Goal: Transaction & Acquisition: Purchase product/service

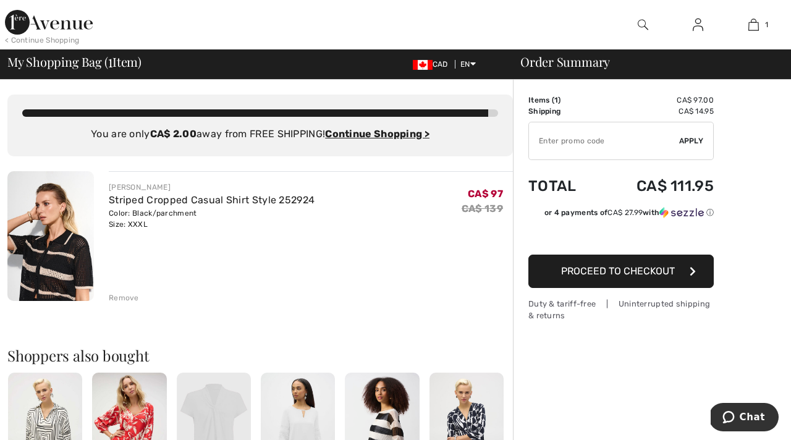
click at [61, 27] on img at bounding box center [49, 22] width 88 height 25
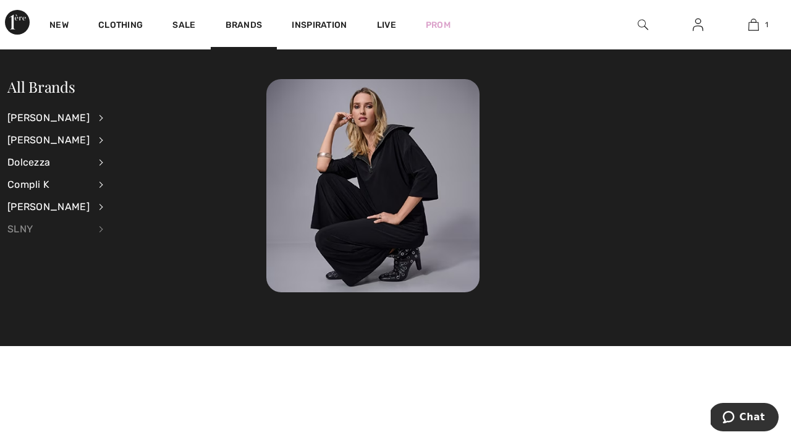
click at [28, 227] on div "SLNY" at bounding box center [48, 229] width 82 height 22
click at [154, 137] on link "Dresses & Jumpsuits" at bounding box center [164, 137] width 91 height 20
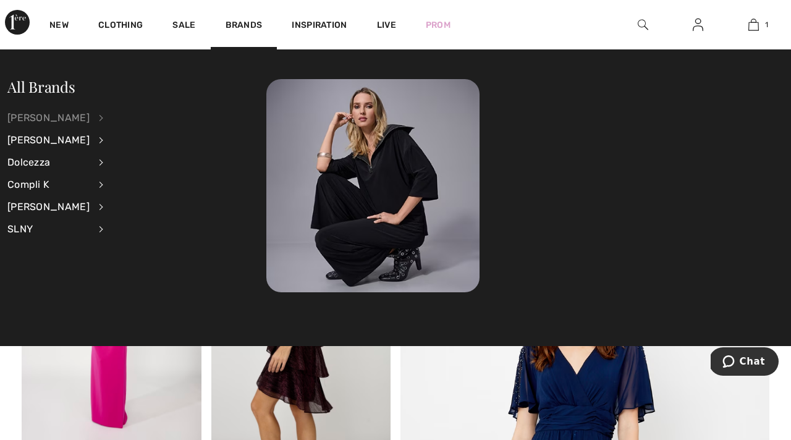
click at [77, 117] on div "[PERSON_NAME]" at bounding box center [48, 118] width 82 height 22
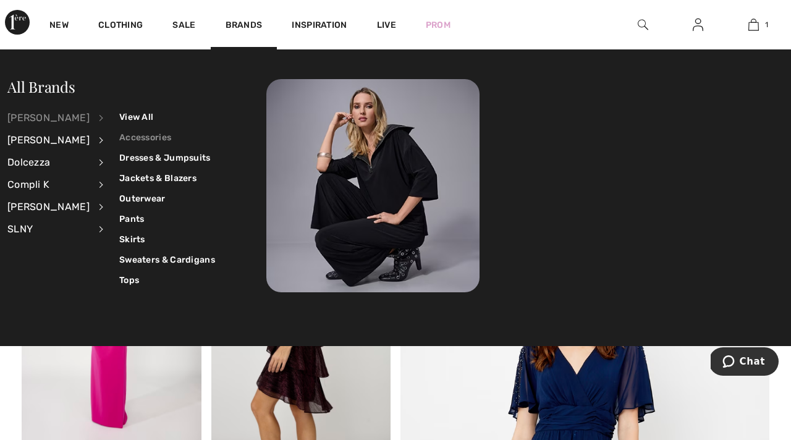
click at [136, 140] on link "Accessories" at bounding box center [167, 137] width 96 height 20
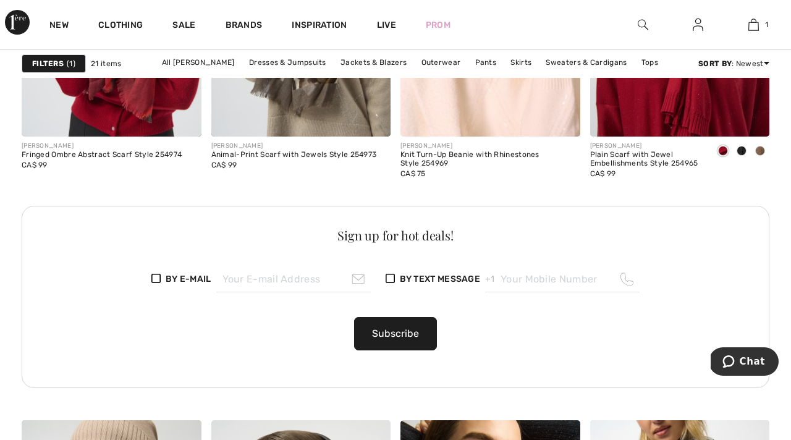
scroll to position [1331, 0]
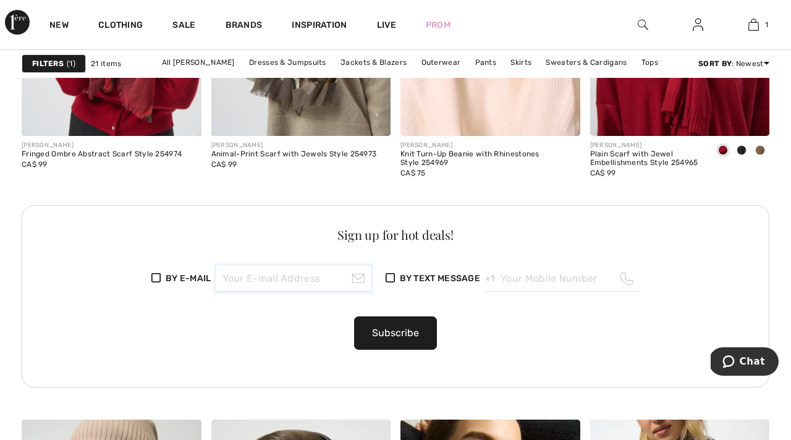
click at [242, 279] on input "email" at bounding box center [293, 279] width 154 height 26
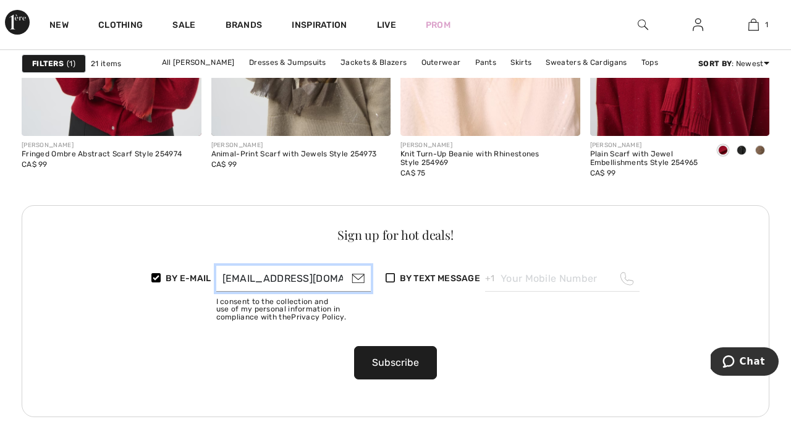
click at [362, 279] on input "catherinelanc@gmail.com" at bounding box center [293, 279] width 154 height 26
type input "catherinelanc@gmail.com"
click at [405, 368] on button "Subscribe" at bounding box center [395, 362] width 83 height 33
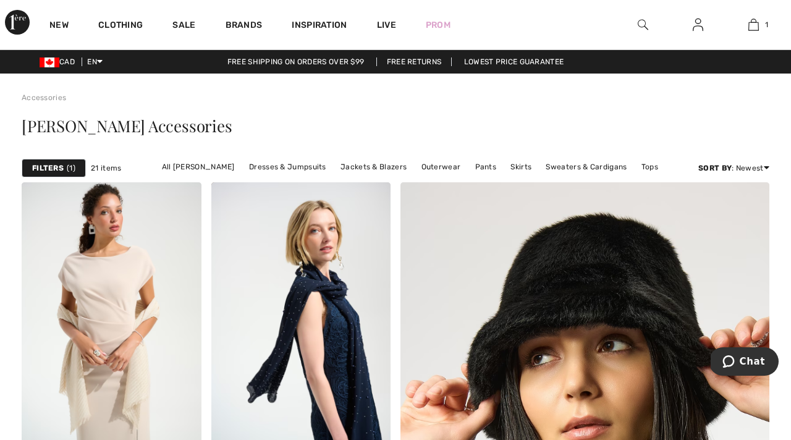
scroll to position [0, 0]
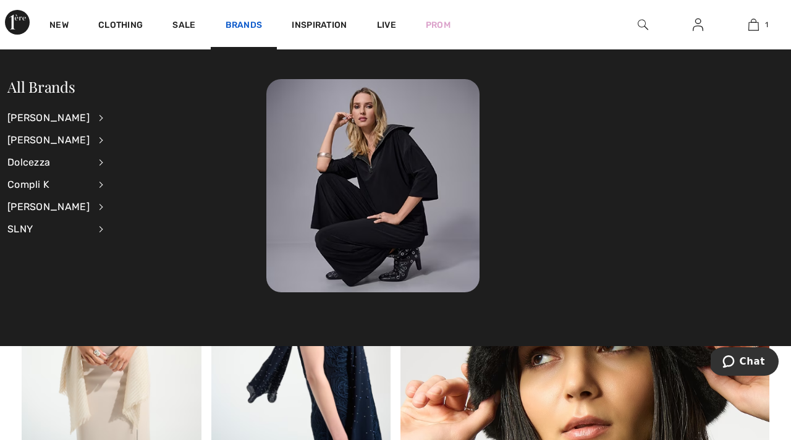
click at [241, 23] on link "Brands" at bounding box center [243, 26] width 37 height 13
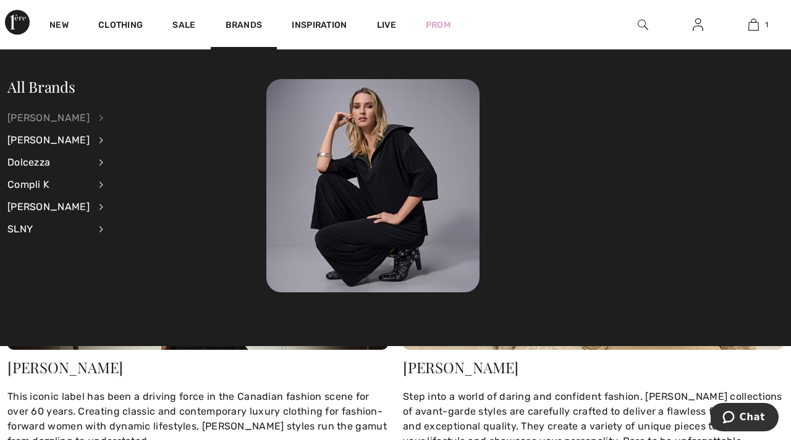
click at [69, 119] on div "[PERSON_NAME]" at bounding box center [48, 118] width 82 height 22
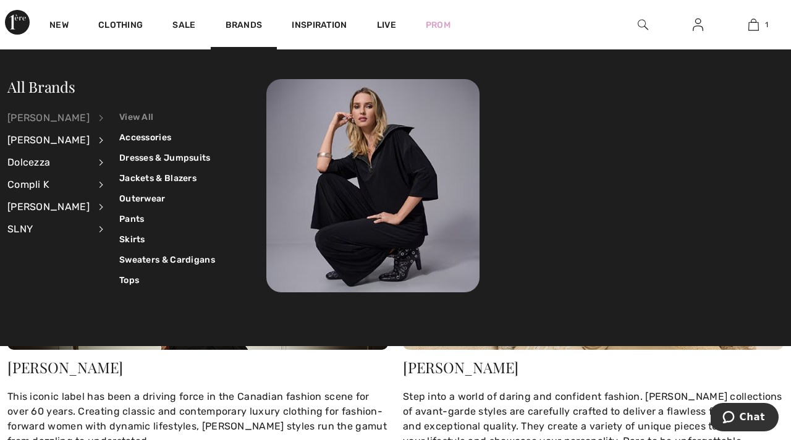
click at [141, 114] on link "View All" at bounding box center [167, 117] width 96 height 20
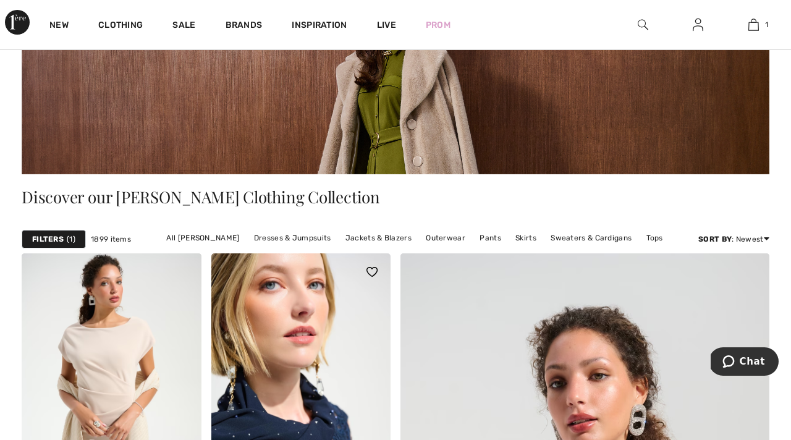
scroll to position [147, 0]
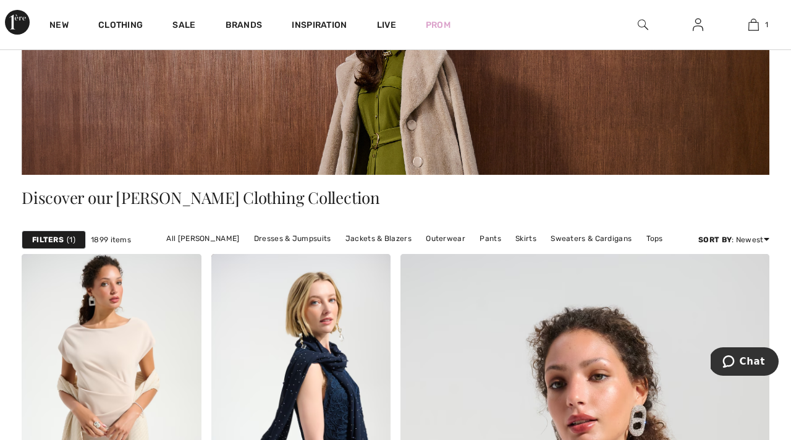
click at [61, 238] on strong "Filters" at bounding box center [48, 239] width 32 height 11
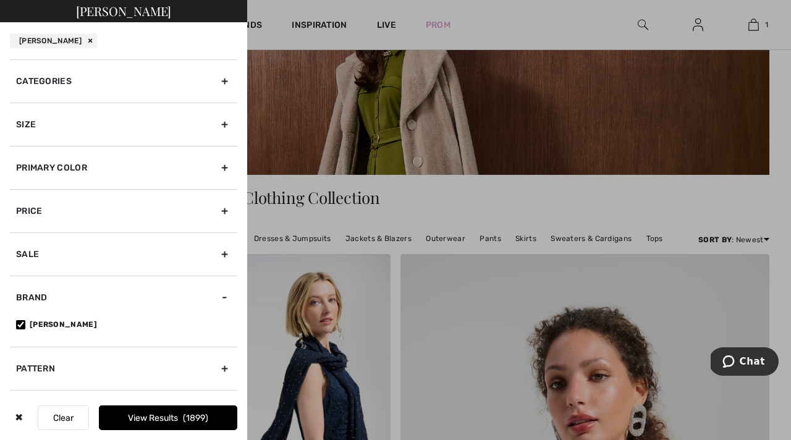
click at [226, 128] on div "Size" at bounding box center [123, 124] width 227 height 43
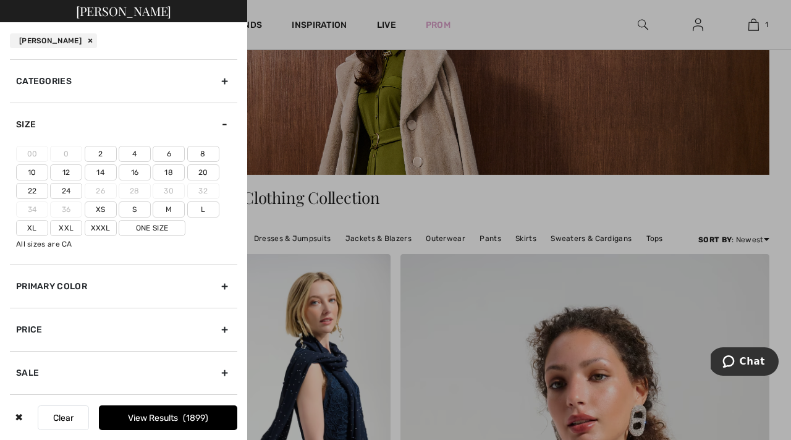
click at [106, 227] on label "Xxxl" at bounding box center [101, 228] width 32 height 16
click at [0, 0] on input"] "Xxxl" at bounding box center [0, 0] width 0 height 0
click at [208, 175] on label "20" at bounding box center [203, 172] width 32 height 16
click at [0, 0] on input"] "20" at bounding box center [0, 0] width 0 height 0
click at [158, 424] on button "View Results 637" at bounding box center [168, 417] width 138 height 25
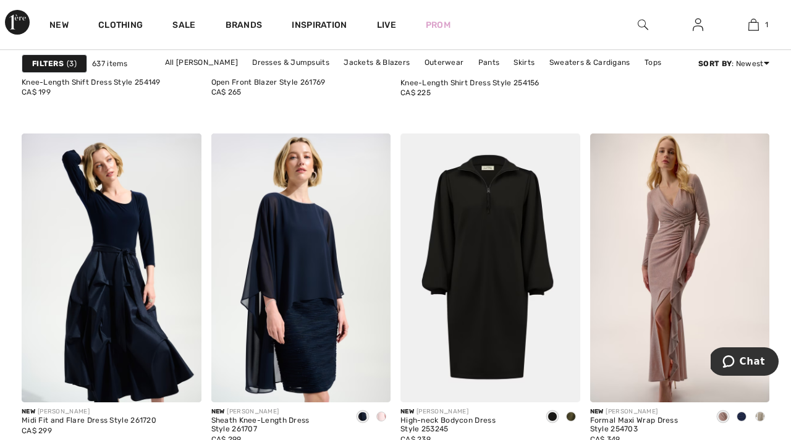
scroll to position [704, 0]
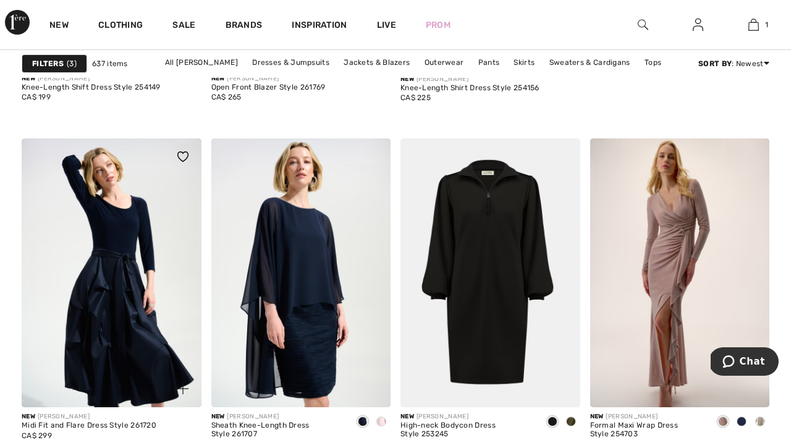
click at [182, 156] on img at bounding box center [182, 156] width 11 height 10
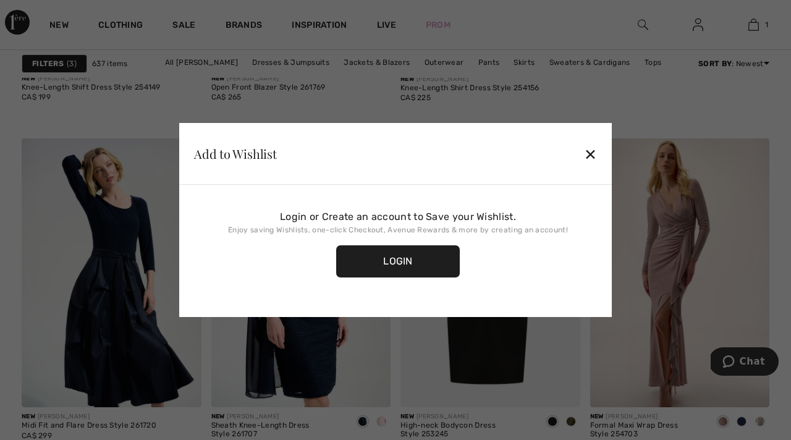
click at [591, 153] on div "✕" at bounding box center [590, 154] width 13 height 26
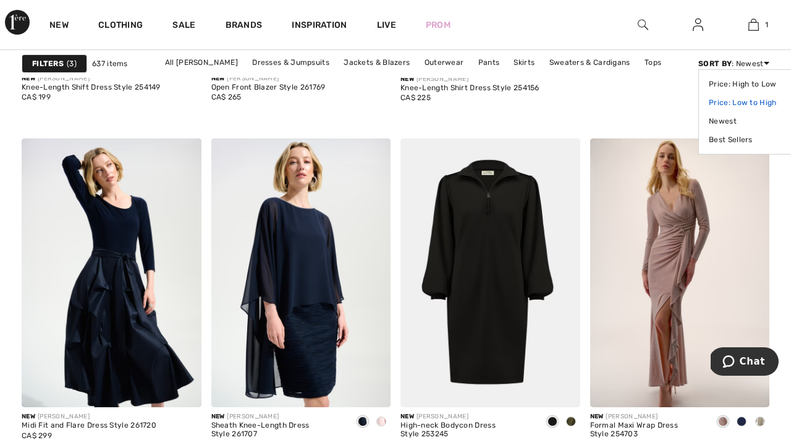
click at [759, 102] on link "Price: Low to High" at bounding box center [748, 102] width 78 height 19
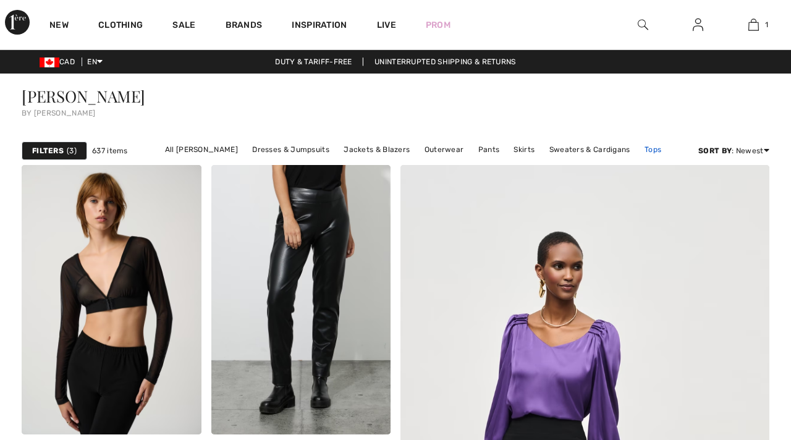
checkbox input "true"
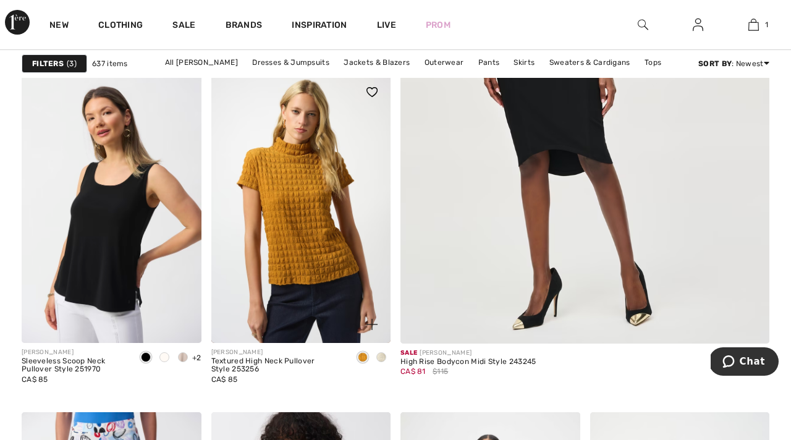
scroll to position [430, 0]
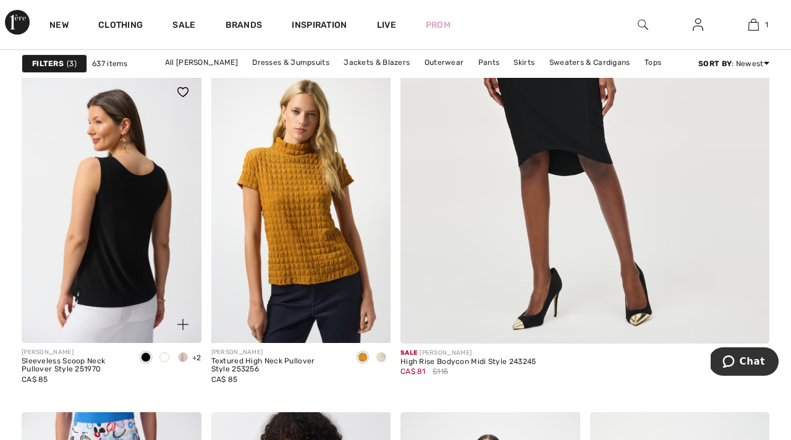
click at [124, 262] on img at bounding box center [112, 208] width 180 height 269
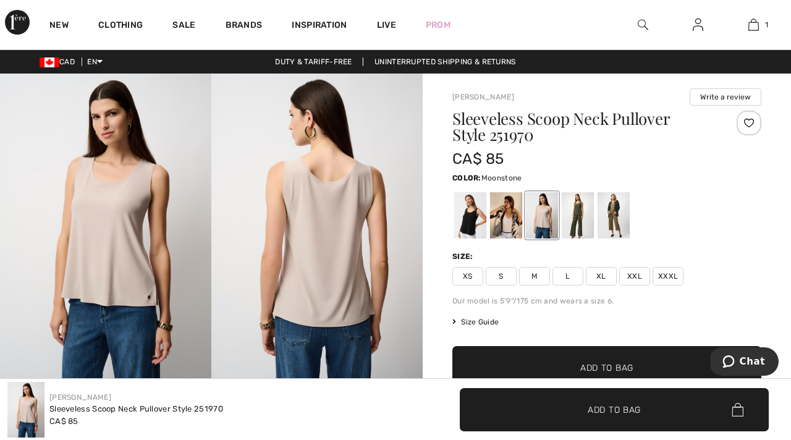
click at [669, 280] on span "XXXL" at bounding box center [667, 276] width 31 height 19
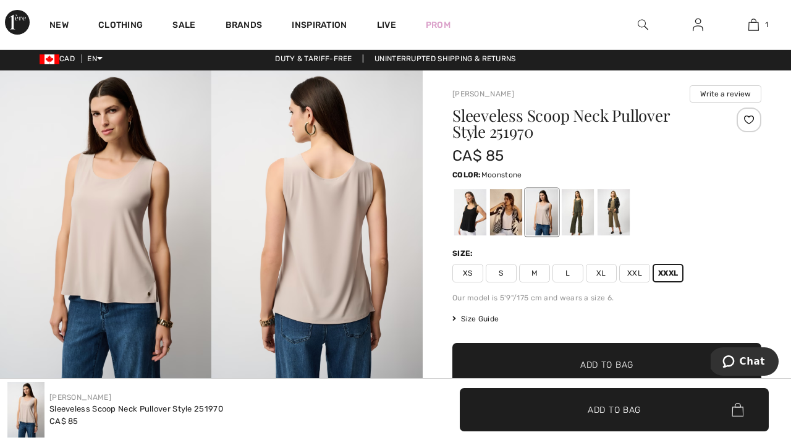
scroll to position [4, 0]
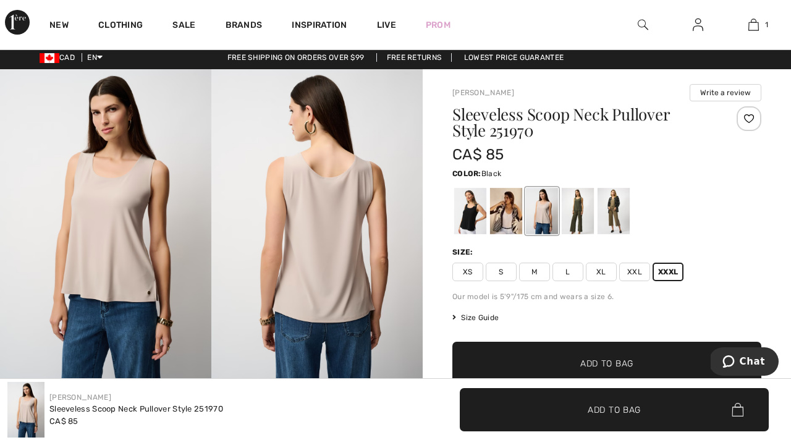
click at [470, 218] on div at bounding box center [470, 211] width 32 height 46
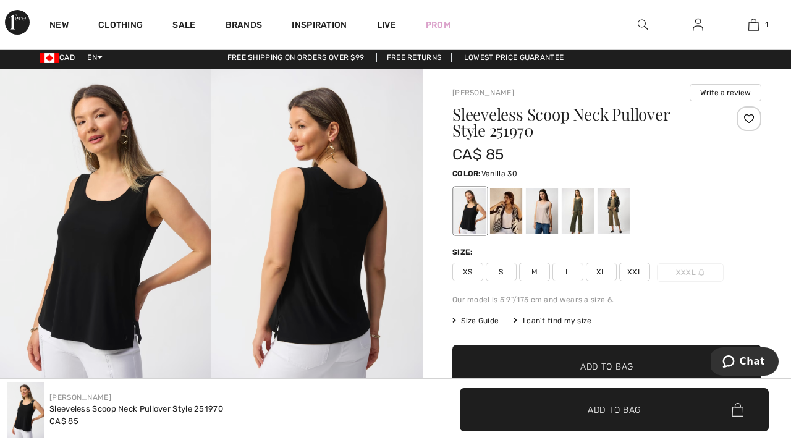
click at [510, 213] on div at bounding box center [506, 211] width 32 height 46
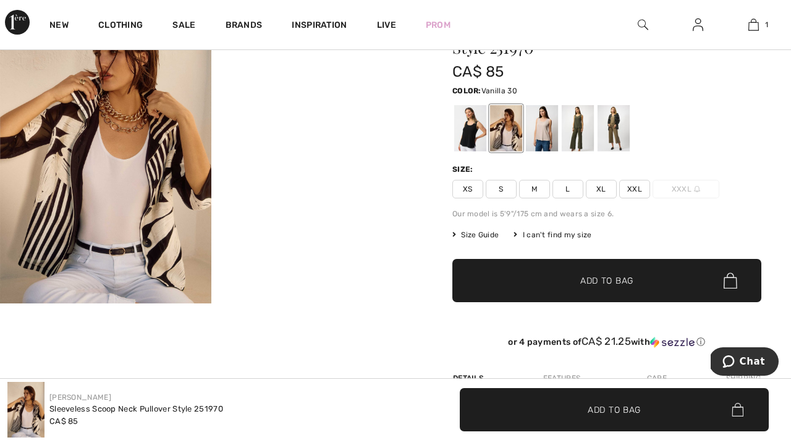
scroll to position [85, 0]
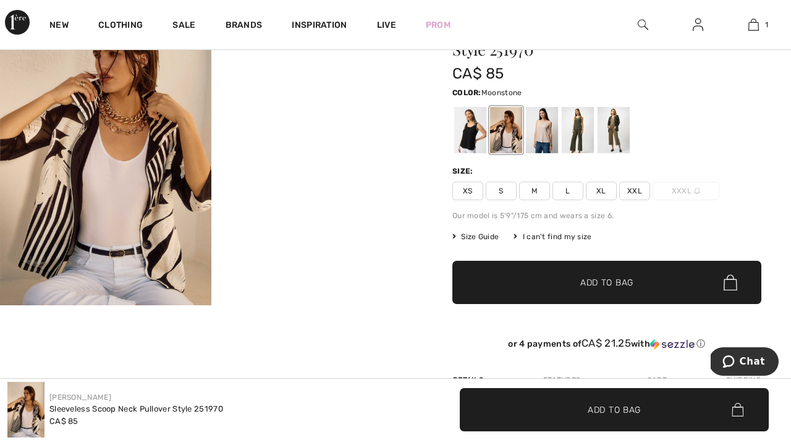
click at [547, 144] on div at bounding box center [542, 130] width 32 height 46
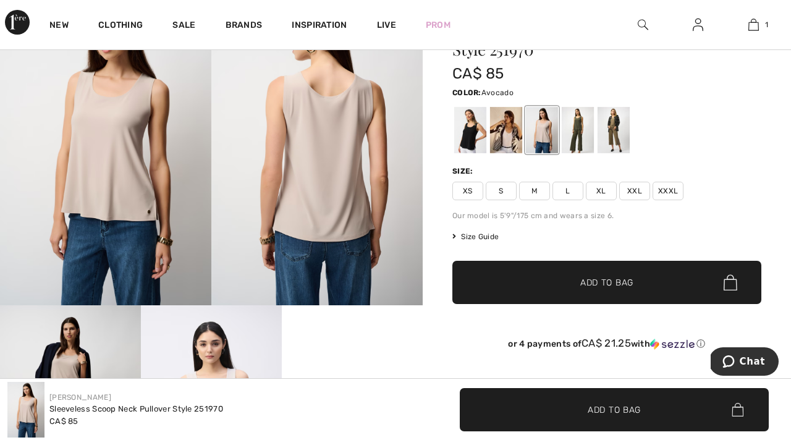
click at [577, 138] on div at bounding box center [578, 130] width 32 height 46
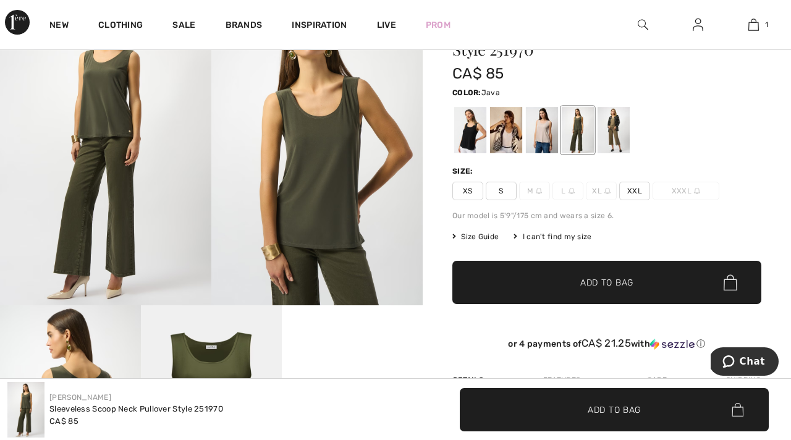
click at [612, 139] on div at bounding box center [613, 130] width 32 height 46
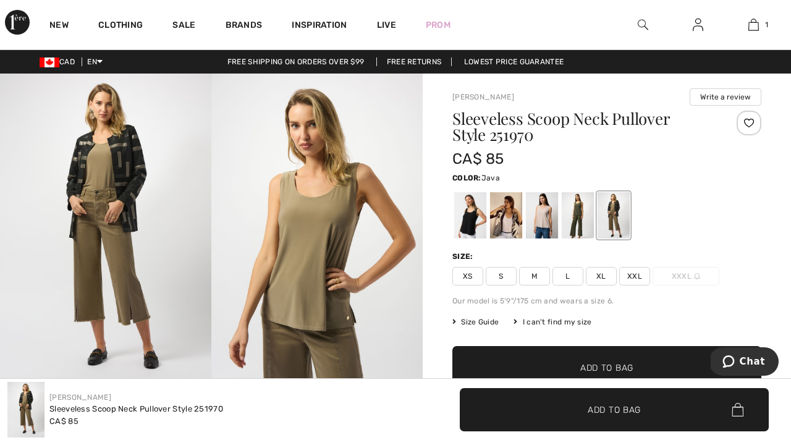
scroll to position [0, 0]
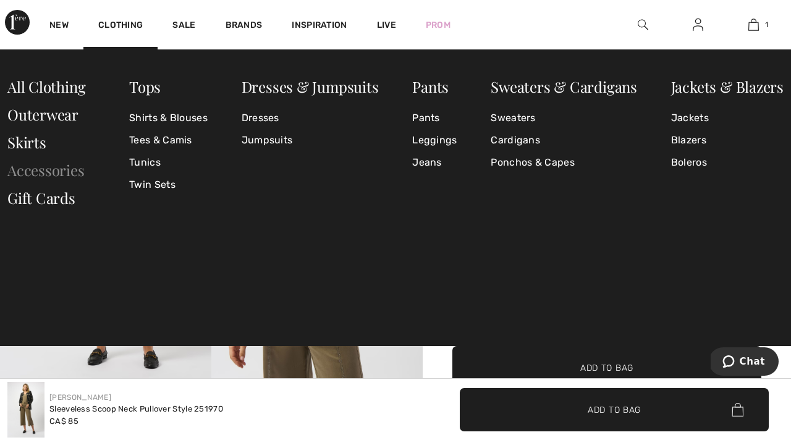
click at [54, 171] on link "Accessories" at bounding box center [45, 170] width 77 height 20
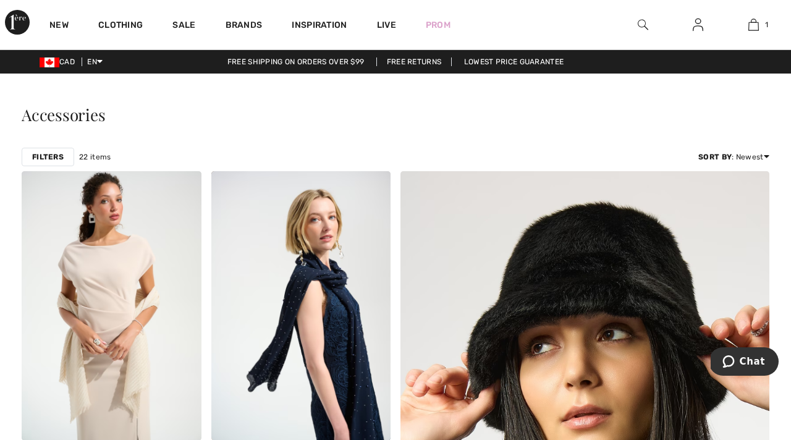
click at [56, 156] on strong "Filters" at bounding box center [48, 156] width 32 height 11
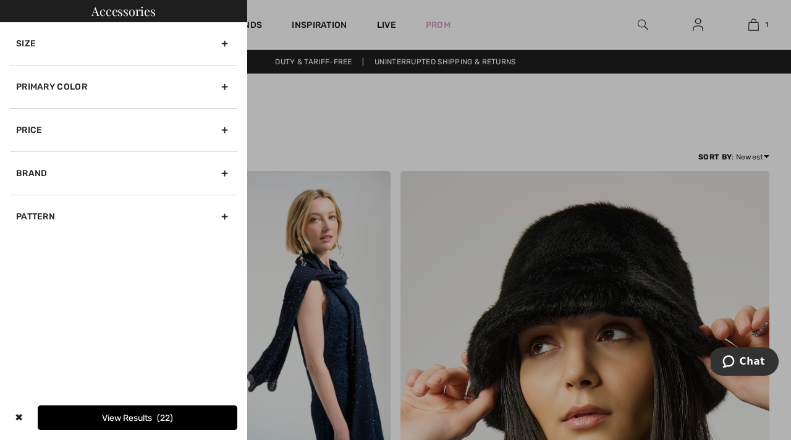
click at [18, 417] on div "✖" at bounding box center [19, 417] width 18 height 25
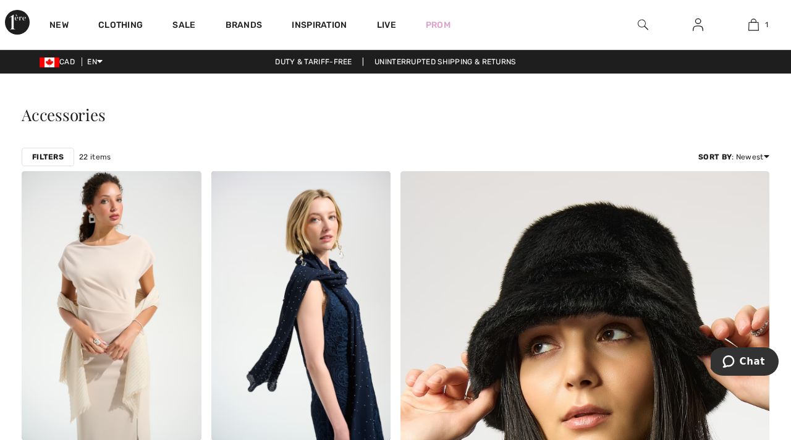
click at [56, 157] on strong "Filters" at bounding box center [48, 156] width 32 height 11
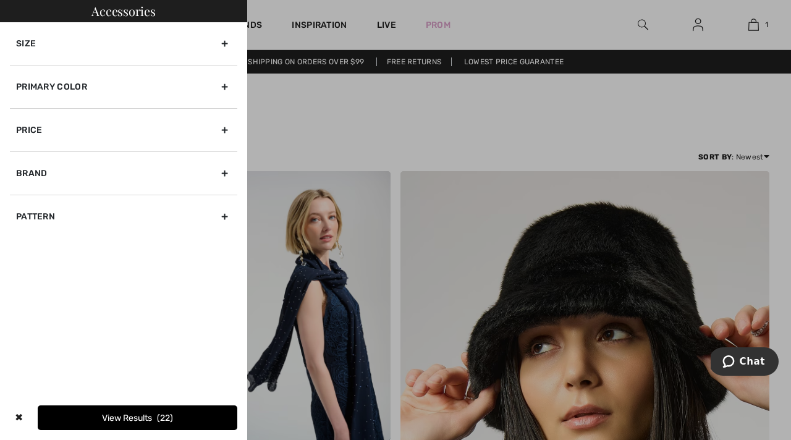
click at [223, 173] on div "Brand" at bounding box center [123, 172] width 227 height 43
click at [191, 196] on label "[PERSON_NAME]" at bounding box center [126, 200] width 221 height 11
click at [25, 196] on input"] "[PERSON_NAME]" at bounding box center [20, 200] width 9 height 9
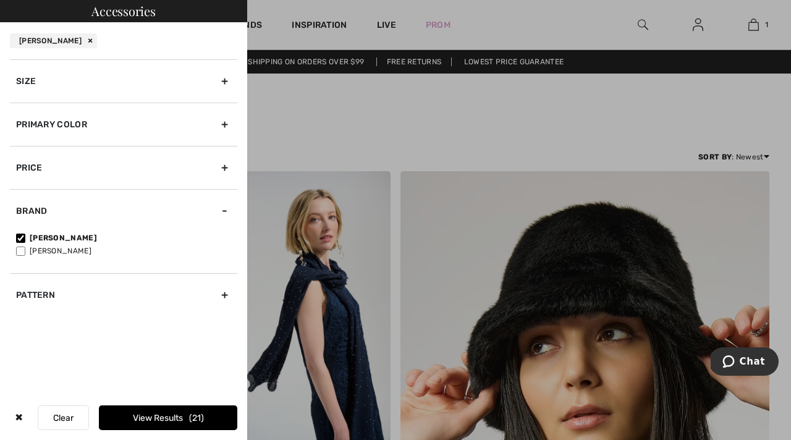
click at [21, 238] on input"] "[PERSON_NAME]" at bounding box center [20, 237] width 9 height 9
checkbox input"] "false"
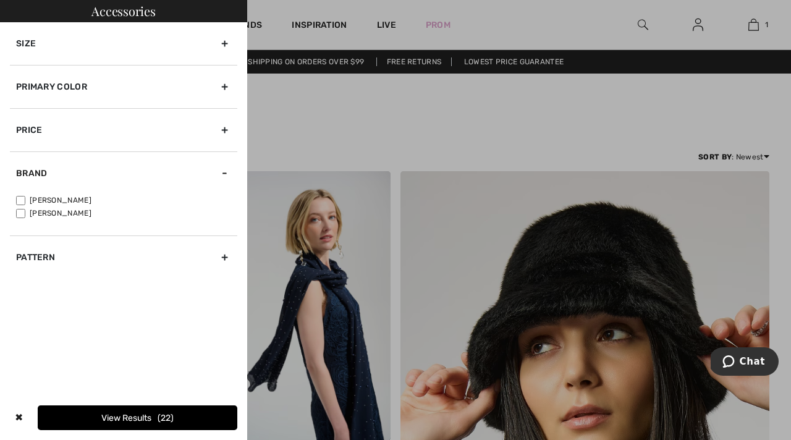
click at [158, 414] on span "22" at bounding box center [166, 418] width 16 height 11
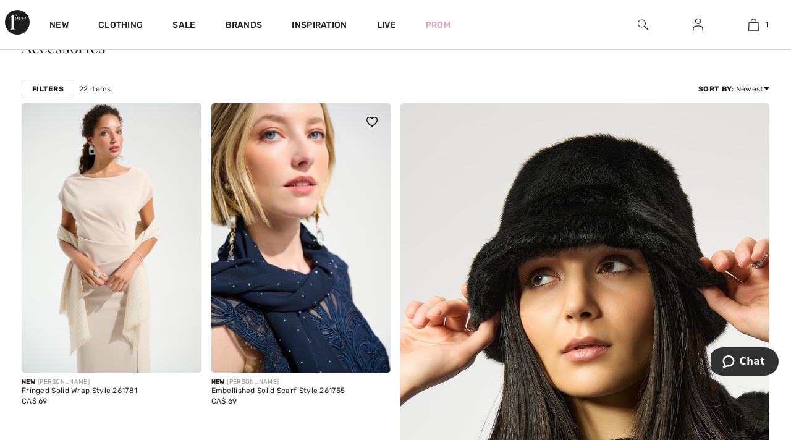
scroll to position [70, 0]
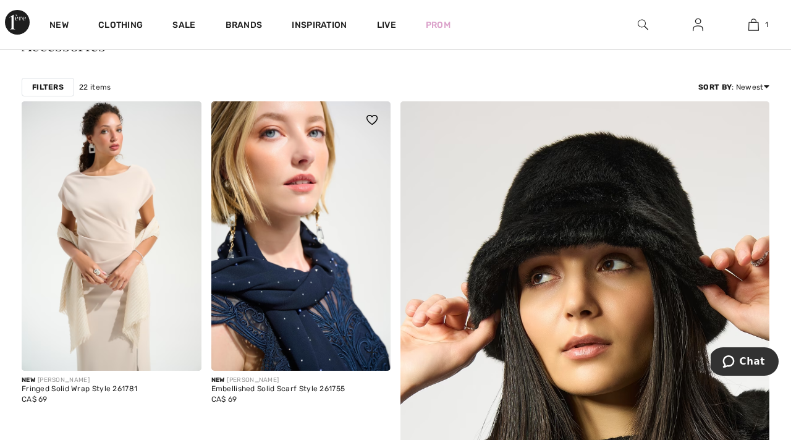
click at [277, 310] on img at bounding box center [301, 235] width 180 height 269
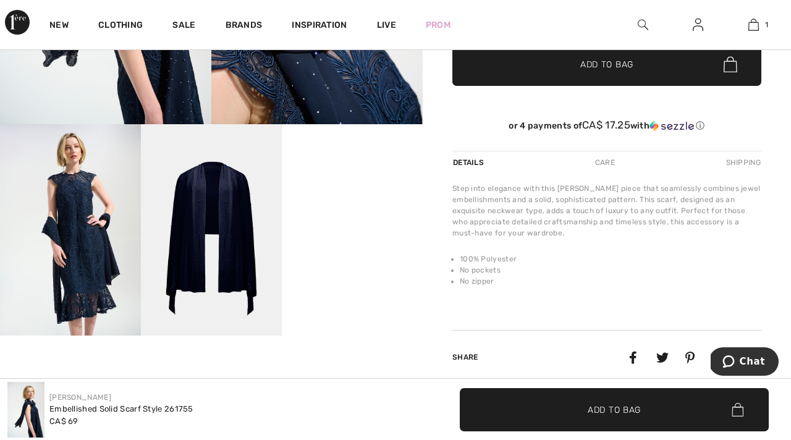
scroll to position [268, 0]
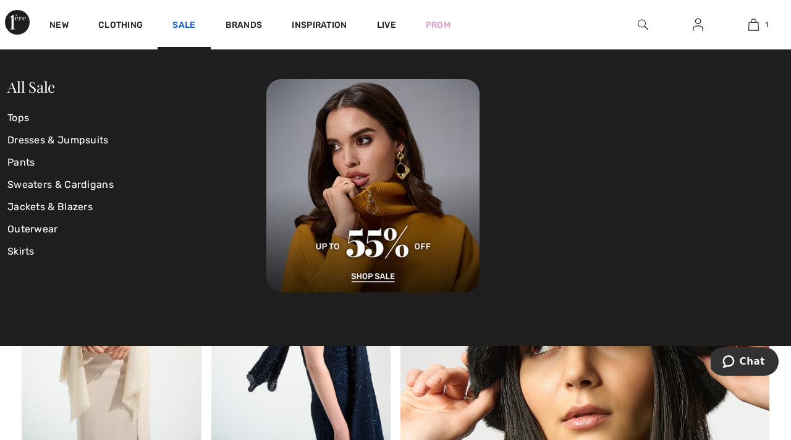
click at [183, 28] on link "Sale" at bounding box center [183, 26] width 23 height 13
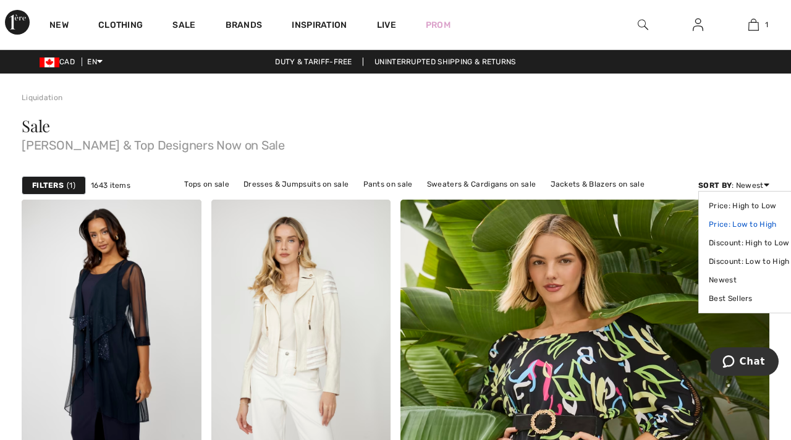
click at [758, 225] on link "Price: Low to High" at bounding box center [749, 224] width 80 height 19
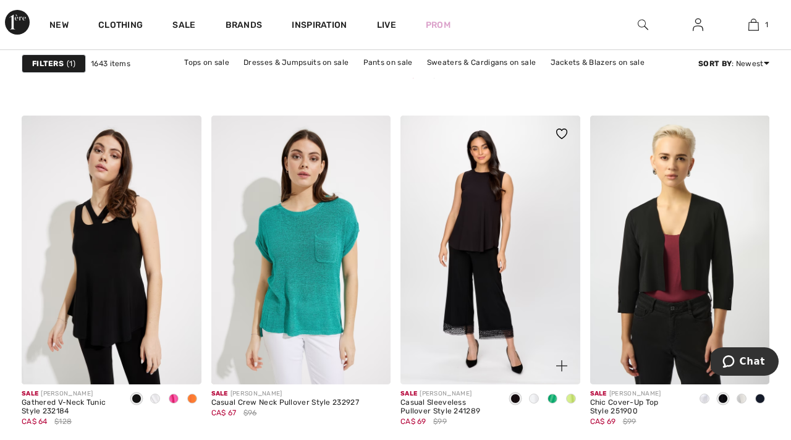
scroll to position [745, 0]
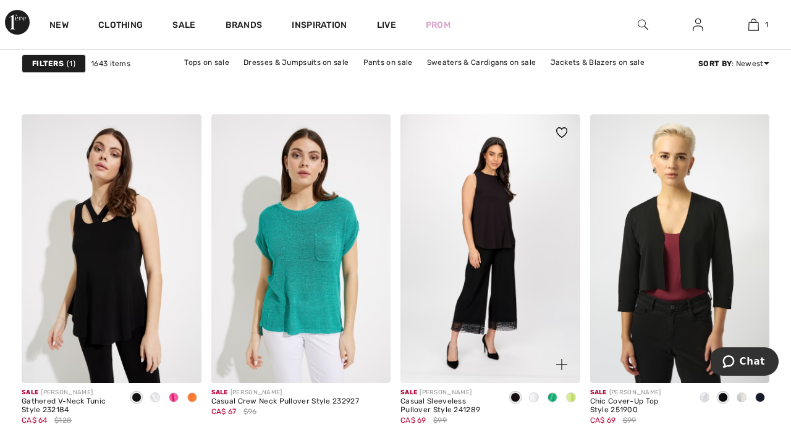
click at [482, 246] on img at bounding box center [490, 248] width 180 height 269
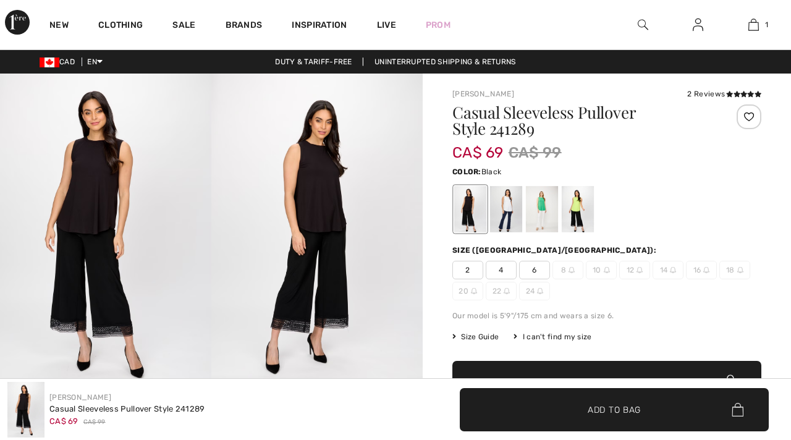
checkbox input "true"
click at [505, 212] on div at bounding box center [506, 209] width 32 height 46
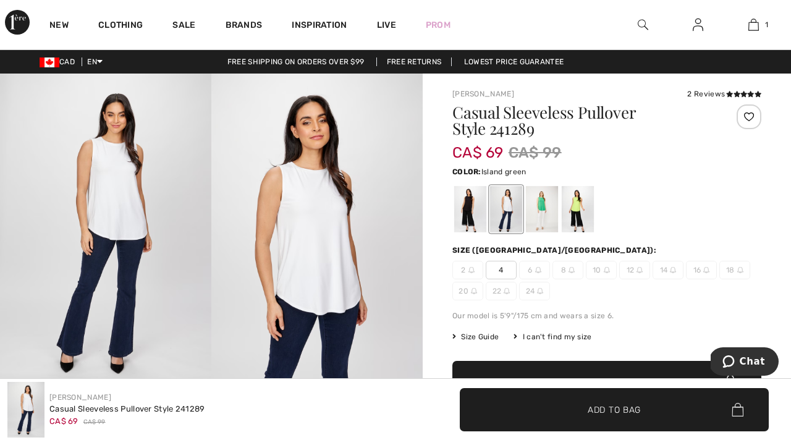
click at [543, 209] on div at bounding box center [542, 209] width 32 height 46
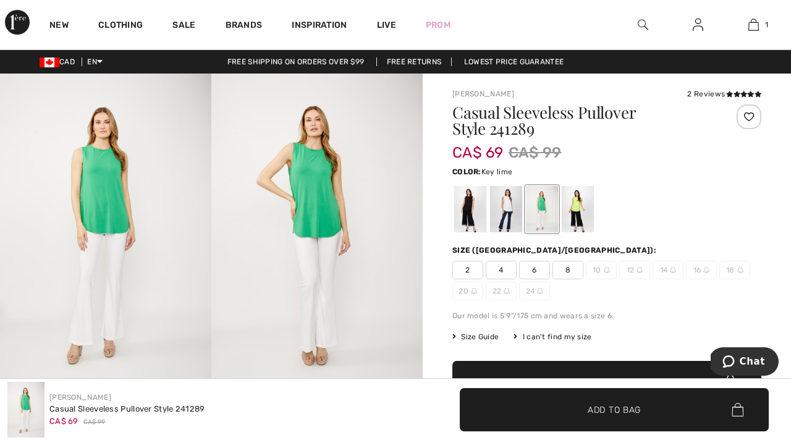
click at [580, 219] on div at bounding box center [578, 209] width 32 height 46
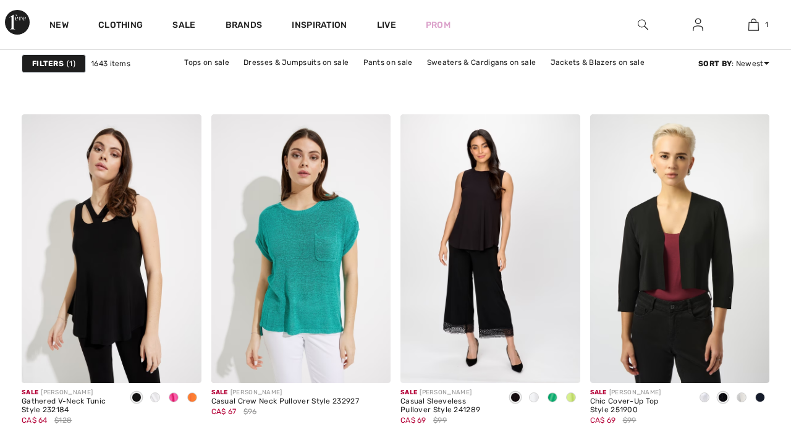
checkbox input "true"
click at [65, 65] on div "Filters 1" at bounding box center [54, 63] width 64 height 19
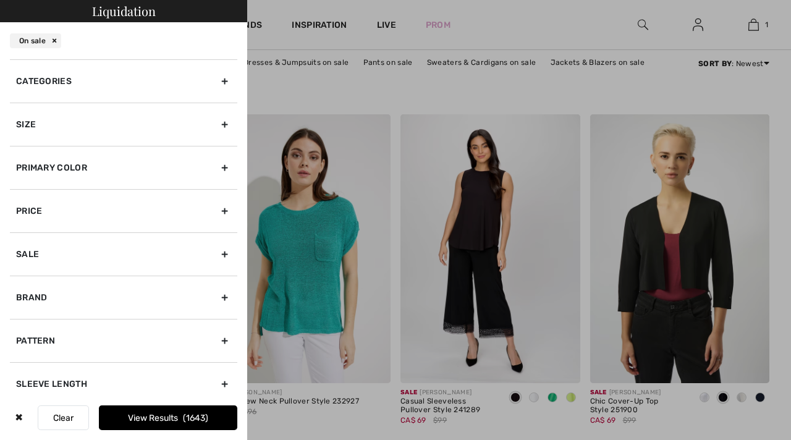
click at [226, 122] on div "Size" at bounding box center [123, 124] width 227 height 43
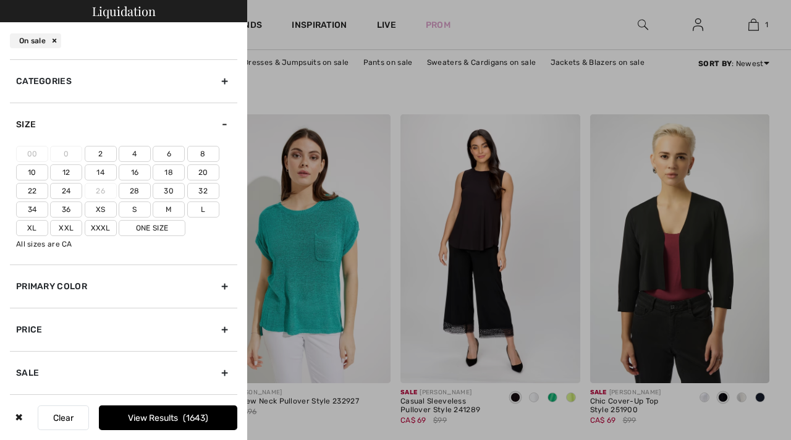
click at [203, 169] on label "20" at bounding box center [203, 172] width 32 height 16
click at [0, 0] on input"] "20" at bounding box center [0, 0] width 0 height 0
click at [104, 229] on label "Xxxl" at bounding box center [101, 228] width 32 height 16
click at [0, 0] on input"] "Xxxl" at bounding box center [0, 0] width 0 height 0
click at [190, 414] on span "294" at bounding box center [196, 418] width 22 height 11
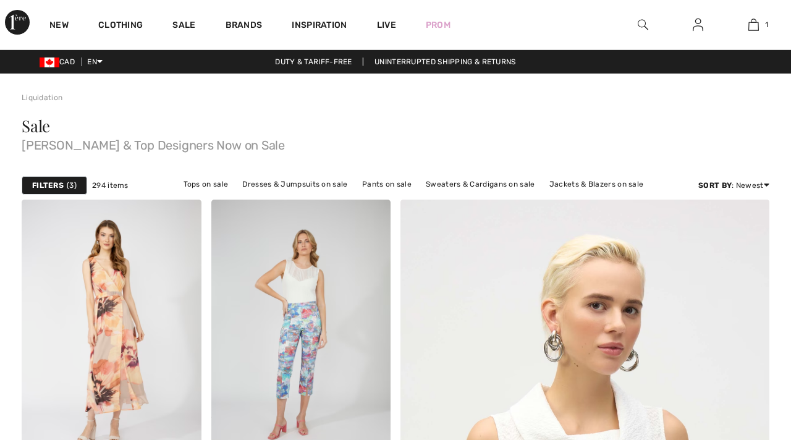
checkbox input "true"
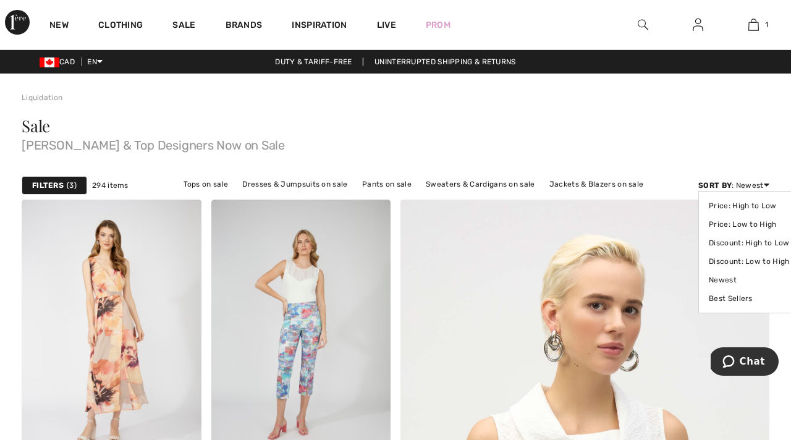
click at [765, 183] on icon at bounding box center [767, 184] width 6 height 9
click at [755, 225] on link "Price: Low to High" at bounding box center [749, 224] width 80 height 19
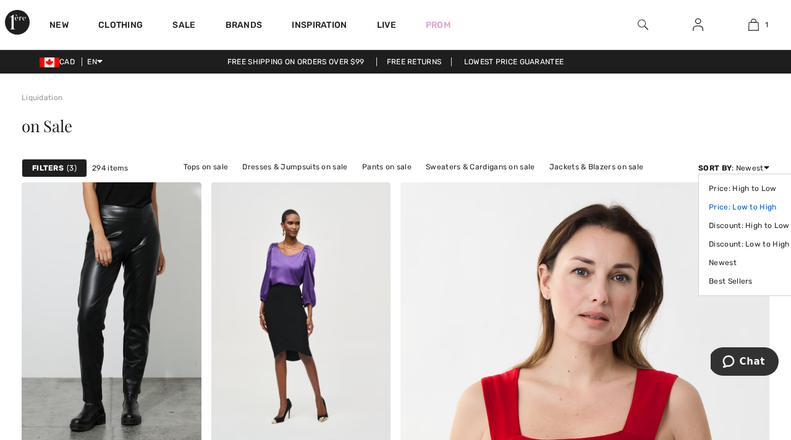
click at [756, 206] on link "Price: Low to High" at bounding box center [749, 207] width 80 height 19
click at [717, 208] on link "Price: Low to High" at bounding box center [749, 207] width 80 height 19
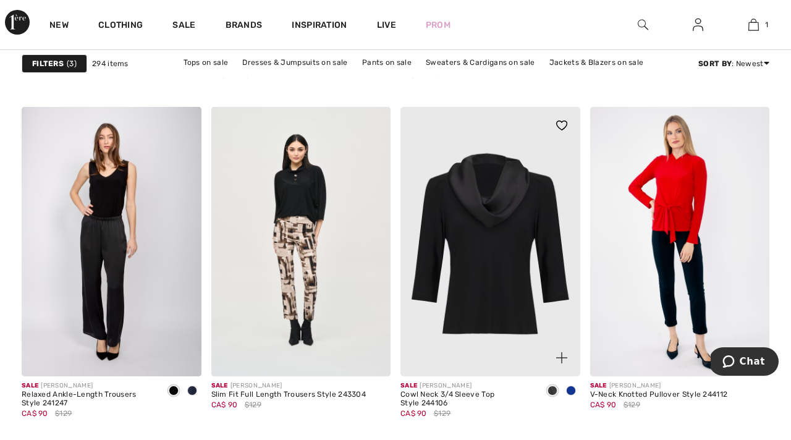
scroll to position [1093, 0]
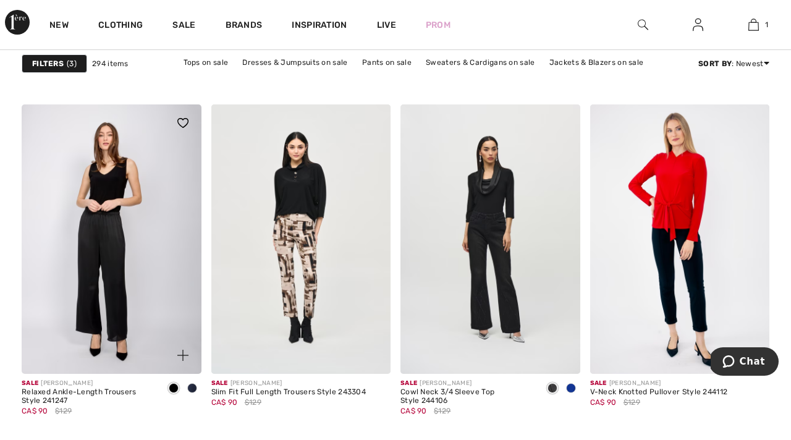
click at [109, 260] on img at bounding box center [112, 238] width 180 height 269
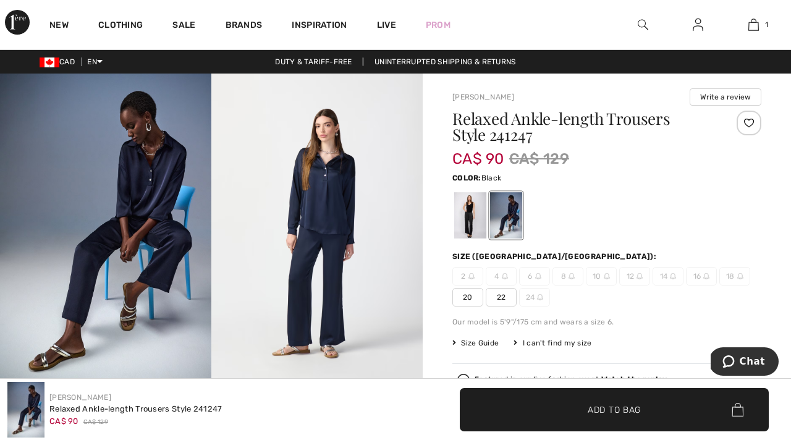
click at [473, 207] on div at bounding box center [470, 215] width 32 height 46
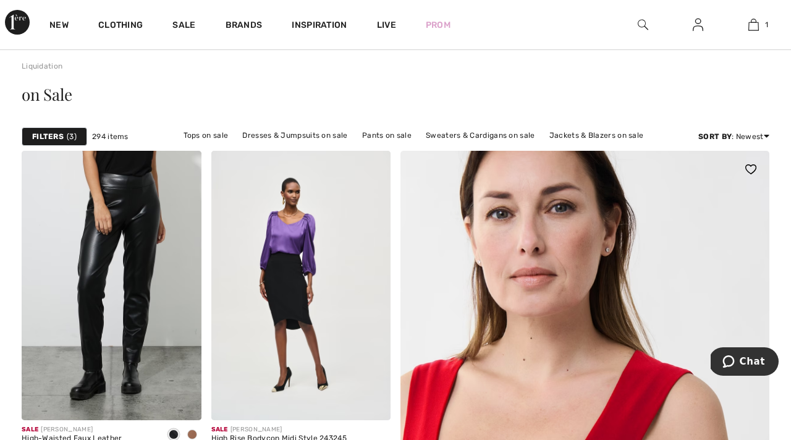
scroll to position [24, 0]
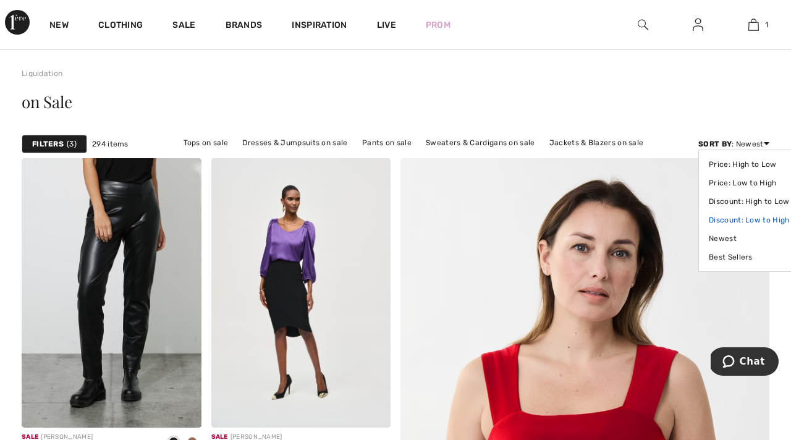
click at [711, 219] on link "Discount: Low to High" at bounding box center [749, 220] width 80 height 19
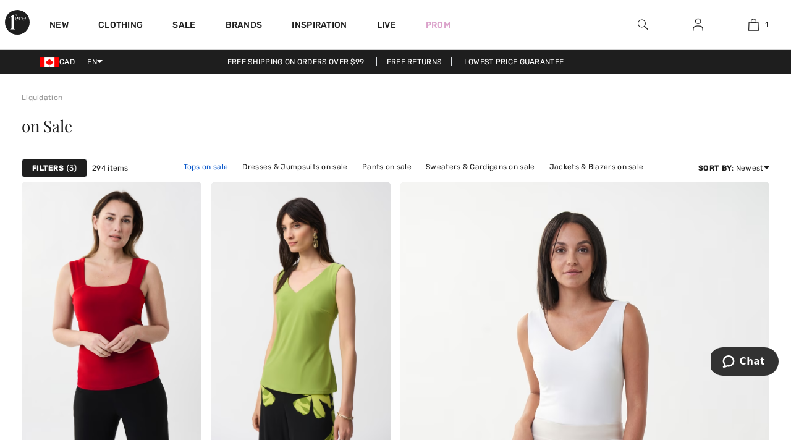
click at [216, 167] on link "Tops on sale" at bounding box center [205, 167] width 57 height 16
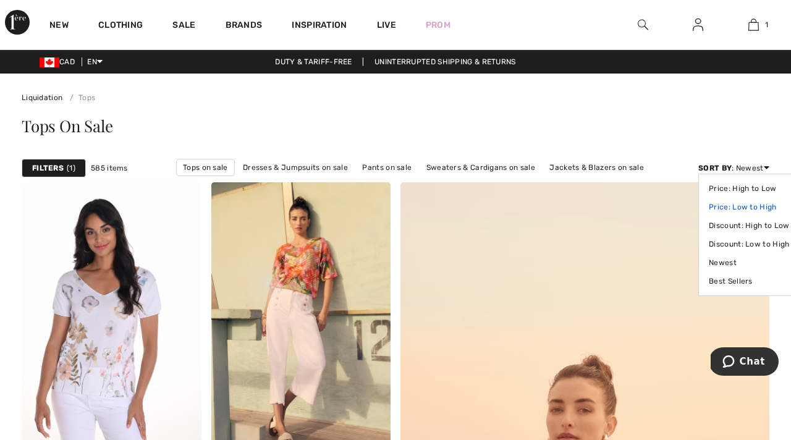
click at [731, 209] on link "Price: Low to High" at bounding box center [749, 207] width 80 height 19
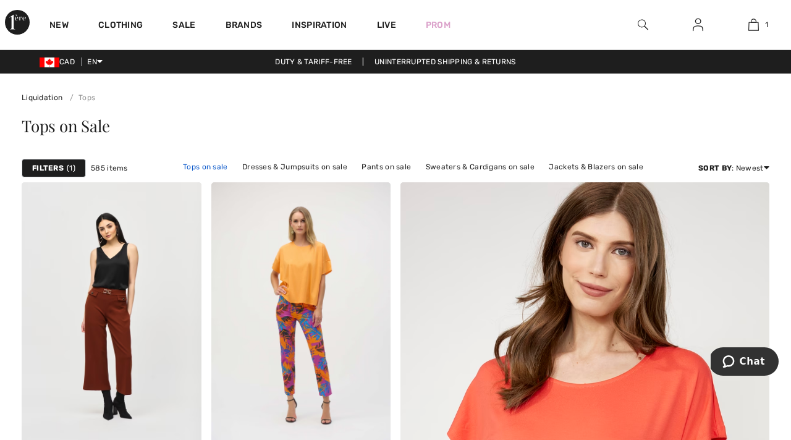
click at [214, 167] on link "Tops on sale" at bounding box center [205, 167] width 57 height 16
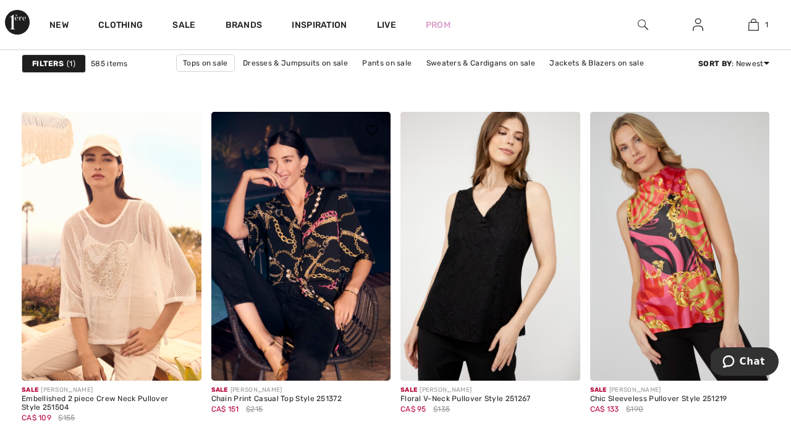
scroll to position [749, 0]
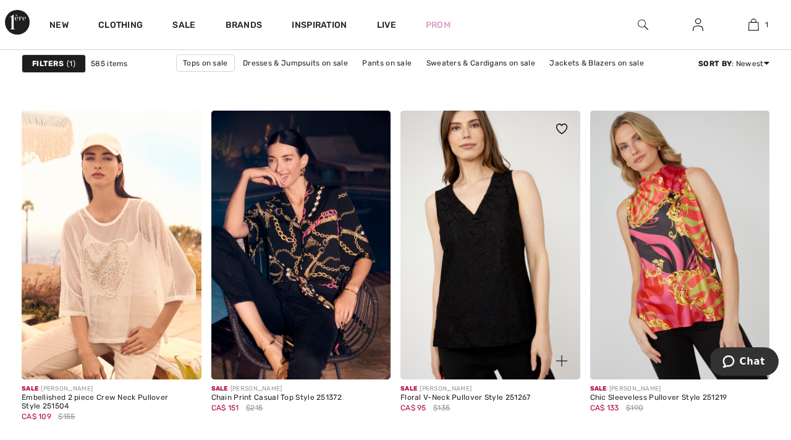
click at [494, 272] on img at bounding box center [490, 245] width 180 height 269
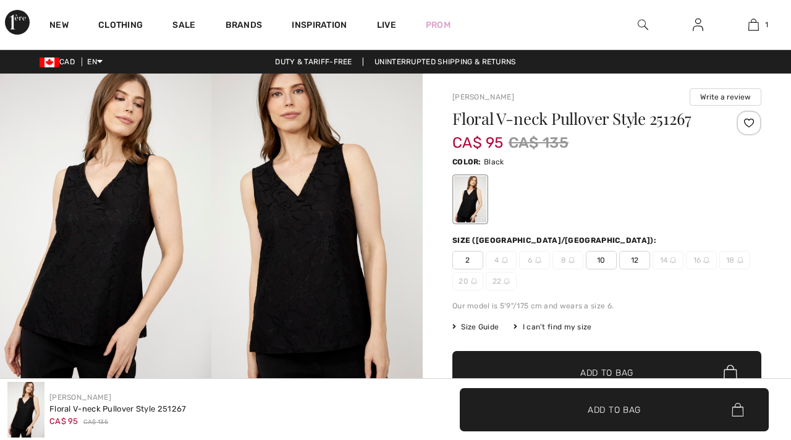
checkbox input "true"
click at [312, 268] on img at bounding box center [316, 232] width 211 height 317
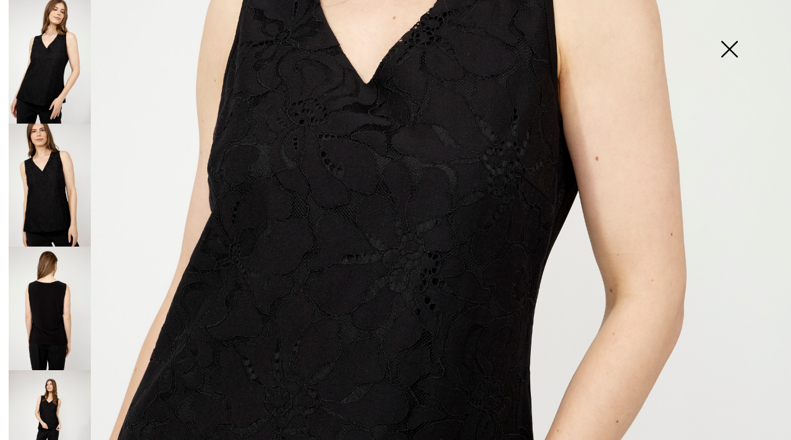
scroll to position [381, 0]
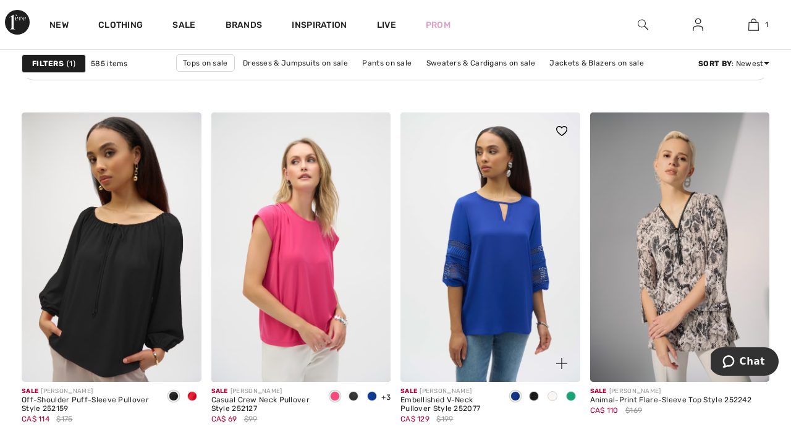
scroll to position [1638, 0]
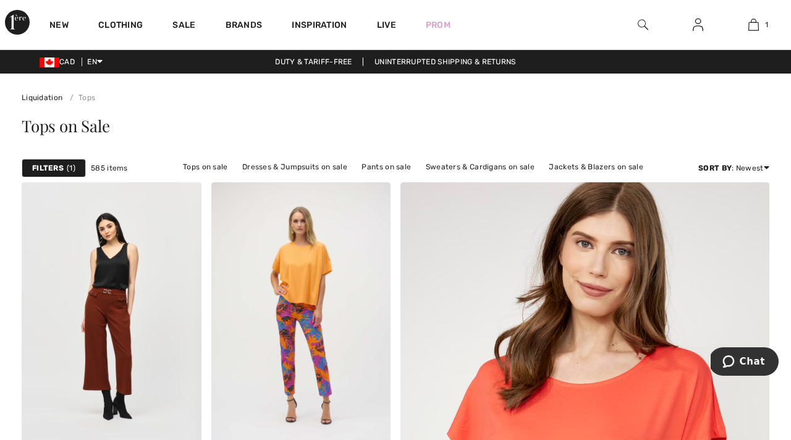
click at [68, 168] on span "1" at bounding box center [71, 167] width 9 height 11
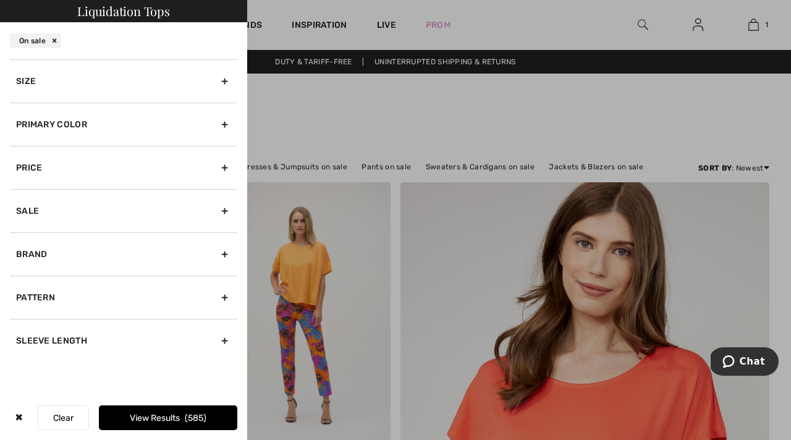
click at [224, 80] on div "Size" at bounding box center [123, 80] width 227 height 43
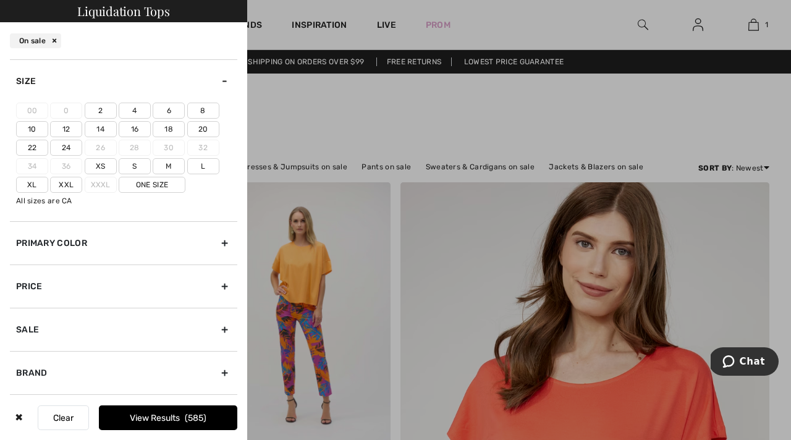
click at [203, 127] on label "20" at bounding box center [203, 129] width 32 height 16
click at [0, 0] on input"] "20" at bounding box center [0, 0] width 0 height 0
click at [70, 184] on label "Xxl" at bounding box center [66, 185] width 32 height 16
click at [0, 0] on input"] "Xxl" at bounding box center [0, 0] width 0 height 0
click at [180, 416] on button "View Results 96" at bounding box center [168, 417] width 138 height 25
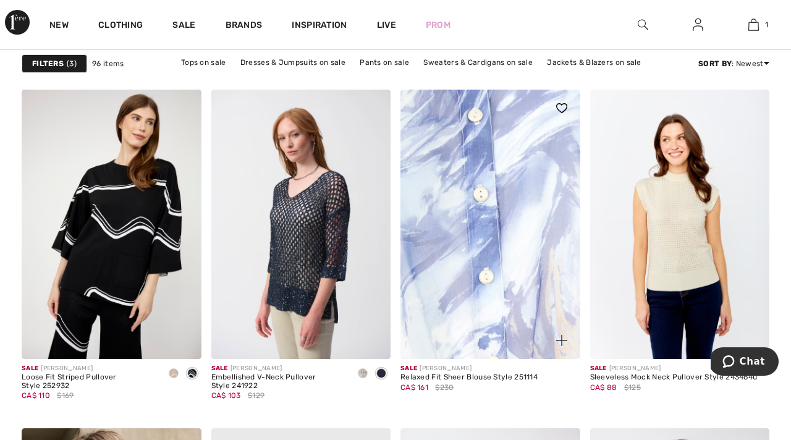
scroll to position [1999, 0]
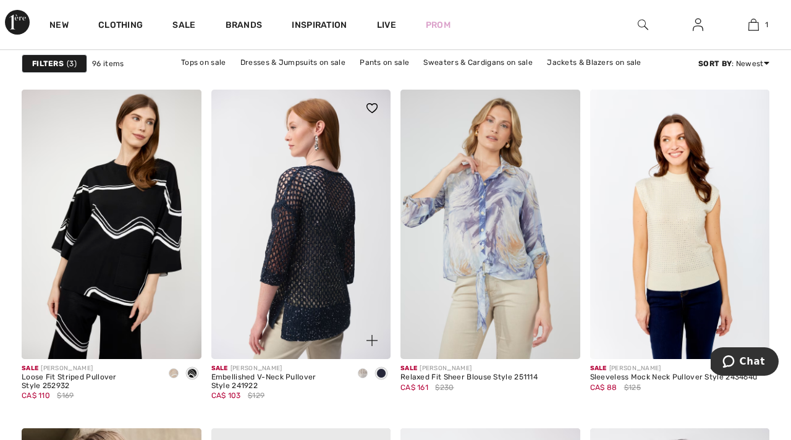
click at [311, 226] on img at bounding box center [301, 224] width 180 height 269
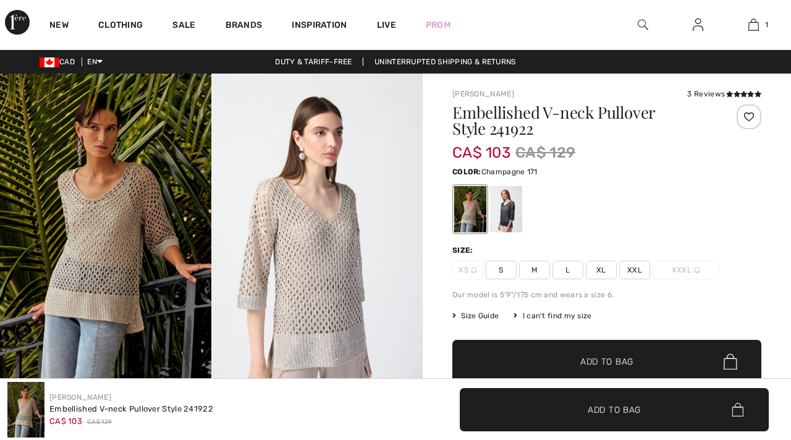
checkbox input "true"
click at [508, 218] on div at bounding box center [506, 209] width 32 height 46
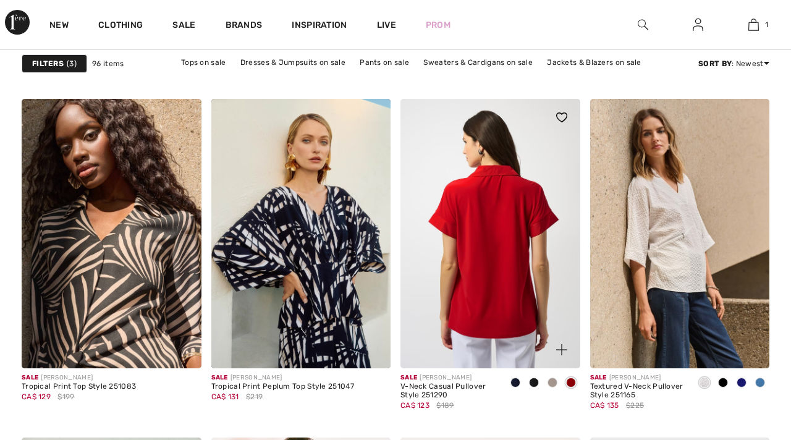
scroll to position [3473, 0]
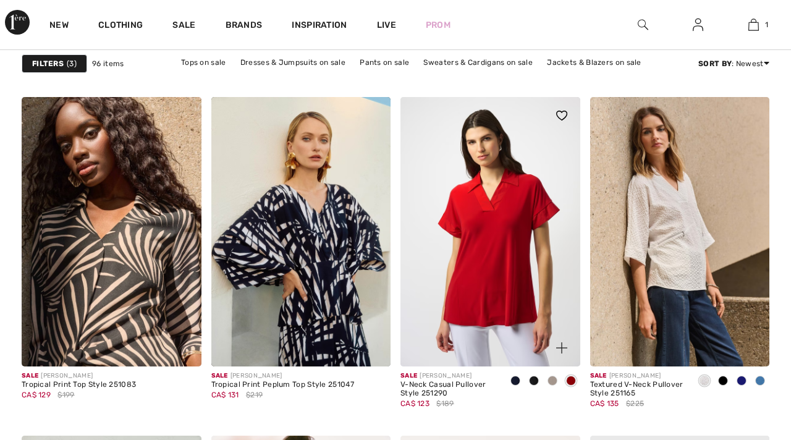
click at [533, 381] on span at bounding box center [534, 381] width 10 height 10
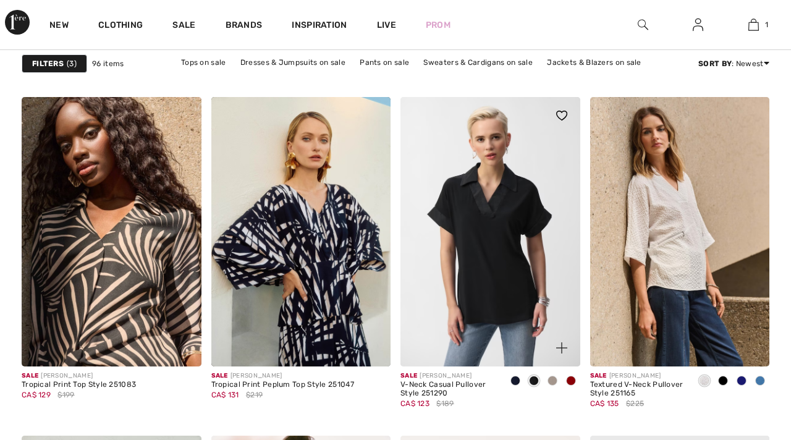
click at [516, 381] on span at bounding box center [515, 381] width 10 height 10
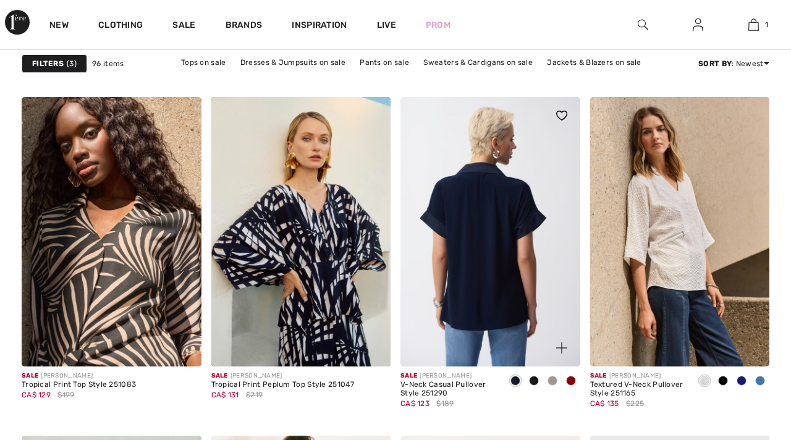
click at [511, 224] on img at bounding box center [490, 231] width 180 height 269
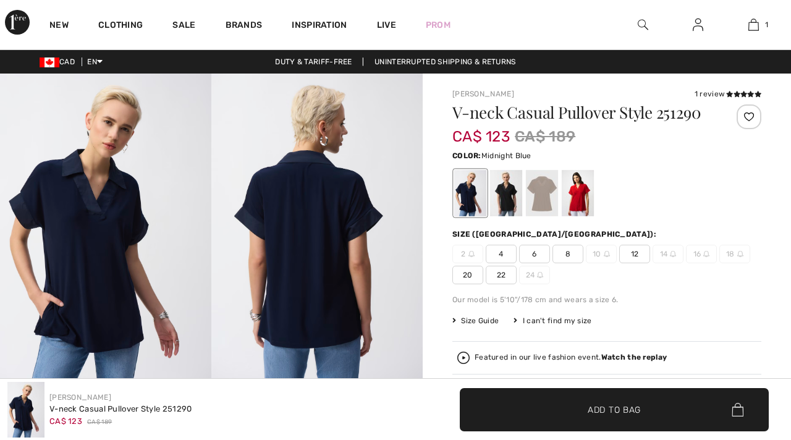
checkbox input "true"
click at [466, 277] on span "20" at bounding box center [467, 275] width 31 height 19
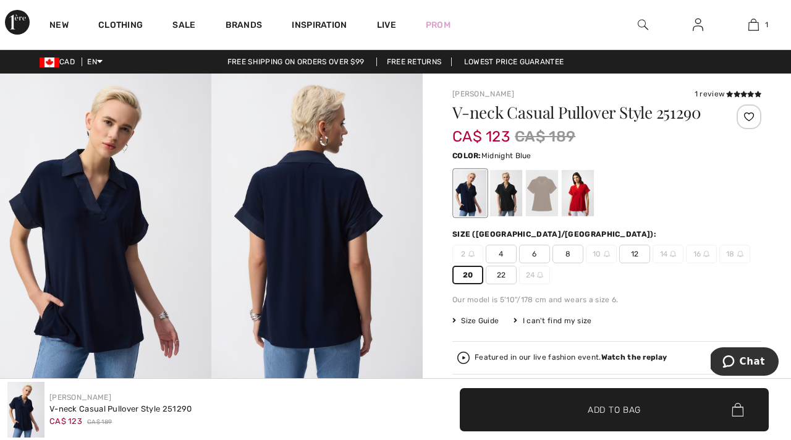
click at [610, 404] on span "Add to Bag" at bounding box center [613, 409] width 53 height 13
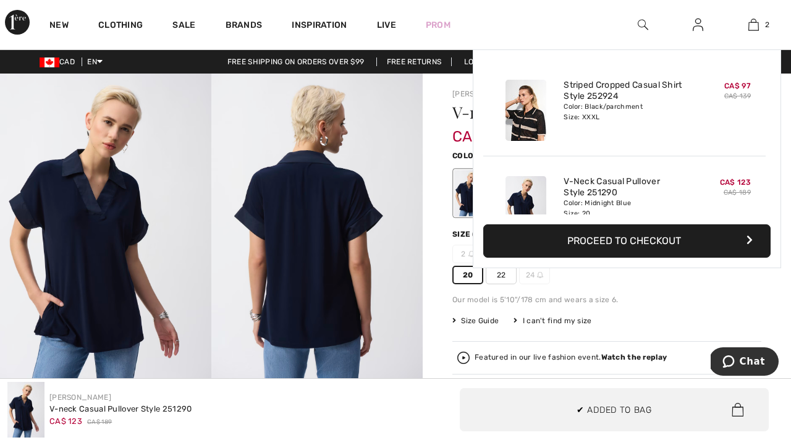
scroll to position [38, 0]
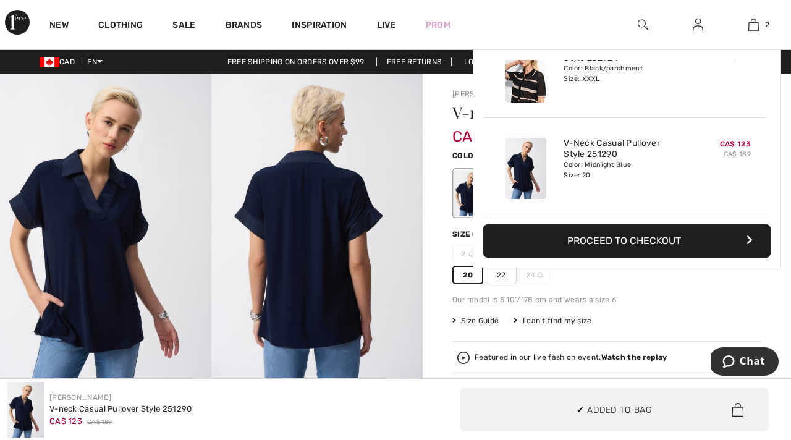
drag, startPoint x: 331, startPoint y: 169, endPoint x: 319, endPoint y: 167, distance: 12.6
click at [330, 169] on img at bounding box center [316, 232] width 211 height 317
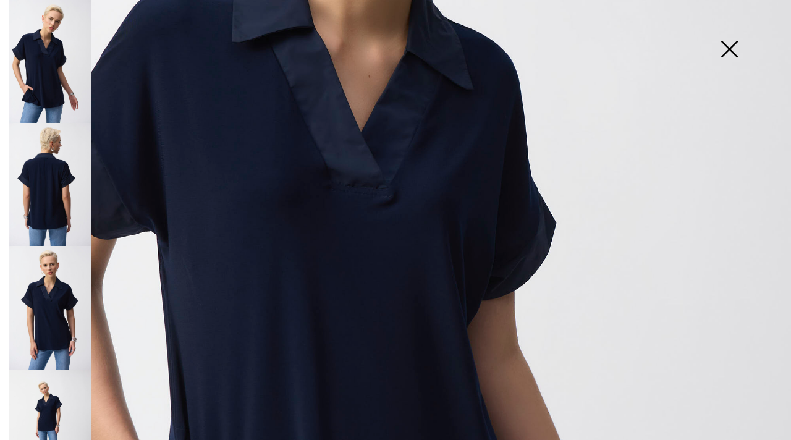
scroll to position [205, 0]
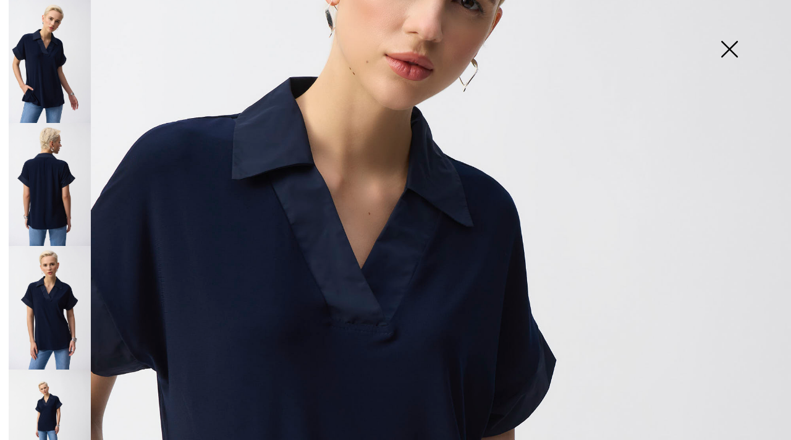
click at [731, 50] on img at bounding box center [729, 51] width 62 height 64
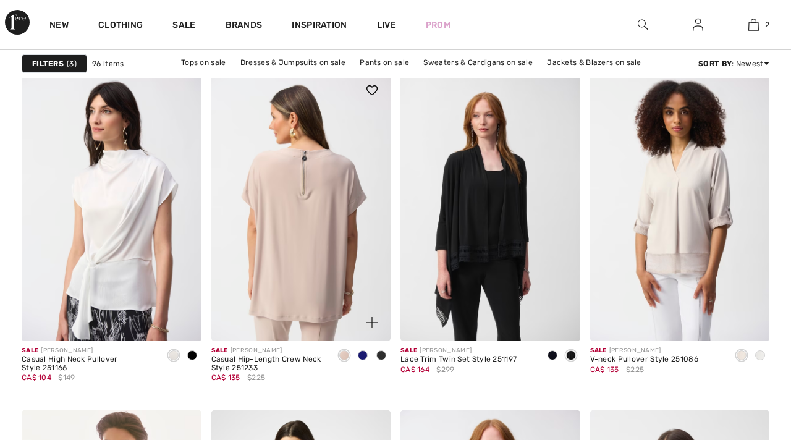
scroll to position [4307, 0]
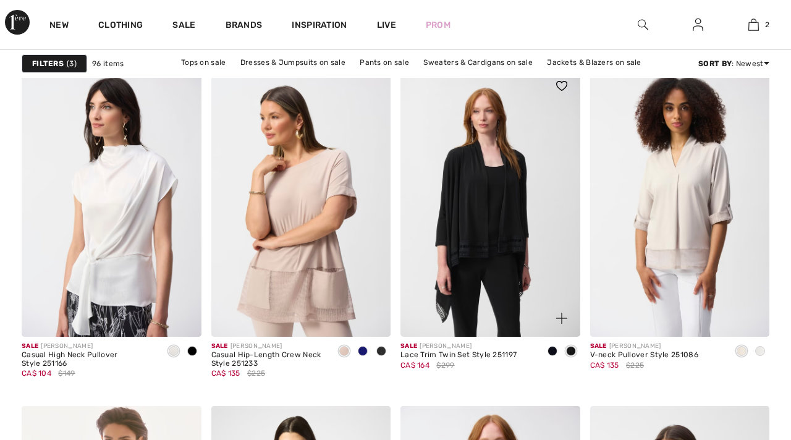
click at [486, 219] on img at bounding box center [490, 201] width 180 height 269
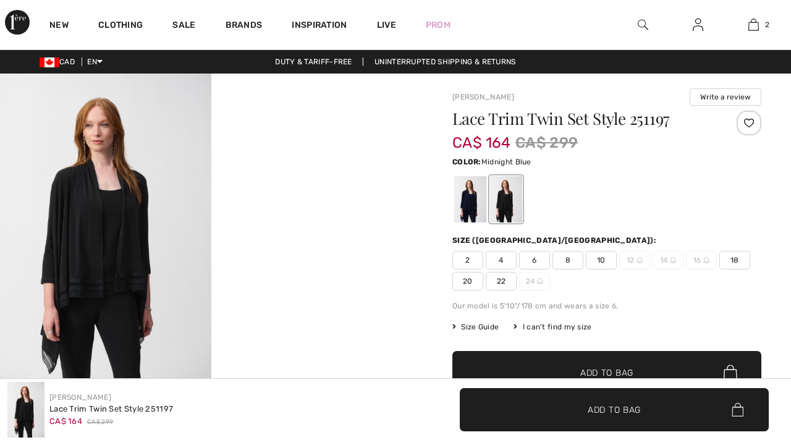
checkbox input "true"
click at [474, 203] on div at bounding box center [470, 199] width 32 height 46
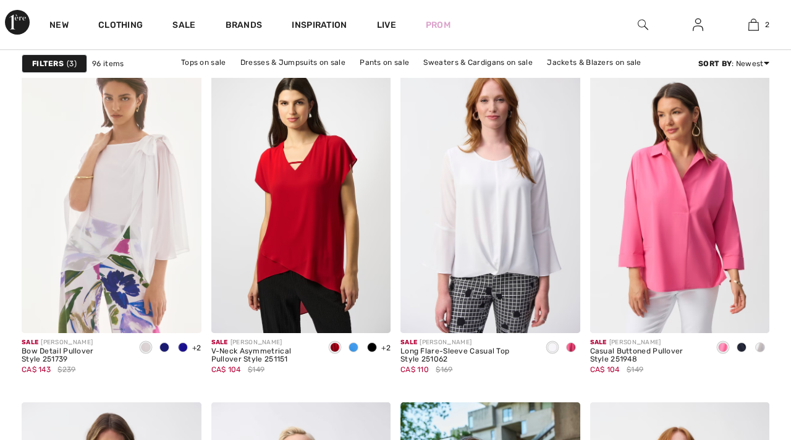
scroll to position [4658, 0]
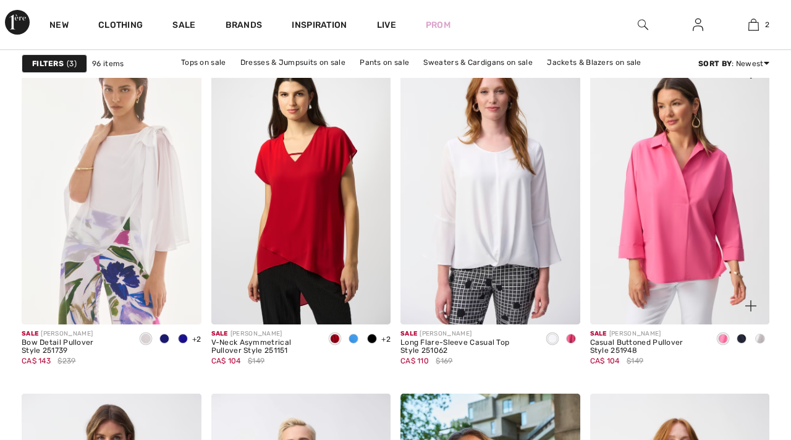
click at [741, 339] on span at bounding box center [741, 339] width 10 height 10
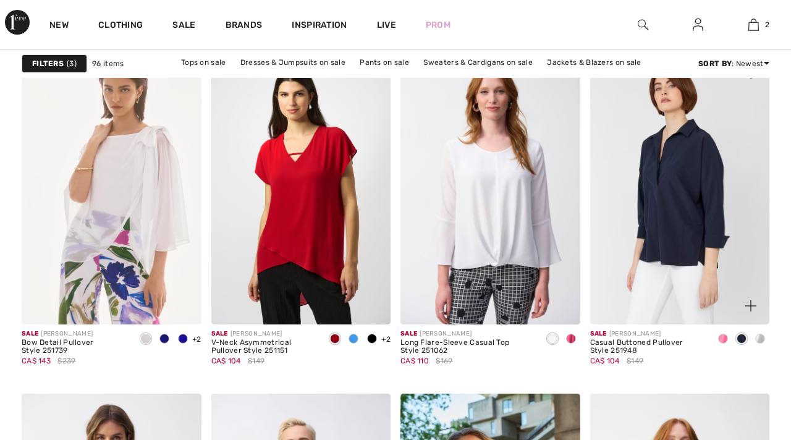
click at [698, 216] on img at bounding box center [680, 189] width 180 height 269
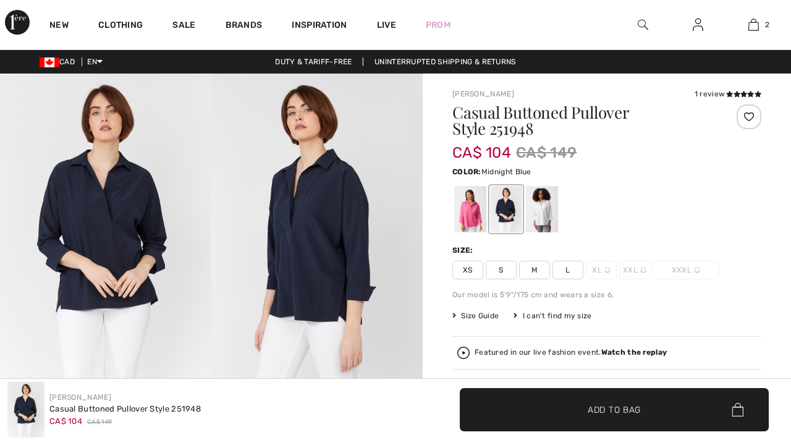
checkbox input "true"
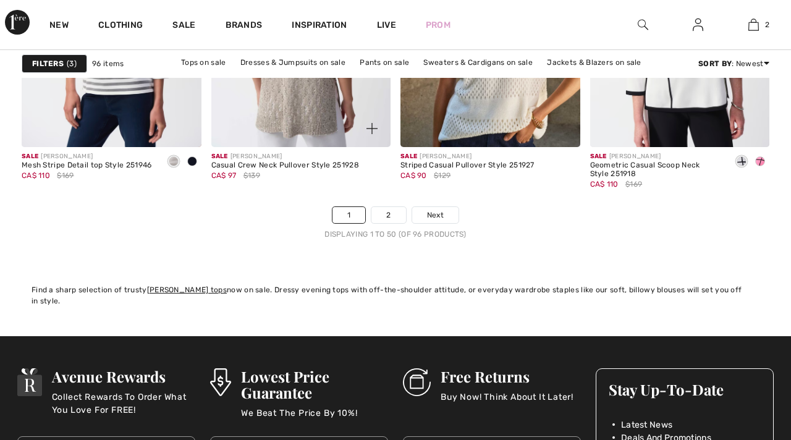
scroll to position [5185, 0]
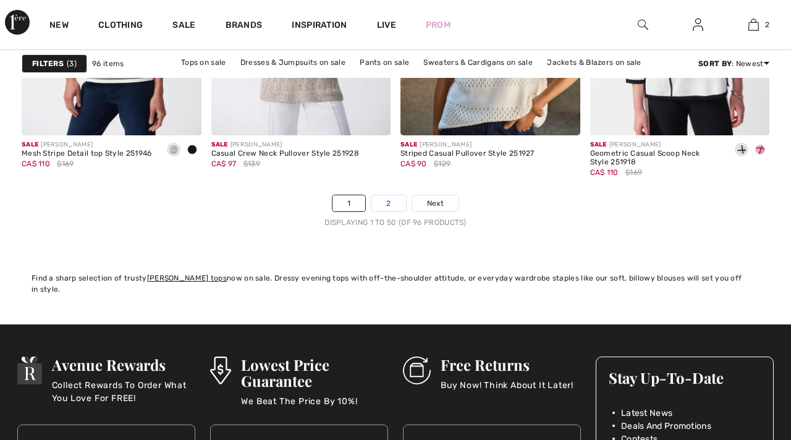
click at [386, 204] on link "2" at bounding box center [388, 203] width 34 height 16
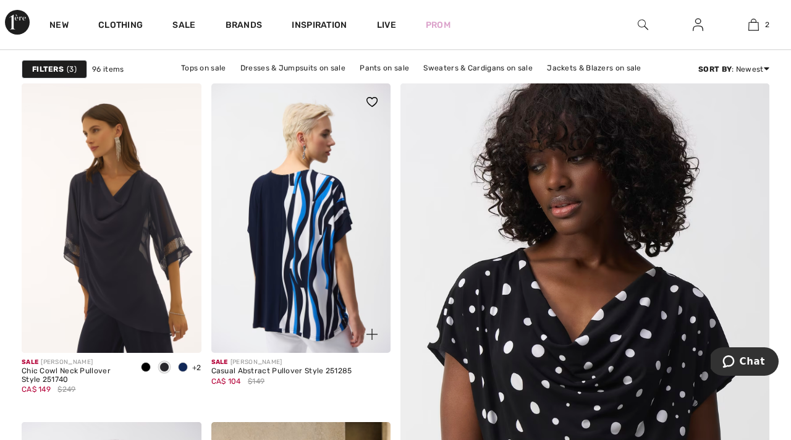
scroll to position [100, 0]
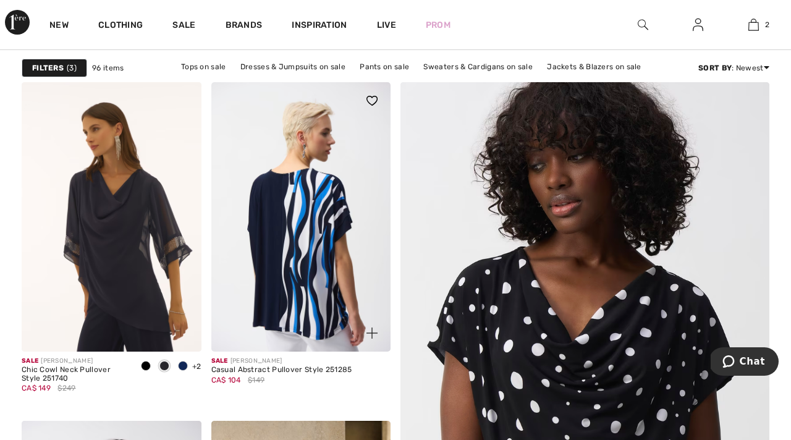
click at [330, 241] on img at bounding box center [301, 216] width 180 height 269
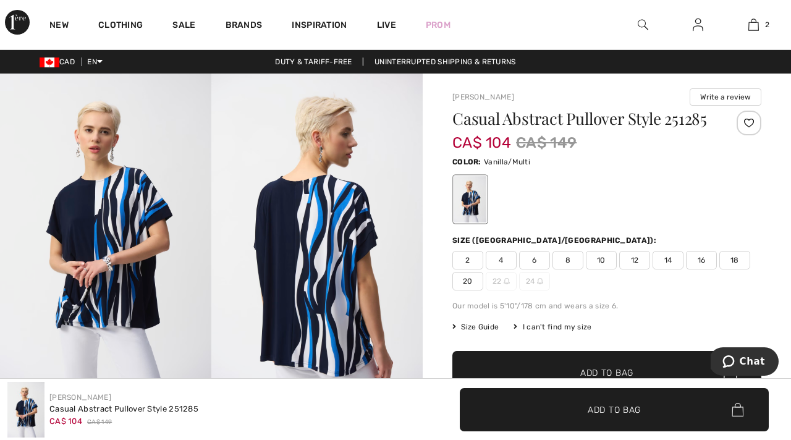
click at [469, 279] on span "20" at bounding box center [467, 281] width 31 height 19
click at [610, 366] on span "Add to Bag" at bounding box center [606, 372] width 53 height 13
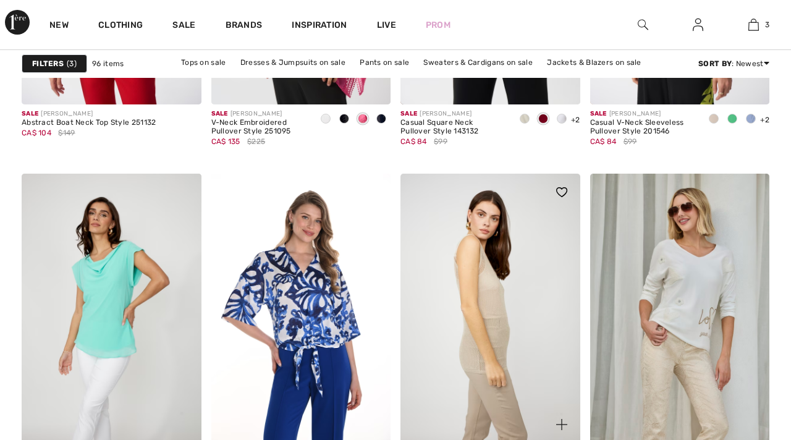
scroll to position [853, 0]
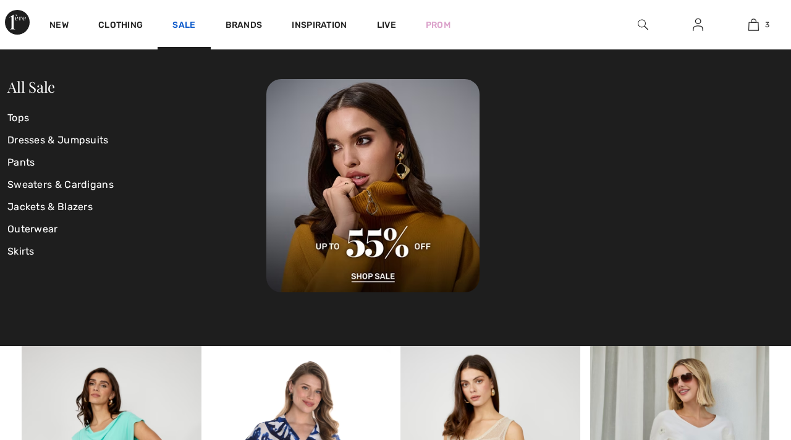
click at [188, 26] on link "Sale" at bounding box center [183, 26] width 23 height 13
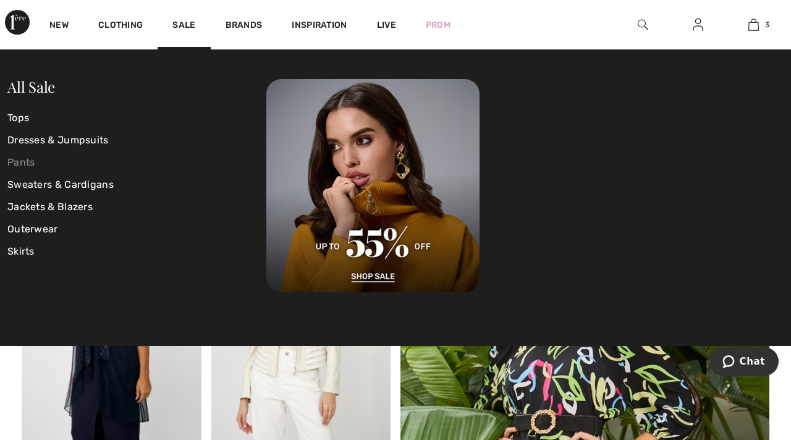
click at [24, 161] on link "Pants" at bounding box center [136, 162] width 259 height 22
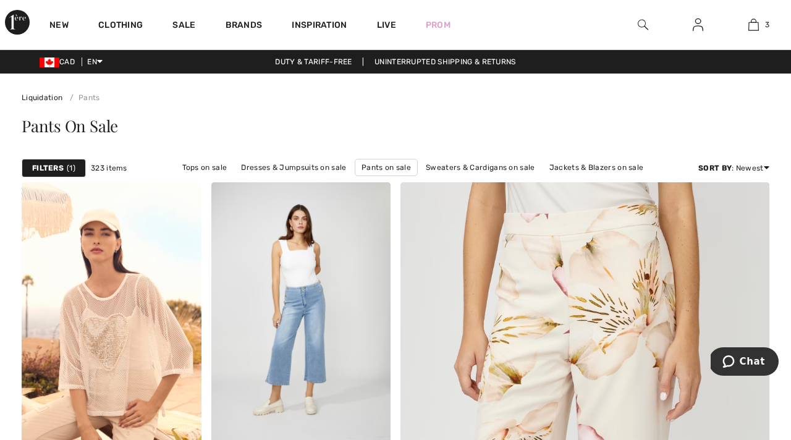
click at [67, 168] on span "1" at bounding box center [71, 167] width 9 height 11
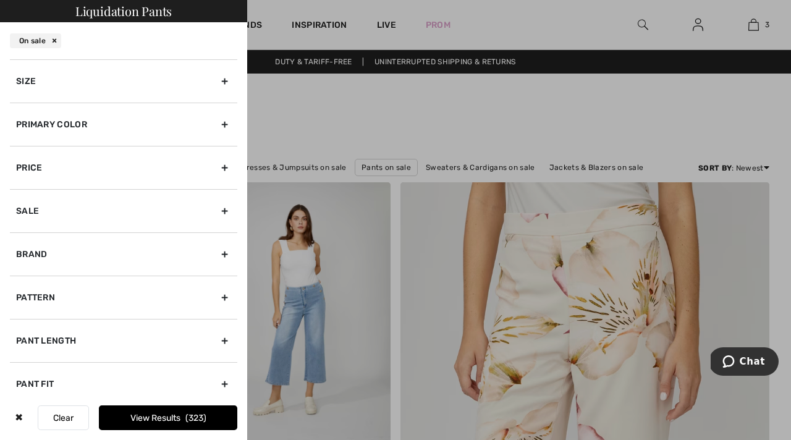
click at [224, 77] on div "Size" at bounding box center [123, 80] width 227 height 43
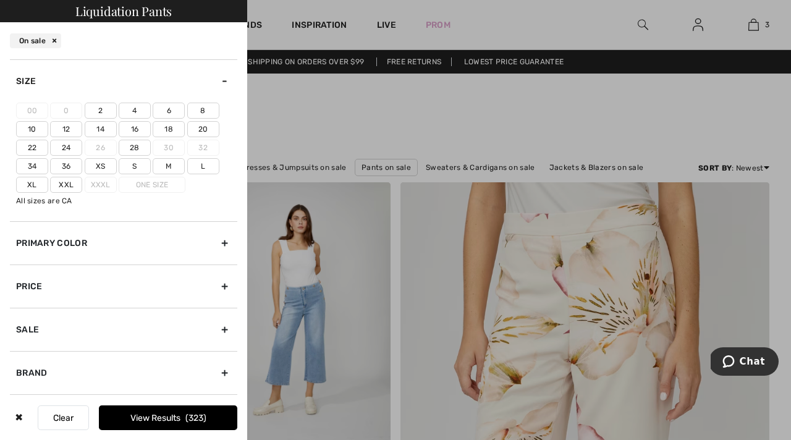
click at [170, 128] on label "18" at bounding box center [169, 129] width 32 height 16
click at [0, 0] on input"] "18" at bounding box center [0, 0] width 0 height 0
click at [34, 184] on label "Xl" at bounding box center [32, 185] width 32 height 16
click at [0, 0] on input"] "Xl" at bounding box center [0, 0] width 0 height 0
click at [177, 416] on button "View Results 75" at bounding box center [168, 417] width 138 height 25
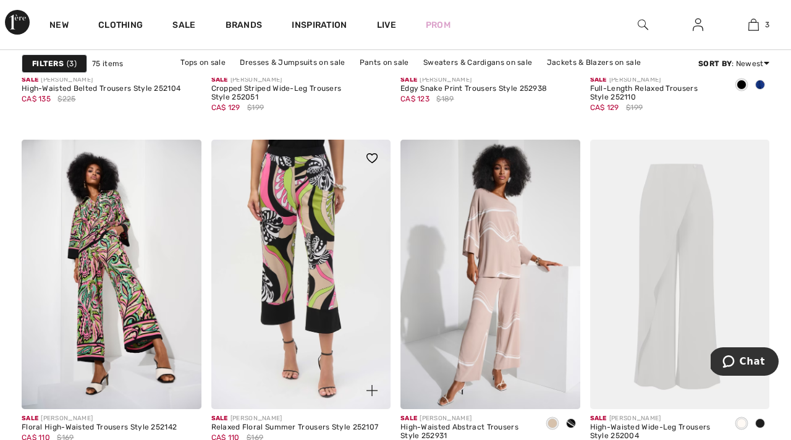
scroll to position [1059, 0]
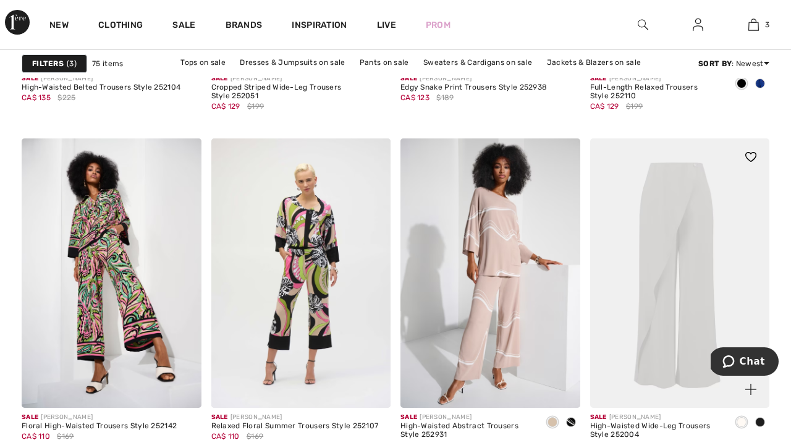
click at [759, 423] on span at bounding box center [760, 422] width 10 height 10
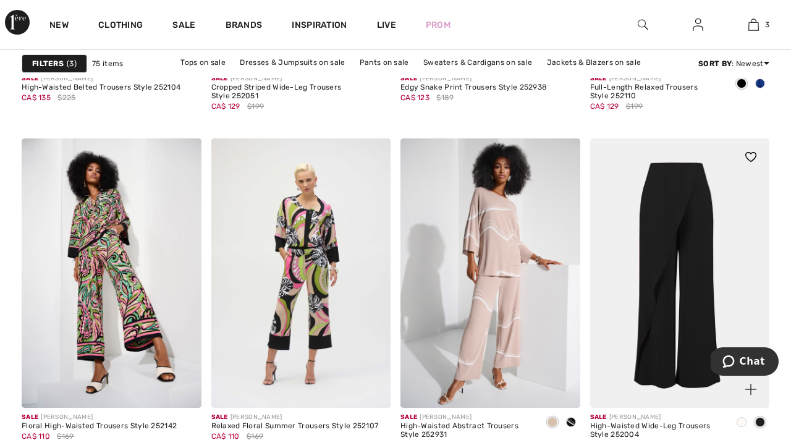
click at [679, 286] on img at bounding box center [680, 272] width 180 height 269
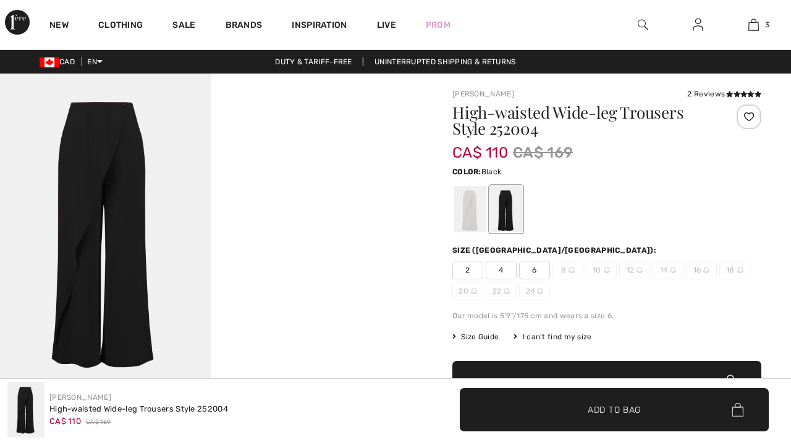
checkbox input "true"
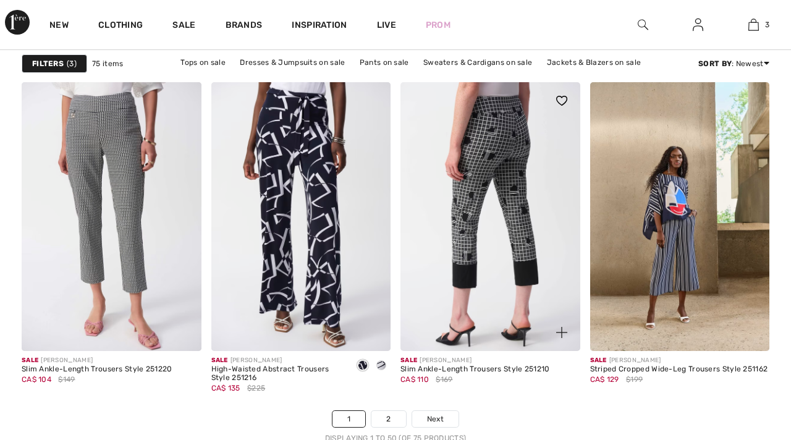
scroll to position [4971, 0]
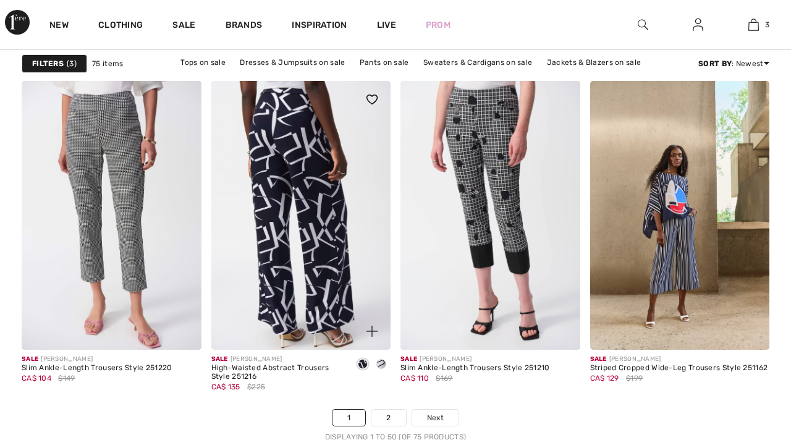
click at [325, 196] on img at bounding box center [301, 215] width 180 height 269
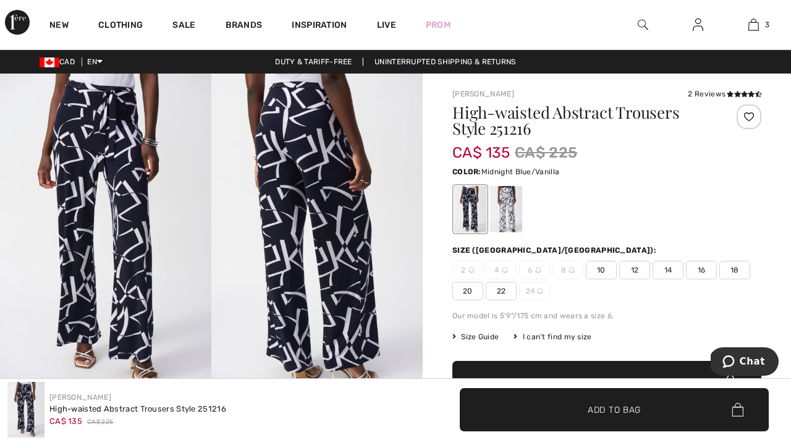
click at [739, 273] on span "18" at bounding box center [734, 270] width 31 height 19
click at [640, 404] on span "Add to Bag" at bounding box center [613, 409] width 53 height 13
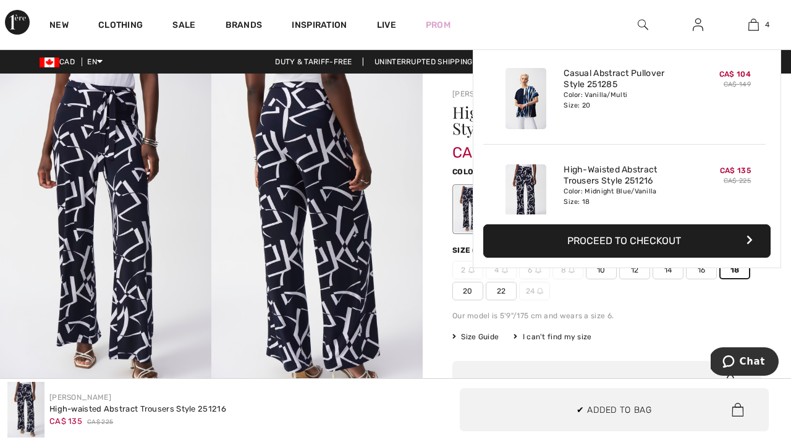
scroll to position [231, 0]
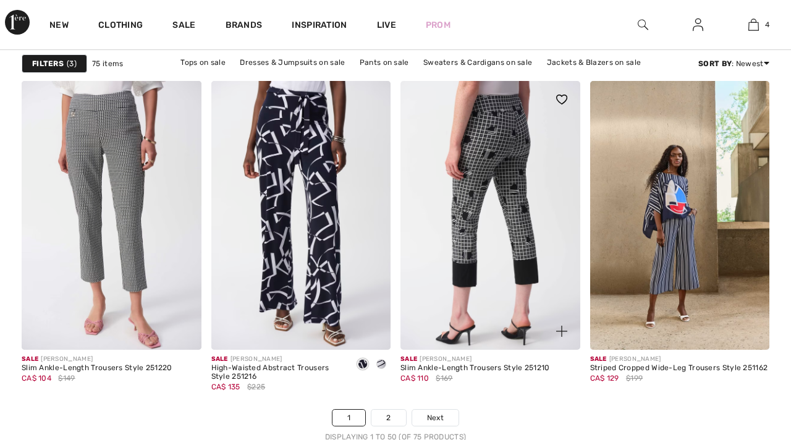
scroll to position [4971, 0]
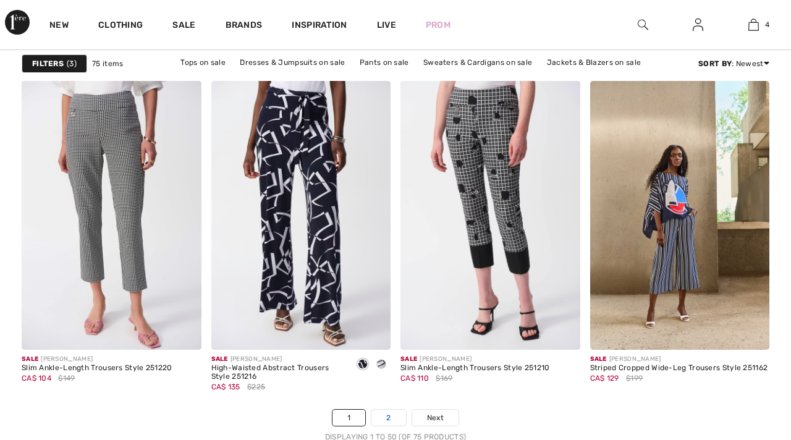
click at [386, 415] on link "2" at bounding box center [388, 418] width 34 height 16
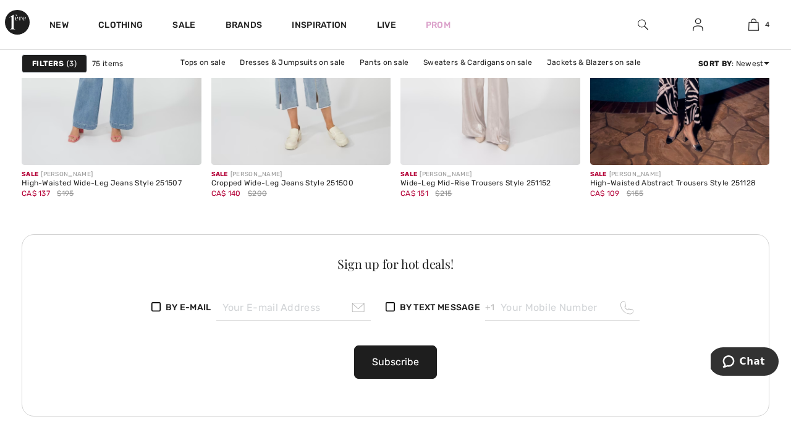
scroll to position [1306, 0]
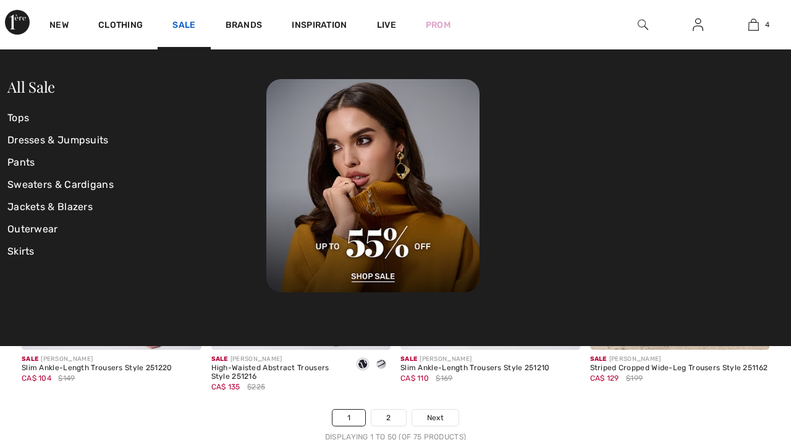
click at [184, 27] on link "Sale" at bounding box center [183, 26] width 23 height 13
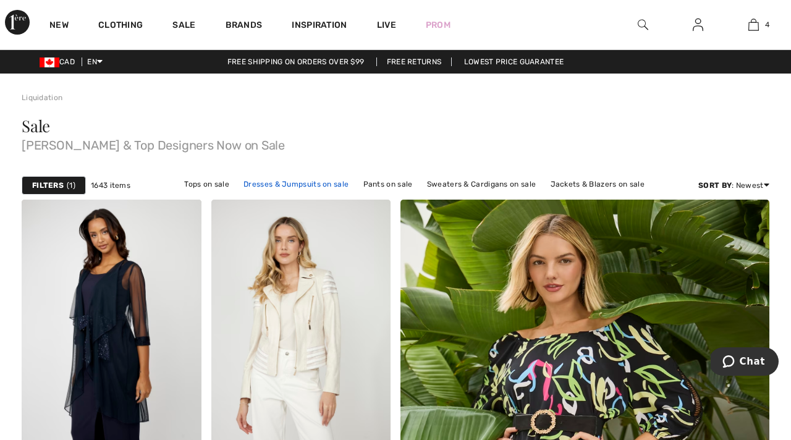
click at [321, 185] on link "Dresses & Jumpsuits on sale" at bounding box center [295, 184] width 117 height 16
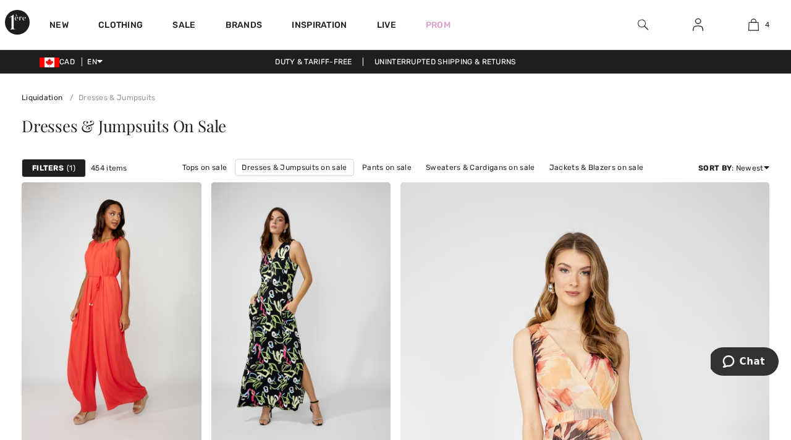
click at [76, 164] on div "Filters 1" at bounding box center [54, 168] width 64 height 19
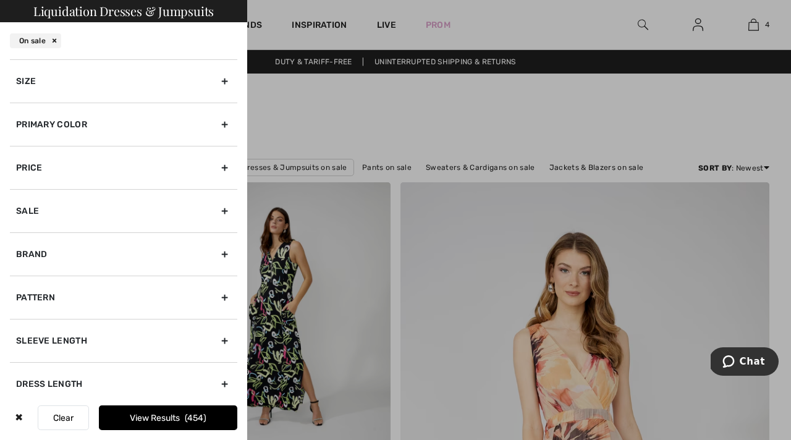
click at [224, 80] on div "Size" at bounding box center [123, 80] width 227 height 43
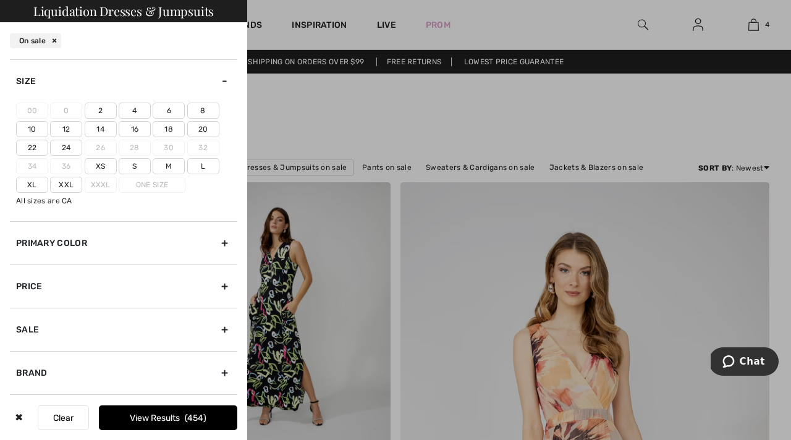
click at [200, 127] on label "20" at bounding box center [203, 129] width 32 height 16
click at [0, 0] on input"] "20" at bounding box center [0, 0] width 0 height 0
click at [68, 185] on label "Xxl" at bounding box center [66, 185] width 32 height 16
click at [0, 0] on input"] "Xxl" at bounding box center [0, 0] width 0 height 0
click at [180, 416] on button "View Results 110" at bounding box center [168, 417] width 138 height 25
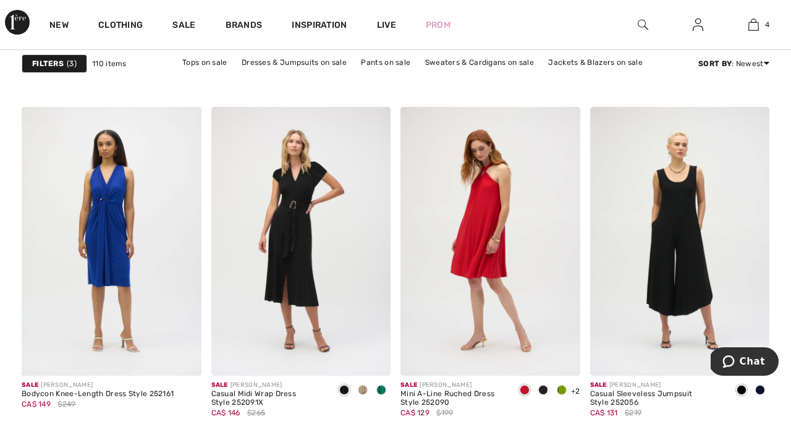
scroll to position [770, 0]
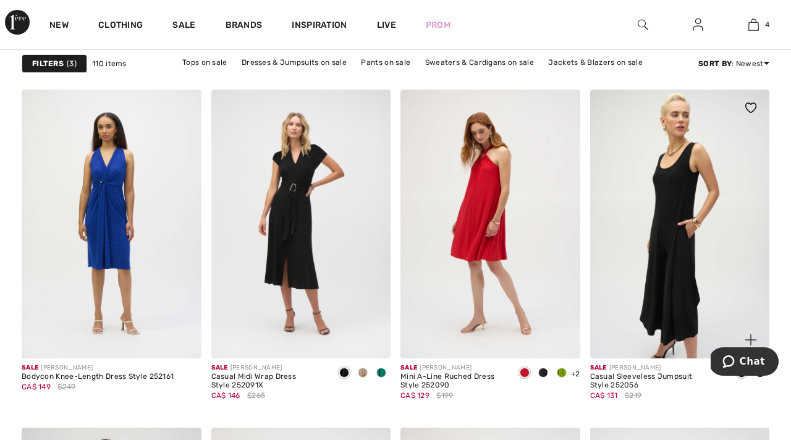
click at [675, 209] on img at bounding box center [680, 224] width 180 height 269
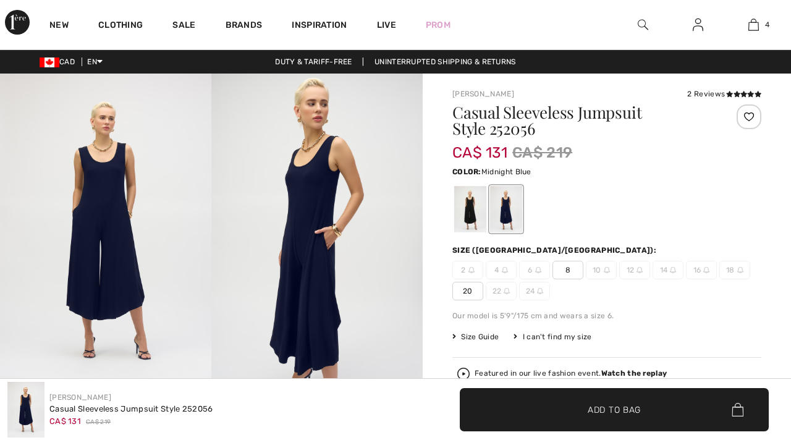
checkbox input "true"
click at [473, 293] on span "20" at bounding box center [467, 291] width 31 height 19
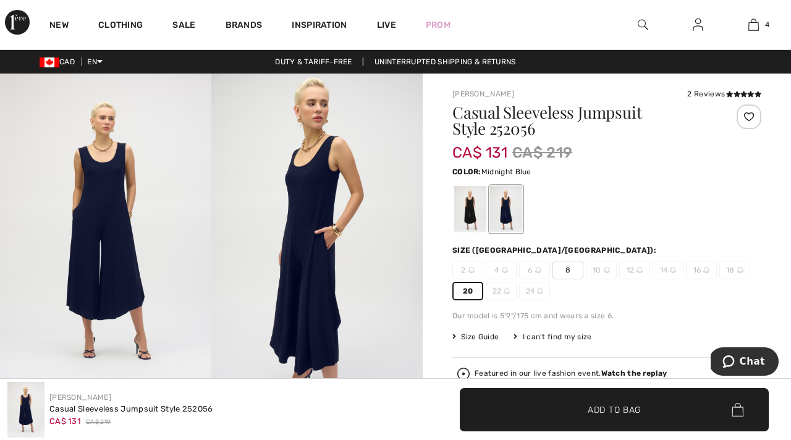
click at [634, 409] on span "Add to Bag" at bounding box center [613, 409] width 53 height 13
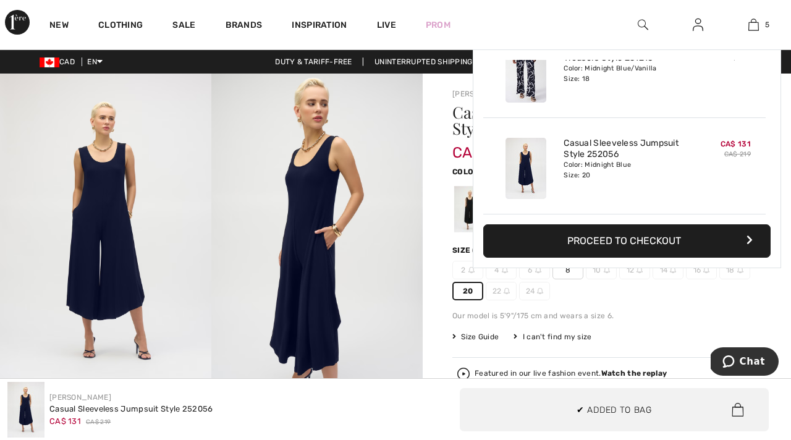
scroll to position [327, 0]
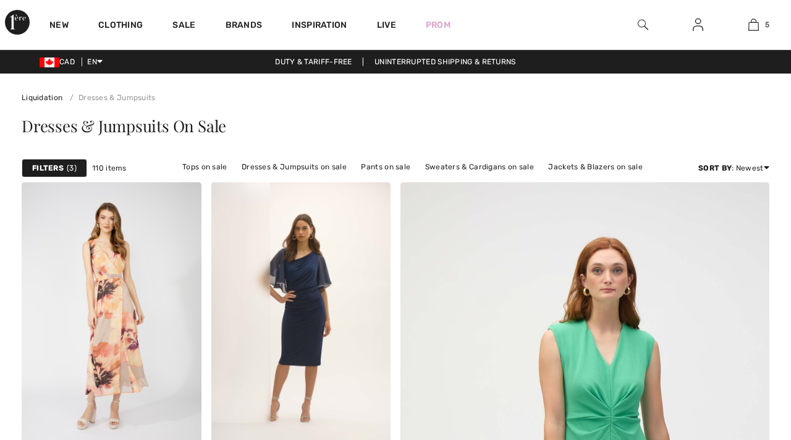
scroll to position [770, 0]
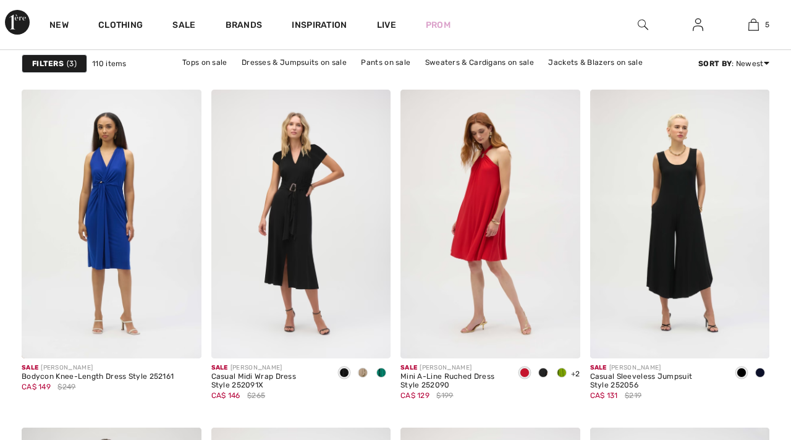
checkbox input "true"
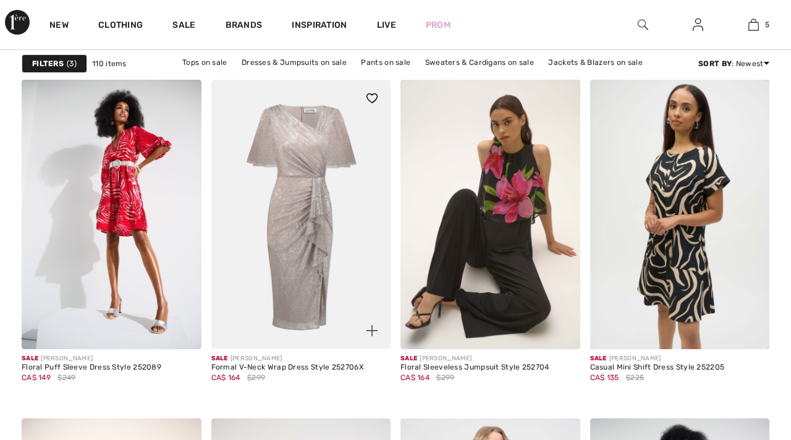
scroll to position [2011, 0]
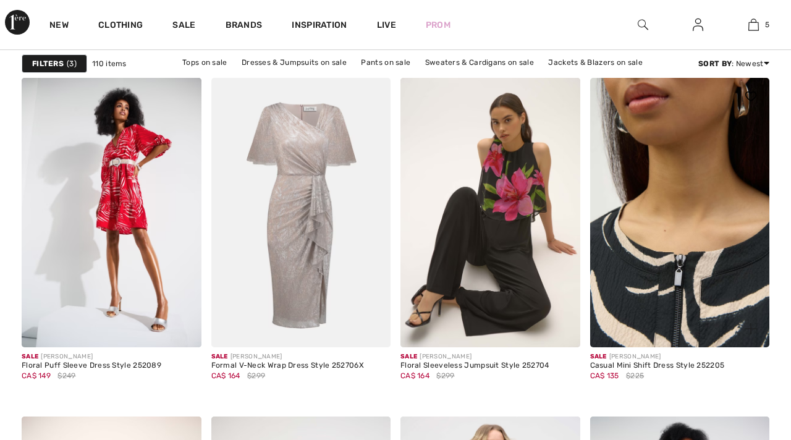
click at [671, 295] on img at bounding box center [680, 212] width 180 height 269
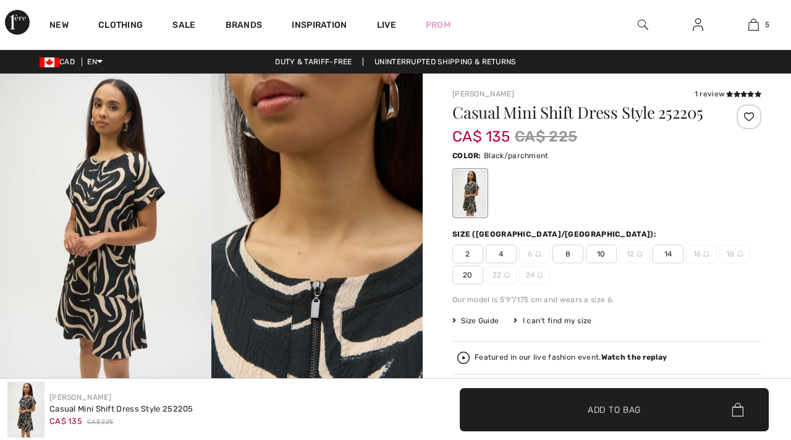
checkbox input "true"
click at [469, 276] on span "20" at bounding box center [467, 275] width 31 height 19
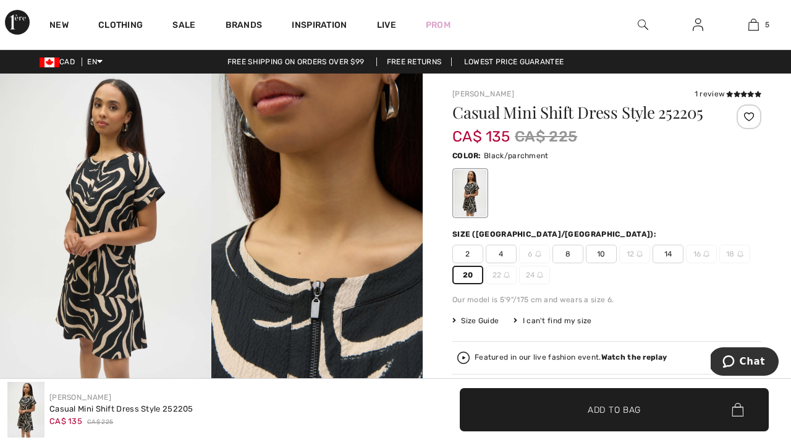
click at [112, 204] on img at bounding box center [105, 232] width 211 height 317
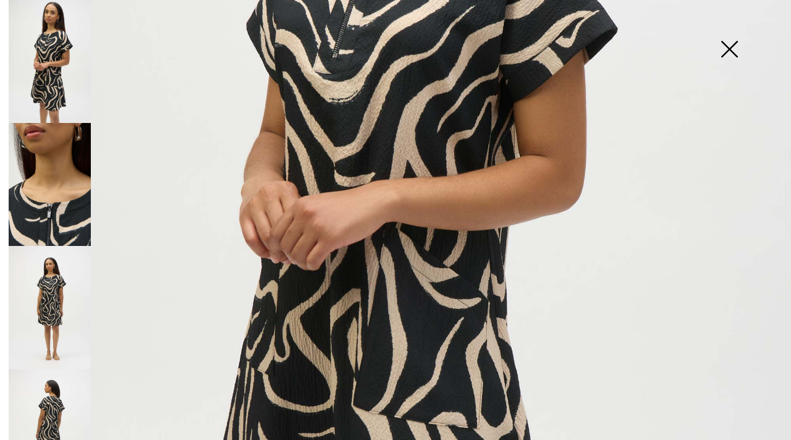
scroll to position [405, 0]
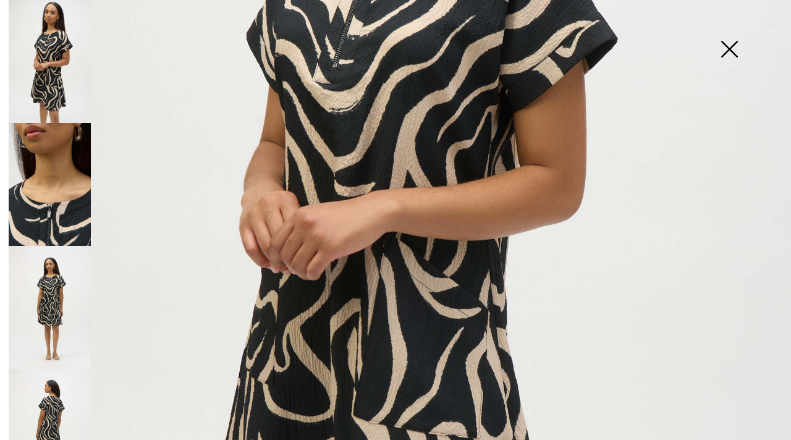
click at [727, 48] on img at bounding box center [729, 51] width 62 height 64
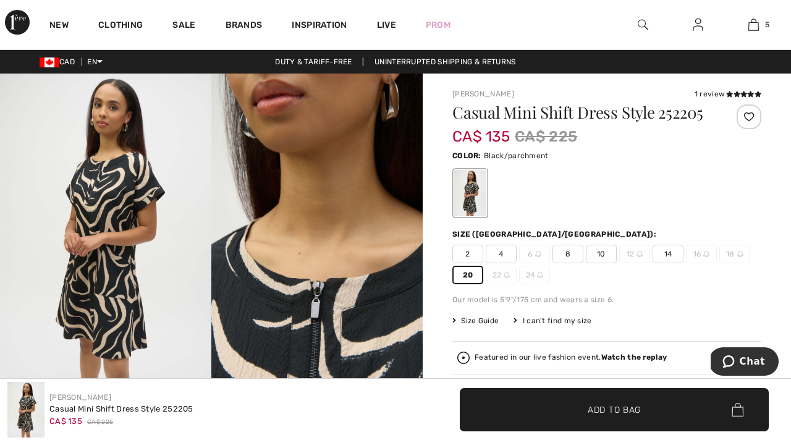
click at [608, 415] on span "Add to Bag" at bounding box center [613, 409] width 53 height 13
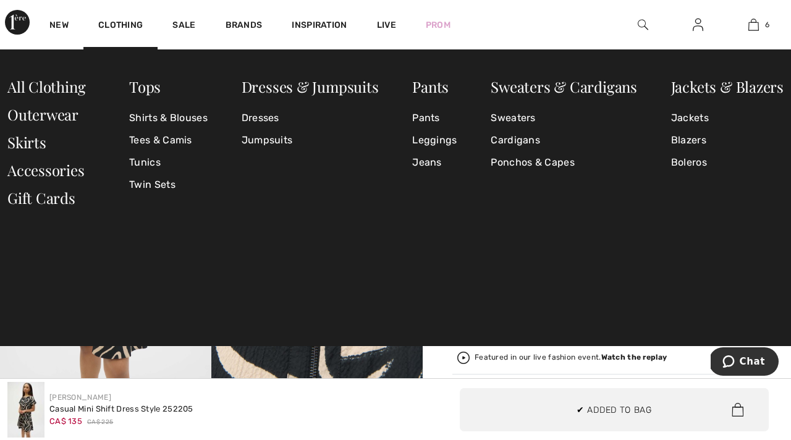
scroll to position [424, 0]
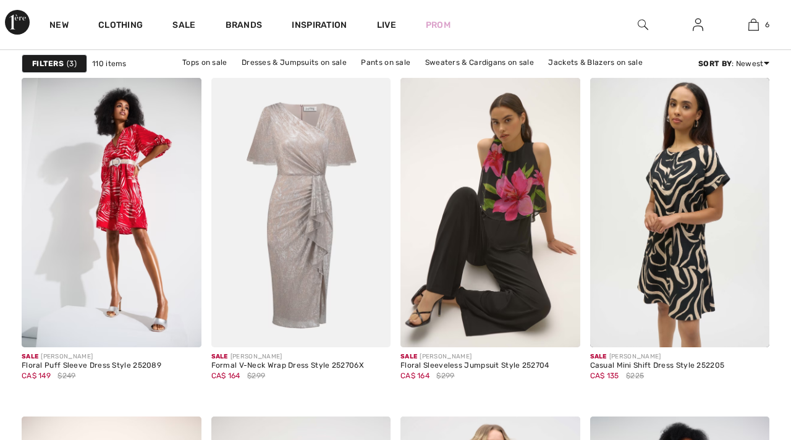
checkbox input "true"
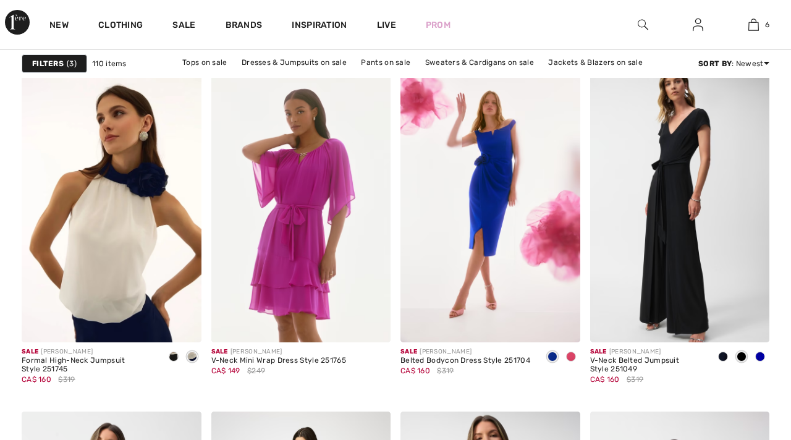
scroll to position [3502, 0]
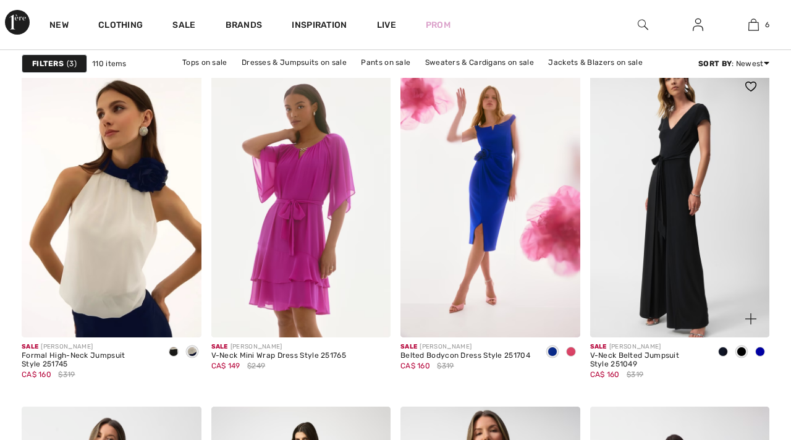
click at [759, 351] on span at bounding box center [760, 352] width 10 height 10
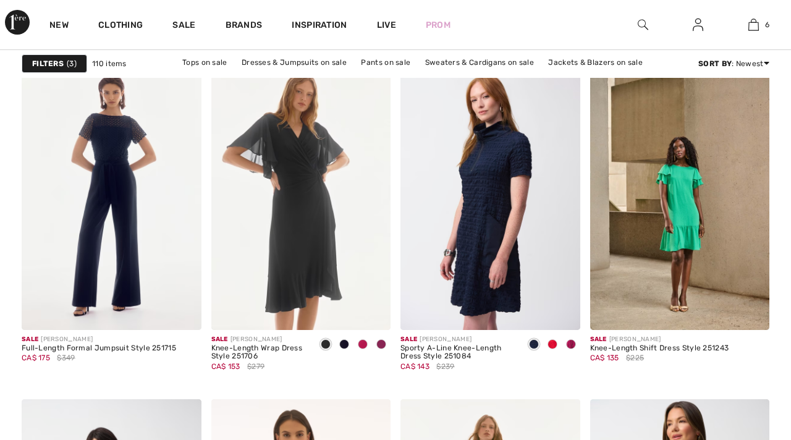
scroll to position [4655, 0]
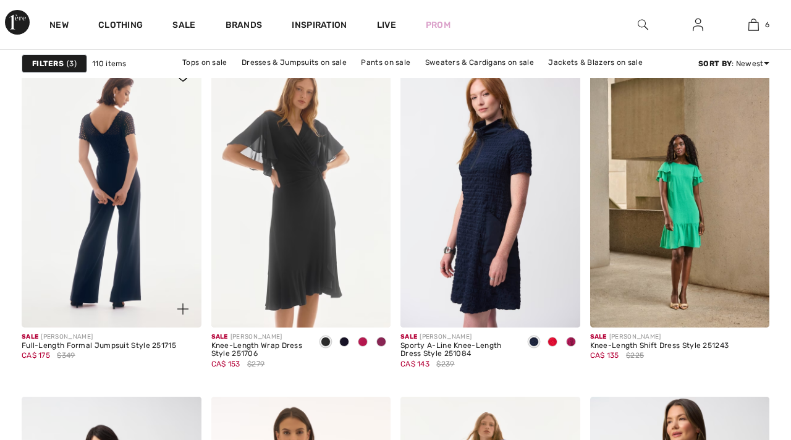
click at [126, 232] on img at bounding box center [112, 192] width 180 height 269
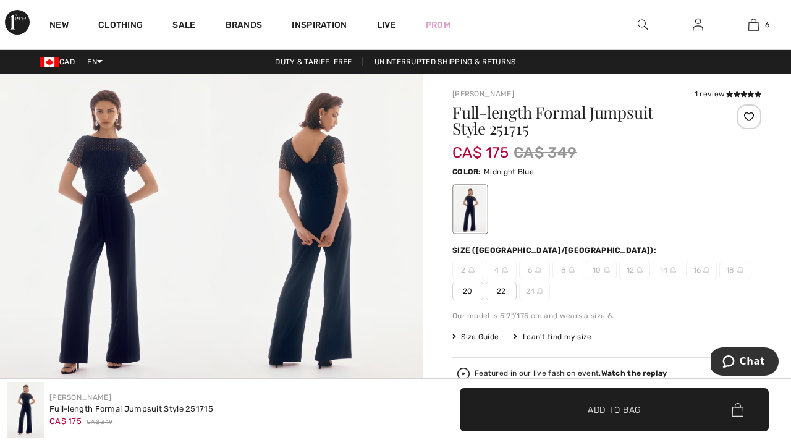
click at [469, 294] on span "20" at bounding box center [467, 291] width 31 height 19
click at [598, 414] on span "Add to Bag" at bounding box center [613, 409] width 53 height 13
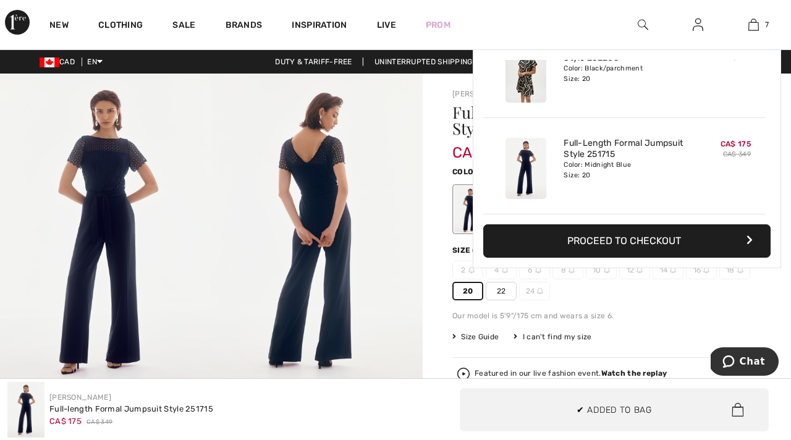
scroll to position [520, 0]
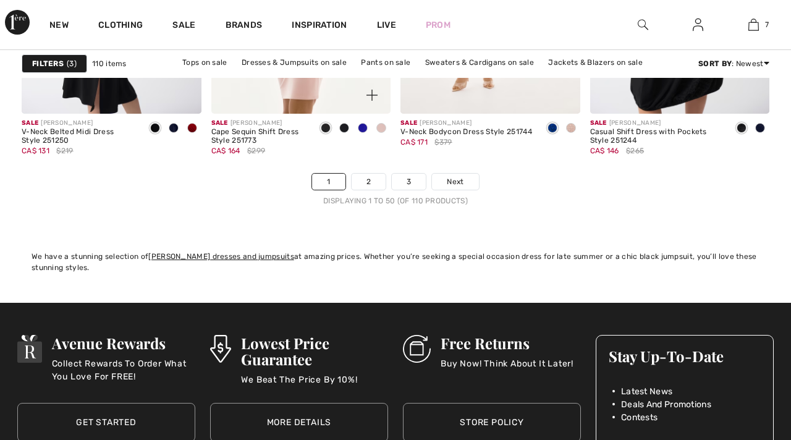
scroll to position [5216, 0]
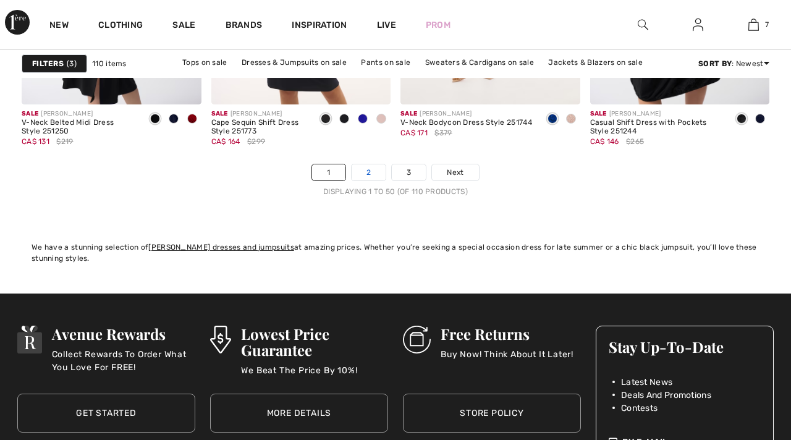
click at [364, 175] on link "2" at bounding box center [368, 172] width 34 height 16
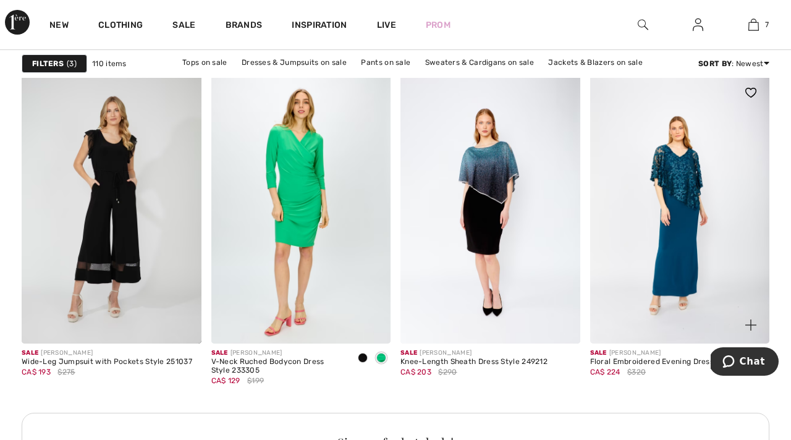
scroll to position [1126, 0]
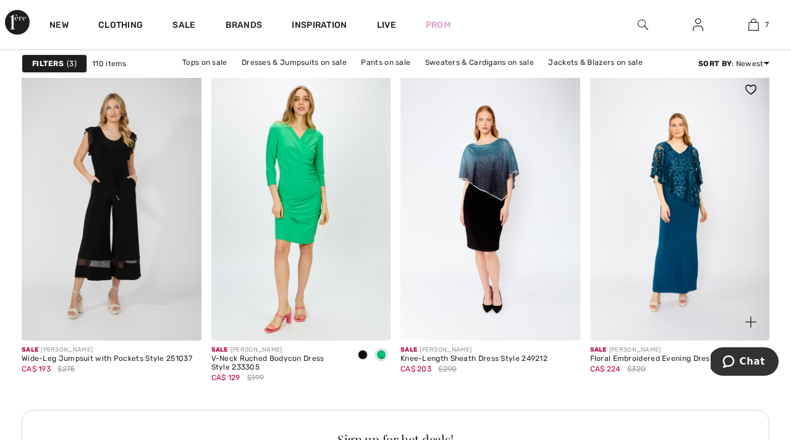
click at [683, 182] on img at bounding box center [680, 205] width 180 height 269
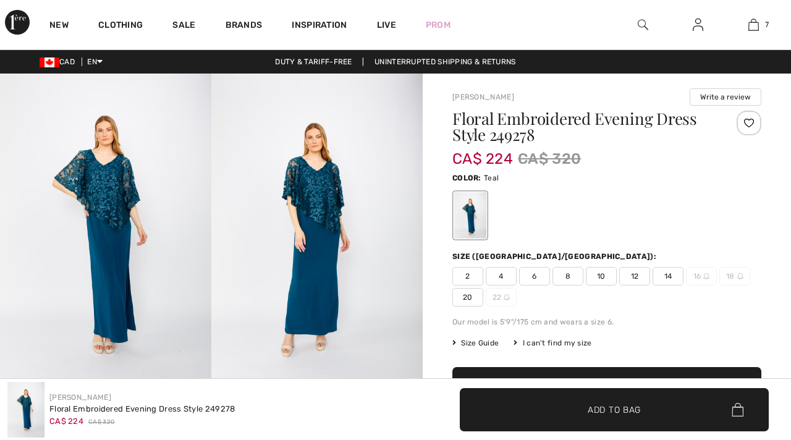
checkbox input "true"
click at [103, 202] on img at bounding box center [105, 232] width 211 height 317
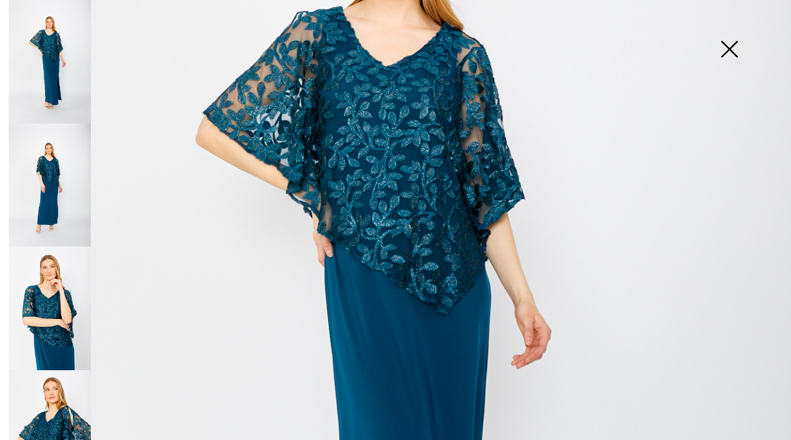
scroll to position [280, 0]
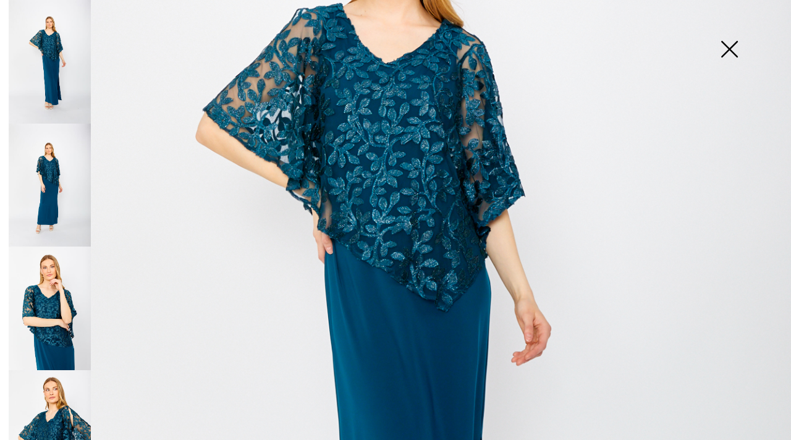
click at [724, 48] on img at bounding box center [729, 51] width 62 height 64
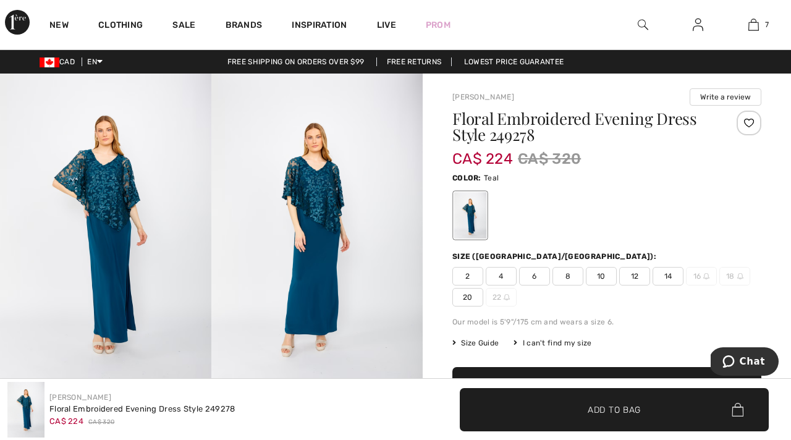
click at [469, 298] on span "20" at bounding box center [467, 297] width 31 height 19
click at [623, 404] on span "Add to Bag" at bounding box center [613, 409] width 53 height 13
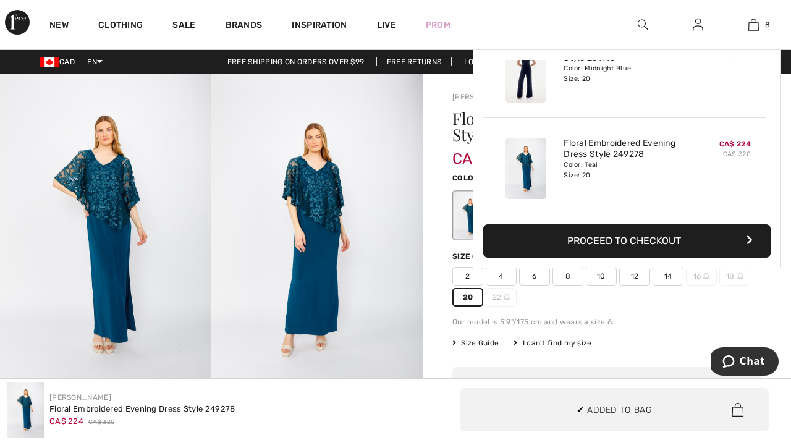
scroll to position [616, 0]
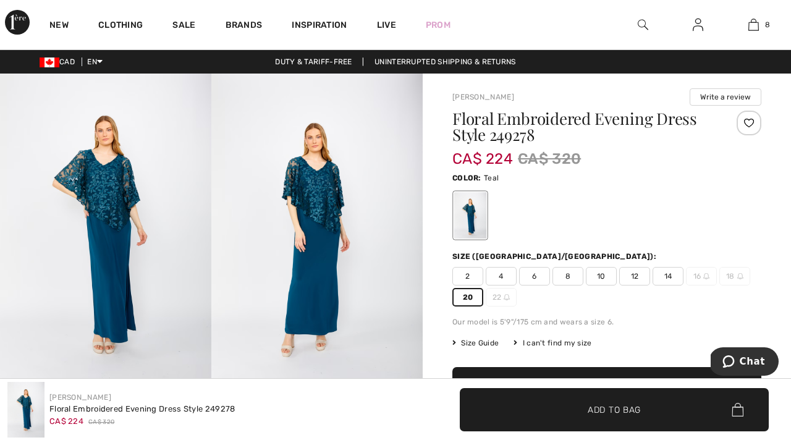
click at [413, 257] on img at bounding box center [316, 232] width 211 height 317
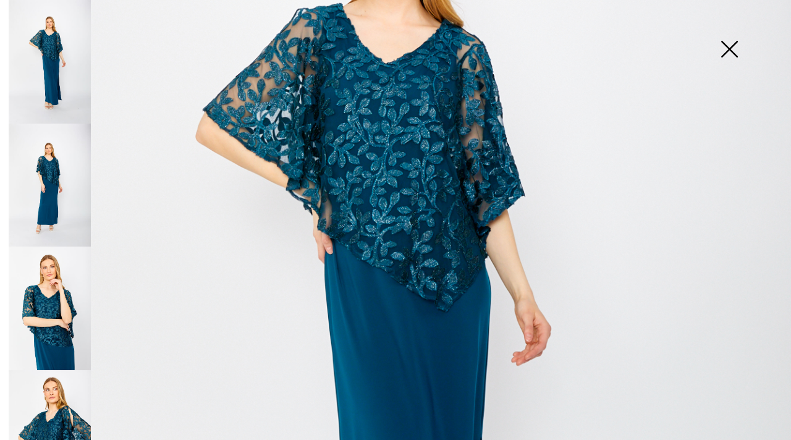
click at [733, 48] on img at bounding box center [729, 51] width 62 height 64
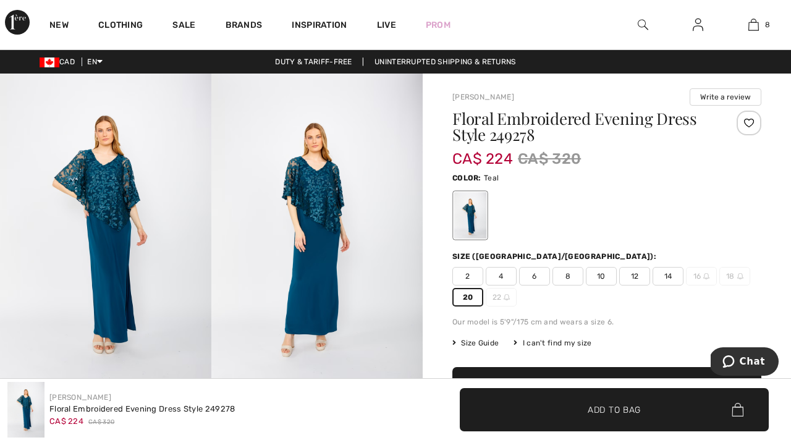
click at [699, 25] on img at bounding box center [697, 24] width 11 height 15
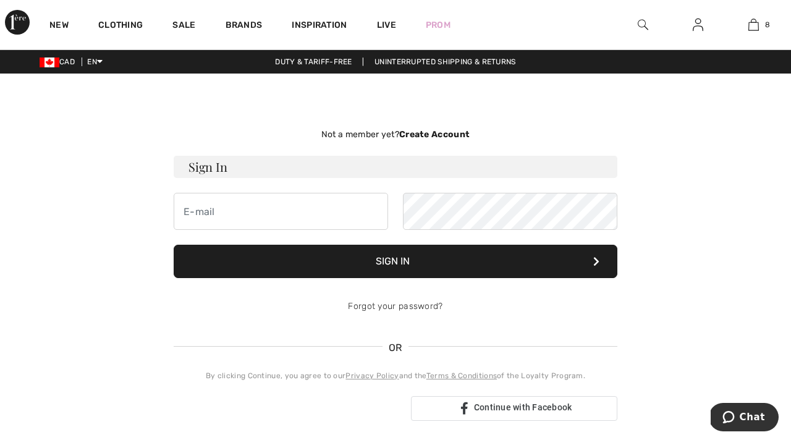
click at [436, 131] on strong "Create Account" at bounding box center [434, 134] width 70 height 11
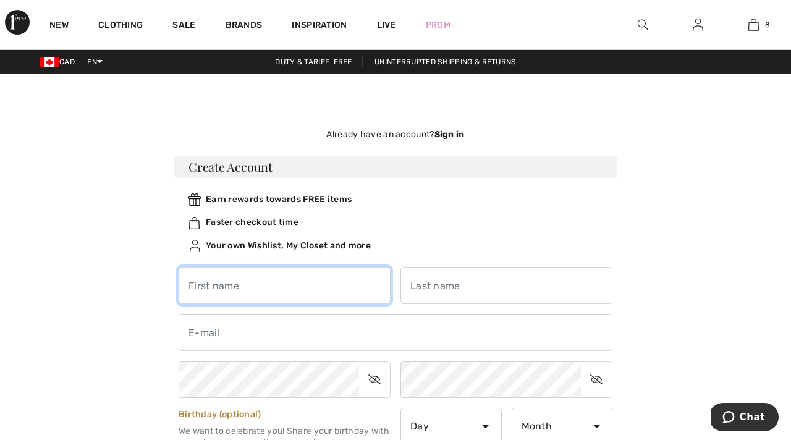
click at [202, 286] on input "text" at bounding box center [285, 285] width 212 height 37
type input "[PERSON_NAME]"
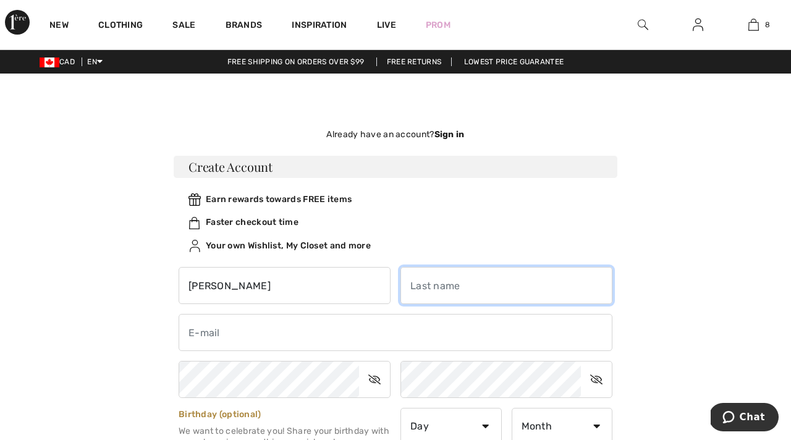
click at [427, 285] on input "text" at bounding box center [506, 285] width 212 height 37
type input "Lanc"
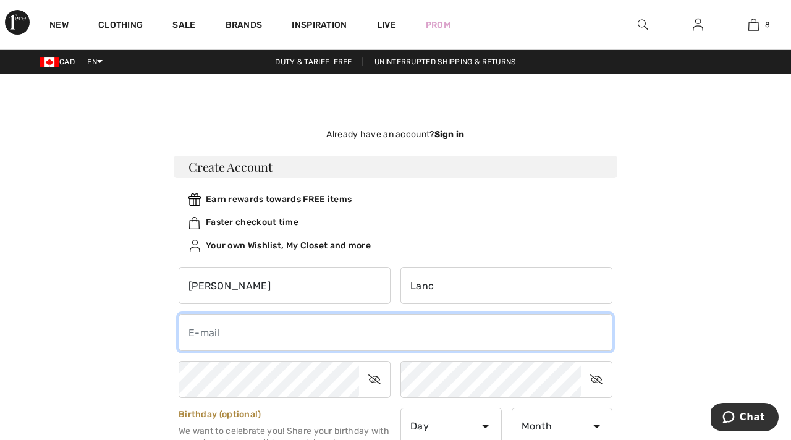
click at [188, 335] on input "email" at bounding box center [396, 332] width 434 height 37
type input "catherinelanc@gmail.com"
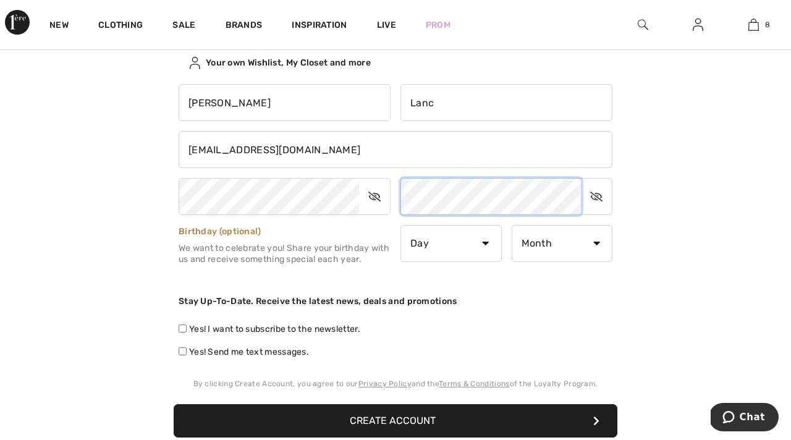
scroll to position [187, 0]
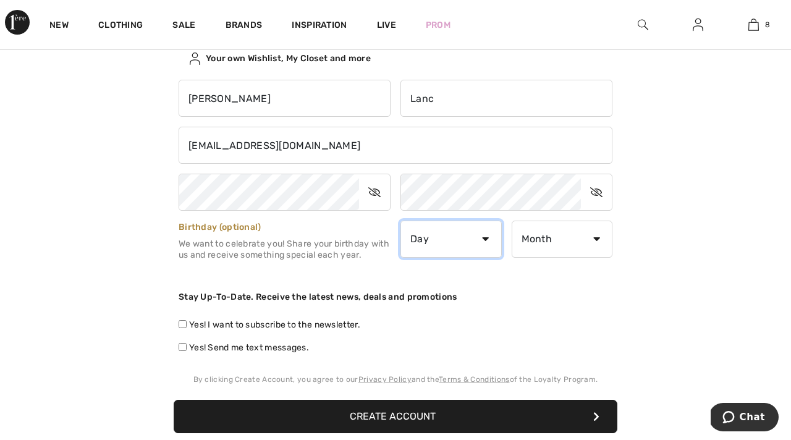
select select "21"
select select "10"
click at [182, 323] on input "Yes! I want to subscribe to the newsletter." at bounding box center [183, 324] width 8 height 8
checkbox input "true"
click at [408, 411] on button "Create Account" at bounding box center [396, 416] width 444 height 33
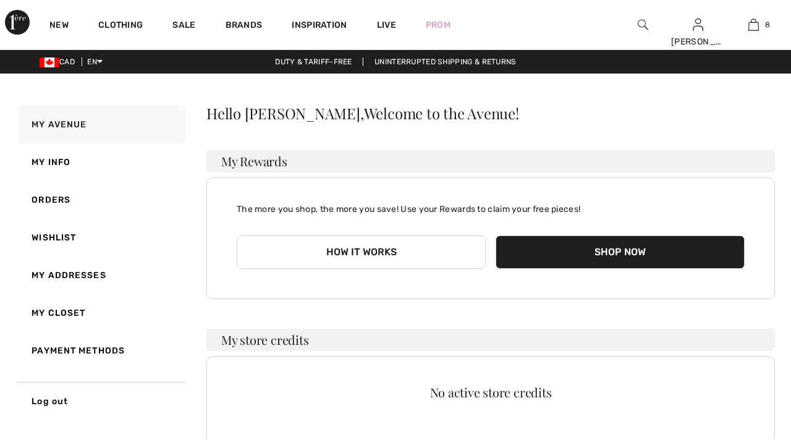
checkbox input "true"
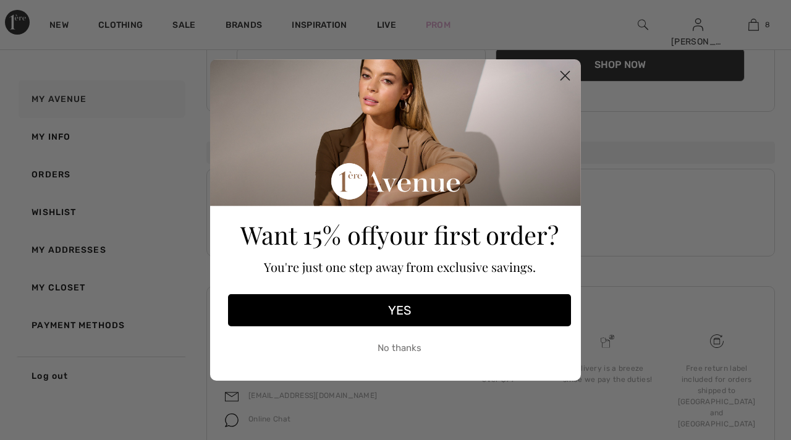
click at [563, 74] on icon "Close dialog" at bounding box center [565, 76] width 9 height 9
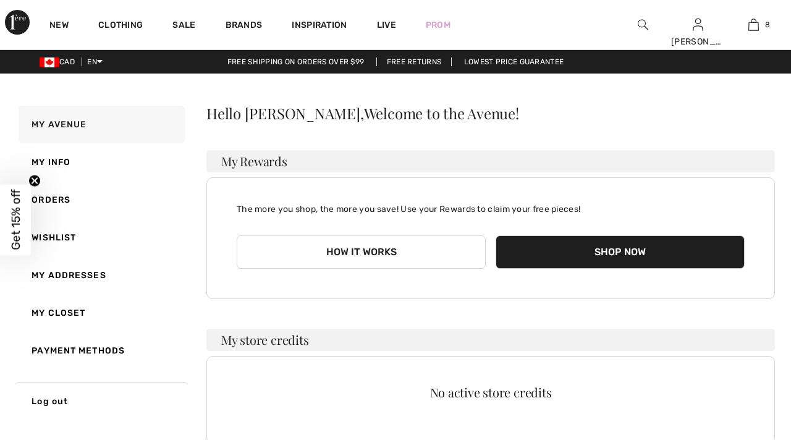
scroll to position [0, 0]
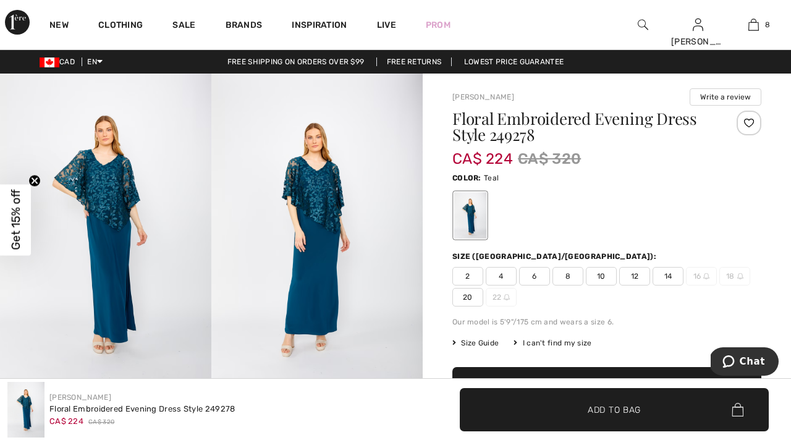
click at [747, 122] on div at bounding box center [748, 123] width 25 height 25
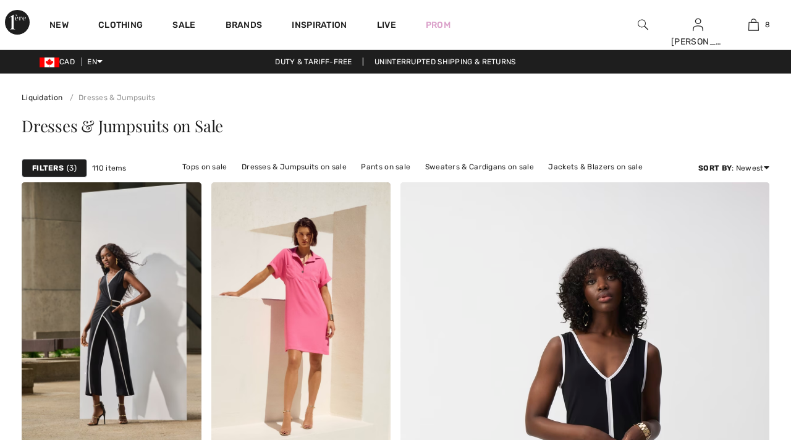
checkbox input "true"
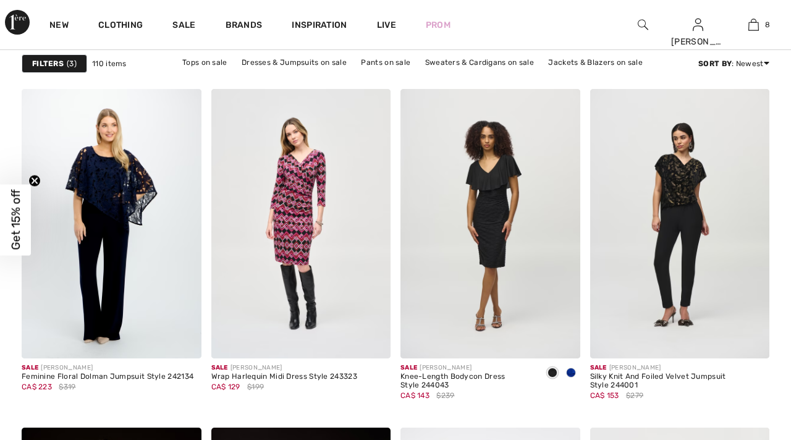
scroll to position [1575, 0]
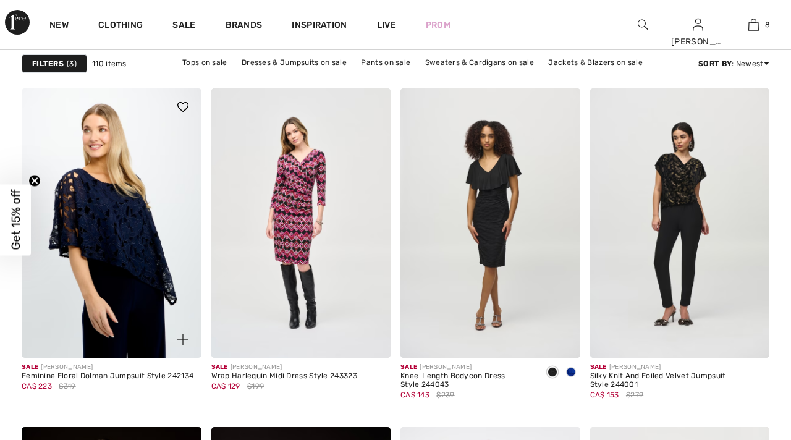
click at [116, 227] on img at bounding box center [112, 222] width 180 height 269
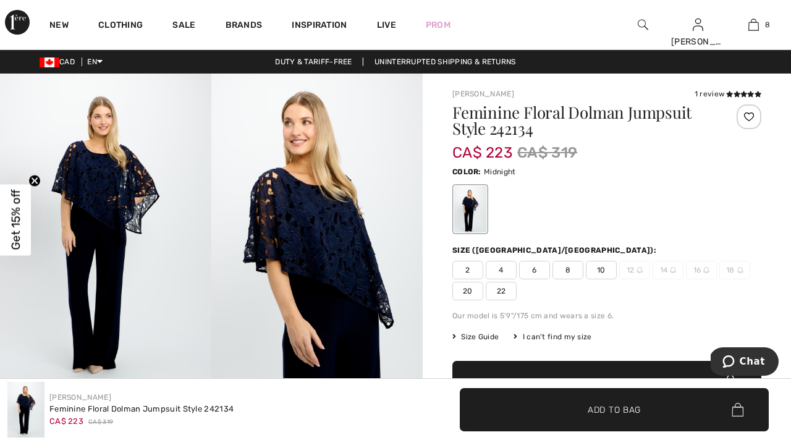
click at [472, 293] on span "20" at bounding box center [467, 291] width 31 height 19
click at [747, 114] on div at bounding box center [748, 116] width 25 height 25
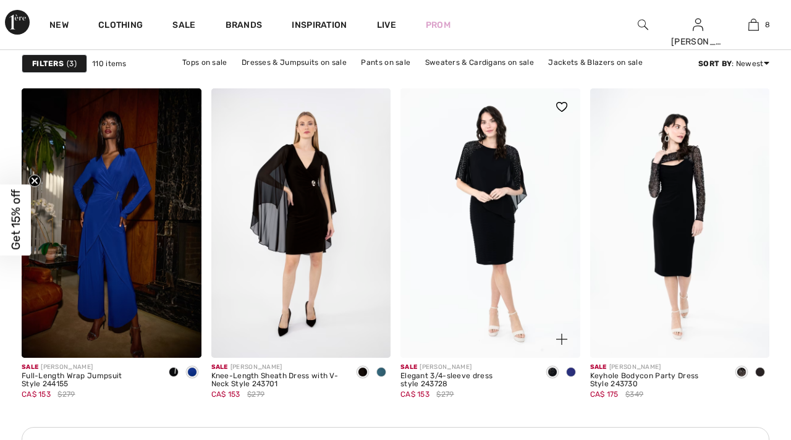
scroll to position [2253, 0]
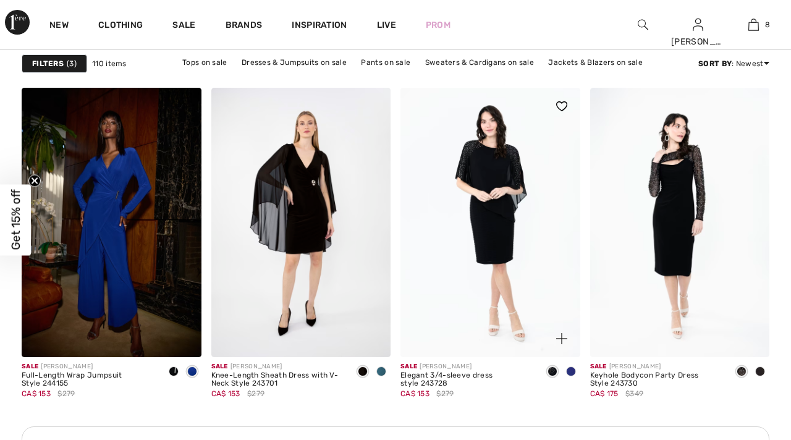
click at [571, 369] on span at bounding box center [571, 371] width 10 height 10
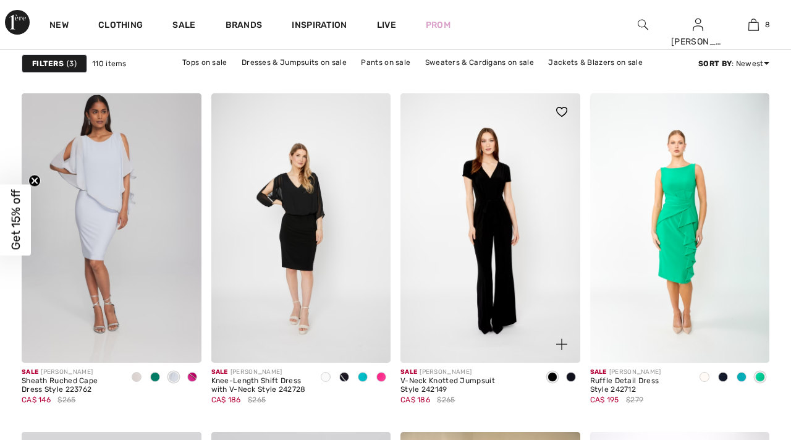
scroll to position [3391, 0]
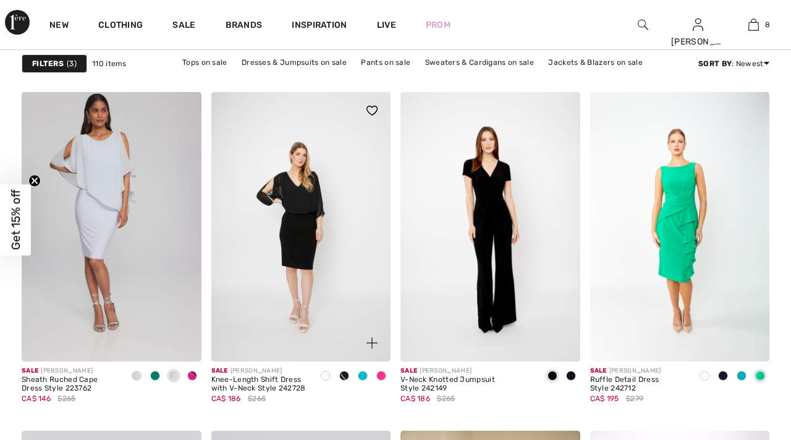
click at [363, 377] on span at bounding box center [363, 376] width 10 height 10
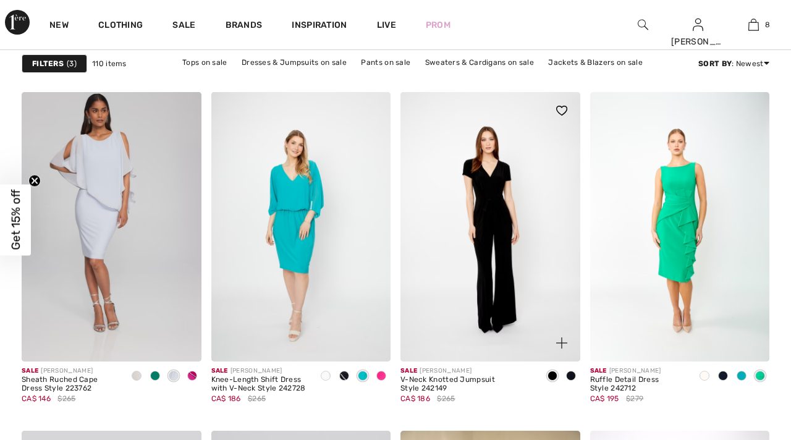
click at [568, 374] on span at bounding box center [571, 376] width 10 height 10
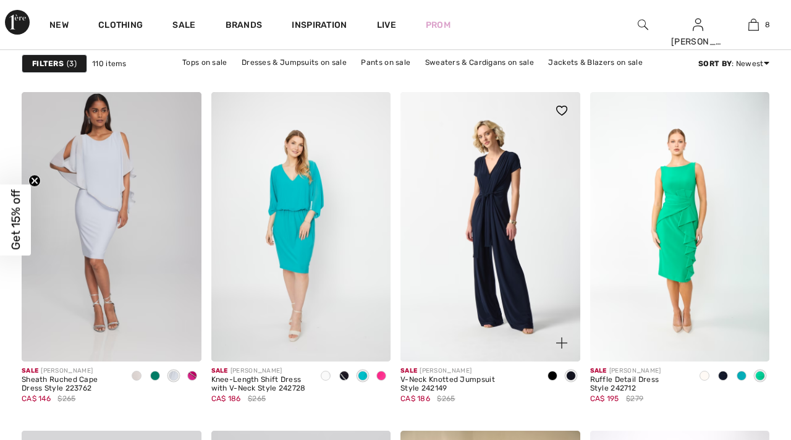
click at [549, 374] on span at bounding box center [552, 376] width 10 height 10
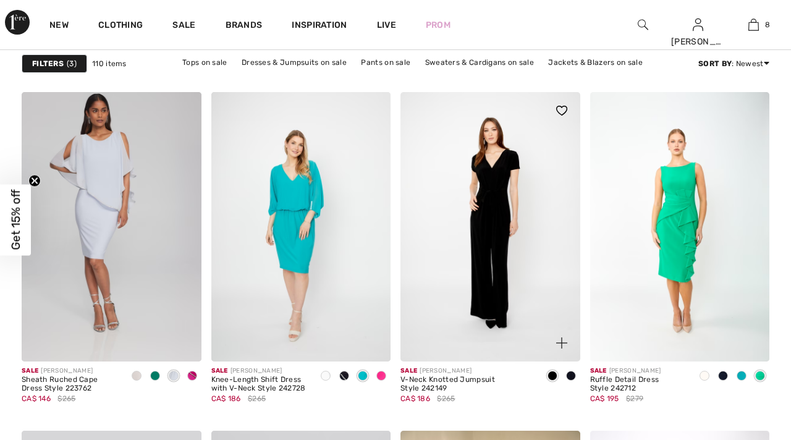
click at [489, 206] on img at bounding box center [490, 226] width 180 height 269
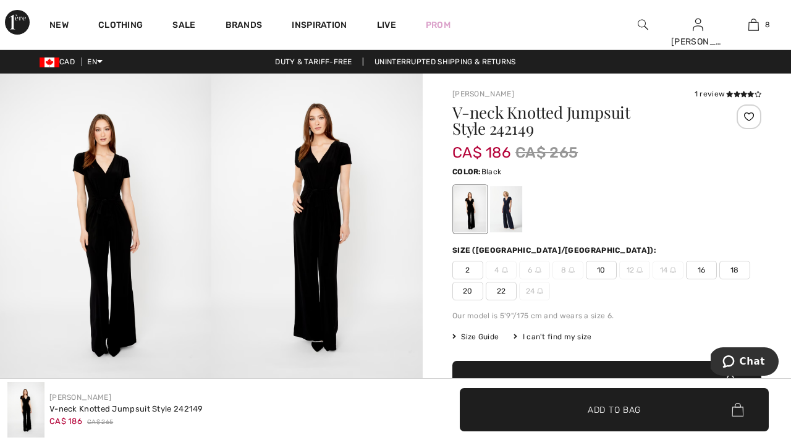
click at [318, 210] on img at bounding box center [316, 232] width 211 height 317
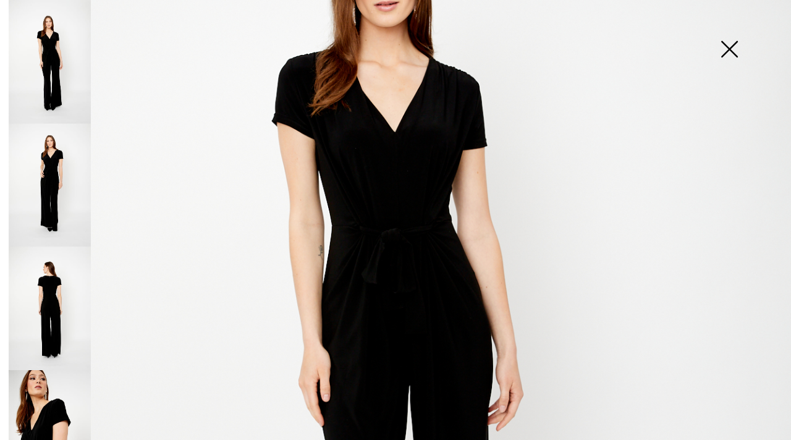
scroll to position [243, 0]
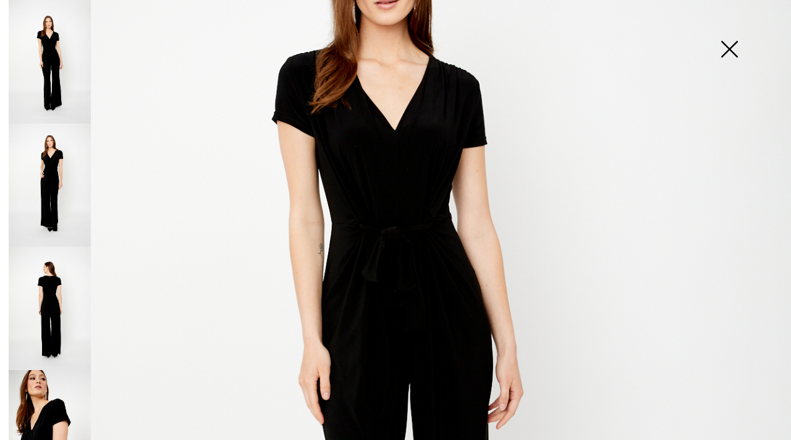
click at [390, 229] on img at bounding box center [395, 350] width 791 height 1186
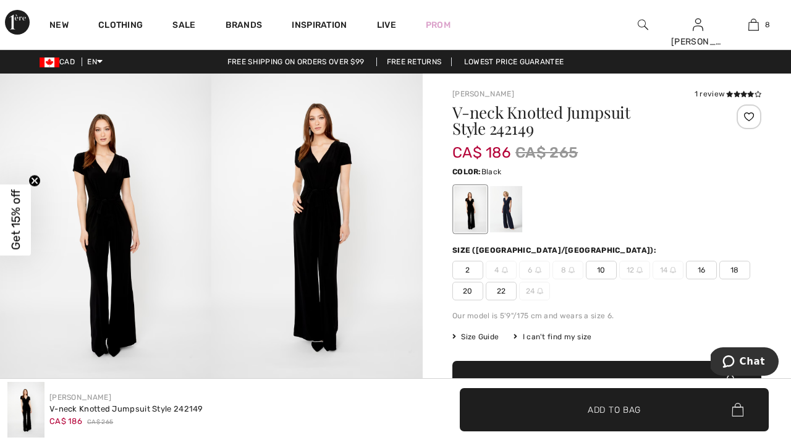
click at [30, 409] on img at bounding box center [25, 410] width 37 height 56
click at [464, 291] on span "20" at bounding box center [467, 291] width 31 height 19
click at [508, 212] on div at bounding box center [506, 209] width 32 height 46
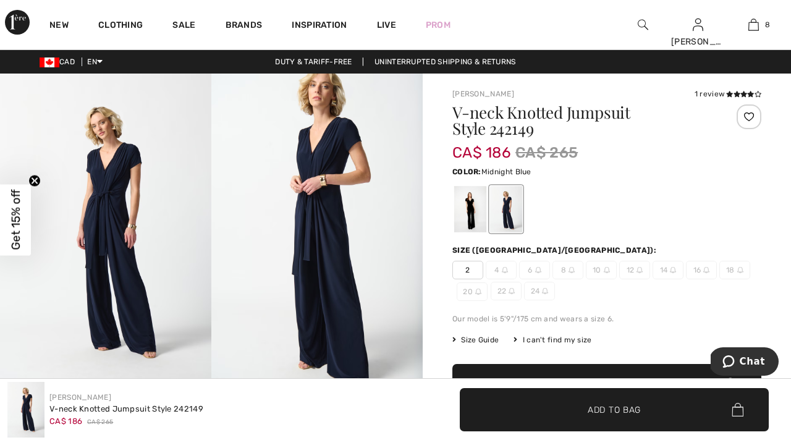
click at [104, 200] on img at bounding box center [105, 232] width 211 height 317
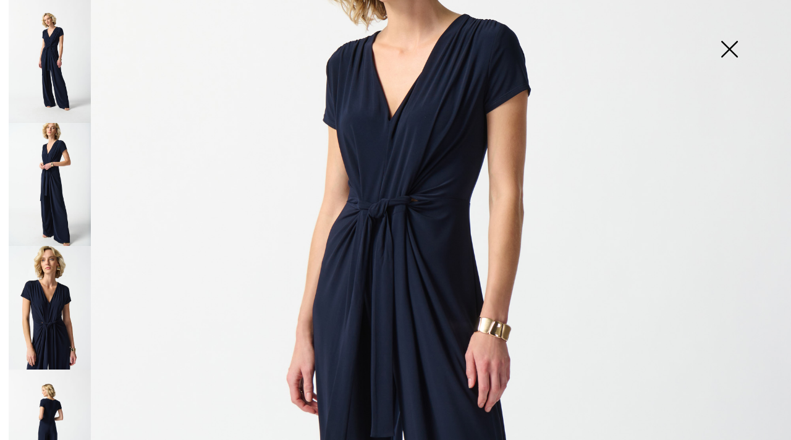
click at [733, 46] on img at bounding box center [729, 51] width 62 height 64
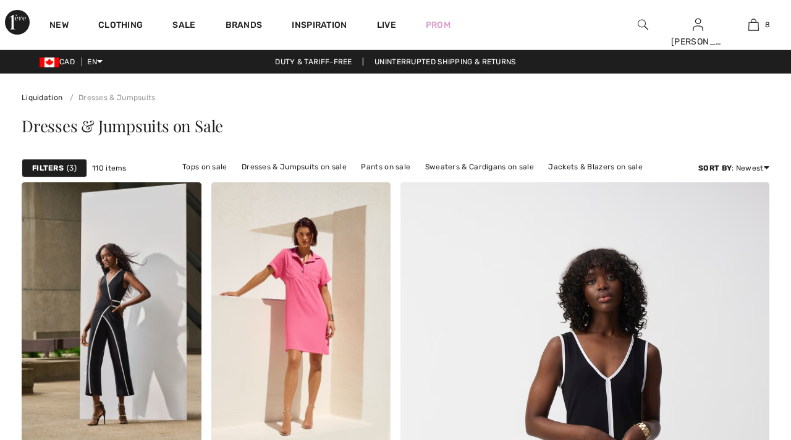
scroll to position [3391, 0]
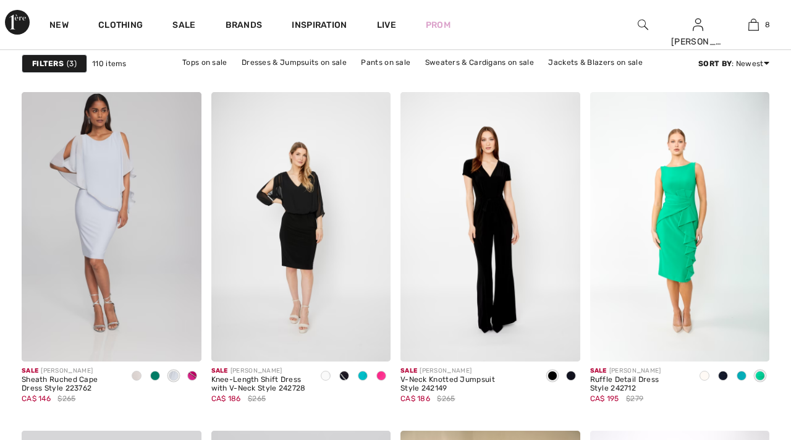
checkbox input "true"
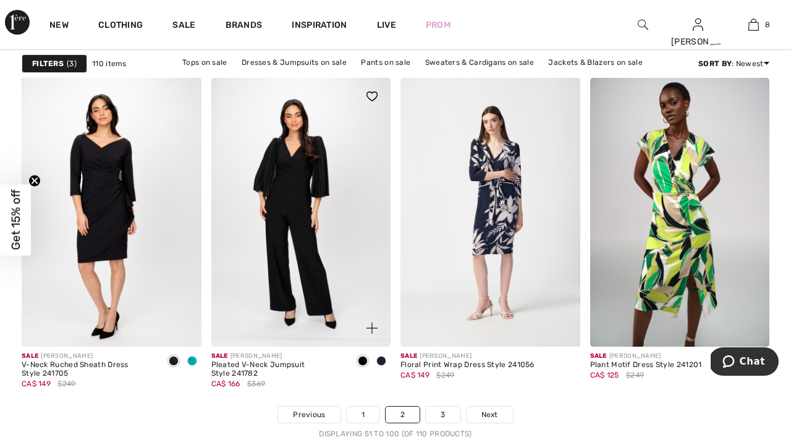
scroll to position [4889, 0]
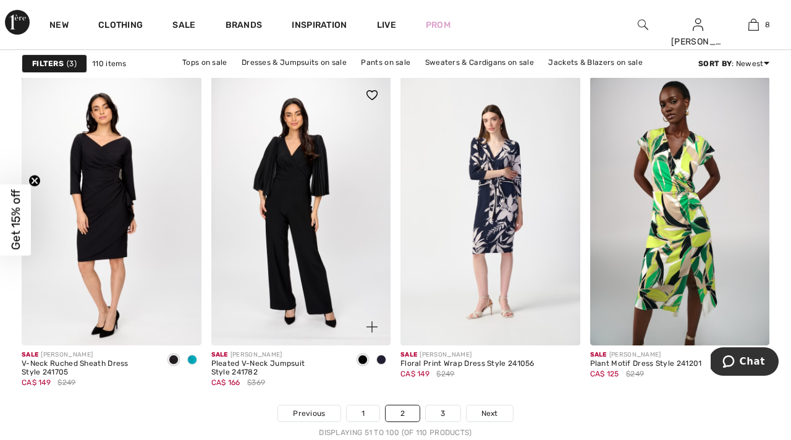
click at [382, 361] on span at bounding box center [381, 360] width 10 height 10
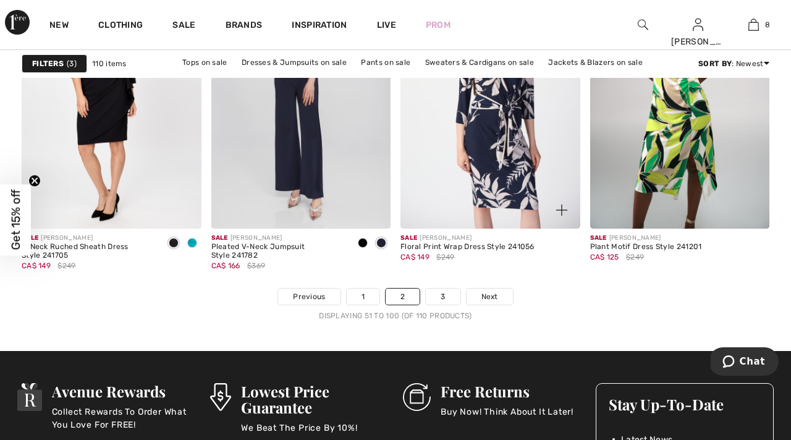
scroll to position [5014, 0]
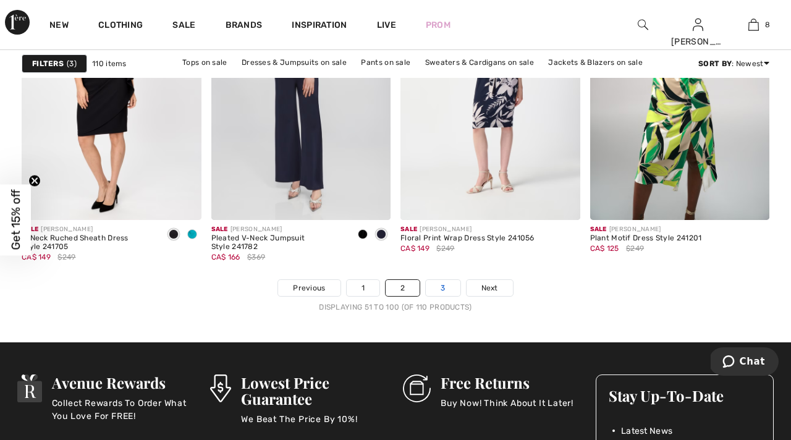
click at [441, 288] on link "3" at bounding box center [443, 288] width 34 height 16
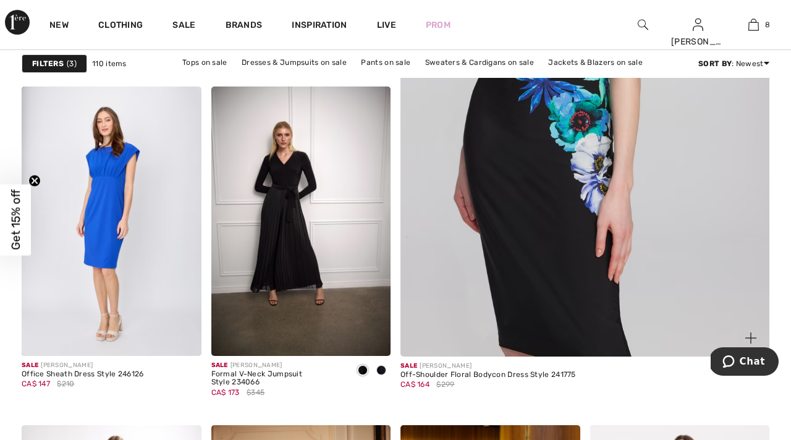
scroll to position [437, 0]
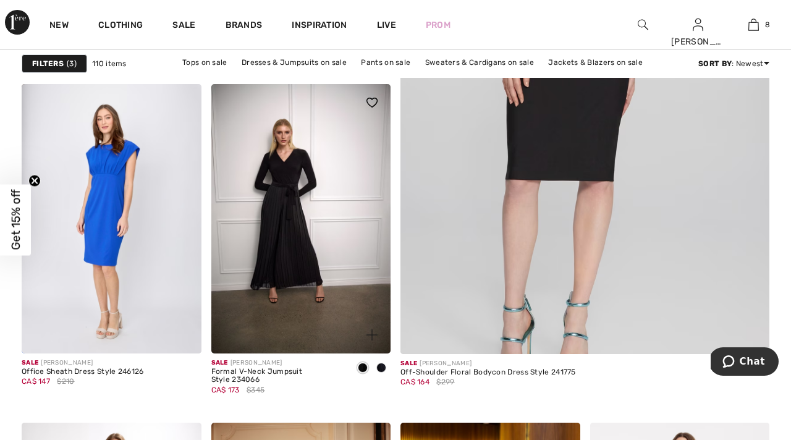
click at [383, 366] on span at bounding box center [381, 368] width 10 height 10
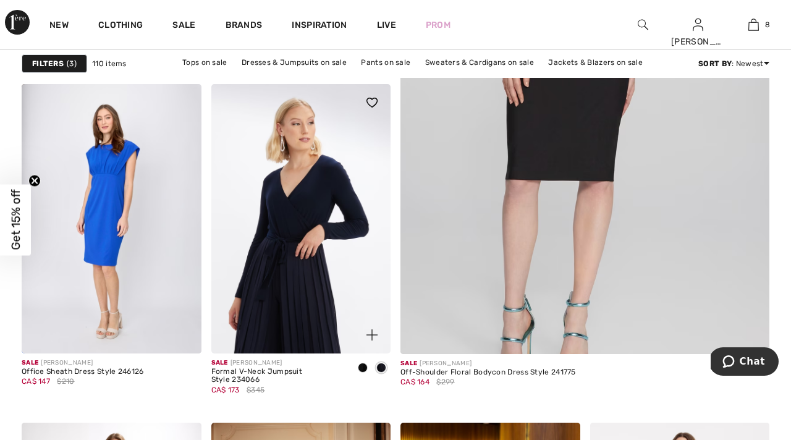
click at [324, 177] on img at bounding box center [301, 218] width 180 height 269
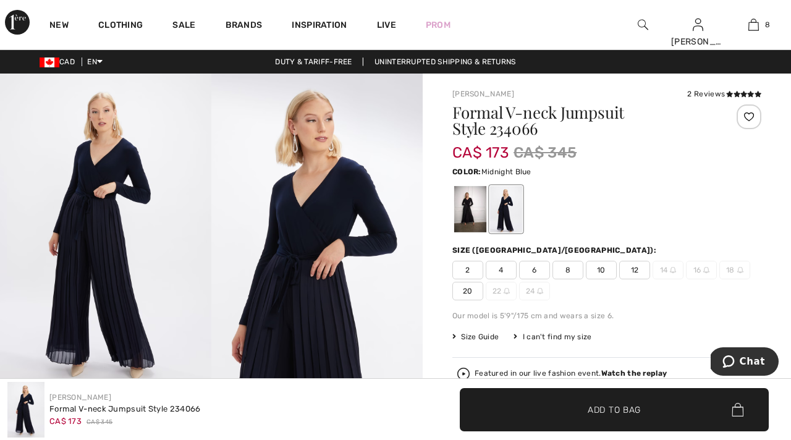
click at [468, 294] on span "20" at bounding box center [467, 291] width 31 height 19
click at [748, 117] on div at bounding box center [748, 116] width 25 height 25
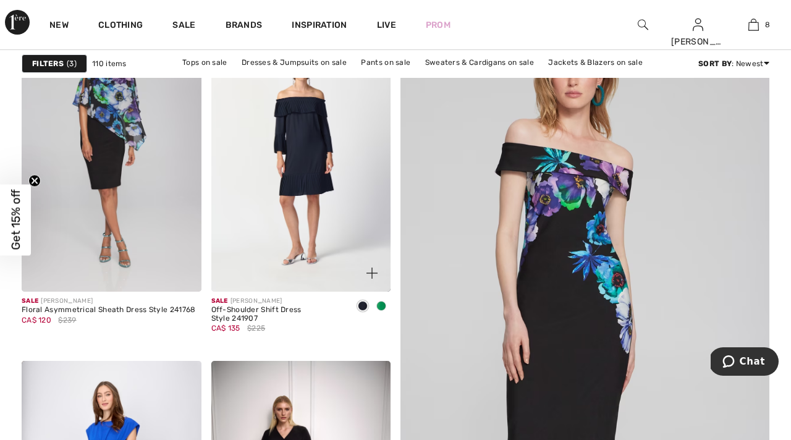
scroll to position [132, 0]
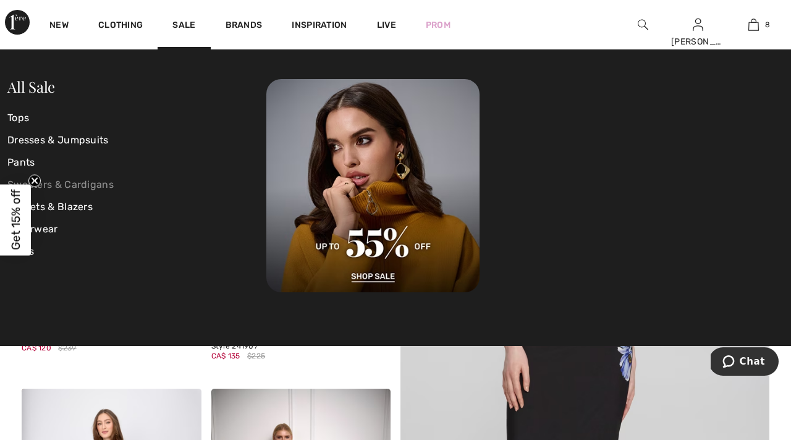
click at [93, 183] on link "Sweaters & Cardigans" at bounding box center [136, 185] width 259 height 22
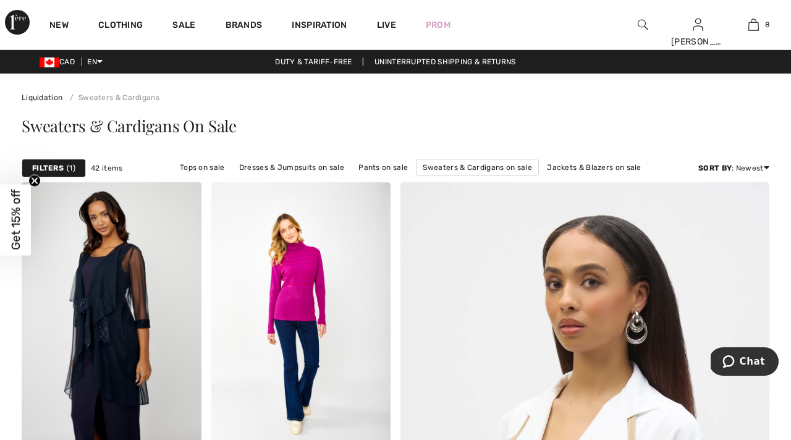
click at [58, 168] on strong "Filters" at bounding box center [48, 167] width 32 height 11
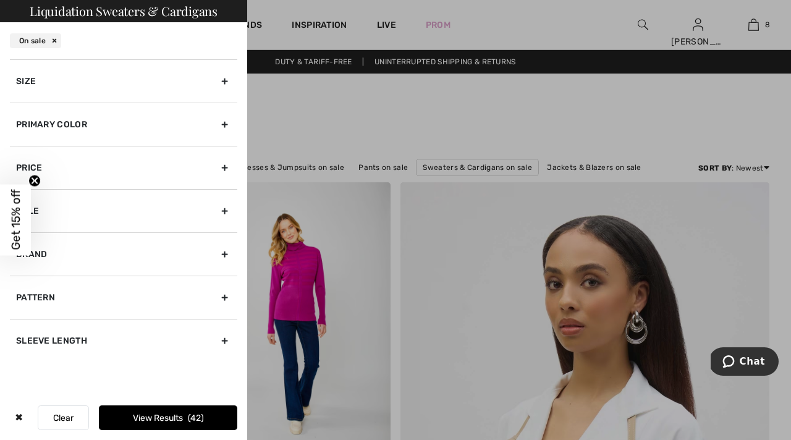
click at [218, 80] on div "Size" at bounding box center [123, 80] width 227 height 43
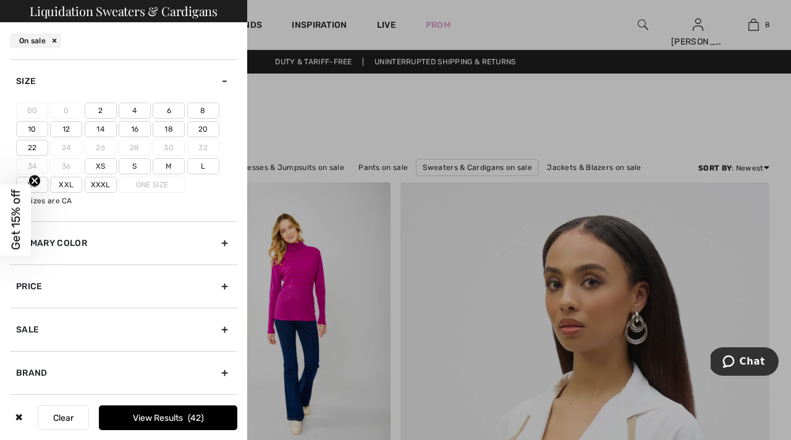
click at [207, 128] on label "20" at bounding box center [203, 129] width 32 height 16
click at [0, 0] on input"] "20" at bounding box center [0, 0] width 0 height 0
click at [106, 183] on label "Xxxl" at bounding box center [101, 185] width 32 height 16
click at [0, 0] on input"] "Xxxl" at bounding box center [0, 0] width 0 height 0
click at [164, 414] on button "View Results 3" at bounding box center [168, 417] width 138 height 25
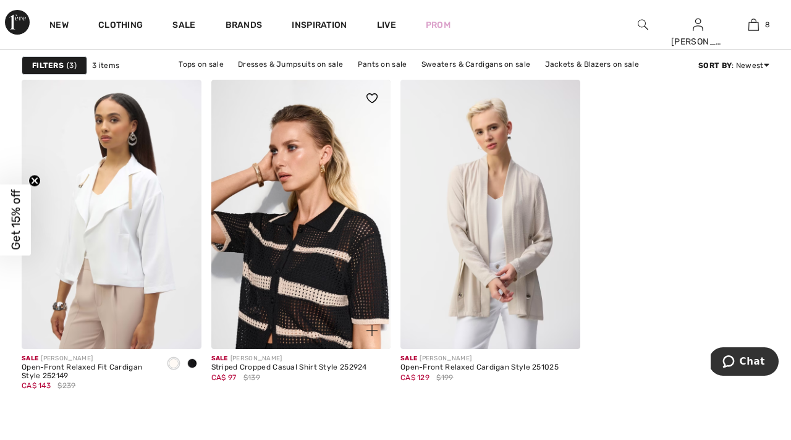
scroll to position [101, 0]
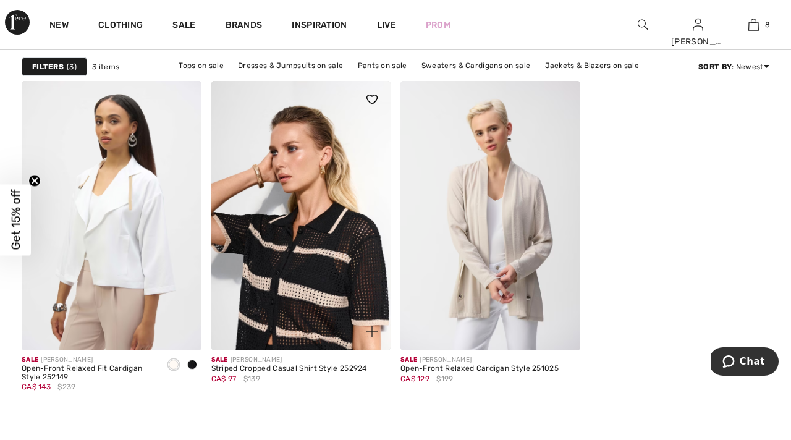
click at [371, 98] on img at bounding box center [371, 100] width 11 height 10
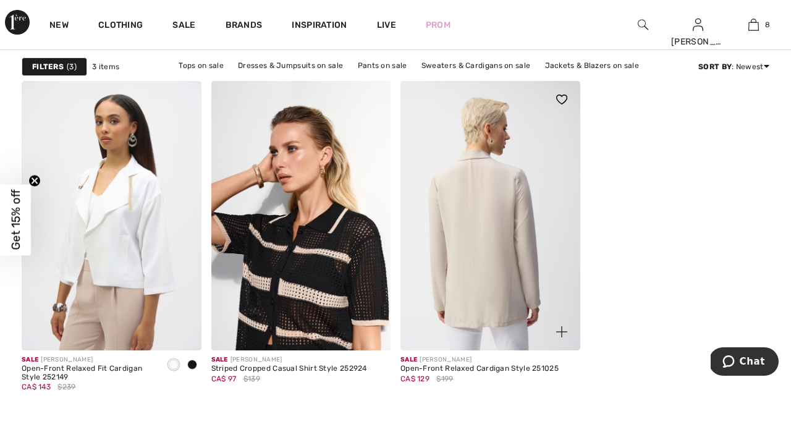
click at [497, 277] on img at bounding box center [490, 215] width 180 height 269
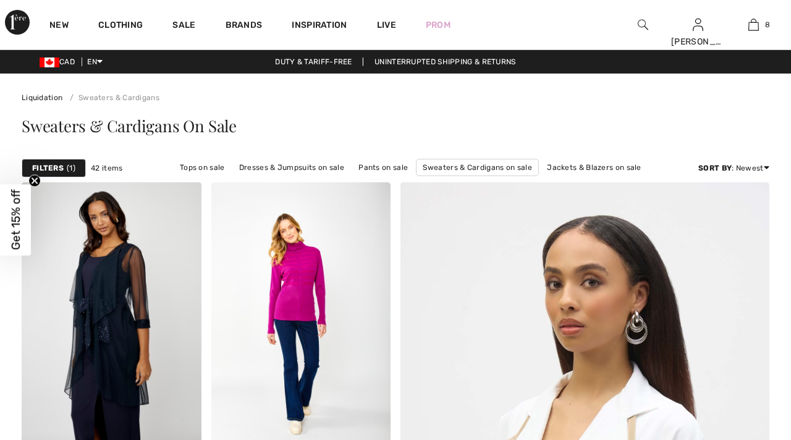
click at [69, 167] on span "1" at bounding box center [71, 167] width 9 height 11
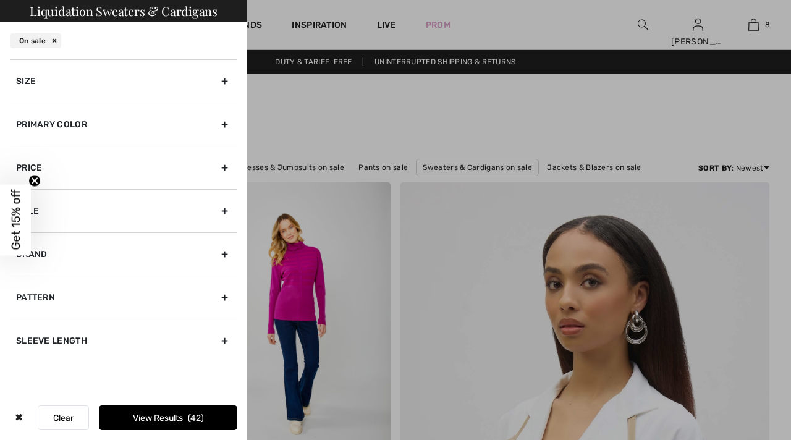
click at [348, 78] on div at bounding box center [395, 220] width 791 height 440
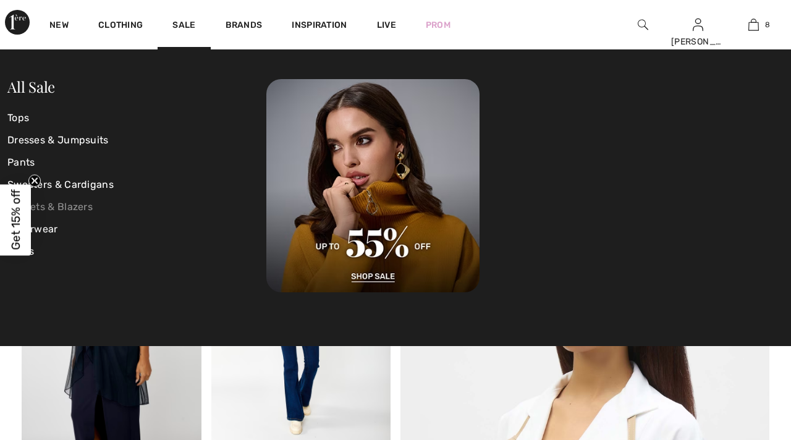
click at [78, 204] on link "Jackets & Blazers" at bounding box center [136, 207] width 259 height 22
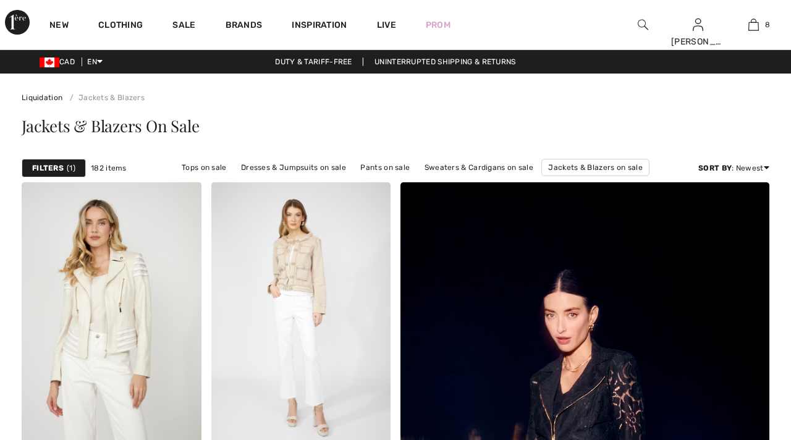
checkbox input "true"
click at [48, 165] on strong "Filters" at bounding box center [48, 167] width 32 height 11
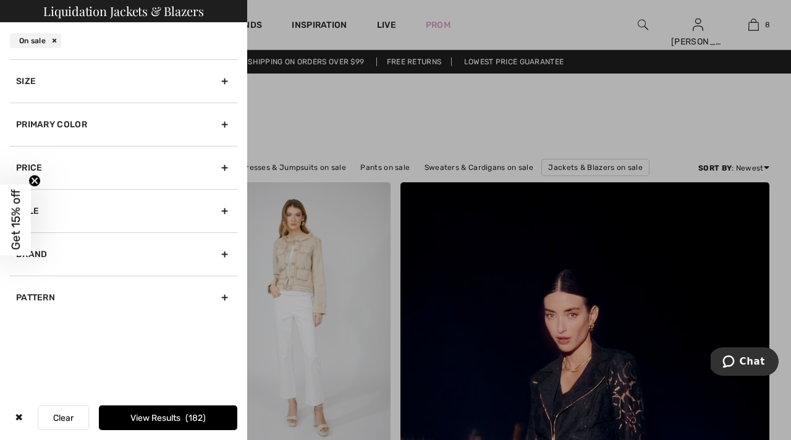
click at [226, 79] on div "Size" at bounding box center [123, 80] width 227 height 43
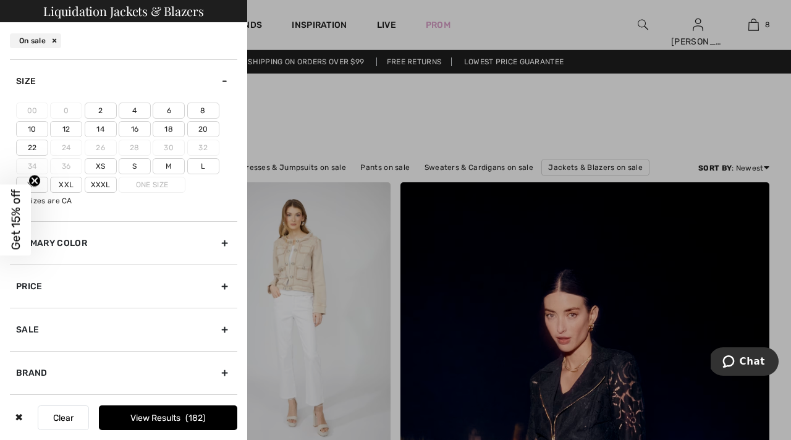
click at [203, 126] on label "20" at bounding box center [203, 129] width 32 height 16
click at [0, 0] on input"] "20" at bounding box center [0, 0] width 0 height 0
click at [76, 184] on label "Xxl" at bounding box center [66, 185] width 32 height 16
click at [0, 0] on input"] "Xxl" at bounding box center [0, 0] width 0 height 0
click at [179, 418] on button "View Results 36" at bounding box center [168, 417] width 138 height 25
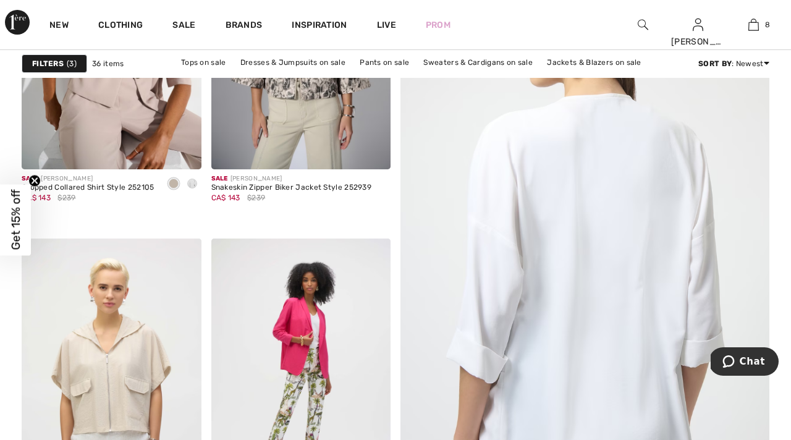
scroll to position [283, 0]
click at [626, 281] on img at bounding box center [584, 231] width 442 height 664
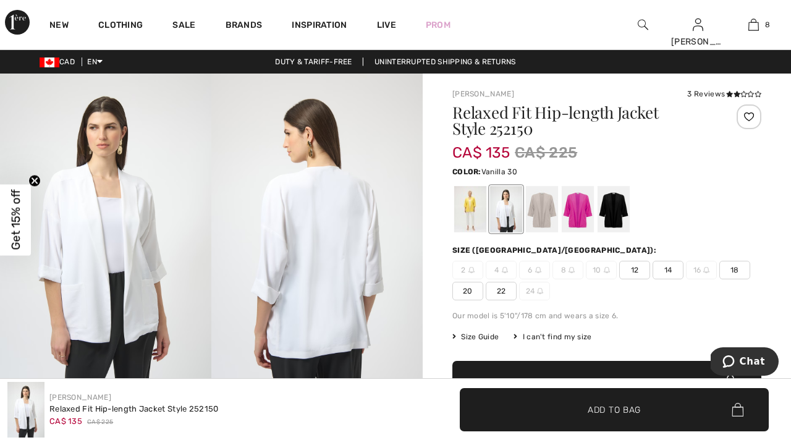
click at [503, 216] on div at bounding box center [506, 209] width 32 height 46
click at [468, 289] on span "20" at bounding box center [467, 291] width 31 height 19
click at [610, 406] on span "Add to Bag" at bounding box center [613, 409] width 53 height 13
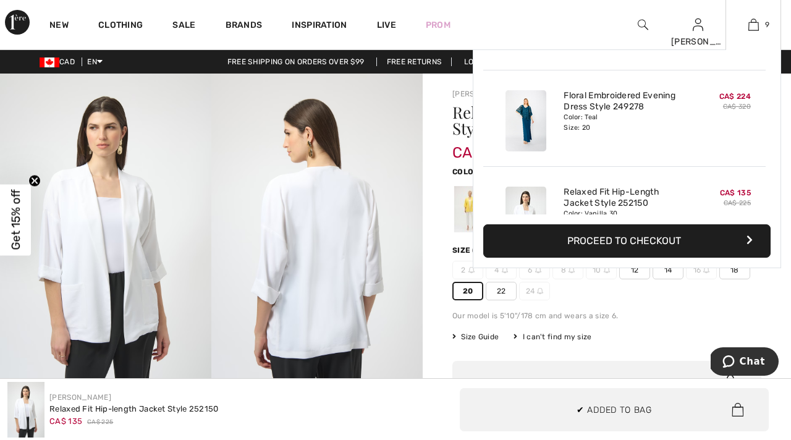
scroll to position [713, 0]
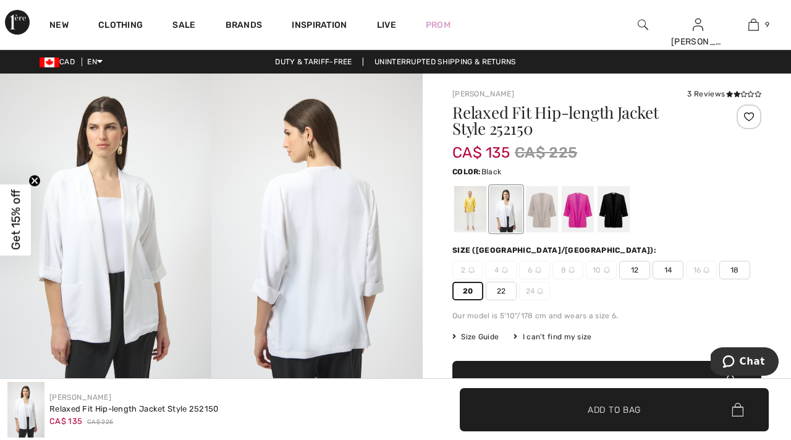
click at [613, 217] on div at bounding box center [613, 209] width 32 height 46
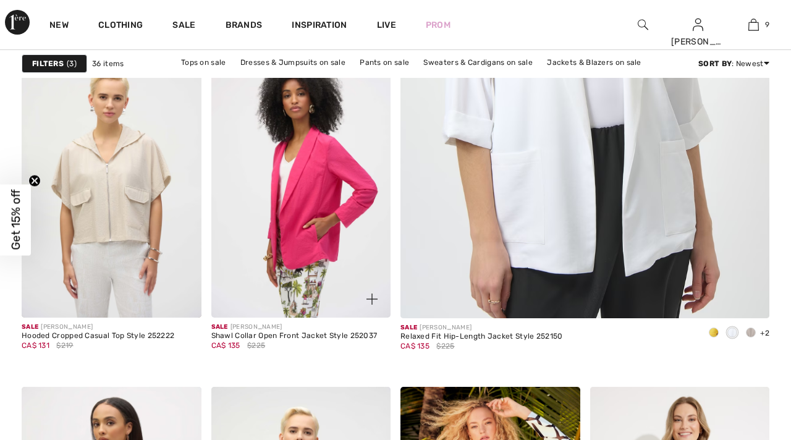
scroll to position [475, 0]
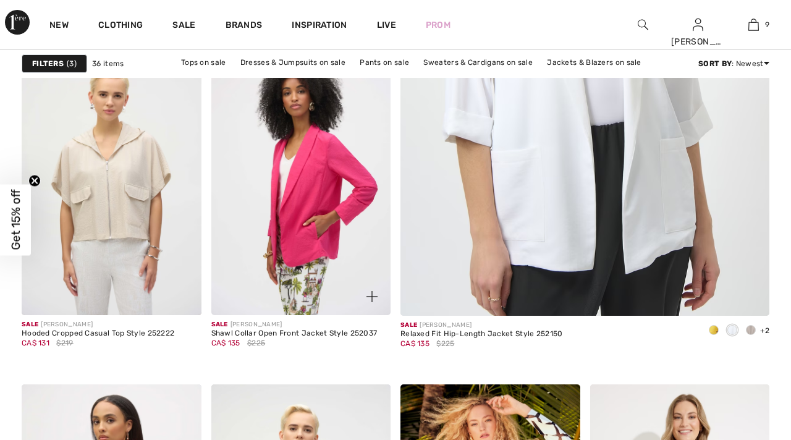
click at [295, 211] on img at bounding box center [301, 180] width 180 height 269
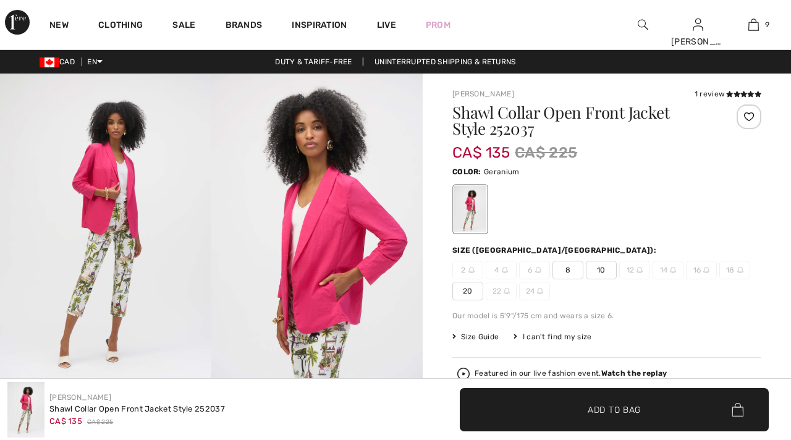
checkbox input "true"
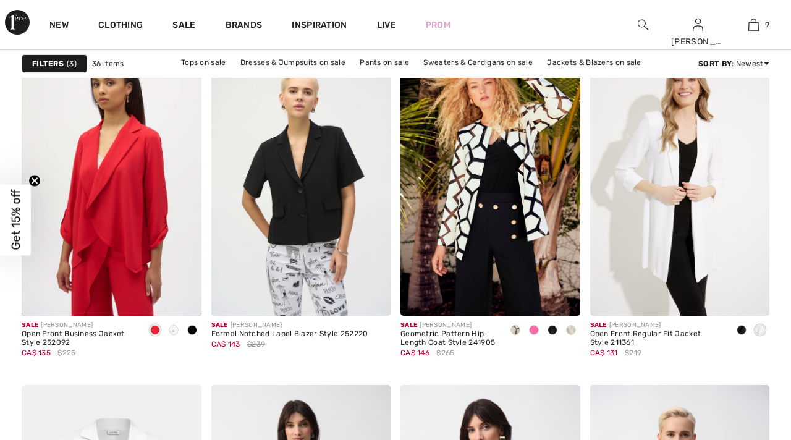
scroll to position [814, 0]
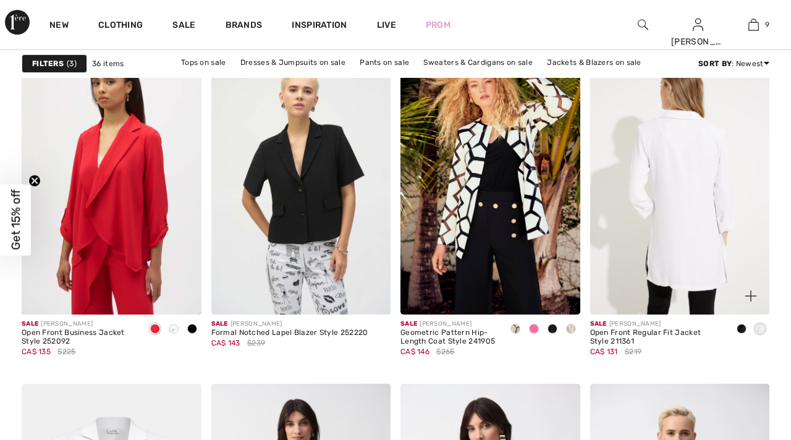
click at [698, 253] on img at bounding box center [680, 180] width 180 height 269
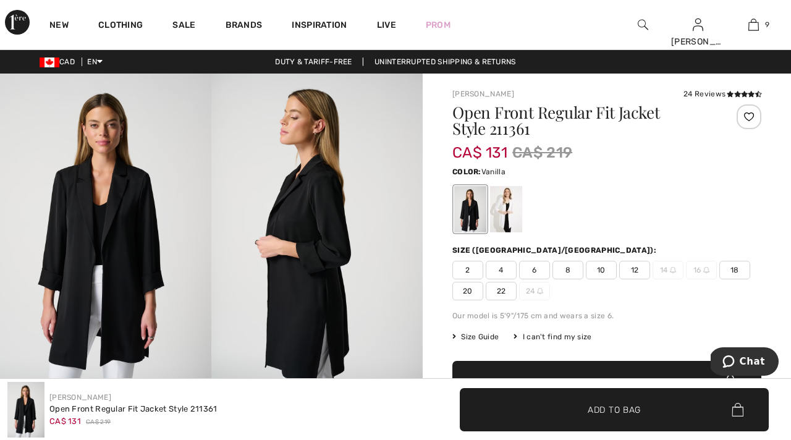
click at [506, 209] on div at bounding box center [506, 209] width 32 height 46
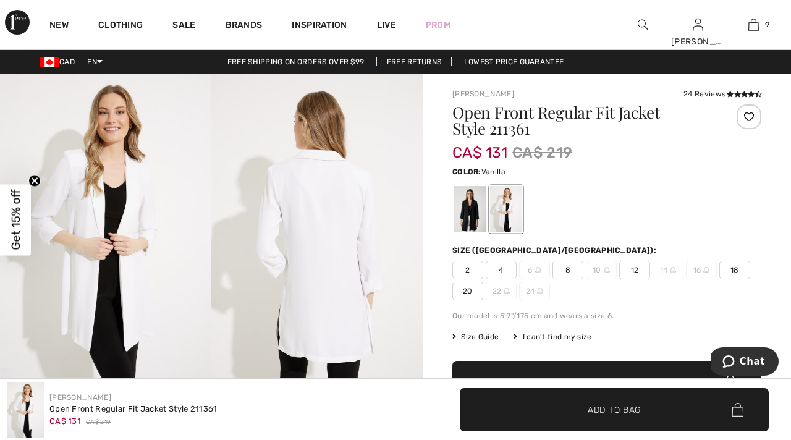
click at [468, 290] on span "20" at bounding box center [467, 291] width 31 height 19
click at [747, 115] on div at bounding box center [748, 116] width 25 height 25
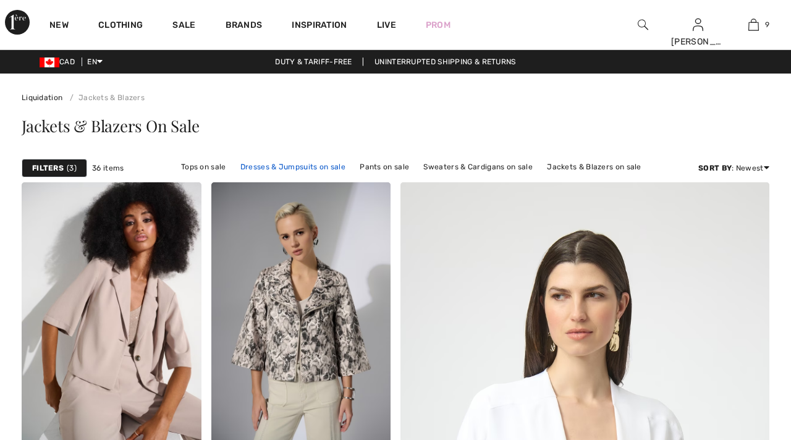
checkbox input "true"
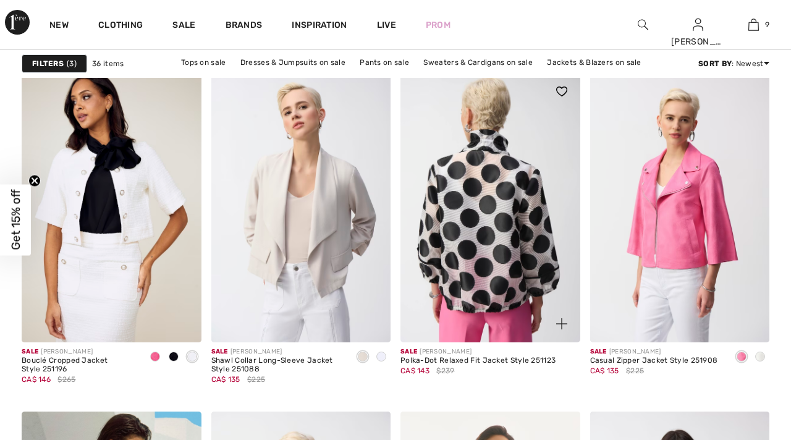
scroll to position [1591, 0]
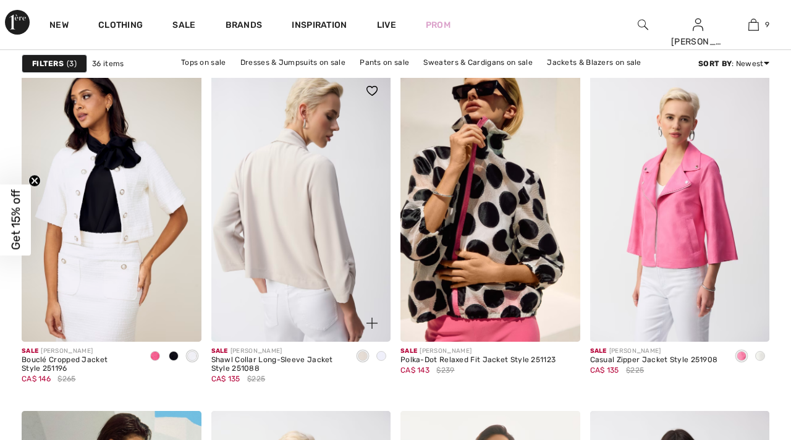
click at [308, 284] on img at bounding box center [301, 206] width 180 height 269
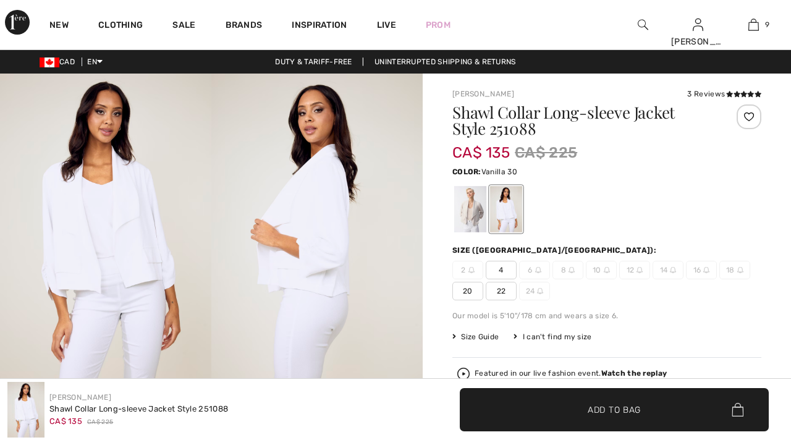
checkbox input "true"
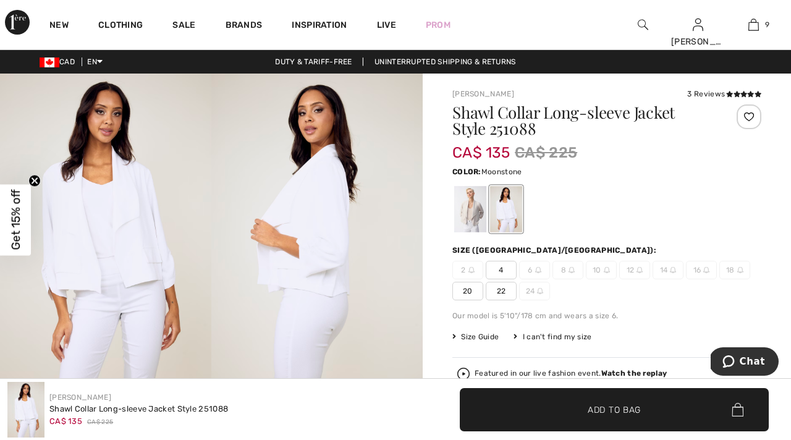
click at [470, 213] on div at bounding box center [470, 209] width 32 height 46
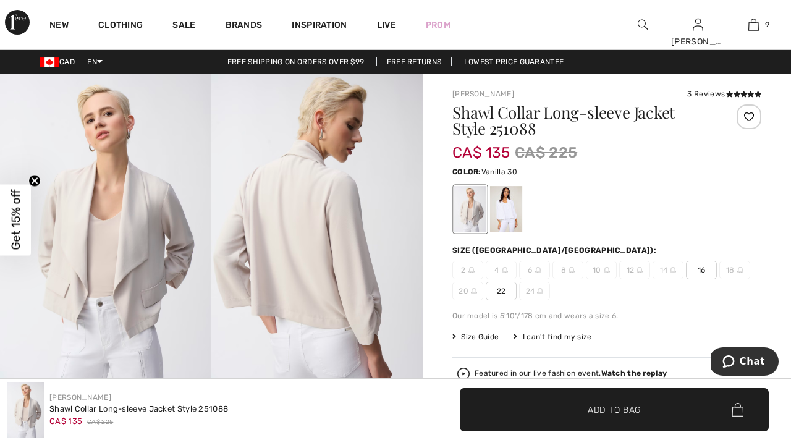
click at [505, 209] on div at bounding box center [506, 209] width 32 height 46
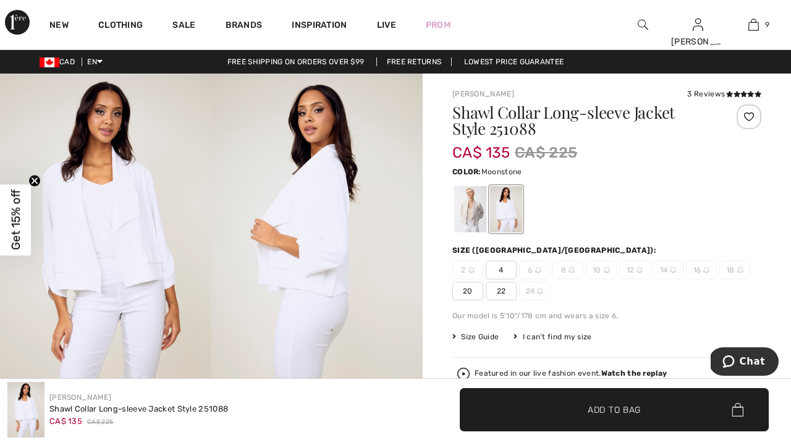
click at [471, 216] on div at bounding box center [470, 209] width 32 height 46
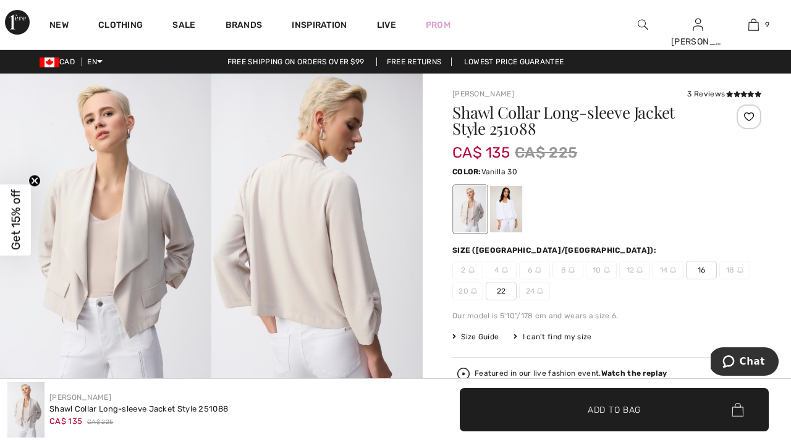
click at [507, 209] on div at bounding box center [506, 209] width 32 height 46
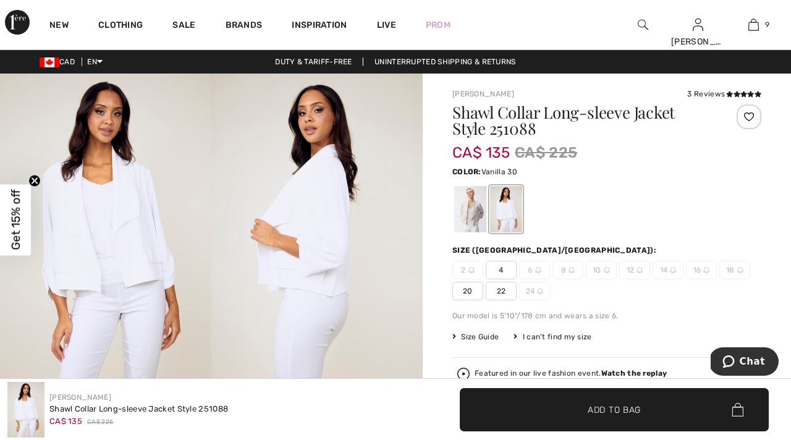
click at [464, 290] on span "20" at bounding box center [467, 291] width 31 height 19
click at [749, 116] on div at bounding box center [748, 116] width 25 height 25
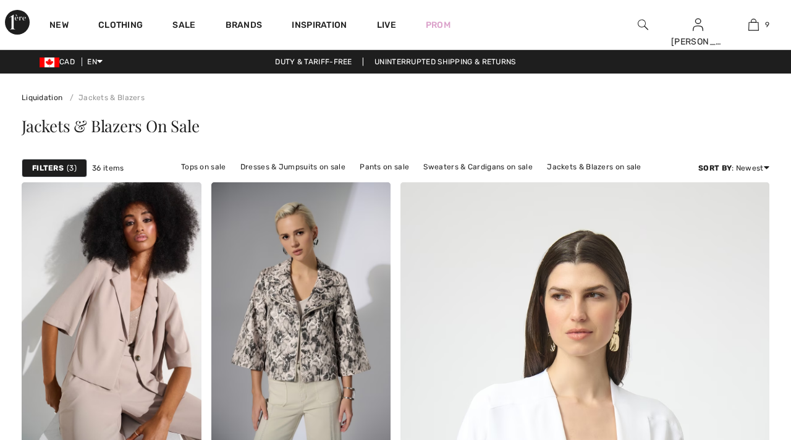
checkbox input "true"
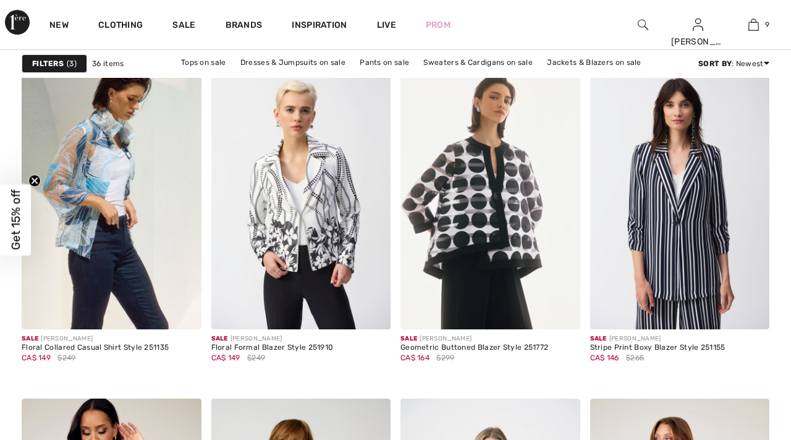
scroll to position [1949, 0]
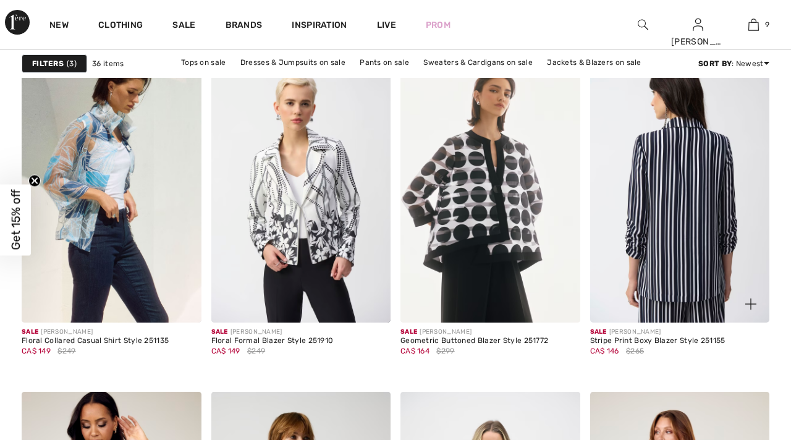
click at [665, 283] on img at bounding box center [680, 187] width 180 height 269
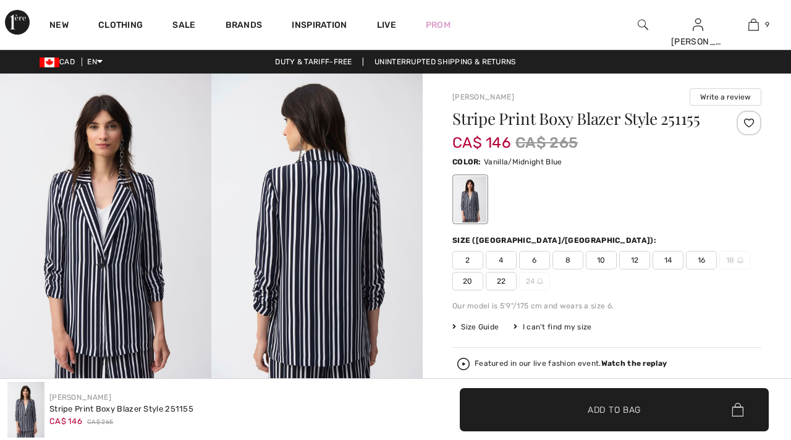
checkbox input "true"
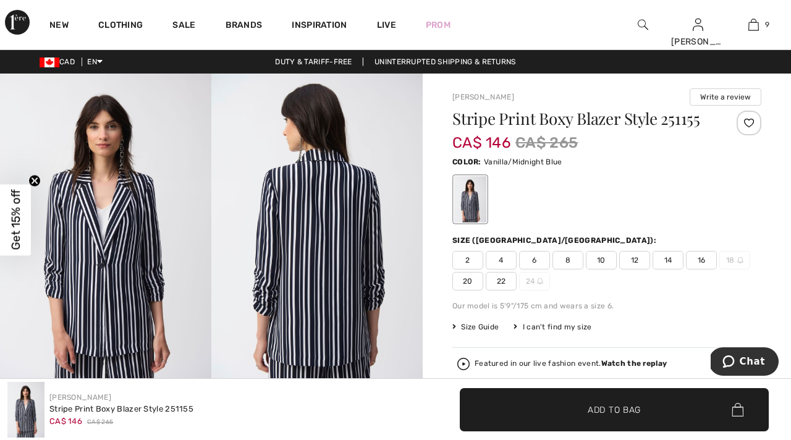
click at [476, 280] on span "20" at bounding box center [467, 281] width 31 height 19
click at [750, 120] on div at bounding box center [748, 123] width 25 height 25
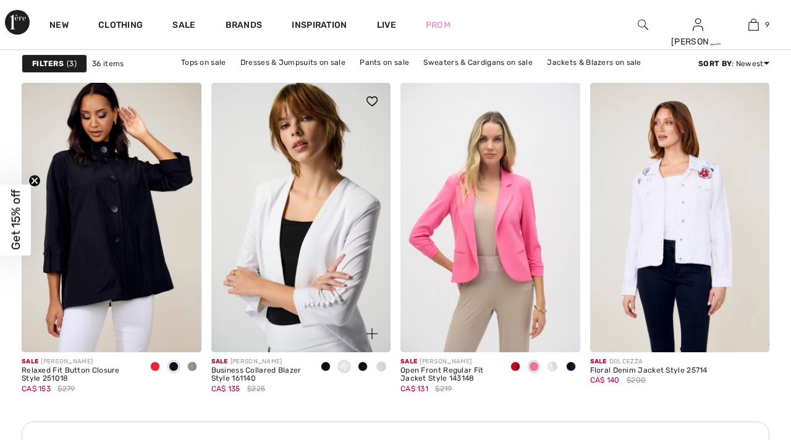
scroll to position [2260, 0]
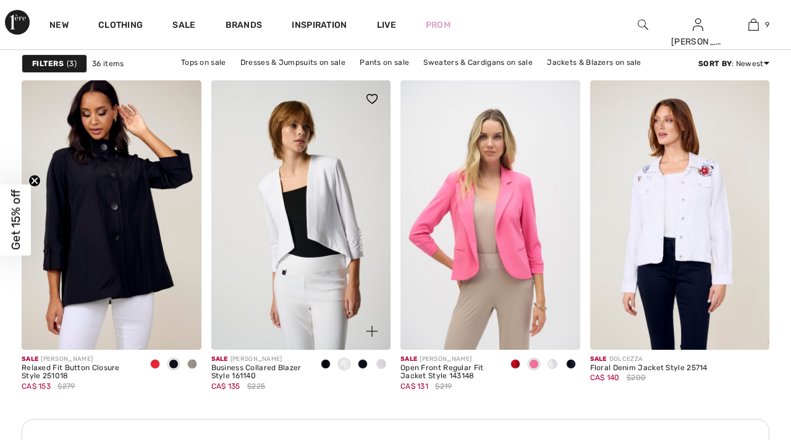
click at [343, 364] on span at bounding box center [344, 364] width 10 height 10
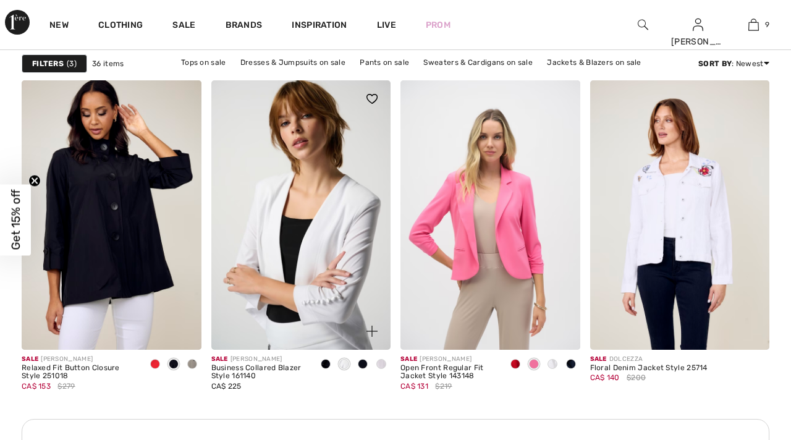
click at [261, 212] on img at bounding box center [301, 214] width 180 height 269
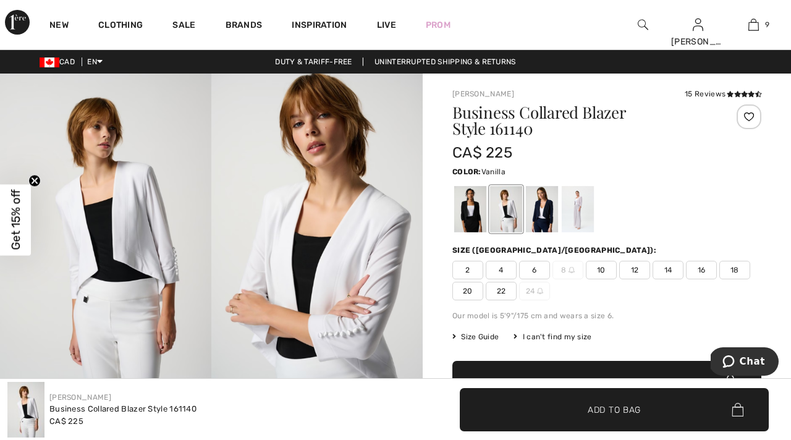
click at [508, 212] on div at bounding box center [506, 209] width 32 height 46
click at [464, 288] on span "20" at bounding box center [467, 291] width 31 height 19
click at [625, 406] on span "Add to Bag" at bounding box center [613, 409] width 53 height 13
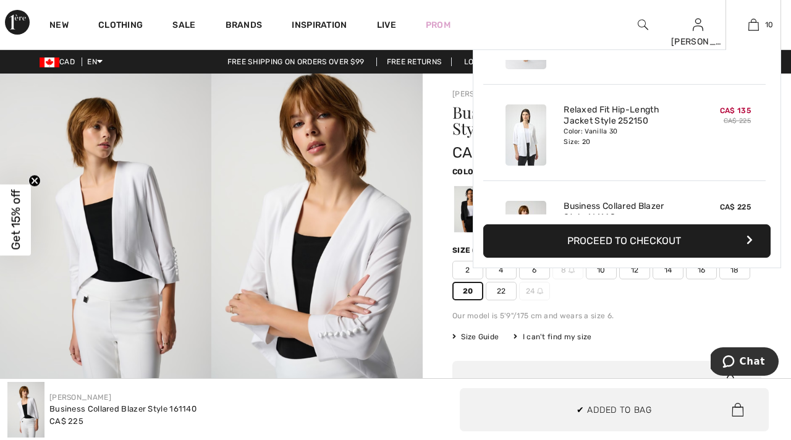
scroll to position [809, 0]
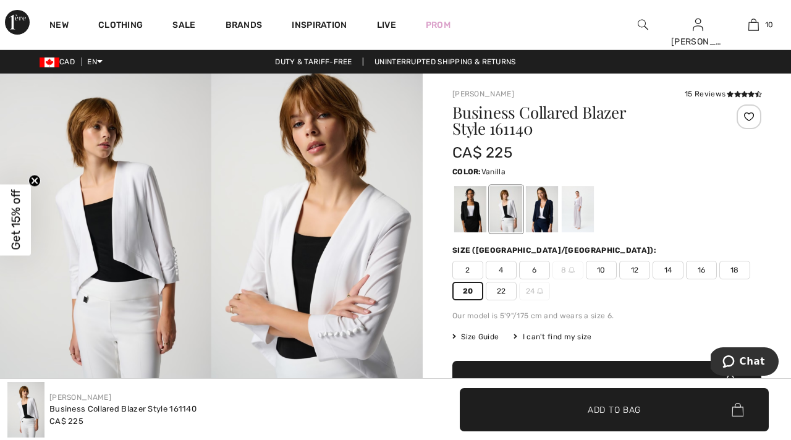
click at [736, 111] on div at bounding box center [739, 118] width 44 height 29
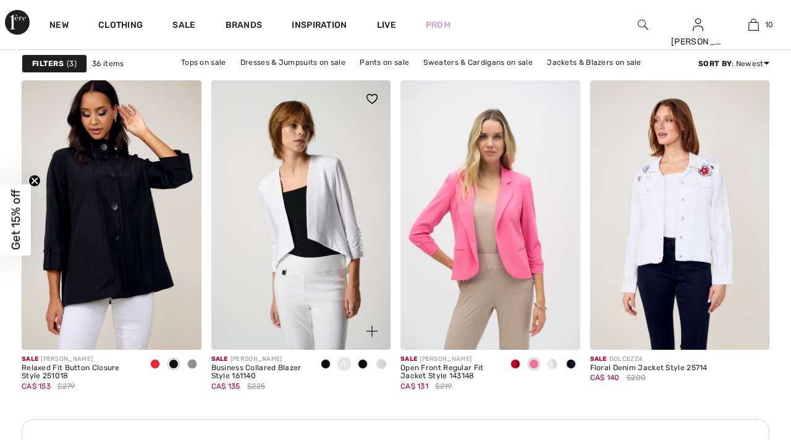
click at [374, 98] on img at bounding box center [371, 99] width 11 height 10
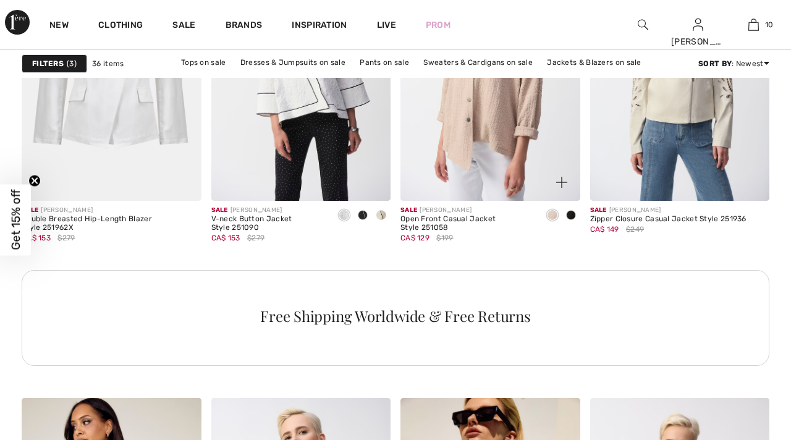
scroll to position [1160, 0]
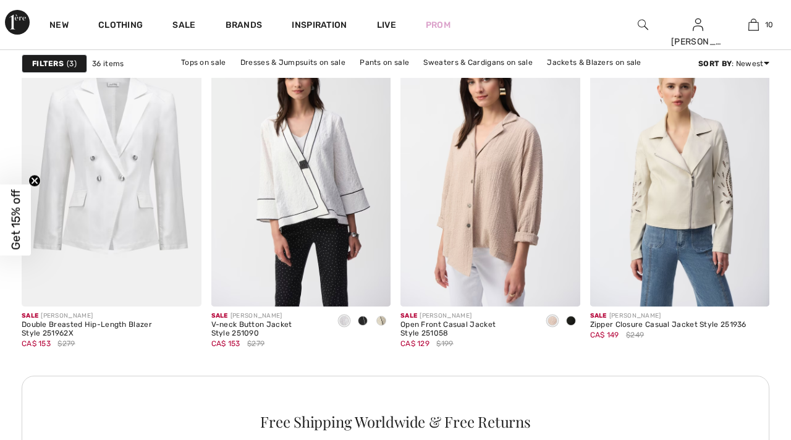
click at [35, 185] on circle "Close teaser" at bounding box center [35, 181] width 12 height 12
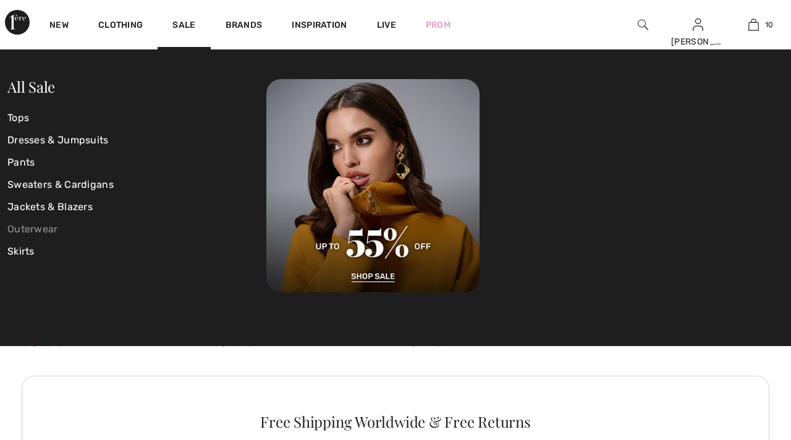
click at [54, 231] on link "Outerwear" at bounding box center [136, 229] width 259 height 22
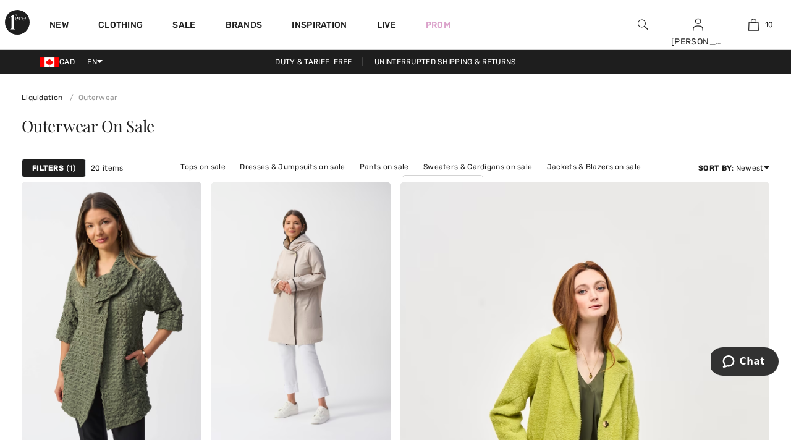
click at [51, 167] on strong "Filters" at bounding box center [48, 167] width 32 height 11
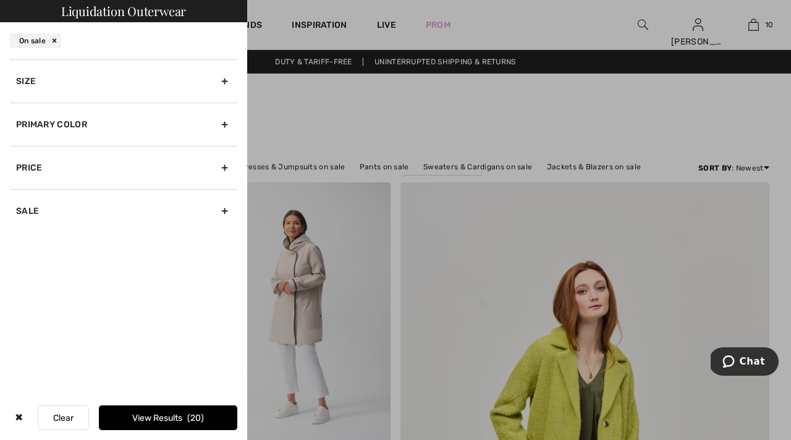
click at [224, 77] on div "Size" at bounding box center [123, 80] width 227 height 43
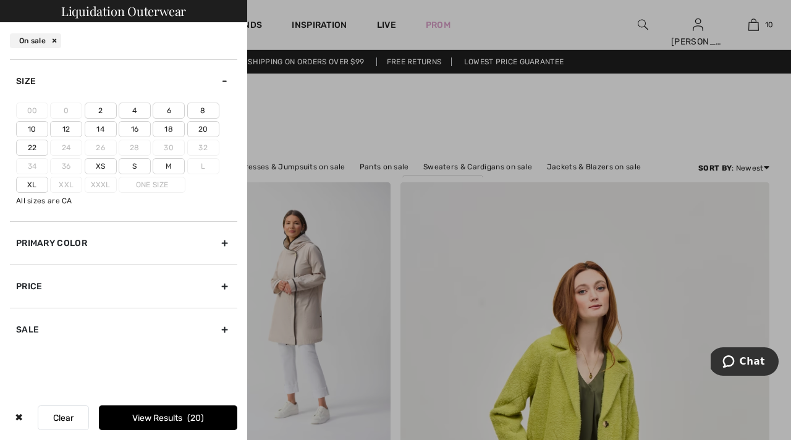
click at [202, 128] on label "20" at bounding box center [203, 129] width 32 height 16
click at [0, 0] on input"] "20" at bounding box center [0, 0] width 0 height 0
click at [320, 101] on div at bounding box center [395, 220] width 791 height 440
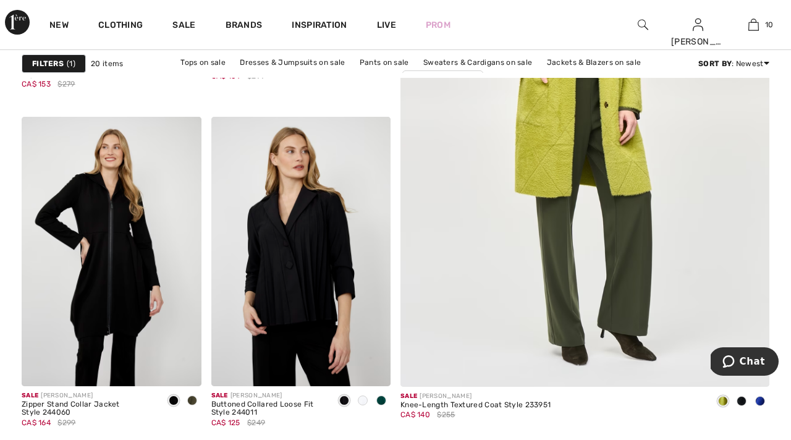
scroll to position [405, 0]
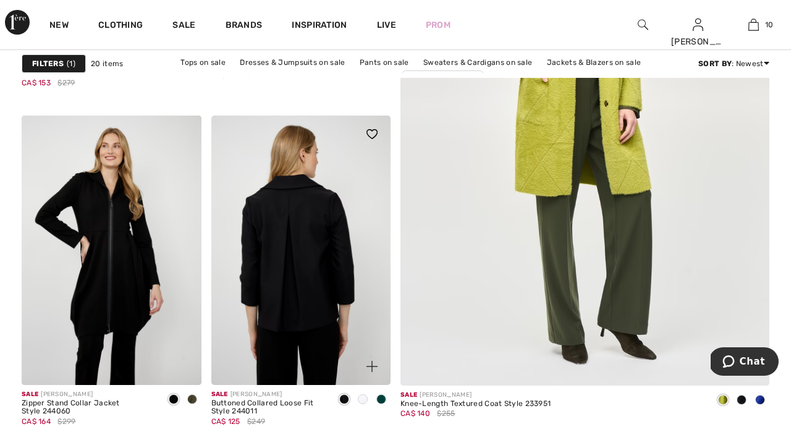
click at [295, 292] on img at bounding box center [301, 250] width 180 height 269
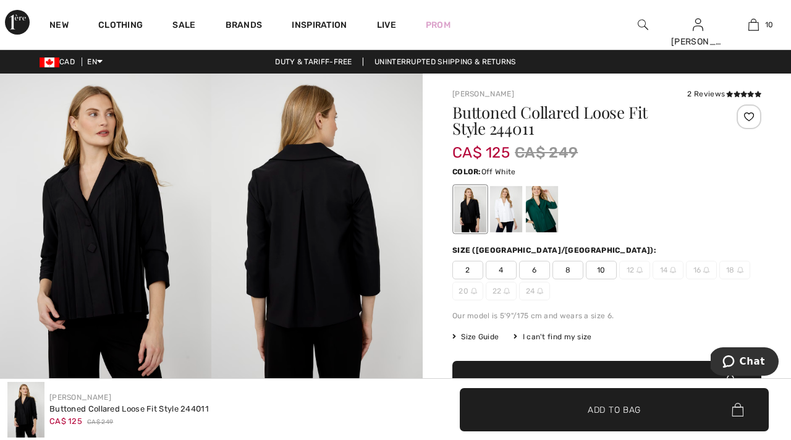
click at [508, 219] on div at bounding box center [506, 209] width 32 height 46
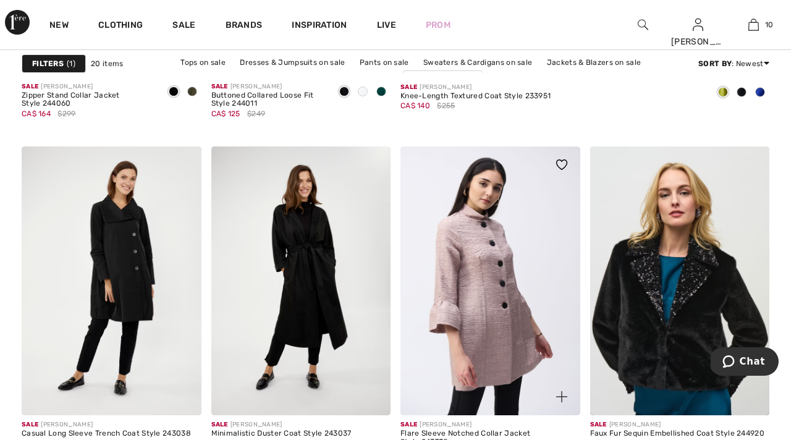
scroll to position [712, 0]
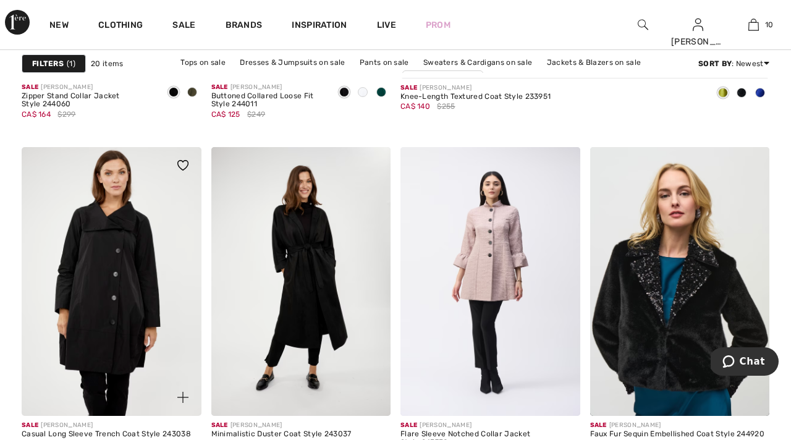
click at [136, 273] on img at bounding box center [112, 281] width 180 height 269
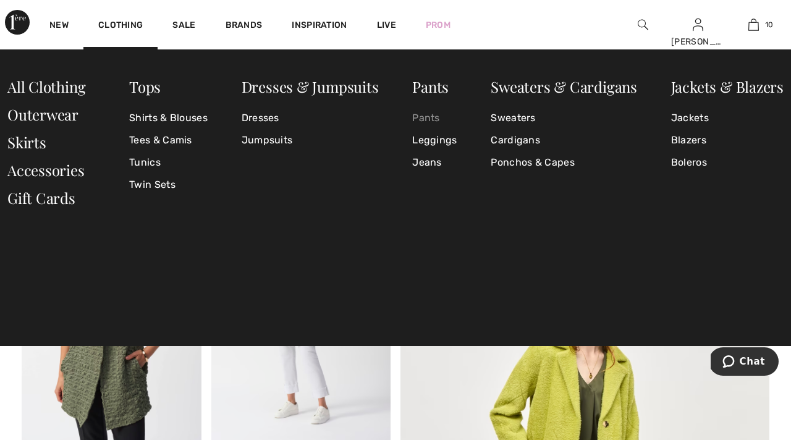
click at [429, 121] on link "Pants" at bounding box center [434, 118] width 44 height 22
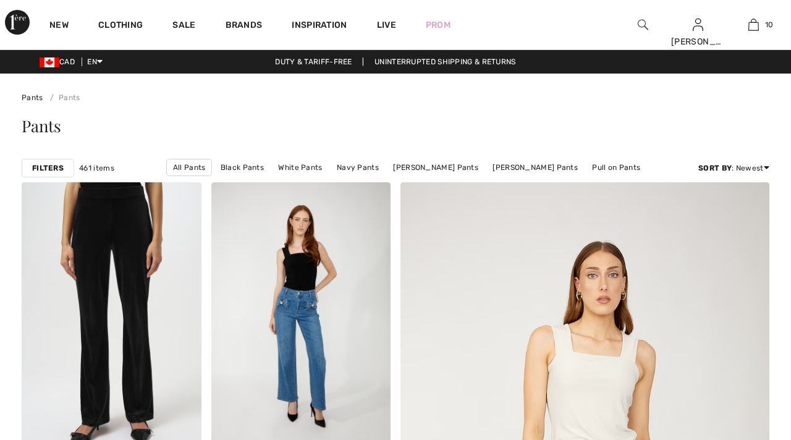
checkbox input "true"
click at [60, 169] on strong "Filters" at bounding box center [48, 167] width 32 height 11
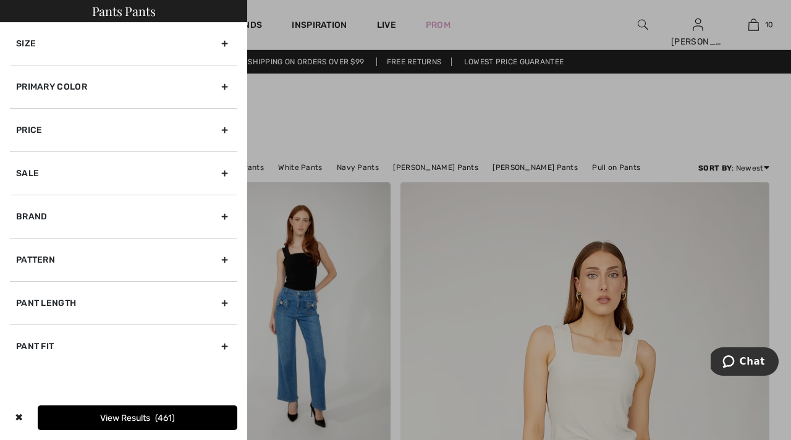
click at [225, 43] on div "Size" at bounding box center [123, 43] width 227 height 43
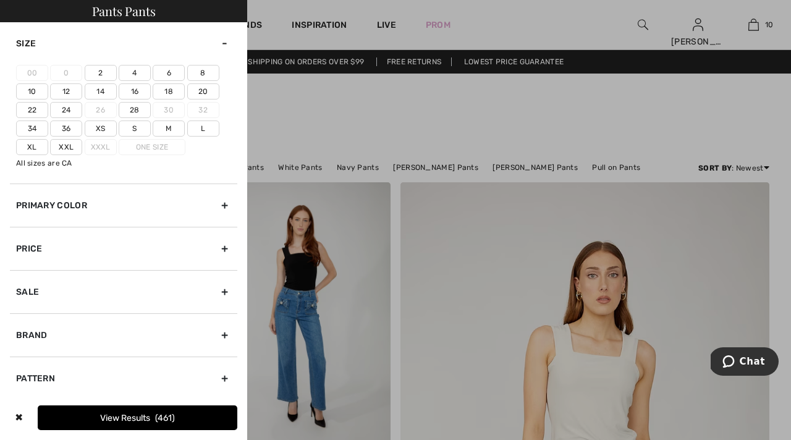
click at [169, 91] on label "18" at bounding box center [169, 91] width 32 height 16
click at [0, 0] on input"] "18" at bounding box center [0, 0] width 0 height 0
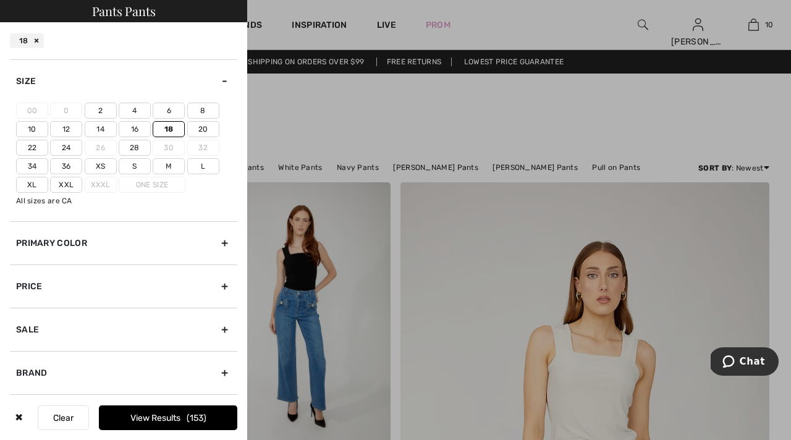
click at [65, 184] on label "Xxl" at bounding box center [66, 185] width 32 height 16
click at [0, 0] on input"] "Xxl" at bounding box center [0, 0] width 0 height 0
click at [145, 416] on button "View Results 194" at bounding box center [168, 417] width 138 height 25
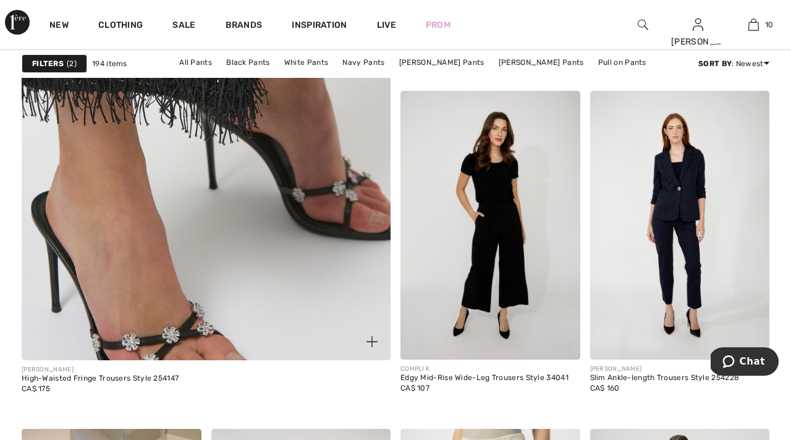
scroll to position [3066, 0]
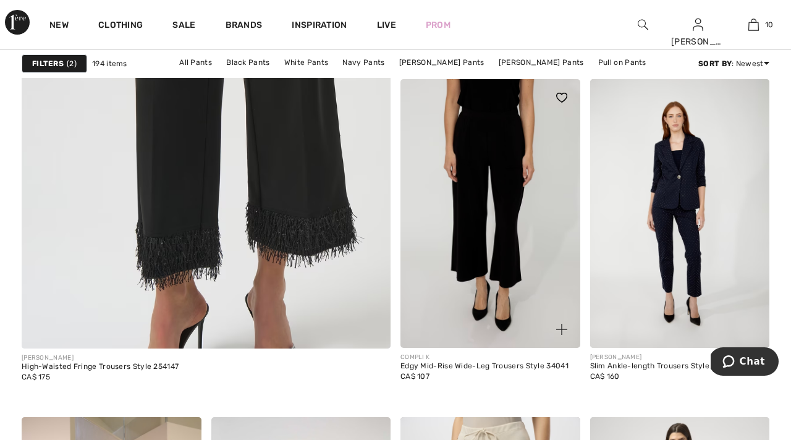
click at [501, 230] on img at bounding box center [490, 213] width 180 height 269
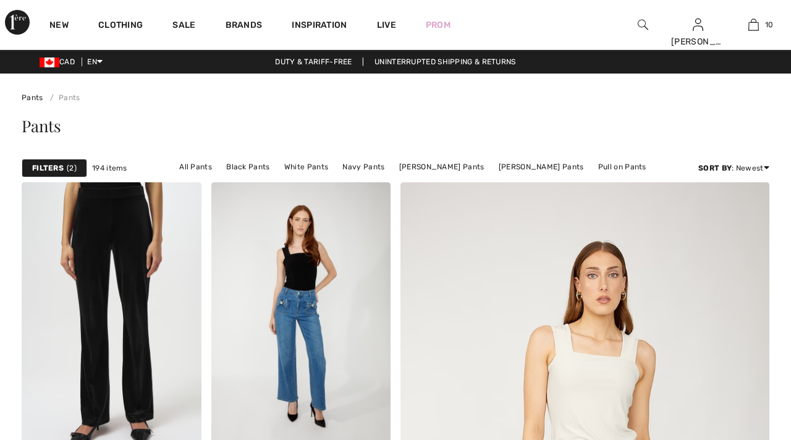
checkbox input "true"
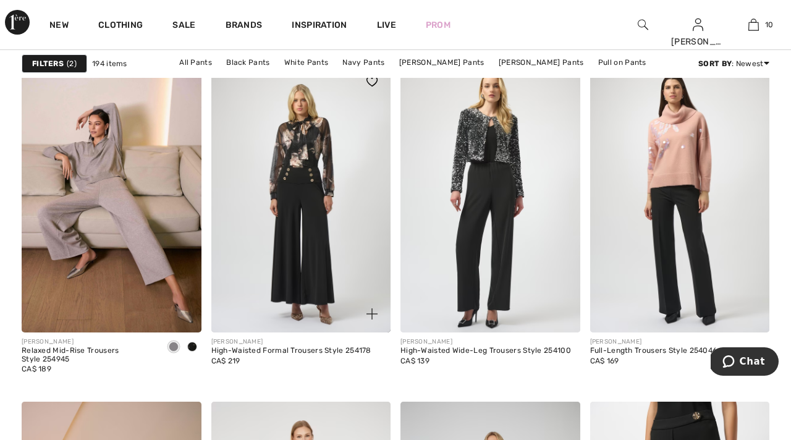
scroll to position [4224, 0]
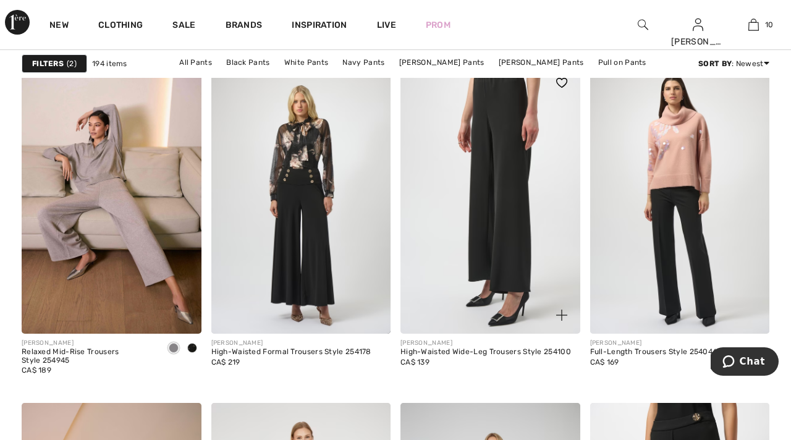
click at [500, 240] on img at bounding box center [490, 198] width 180 height 269
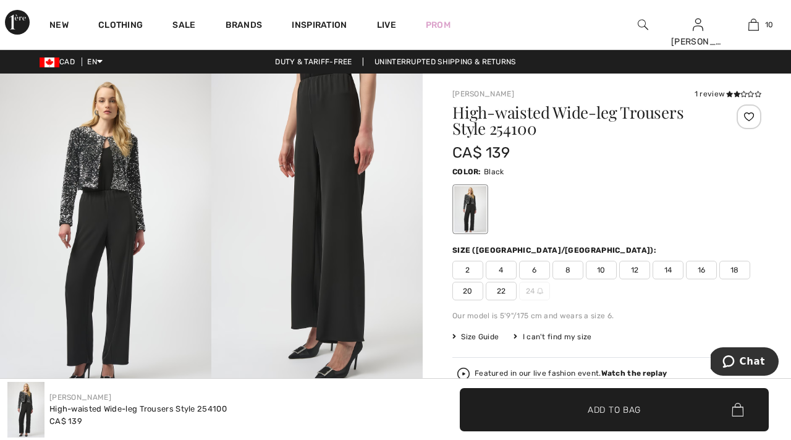
drag, startPoint x: 290, startPoint y: 224, endPoint x: 159, endPoint y: 57, distance: 212.1
click at [287, 222] on img at bounding box center [316, 232] width 211 height 317
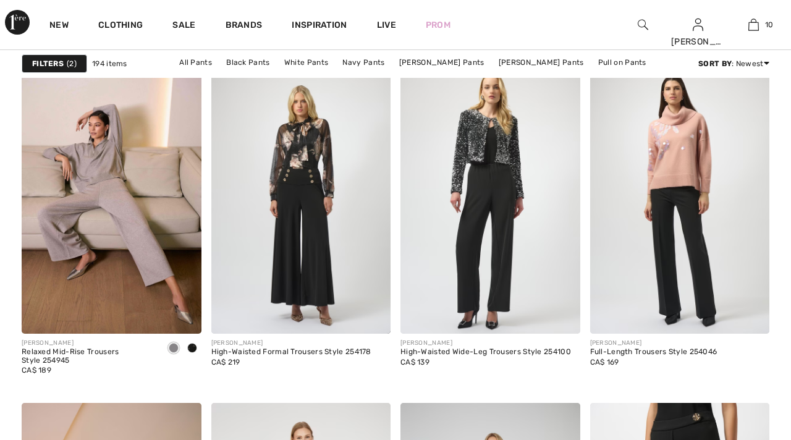
scroll to position [4224, 0]
click at [560, 83] on img at bounding box center [561, 83] width 11 height 10
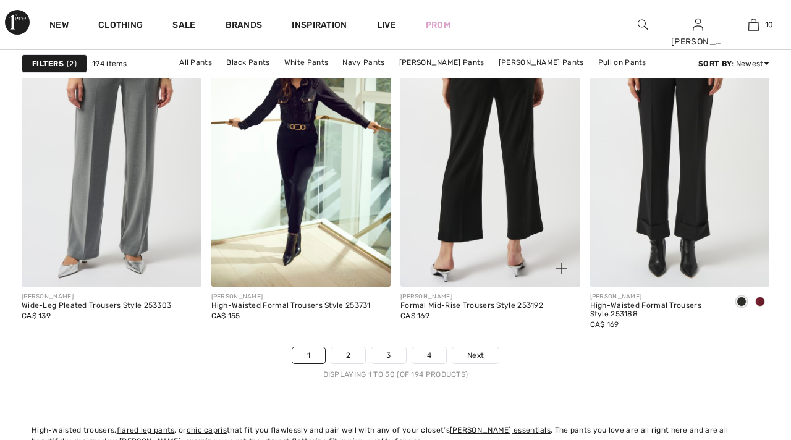
scroll to position [4955, 0]
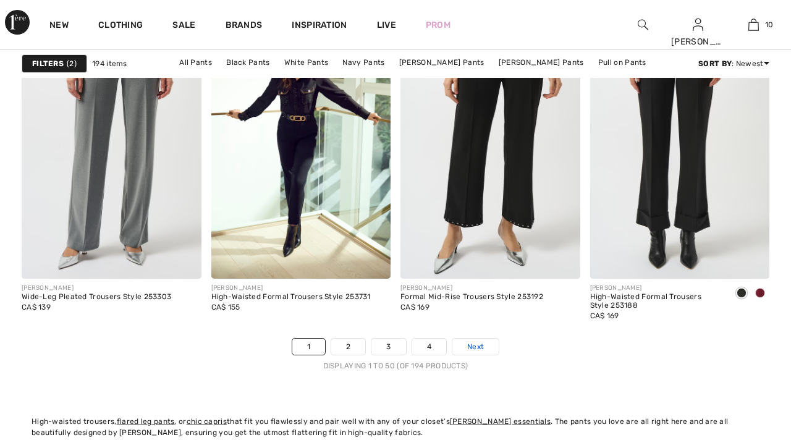
click at [474, 348] on span "Next" at bounding box center [475, 346] width 17 height 11
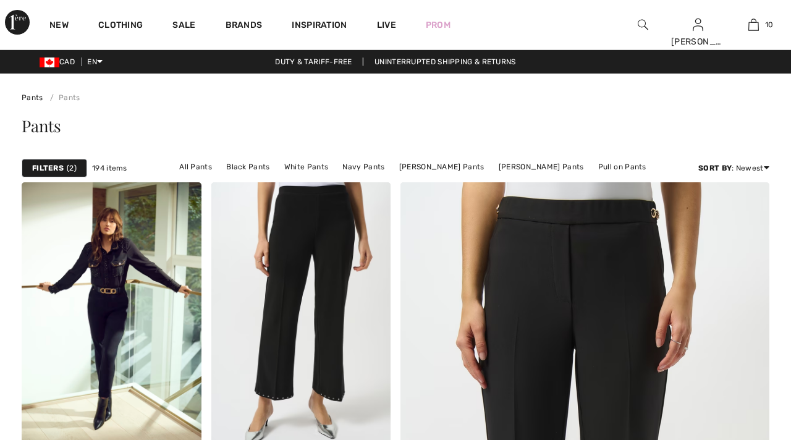
checkbox input "true"
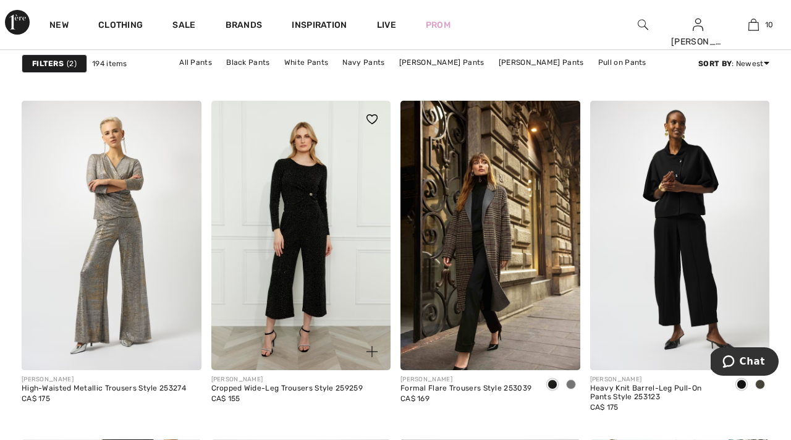
scroll to position [1568, 0]
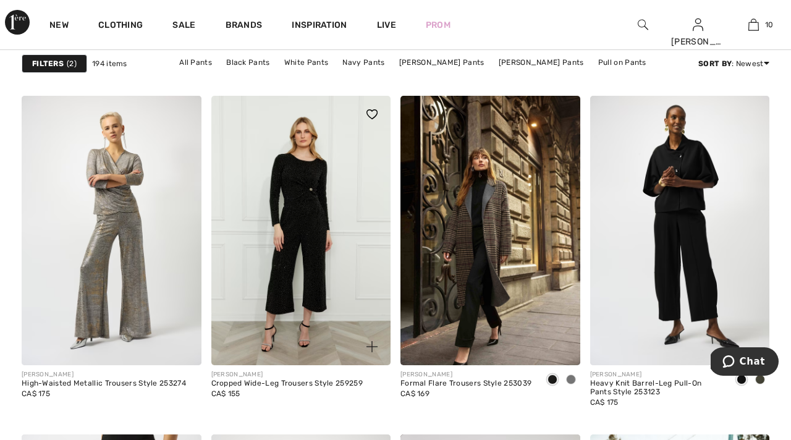
click at [292, 288] on img at bounding box center [301, 230] width 180 height 269
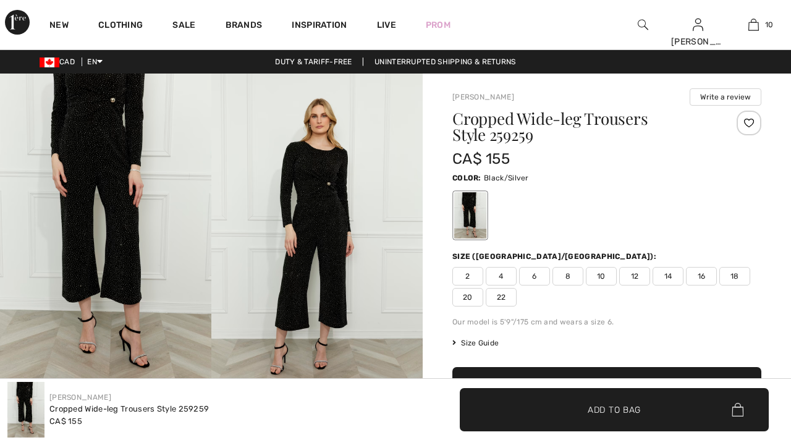
checkbox input "true"
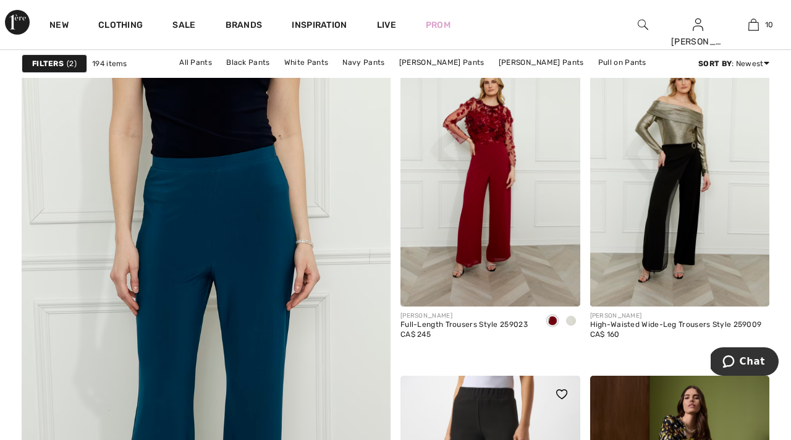
scroll to position [2769, 0]
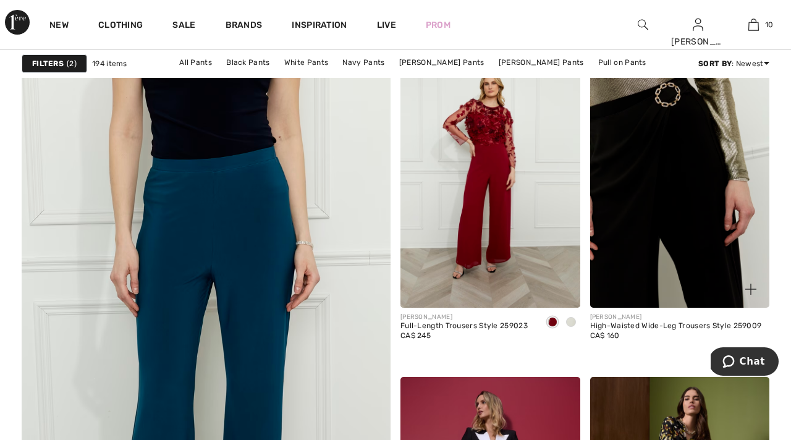
click at [649, 212] on img at bounding box center [680, 172] width 180 height 269
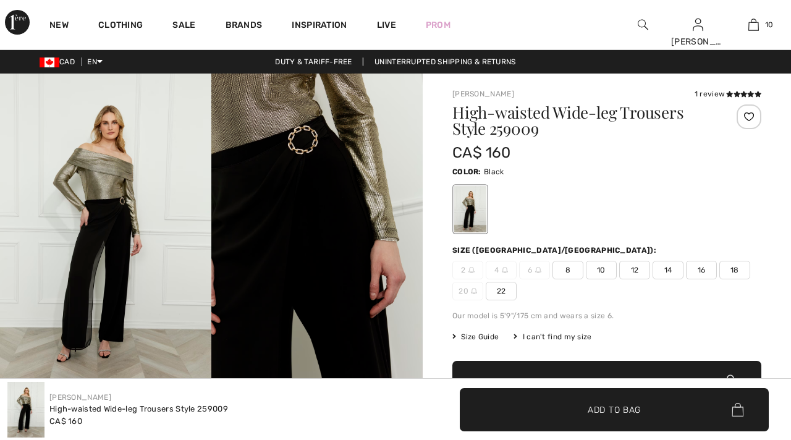
checkbox input "true"
click at [83, 317] on img at bounding box center [105, 232] width 211 height 317
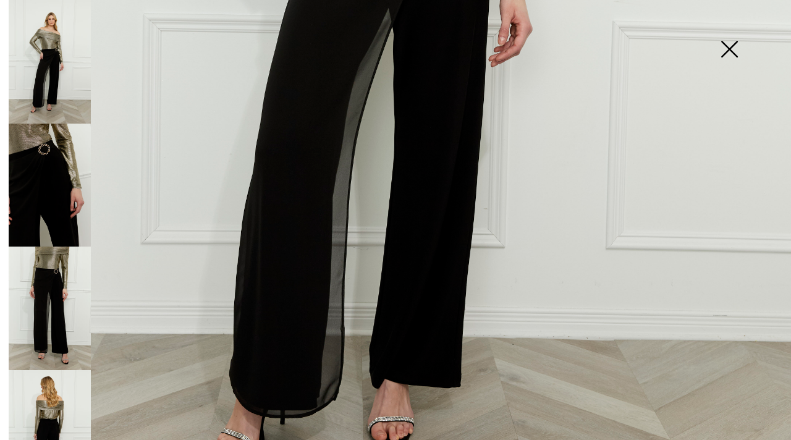
scroll to position [617, 0]
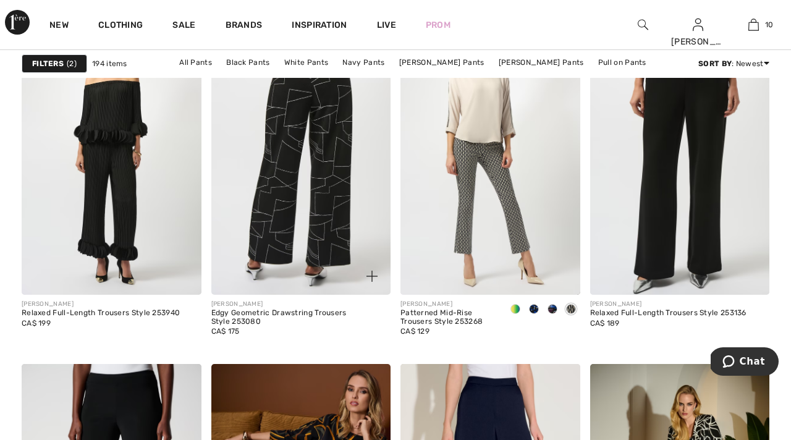
scroll to position [4264, 0]
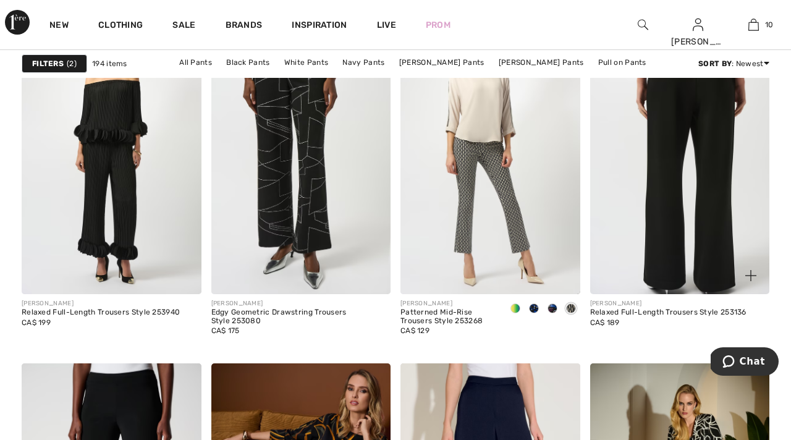
click at [679, 198] on img at bounding box center [680, 159] width 180 height 269
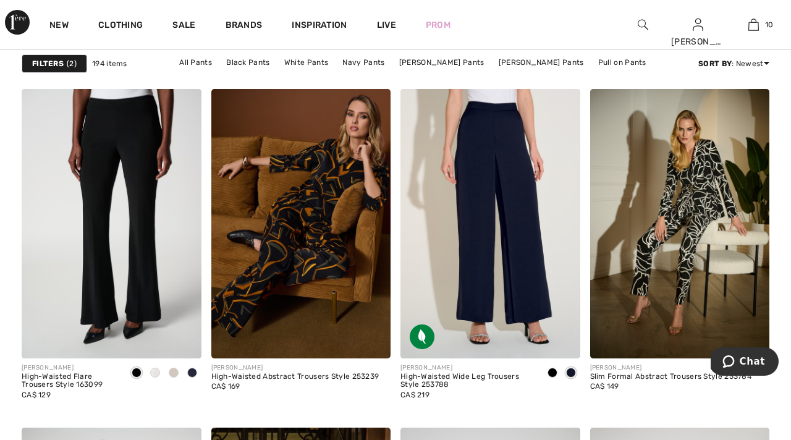
scroll to position [4549, 0]
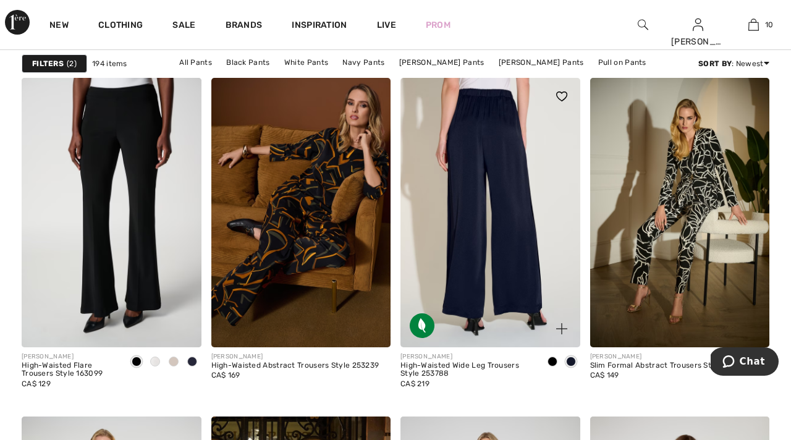
click at [529, 311] on div at bounding box center [554, 321] width 51 height 51
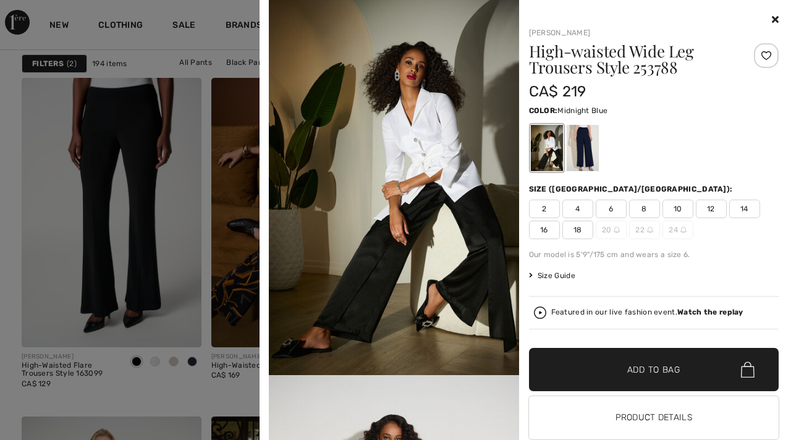
click at [580, 165] on div at bounding box center [582, 148] width 32 height 46
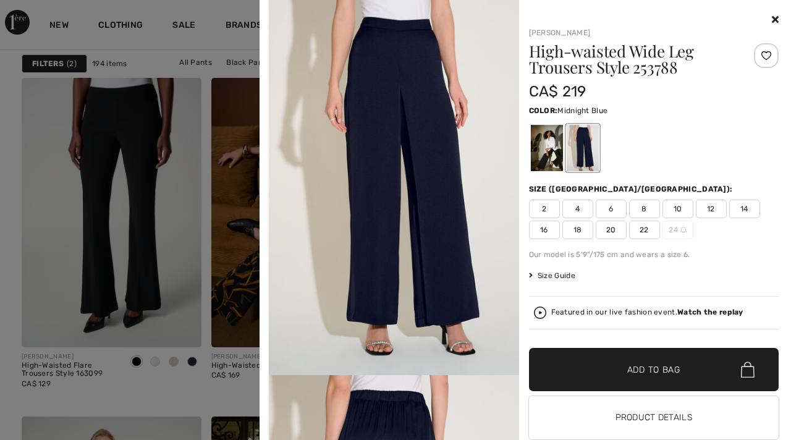
click at [427, 305] on img at bounding box center [394, 187] width 250 height 375
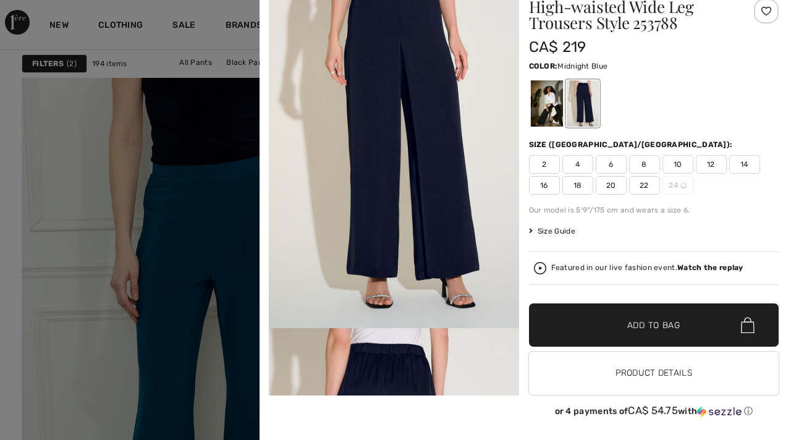
scroll to position [2754, 0]
click at [438, 201] on img at bounding box center [394, 140] width 250 height 375
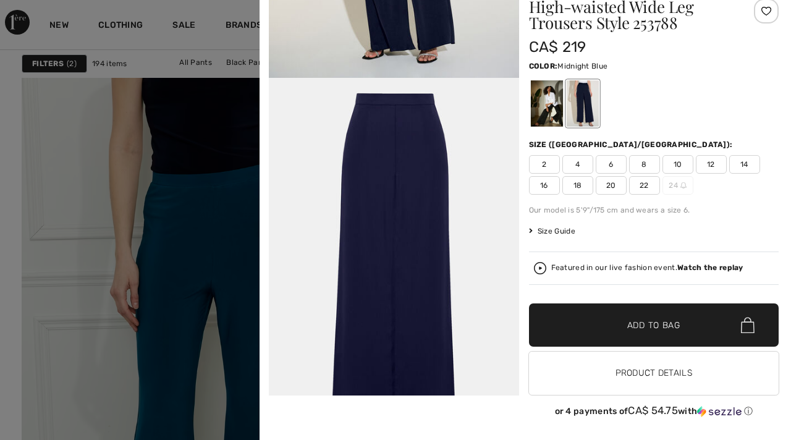
scroll to position [1128, 0]
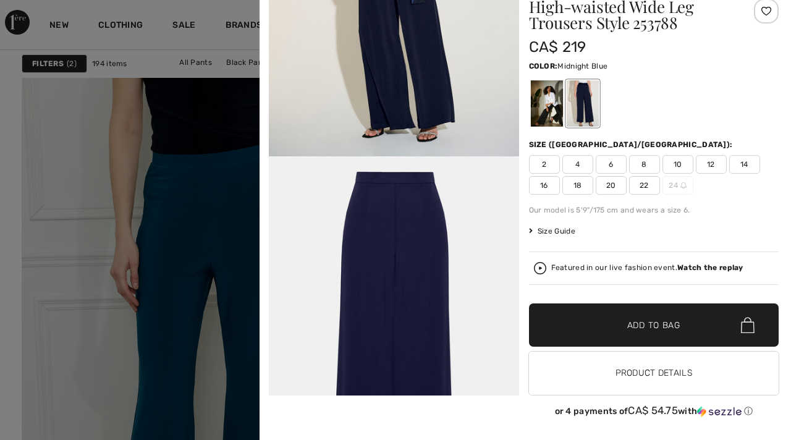
scroll to position [1060, 0]
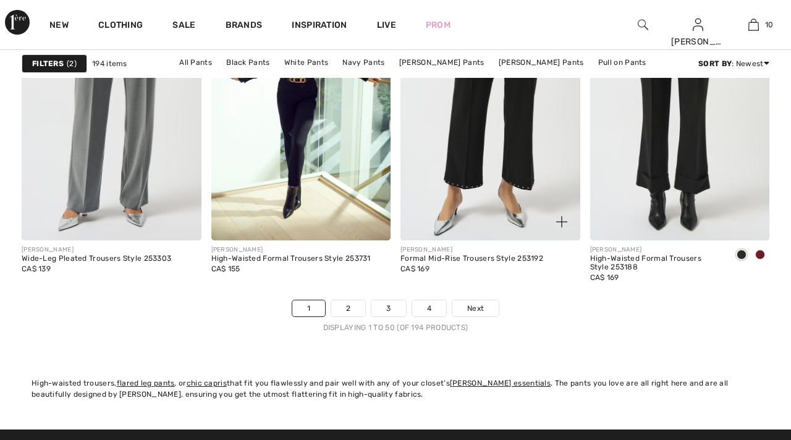
scroll to position [4992, 0]
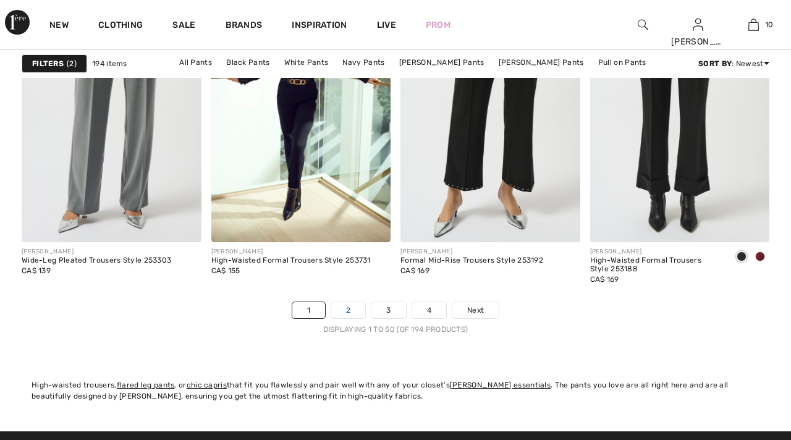
click at [360, 312] on link "2" at bounding box center [348, 310] width 34 height 16
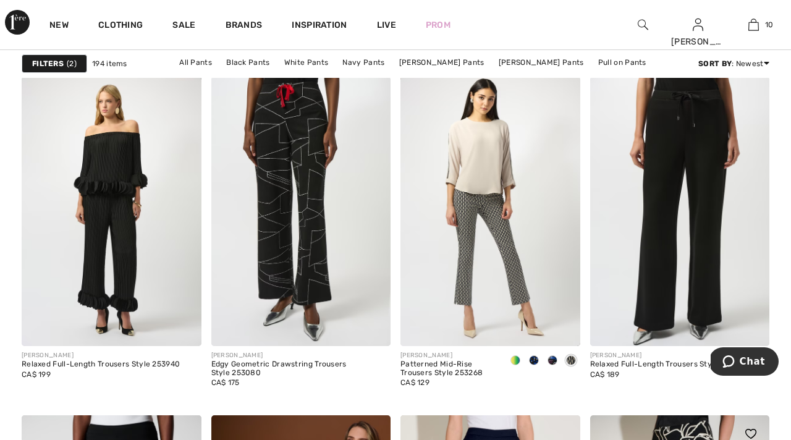
scroll to position [4210, 0]
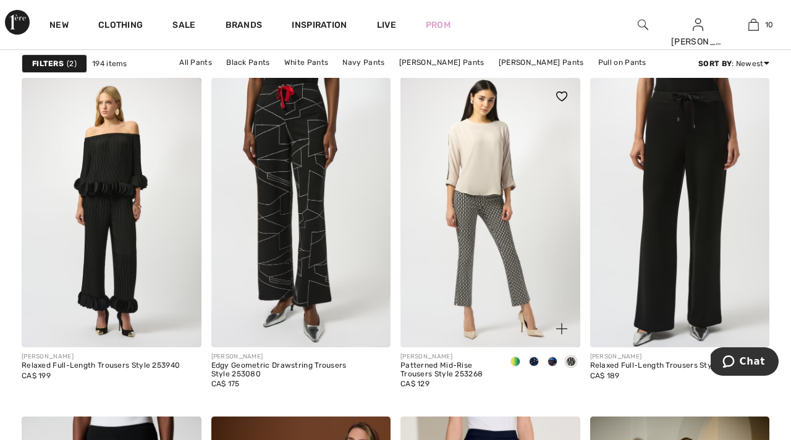
click at [534, 361] on span at bounding box center [534, 361] width 10 height 10
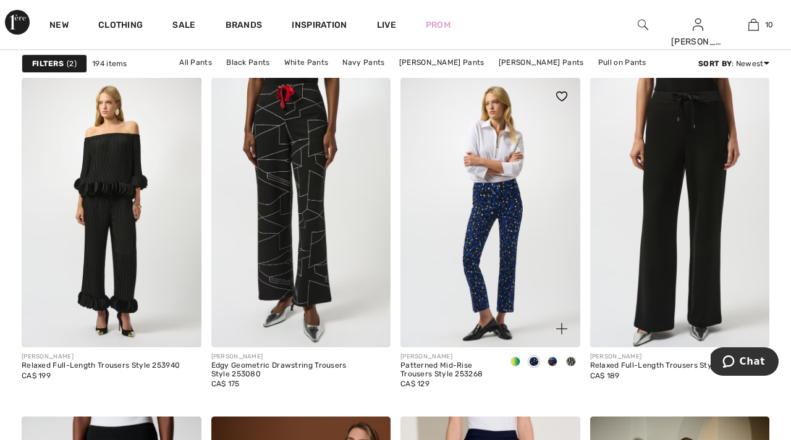
click at [515, 363] on span at bounding box center [515, 361] width 10 height 10
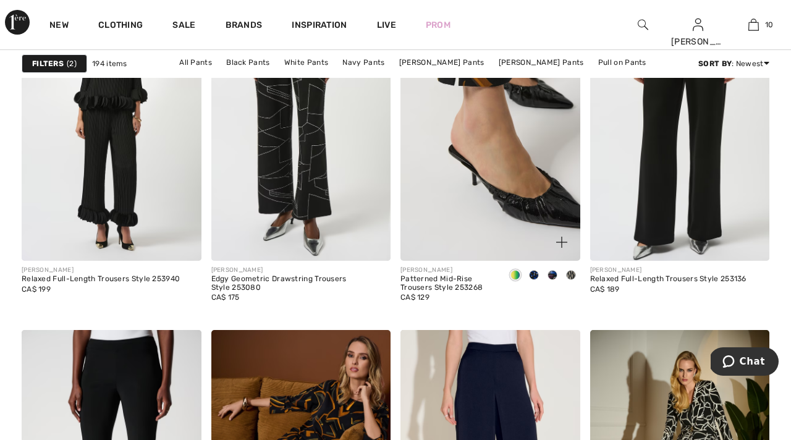
scroll to position [4323, 0]
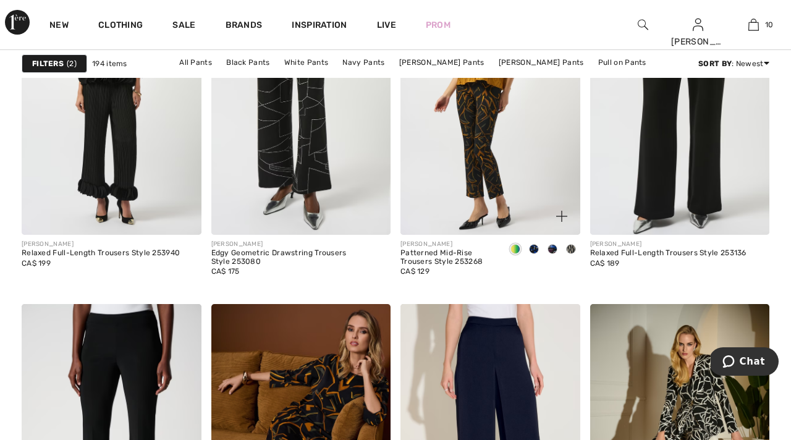
click at [515, 248] on span at bounding box center [515, 249] width 10 height 10
click at [534, 249] on span at bounding box center [534, 249] width 10 height 10
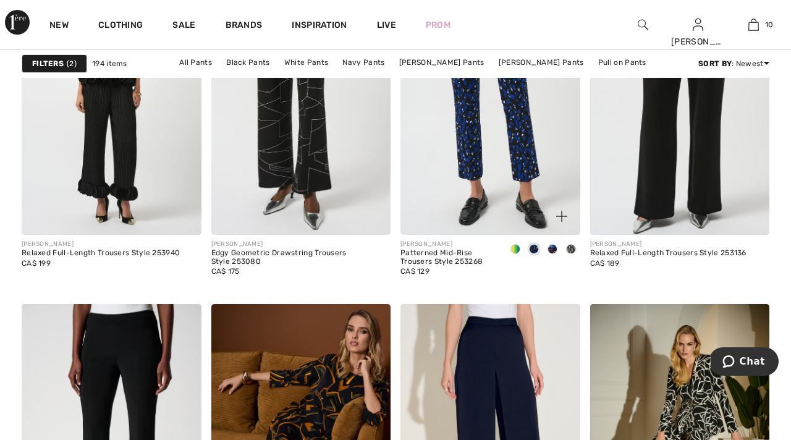
click at [497, 121] on img at bounding box center [490, 99] width 180 height 269
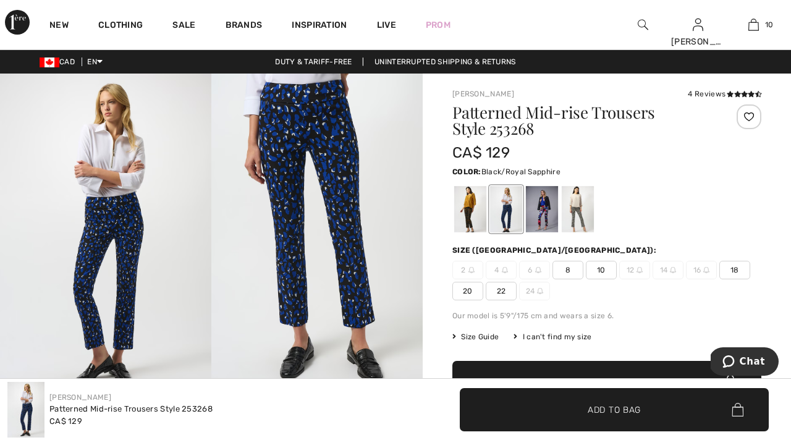
click at [335, 190] on img at bounding box center [316, 232] width 211 height 317
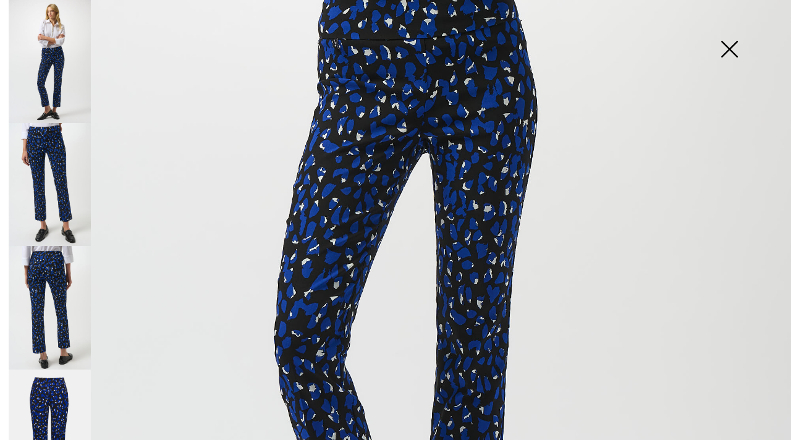
scroll to position [466, 0]
click at [728, 48] on img at bounding box center [729, 51] width 62 height 64
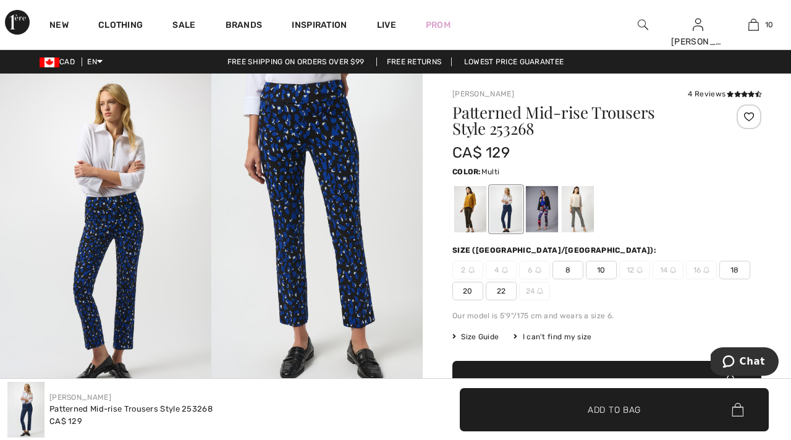
click at [545, 208] on div at bounding box center [542, 209] width 32 height 46
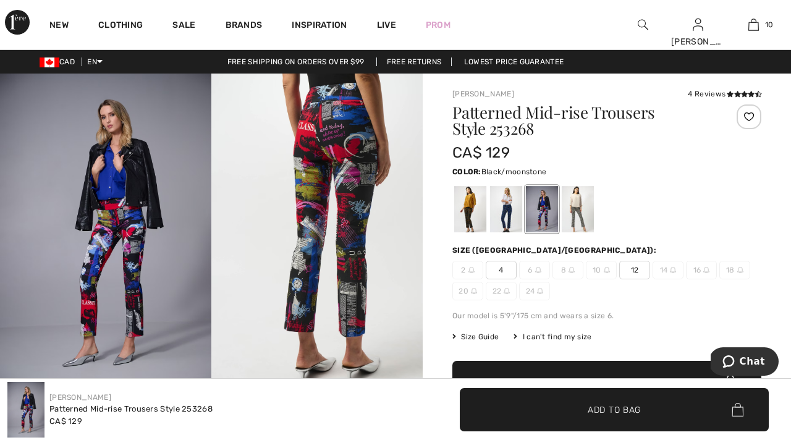
click at [579, 211] on div at bounding box center [578, 209] width 32 height 46
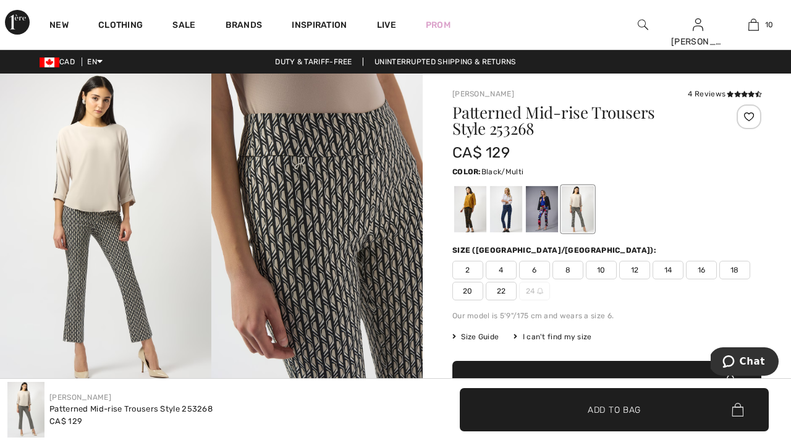
click at [473, 214] on div at bounding box center [470, 209] width 32 height 46
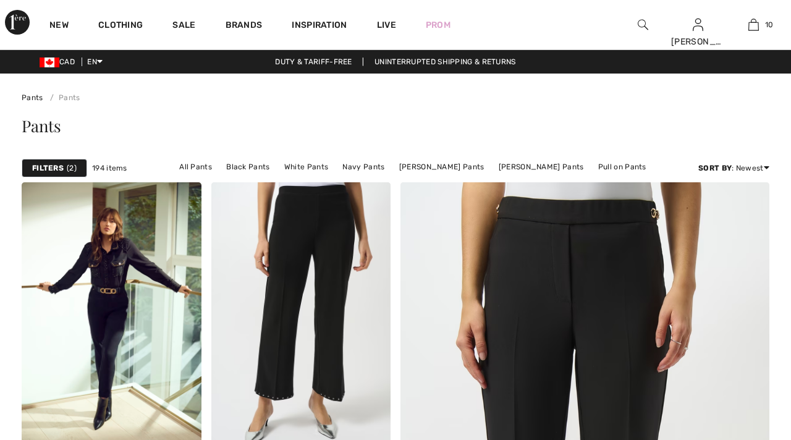
checkbox input "true"
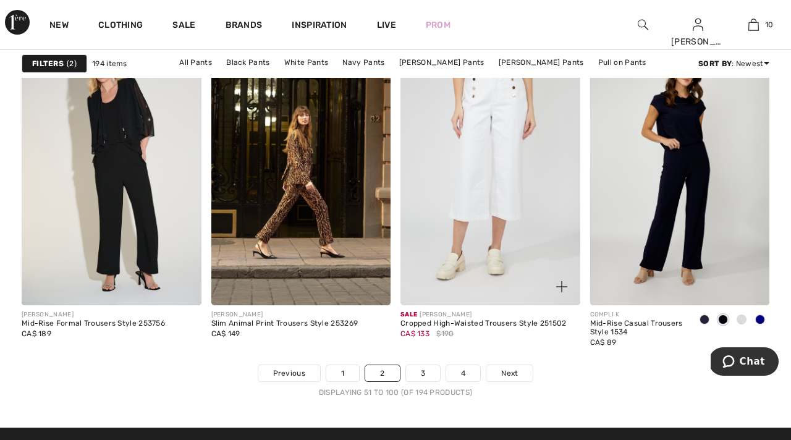
scroll to position [4929, 0]
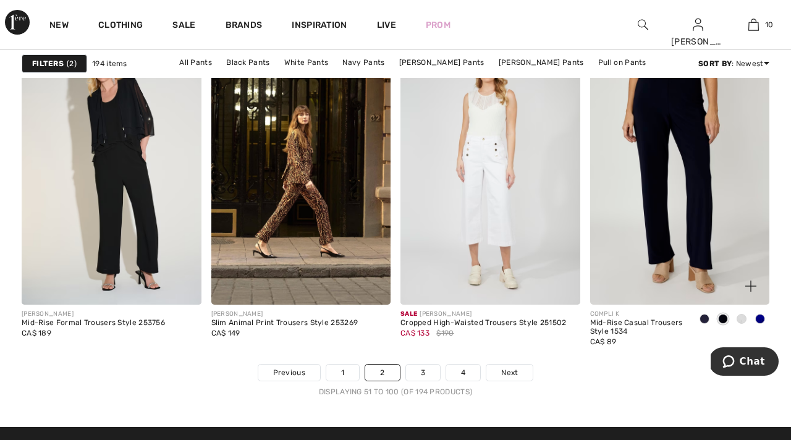
click at [677, 211] on img at bounding box center [680, 170] width 180 height 269
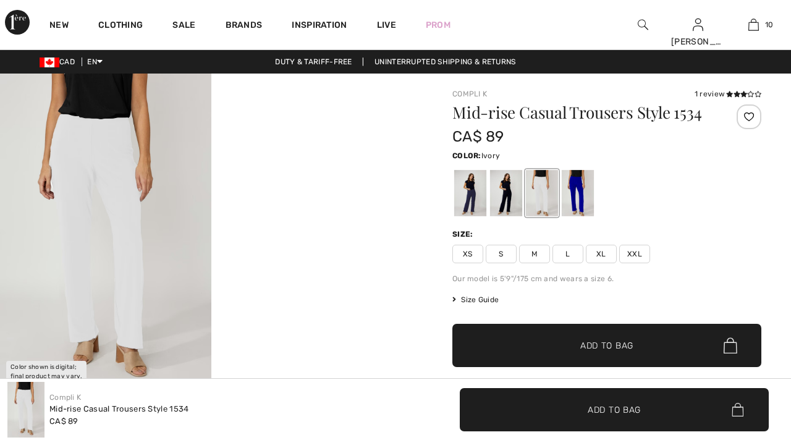
checkbox input "true"
click at [468, 205] on div at bounding box center [470, 193] width 32 height 46
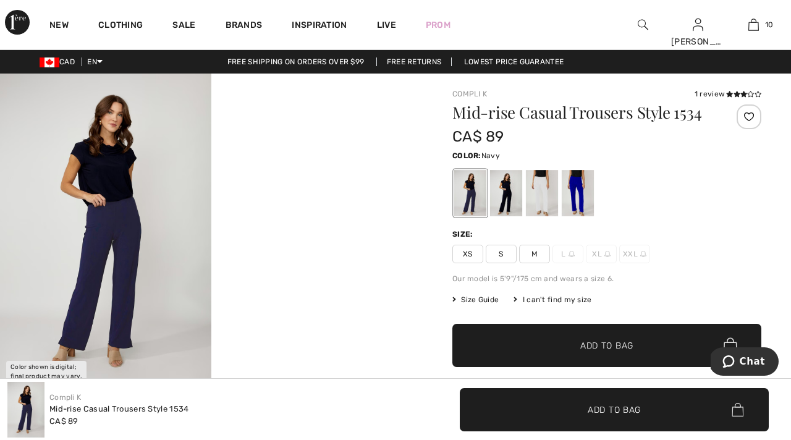
click at [105, 243] on img at bounding box center [105, 232] width 211 height 317
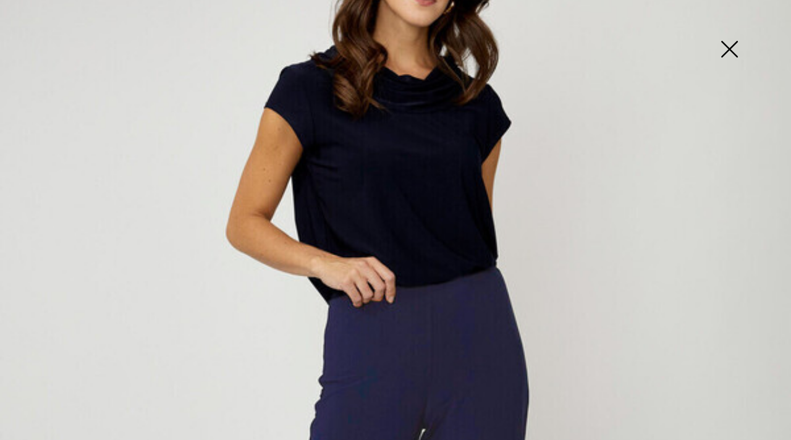
scroll to position [186, 0]
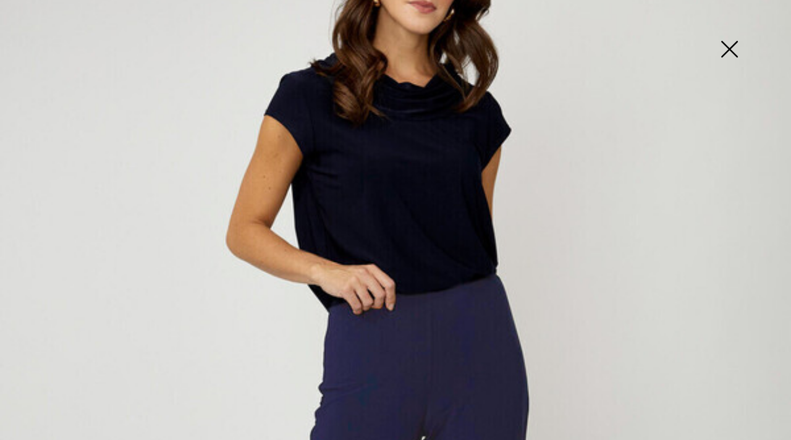
click at [725, 46] on img at bounding box center [729, 51] width 62 height 64
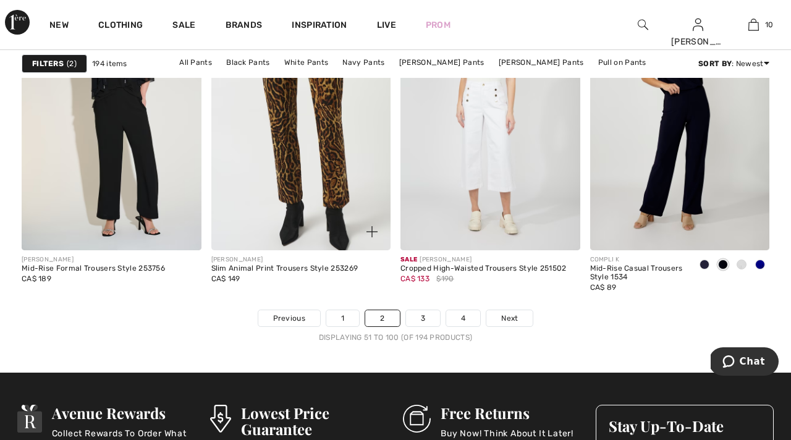
scroll to position [4986, 0]
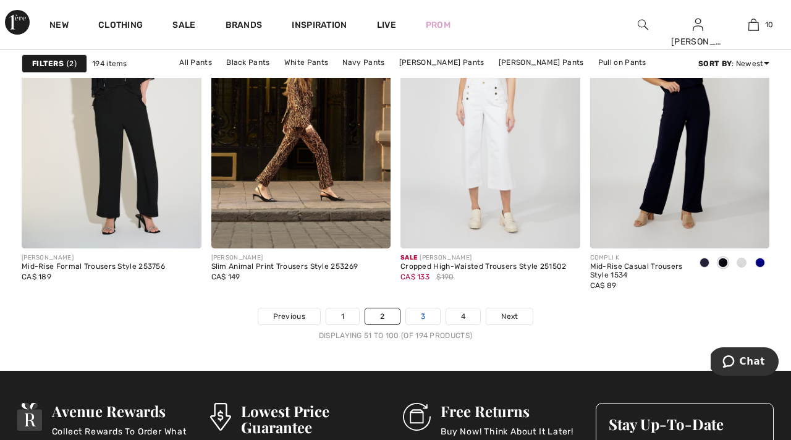
click at [427, 315] on link "3" at bounding box center [423, 316] width 34 height 16
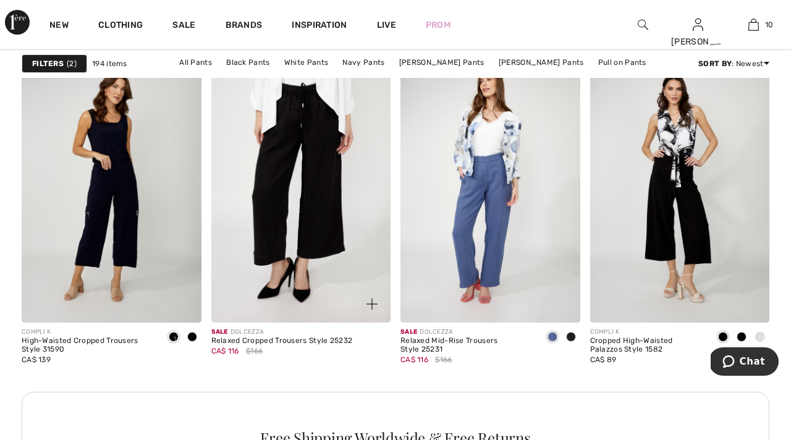
scroll to position [1142, 0]
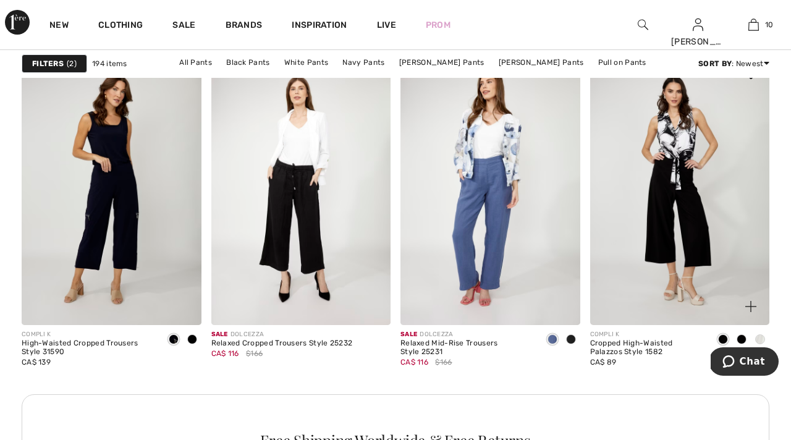
click at [691, 224] on img at bounding box center [680, 190] width 180 height 269
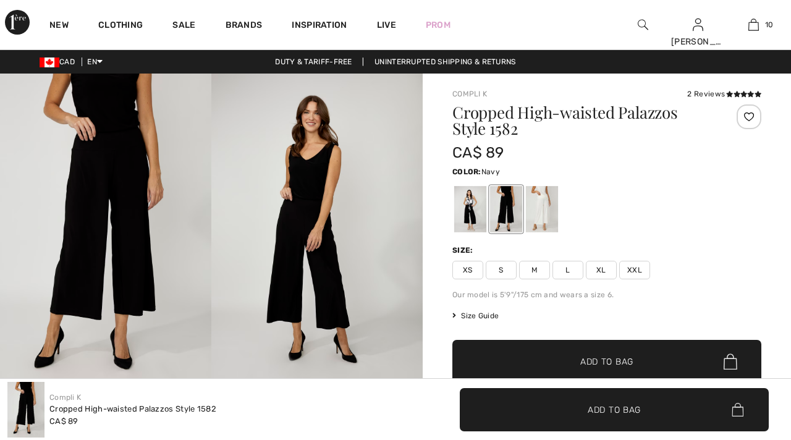
checkbox input "true"
click at [286, 266] on img at bounding box center [316, 232] width 211 height 317
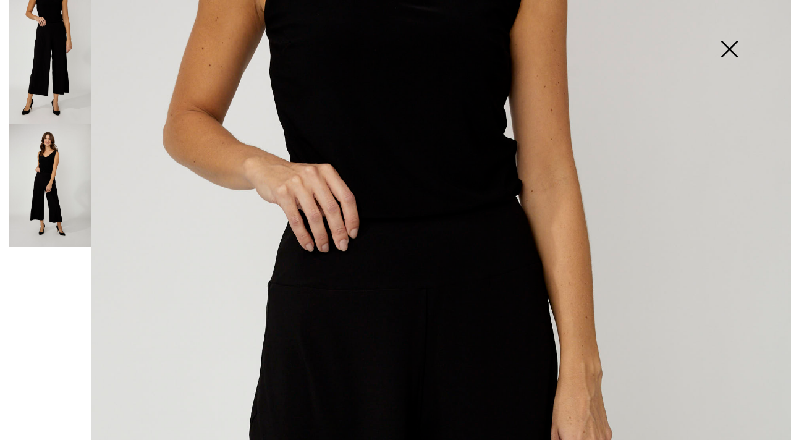
click at [49, 55] on img at bounding box center [50, 62] width 82 height 124
click at [47, 201] on img at bounding box center [50, 186] width 82 height 124
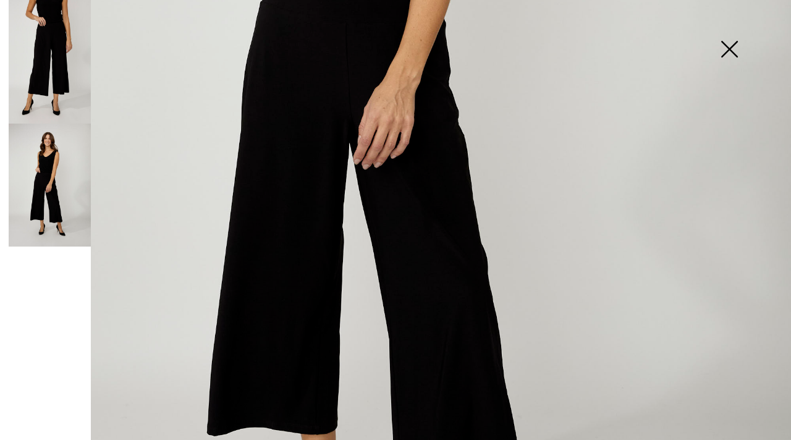
scroll to position [479, 0]
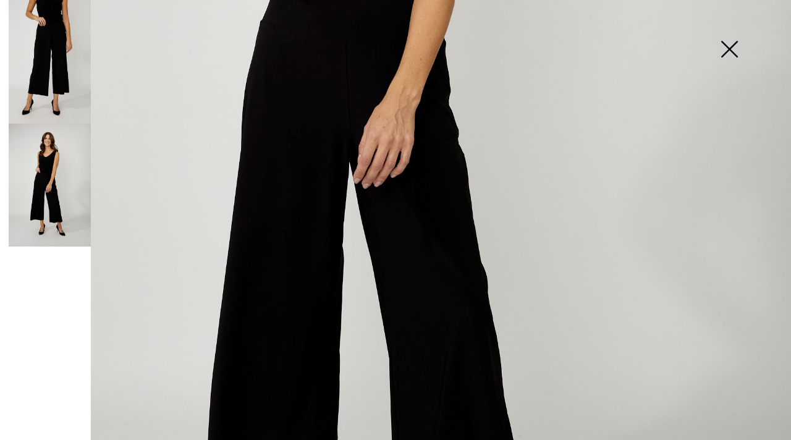
click at [731, 46] on img at bounding box center [729, 51] width 62 height 64
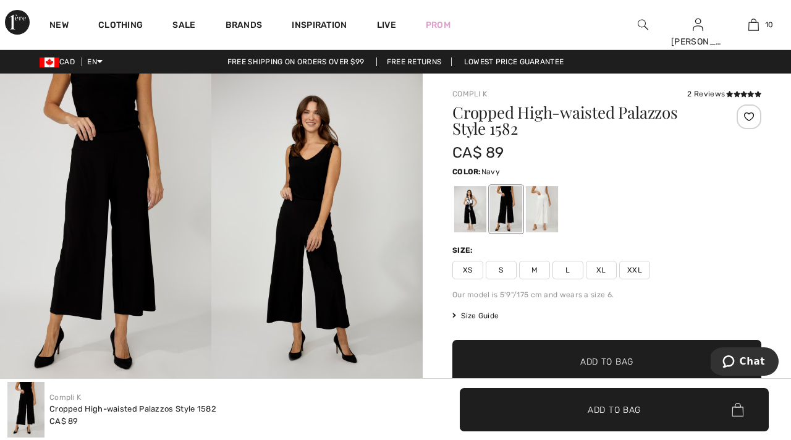
click at [633, 269] on span "XXL" at bounding box center [634, 270] width 31 height 19
click at [476, 203] on div at bounding box center [470, 209] width 32 height 46
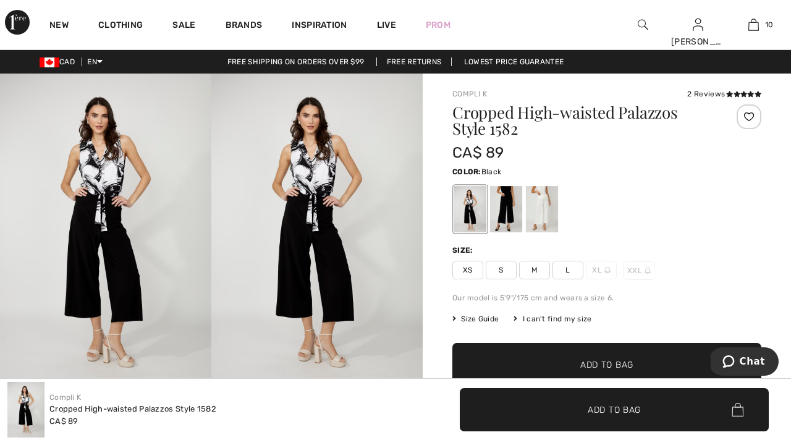
click at [749, 114] on div at bounding box center [748, 116] width 25 height 25
click at [507, 216] on div at bounding box center [506, 209] width 32 height 46
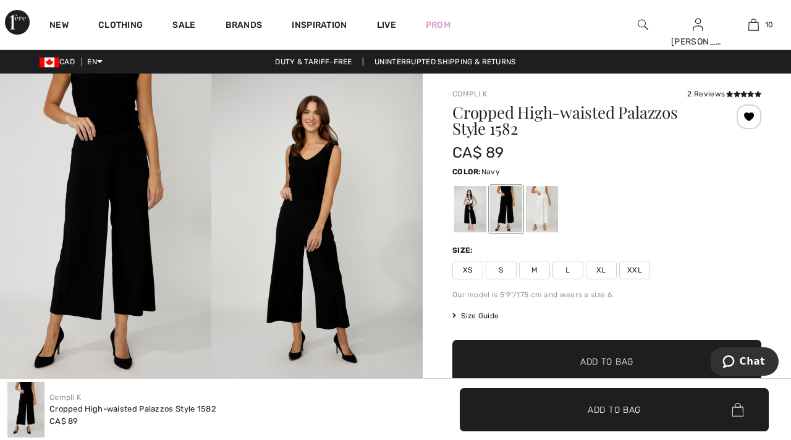
click at [632, 273] on span "XXL" at bounding box center [634, 270] width 31 height 19
click at [613, 364] on span "Add to Bag" at bounding box center [606, 361] width 53 height 13
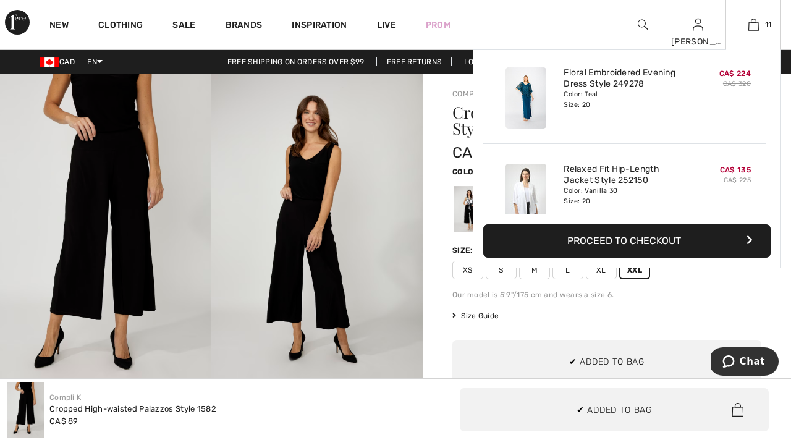
click at [537, 214] on div "Added to Bag Joseph Ribkoff Striped Cropped Casual Shirt Style 252924 CA$ 97 CA…" at bounding box center [627, 158] width 308 height 219
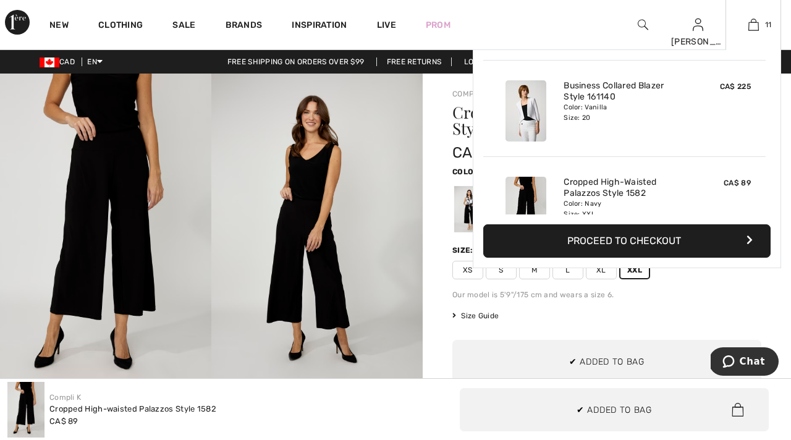
scroll to position [906, 0]
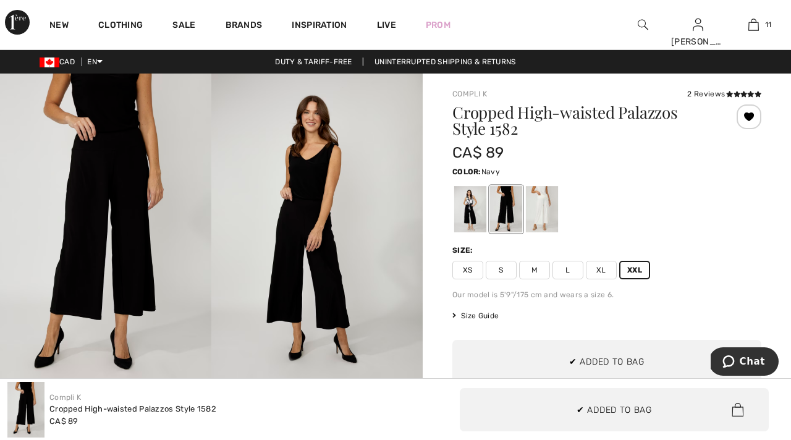
click at [691, 281] on div "Cropped High-waisted Palazzos Style 1582 CA$ 89 Color: Navy Size: XS S M L XL X…" at bounding box center [606, 275] width 309 height 343
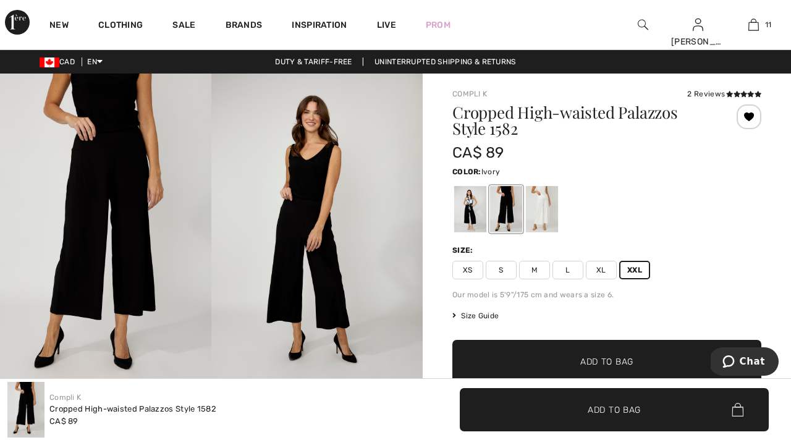
click at [543, 209] on div at bounding box center [542, 209] width 32 height 46
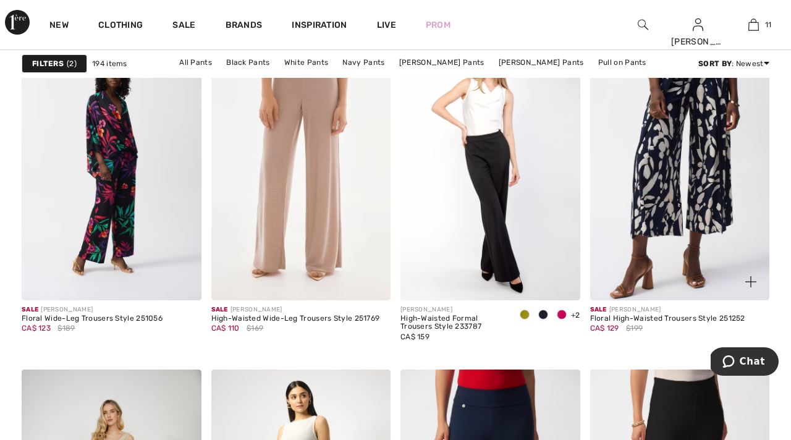
scroll to position [4595, 0]
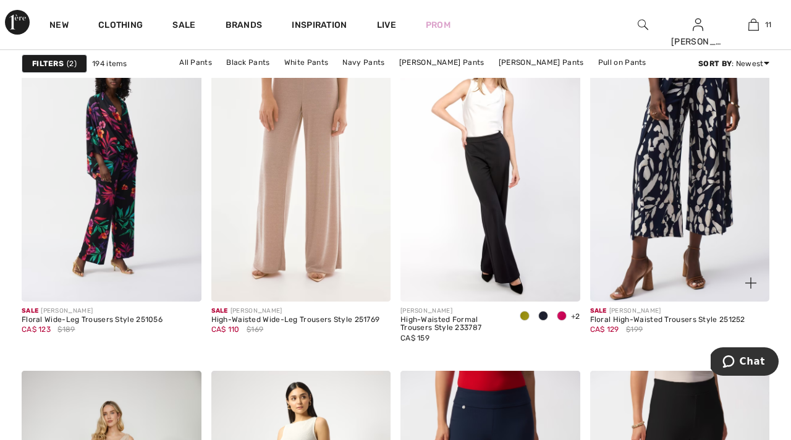
click at [728, 142] on img at bounding box center [680, 166] width 180 height 269
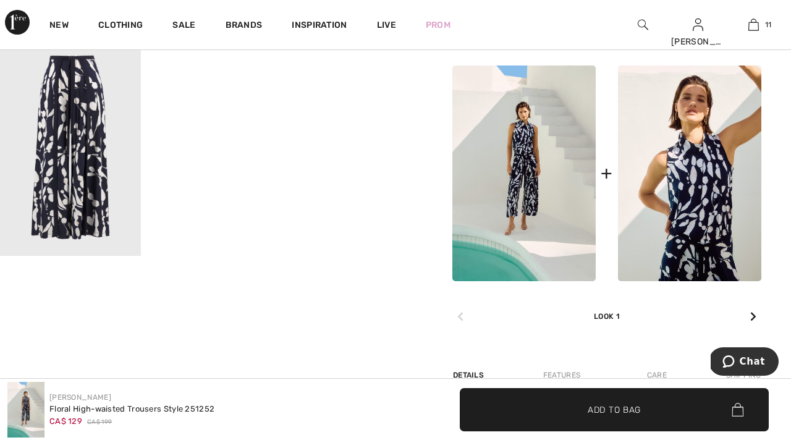
scroll to position [563, 0]
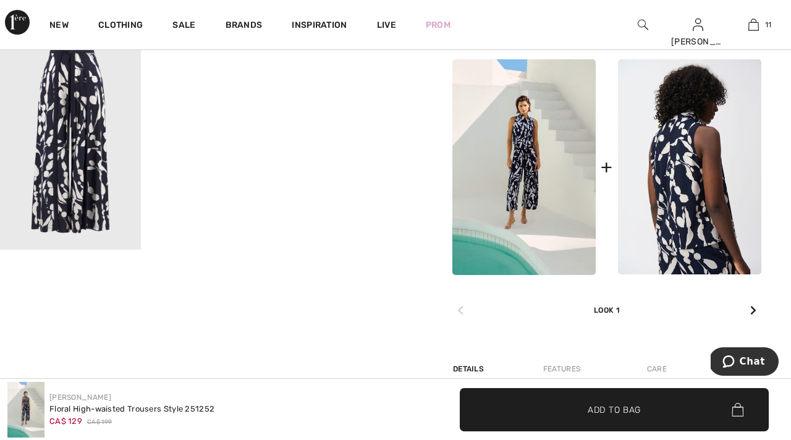
click at [707, 190] on img at bounding box center [689, 167] width 143 height 216
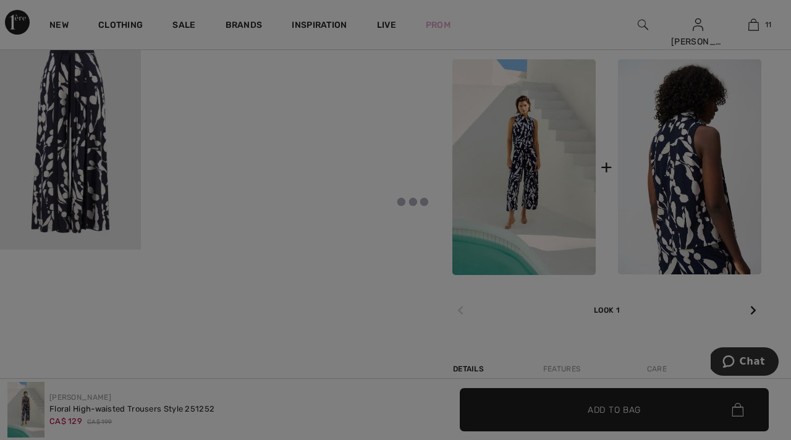
click at [707, 190] on div at bounding box center [395, 220] width 791 height 440
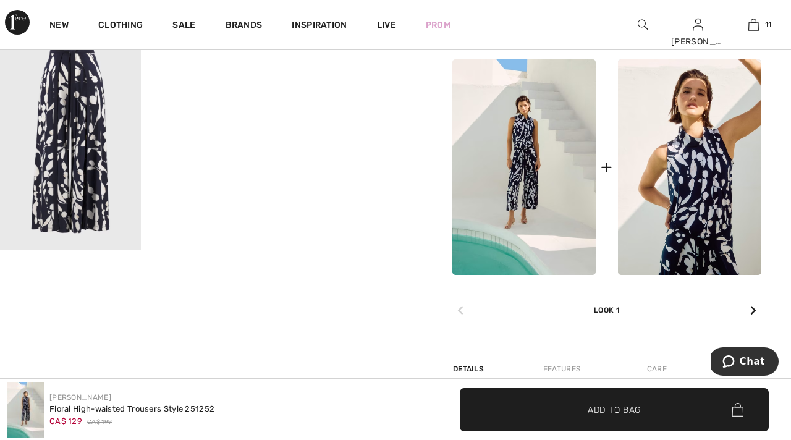
click at [756, 307] on div at bounding box center [753, 310] width 16 height 25
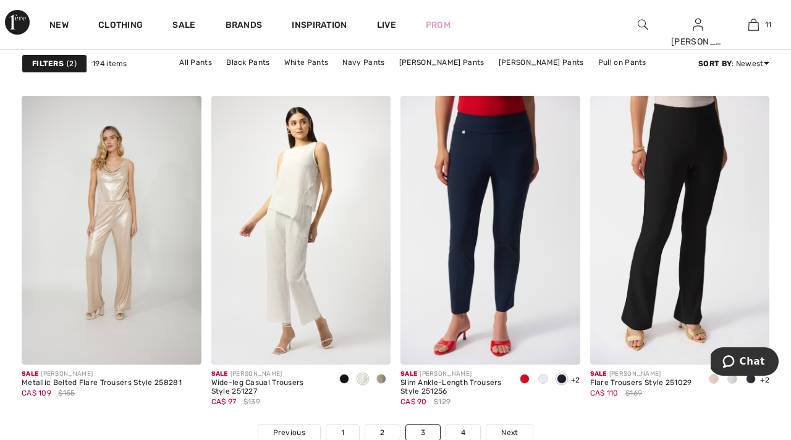
scroll to position [4888, 0]
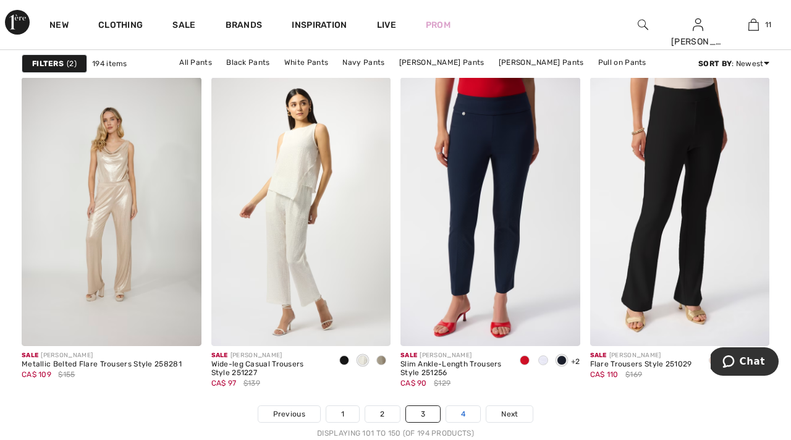
click at [460, 412] on link "4" at bounding box center [463, 414] width 34 height 16
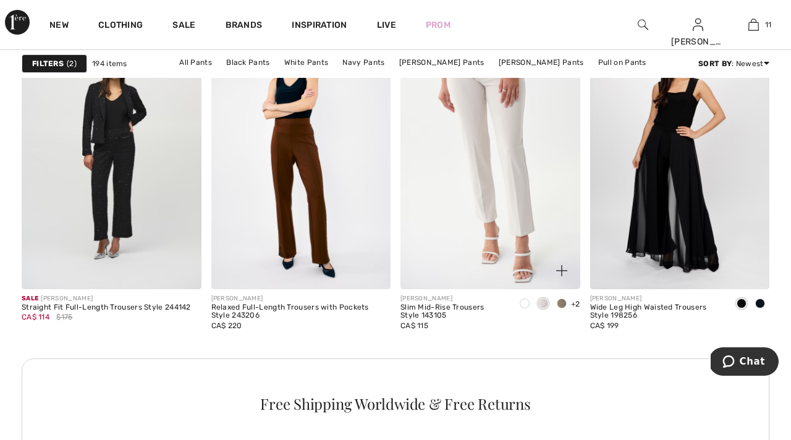
scroll to position [2322, 0]
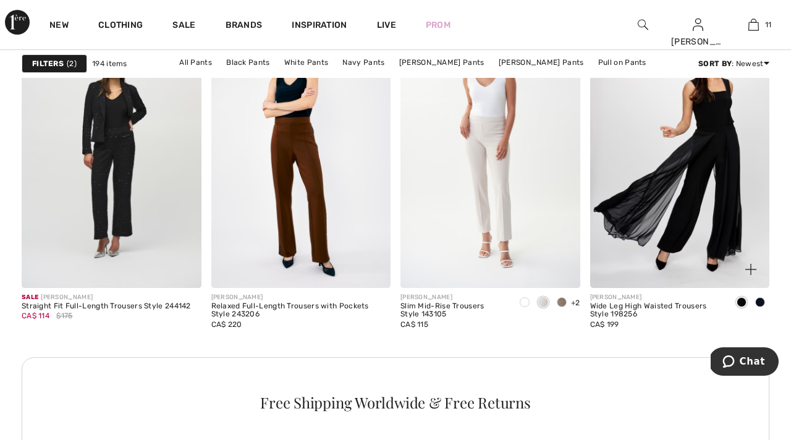
click at [708, 227] on img at bounding box center [680, 153] width 180 height 269
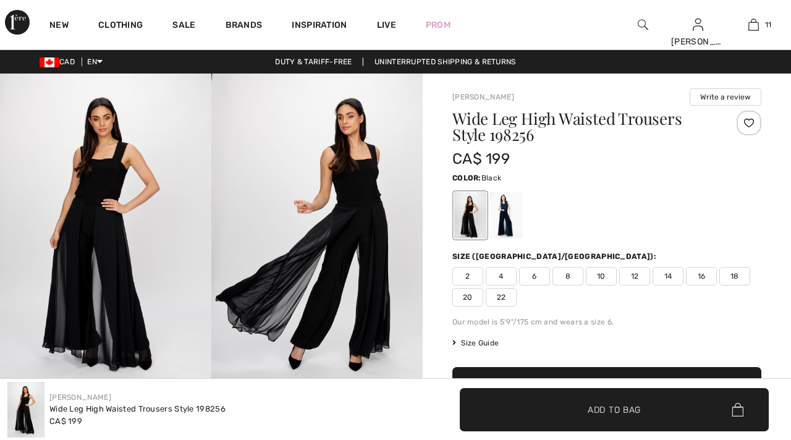
checkbox input "true"
click at [327, 319] on img at bounding box center [316, 232] width 211 height 317
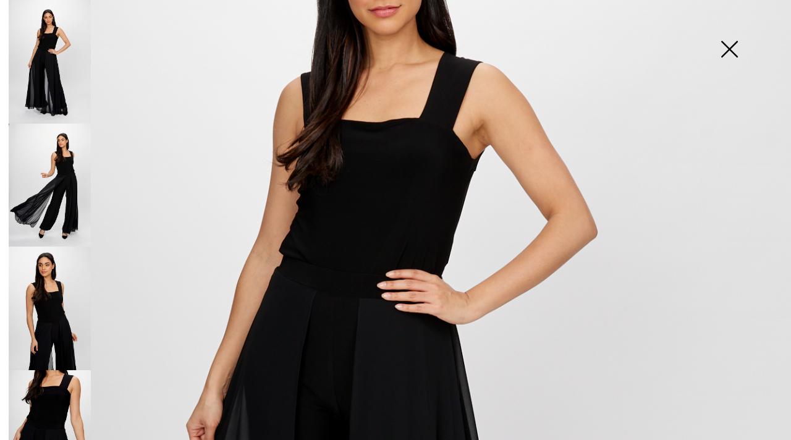
scroll to position [183, 0]
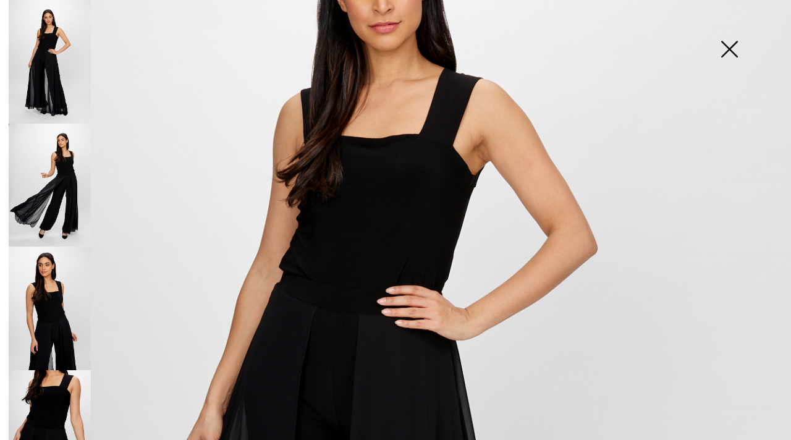
click at [728, 48] on img at bounding box center [729, 51] width 62 height 64
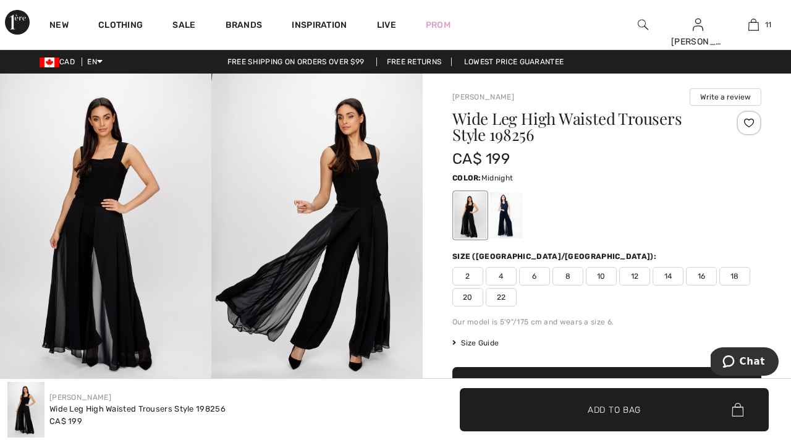
click at [503, 229] on div at bounding box center [506, 215] width 32 height 46
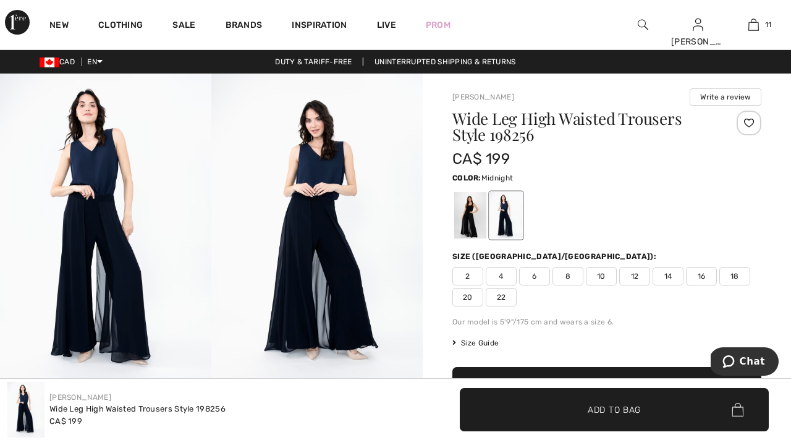
click at [728, 273] on span "18" at bounding box center [734, 276] width 31 height 19
click at [749, 120] on div at bounding box center [748, 123] width 25 height 25
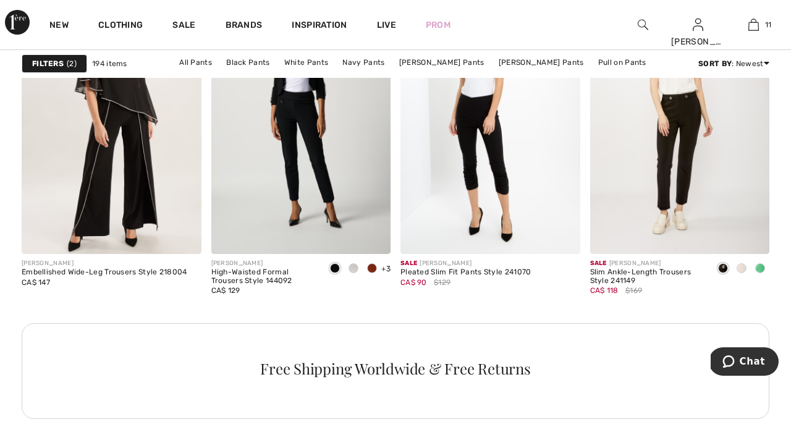
scroll to position [3588, 0]
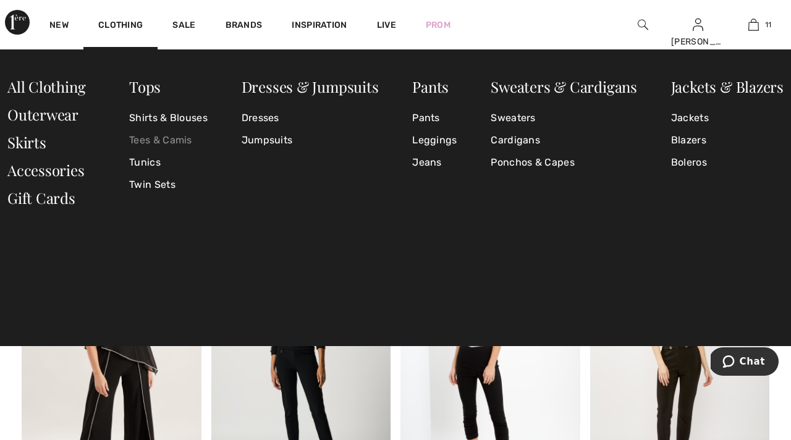
click at [169, 140] on link "Tees & Camis" at bounding box center [168, 140] width 78 height 22
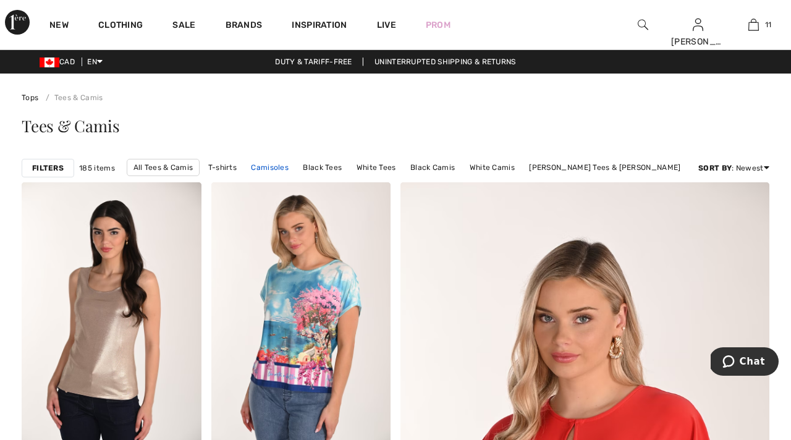
click at [295, 167] on link "Camisoles" at bounding box center [270, 167] width 50 height 16
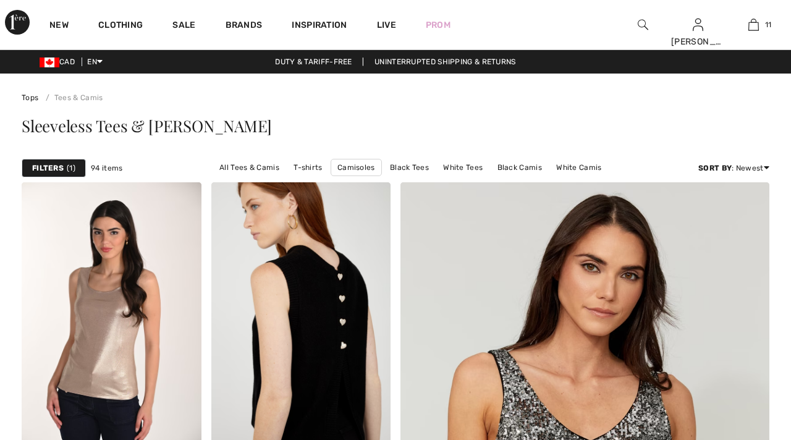
checkbox input "true"
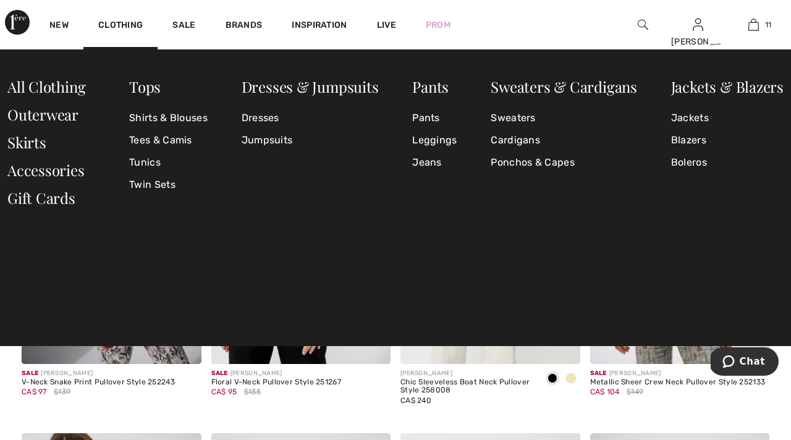
scroll to position [4522, 0]
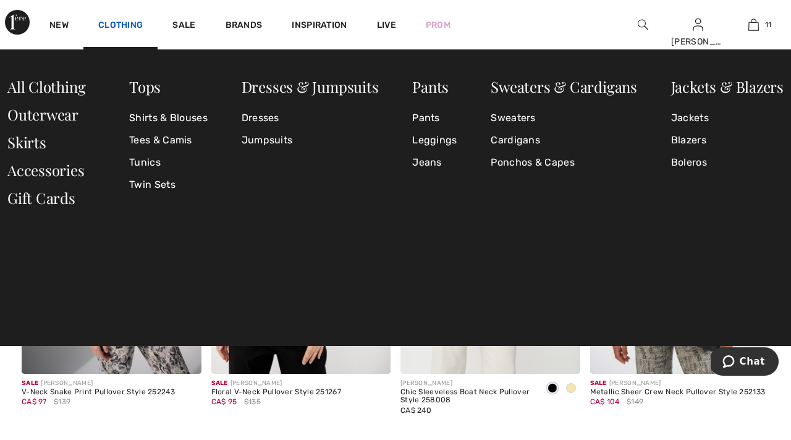
click at [119, 25] on link "Clothing" at bounding box center [120, 26] width 44 height 13
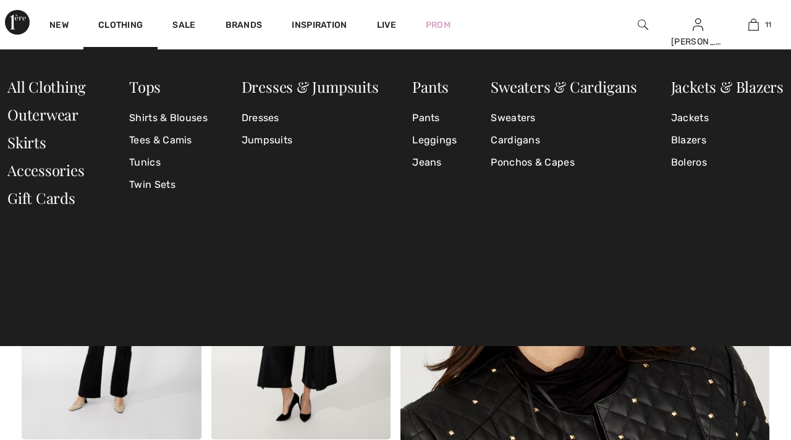
checkbox input "true"
click at [149, 140] on link "Tees & Camis" at bounding box center [168, 140] width 78 height 22
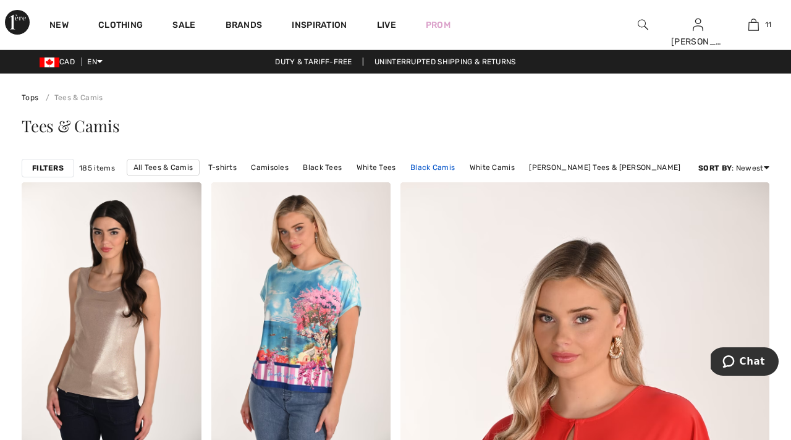
click at [461, 169] on link "Black Camis" at bounding box center [432, 167] width 57 height 16
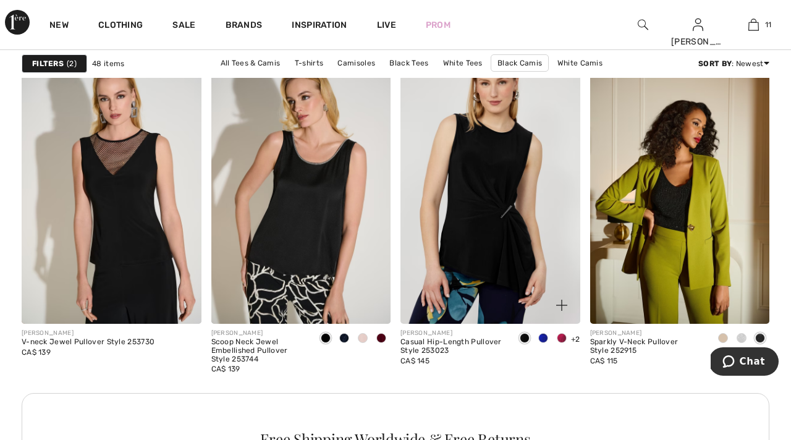
scroll to position [1146, 0]
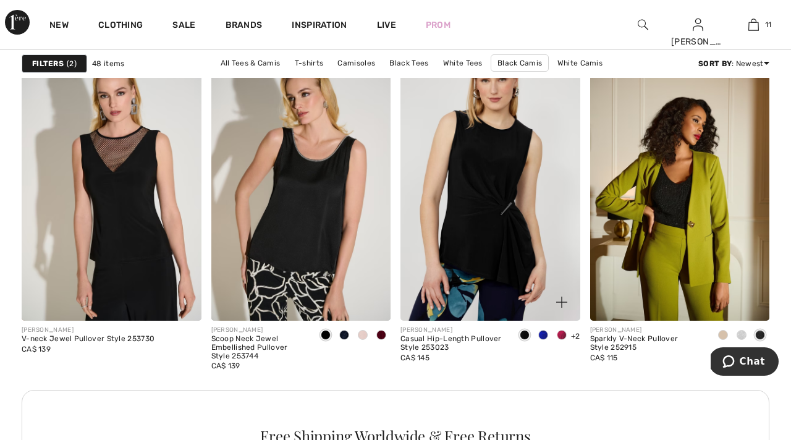
click at [496, 185] on img at bounding box center [490, 185] width 180 height 269
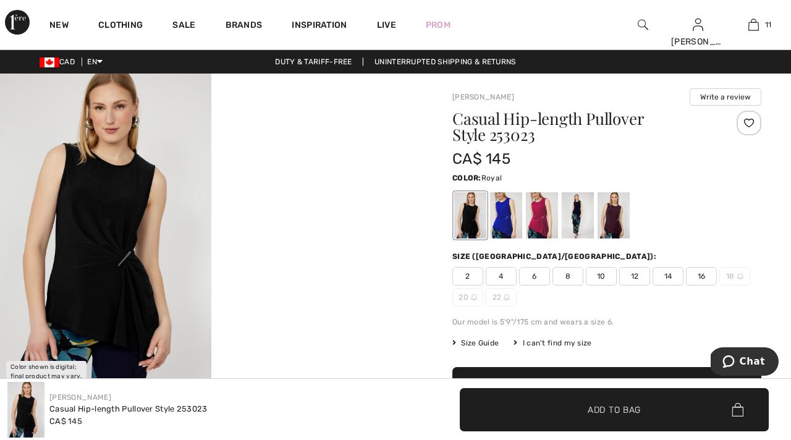
click at [509, 224] on div at bounding box center [506, 215] width 32 height 46
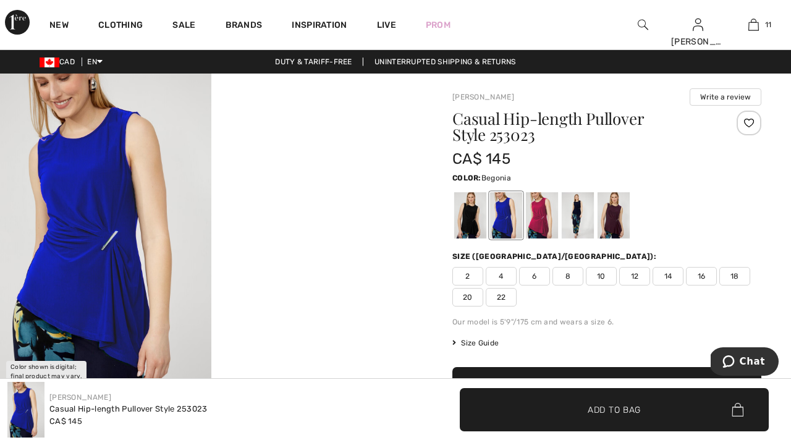
click at [547, 217] on div at bounding box center [542, 215] width 32 height 46
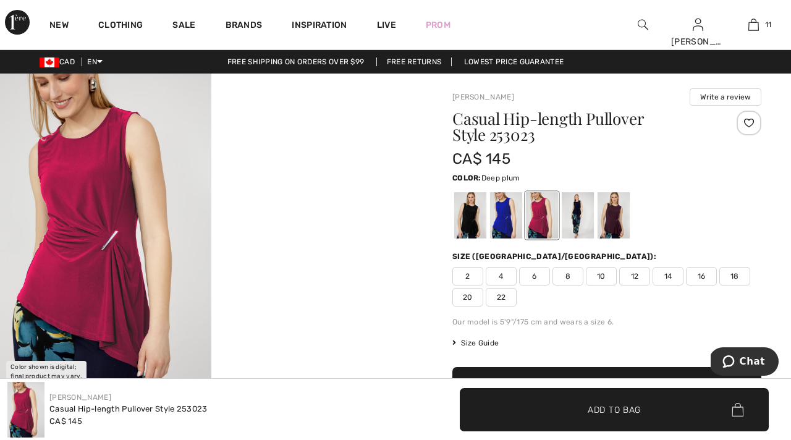
click at [599, 216] on div at bounding box center [613, 215] width 32 height 46
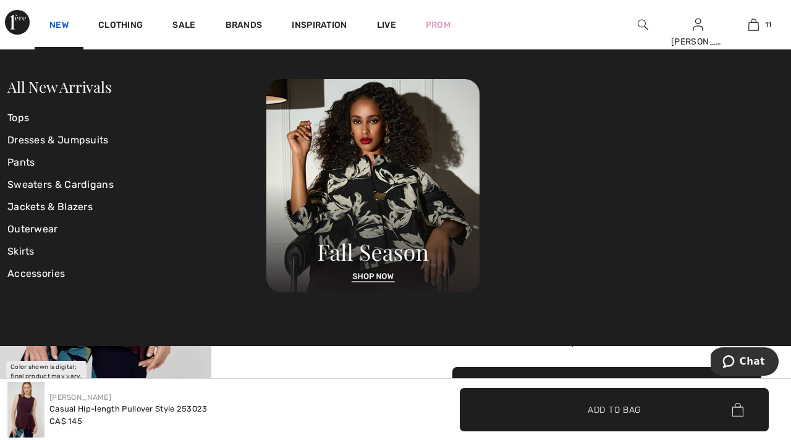
click at [59, 24] on link "New" at bounding box center [58, 26] width 19 height 13
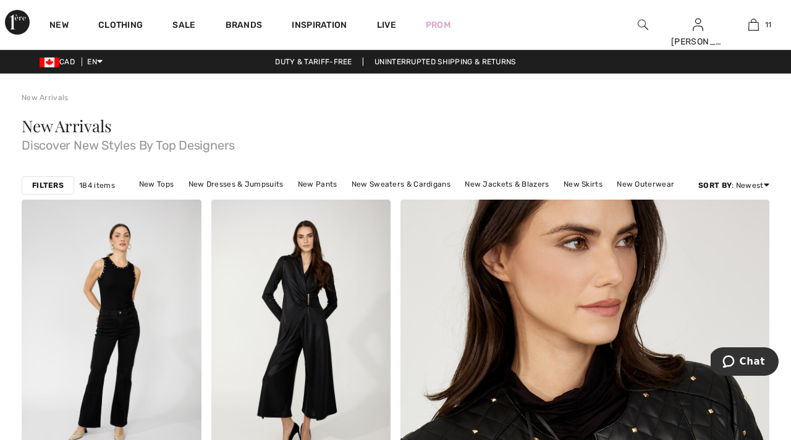
click at [57, 183] on strong "Filters" at bounding box center [48, 185] width 32 height 11
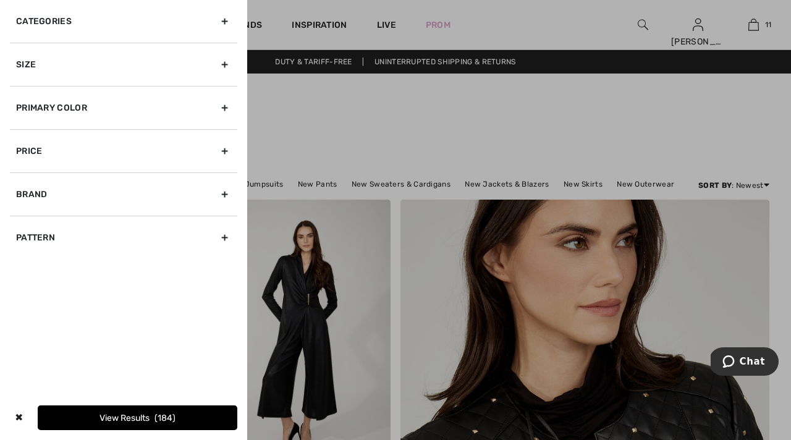
click at [225, 62] on div "Size" at bounding box center [123, 64] width 227 height 43
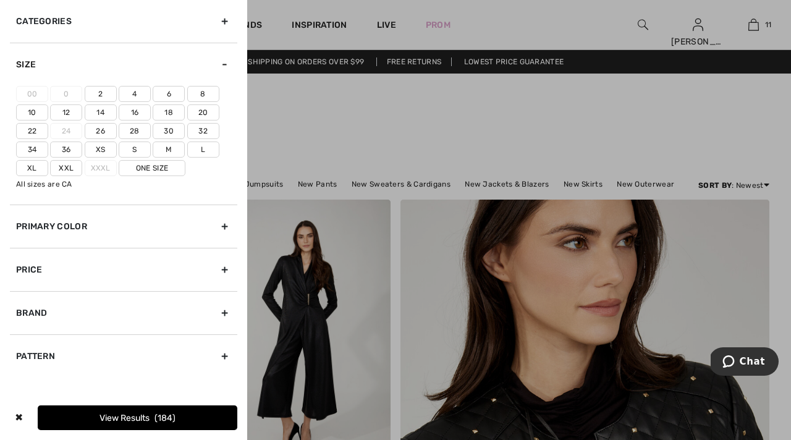
click at [205, 112] on label "20" at bounding box center [203, 112] width 32 height 16
click at [0, 0] on input"] "20" at bounding box center [0, 0] width 0 height 0
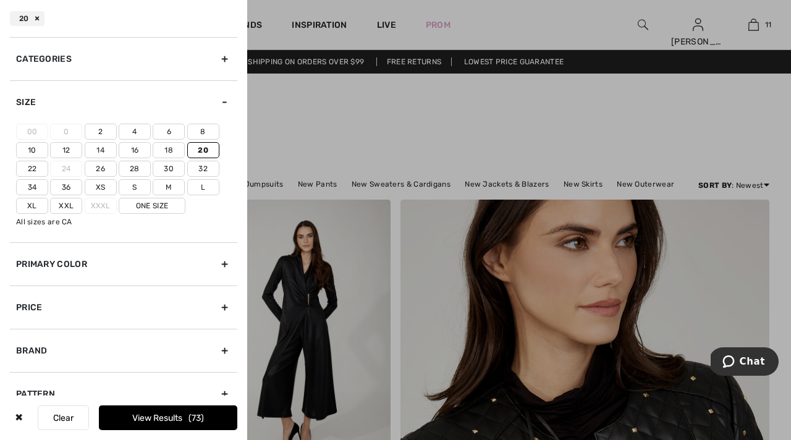
click at [71, 204] on label "Xxl" at bounding box center [66, 206] width 32 height 16
click at [0, 0] on input"] "Xxl" at bounding box center [0, 0] width 0 height 0
click at [293, 98] on div at bounding box center [395, 220] width 791 height 440
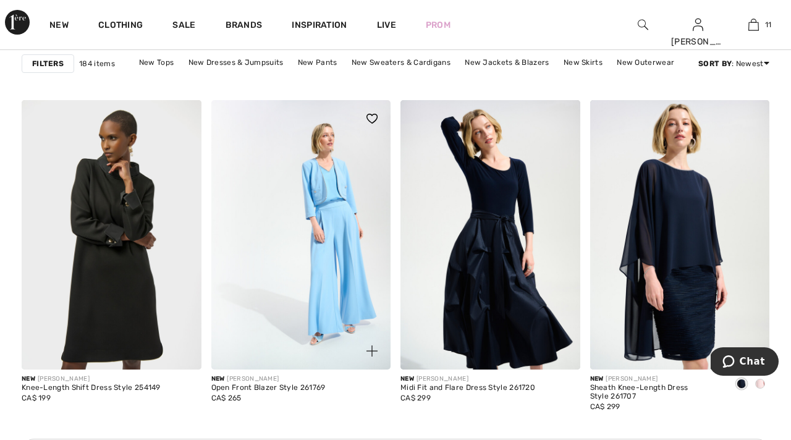
scroll to position [1110, 0]
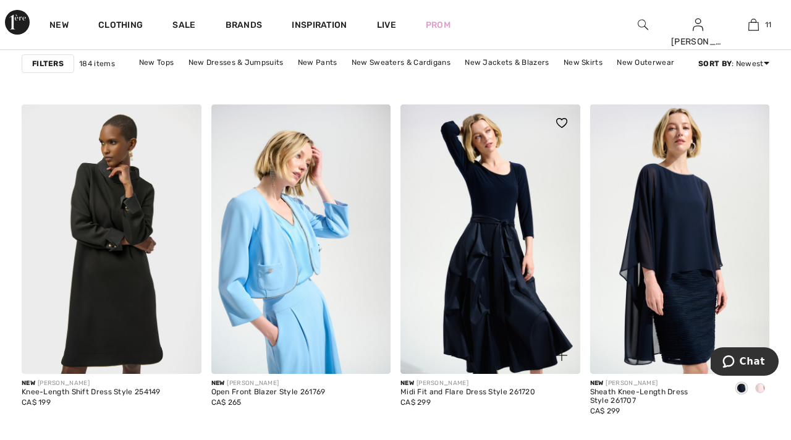
click at [562, 122] on img at bounding box center [561, 123] width 11 height 10
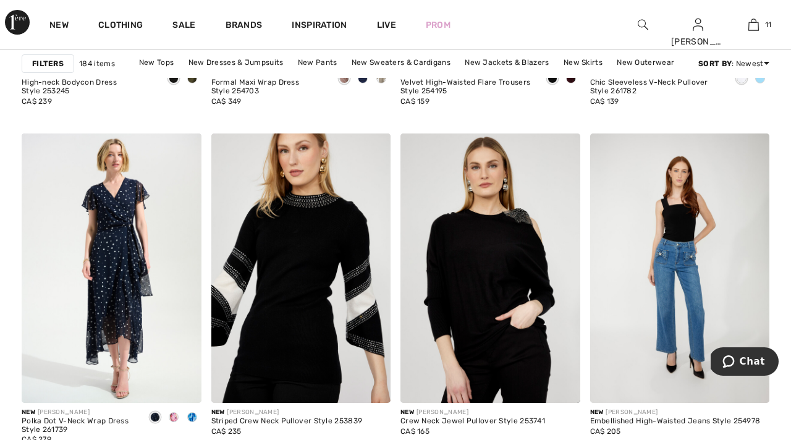
scroll to position [1887, 0]
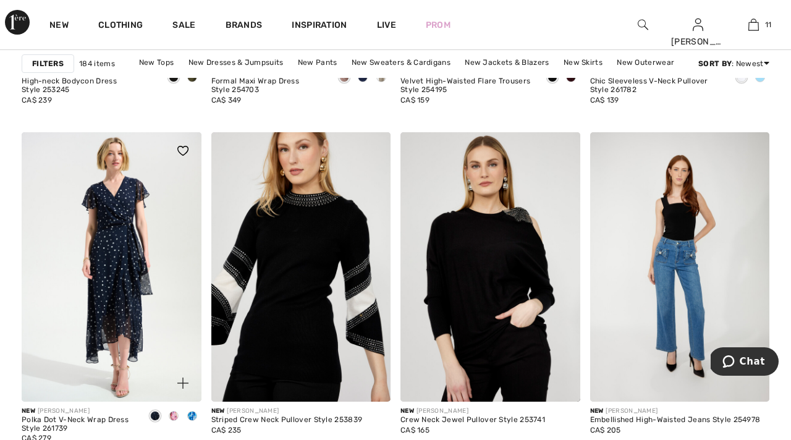
click at [191, 416] on span at bounding box center [192, 416] width 10 height 10
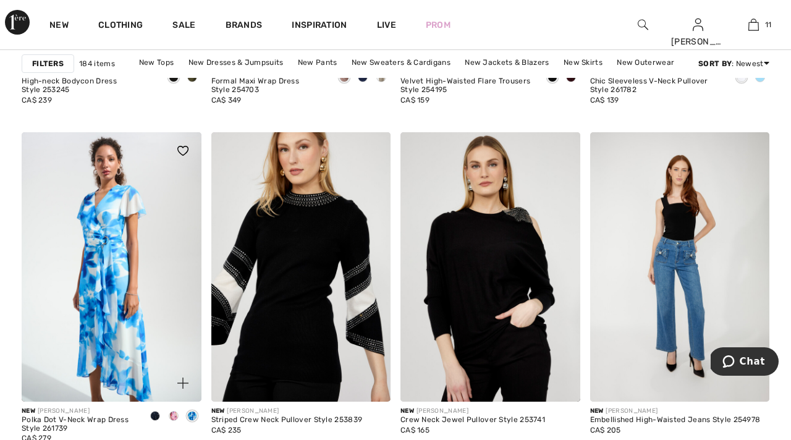
click at [156, 417] on span at bounding box center [155, 416] width 10 height 10
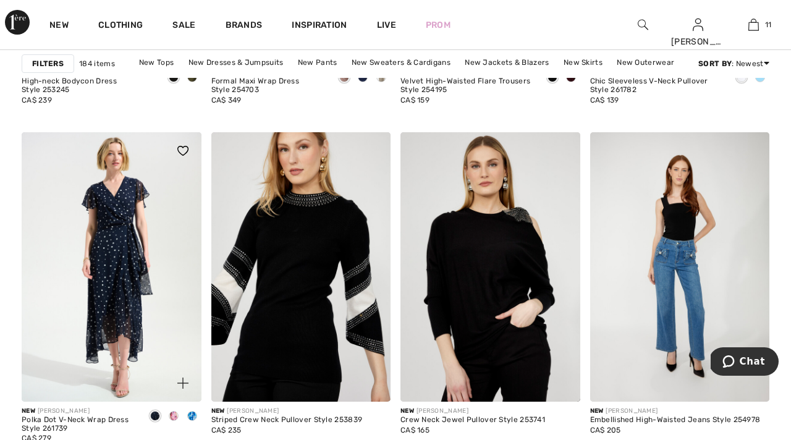
click at [182, 149] on img at bounding box center [182, 151] width 11 height 10
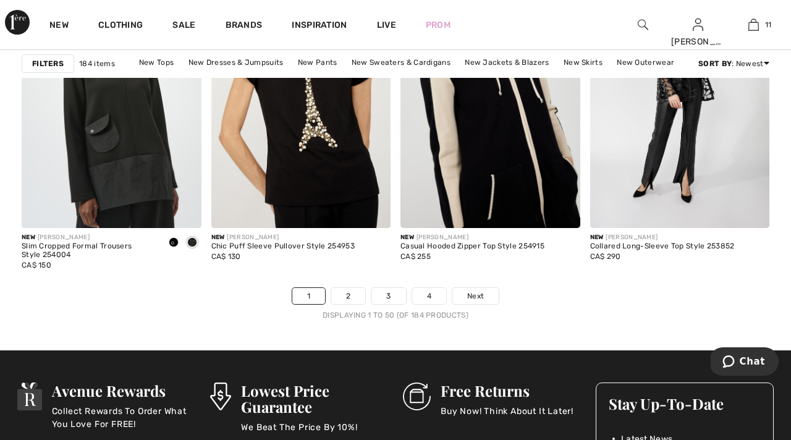
scroll to position [5034, 0]
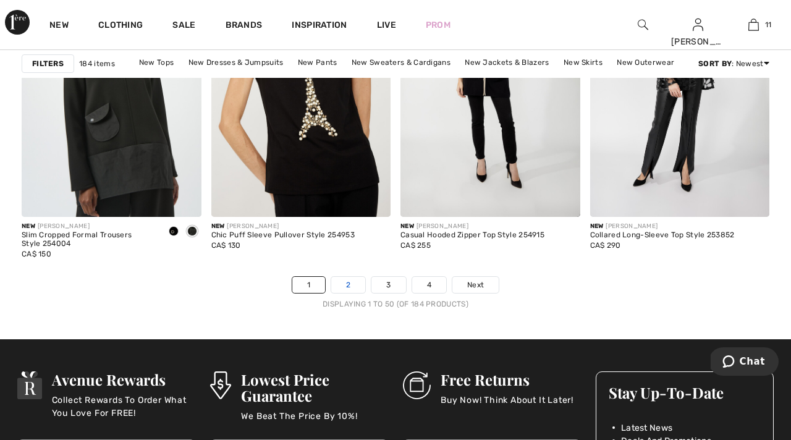
click at [352, 282] on link "2" at bounding box center [348, 285] width 34 height 16
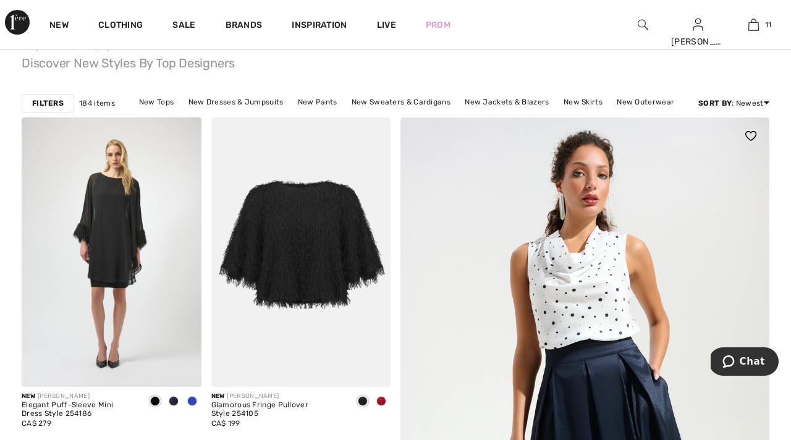
scroll to position [82, 0]
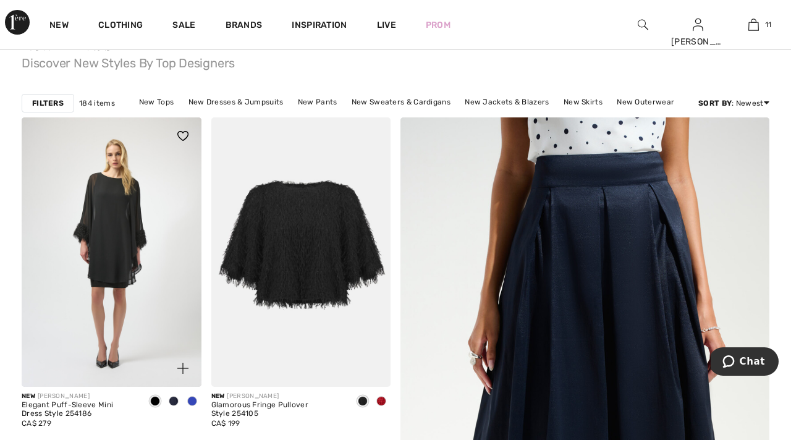
click at [192, 399] on span at bounding box center [192, 401] width 10 height 10
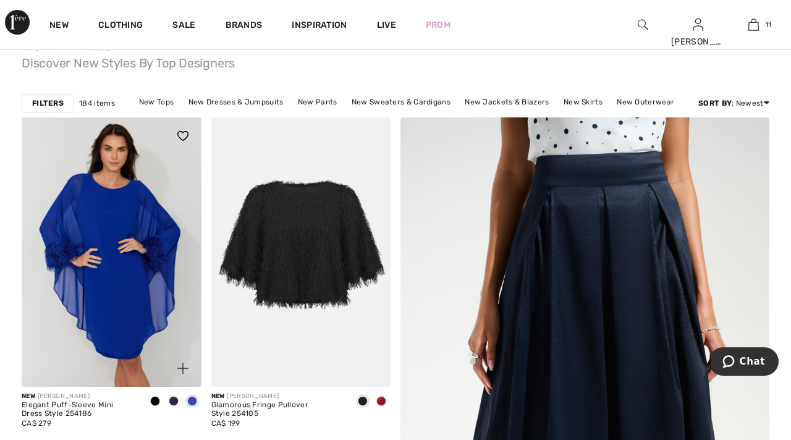
click at [175, 402] on span at bounding box center [174, 401] width 10 height 10
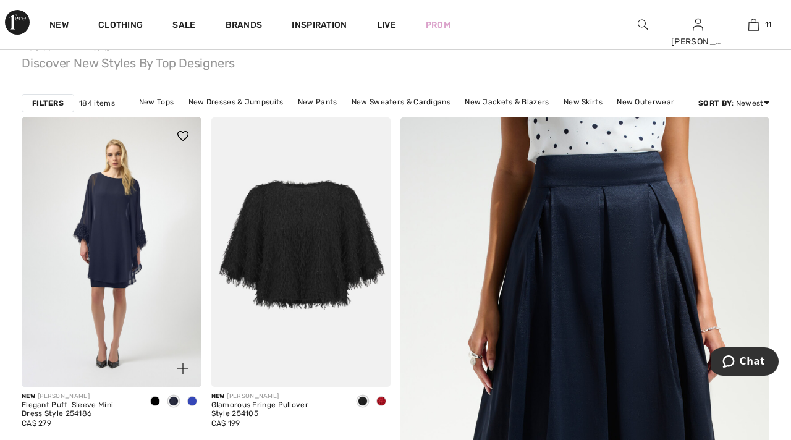
click at [195, 402] on span at bounding box center [192, 401] width 10 height 10
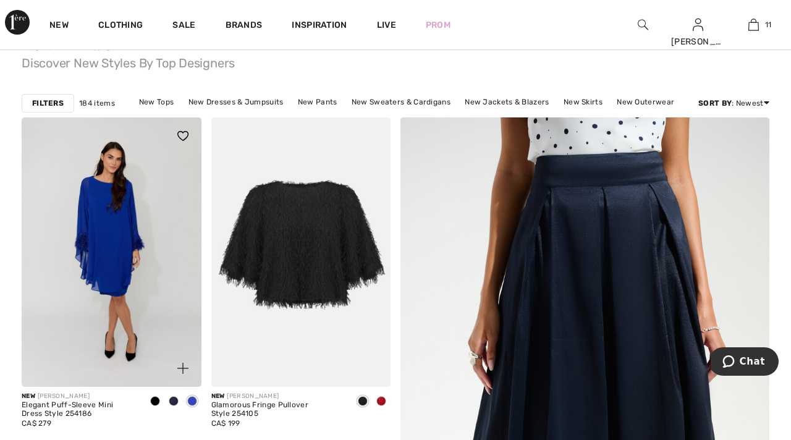
click at [78, 248] on img at bounding box center [112, 251] width 180 height 269
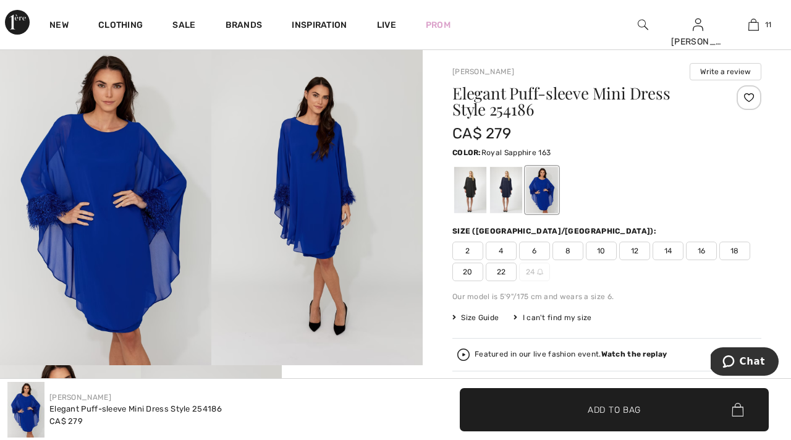
scroll to position [28, 0]
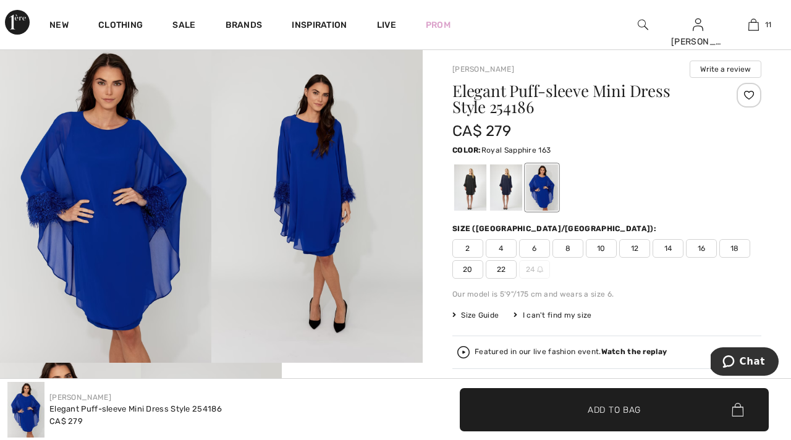
click at [45, 214] on img at bounding box center [105, 204] width 211 height 317
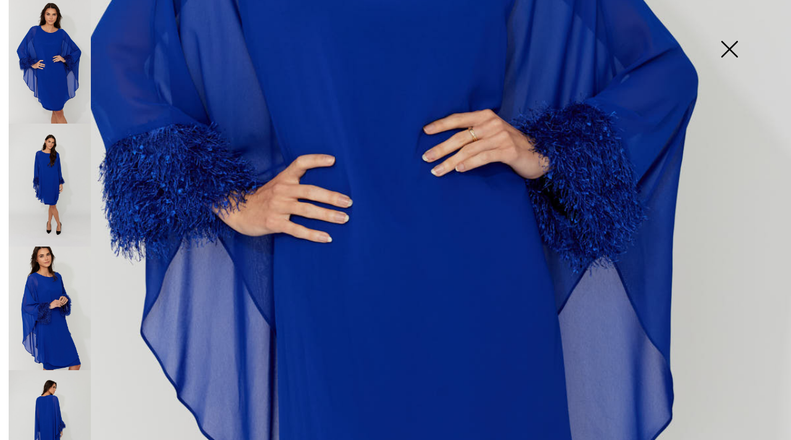
scroll to position [423, 0]
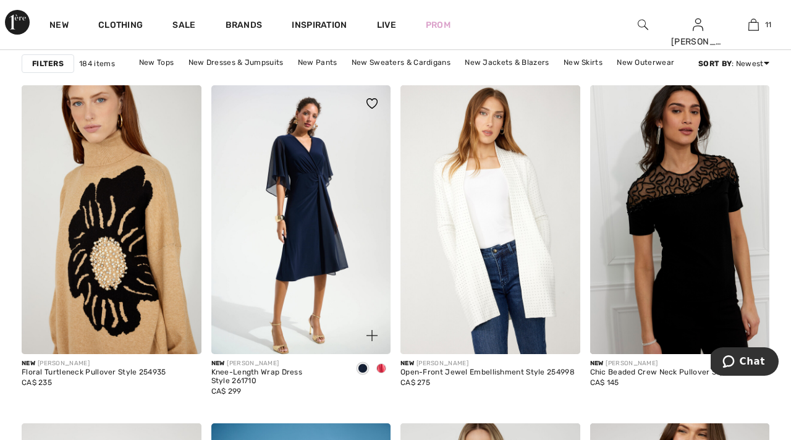
scroll to position [789, 0]
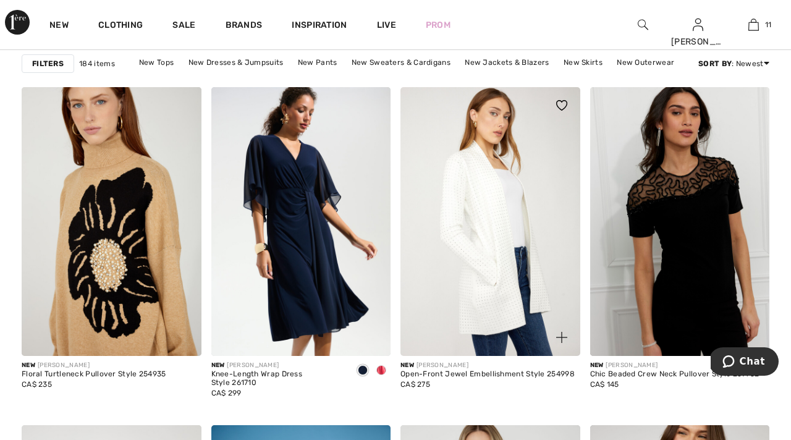
click at [491, 230] on img at bounding box center [490, 221] width 180 height 269
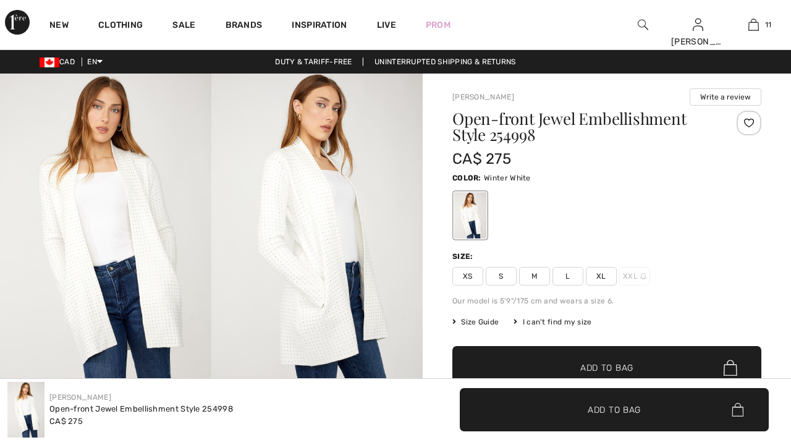
checkbox input "true"
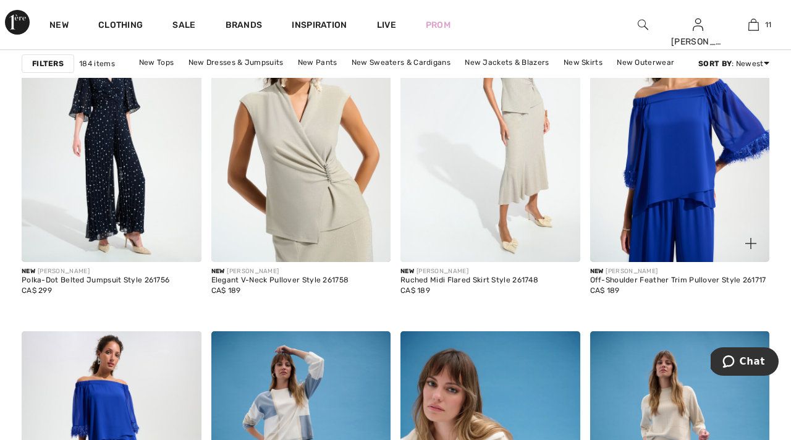
scroll to position [4308, 0]
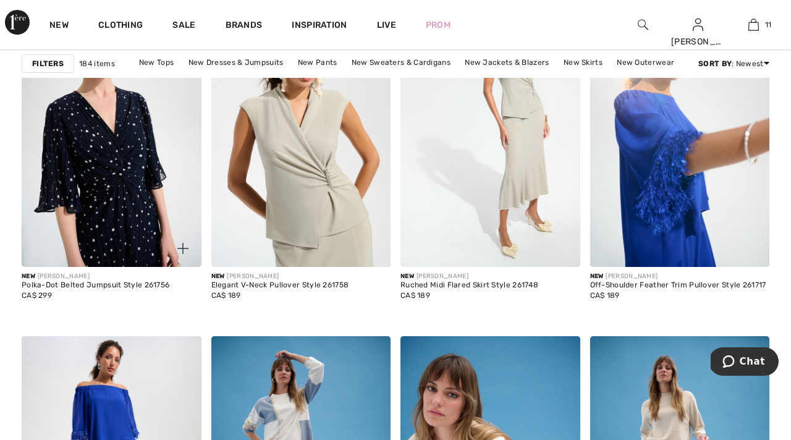
click at [109, 167] on img at bounding box center [112, 132] width 180 height 269
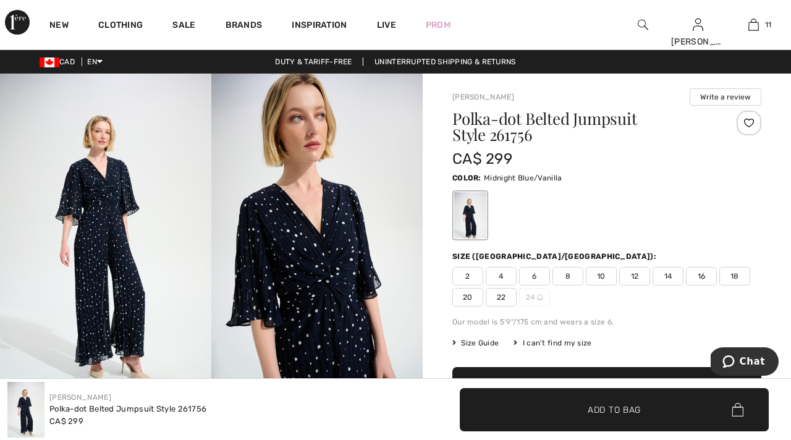
click at [469, 297] on span "20" at bounding box center [467, 297] width 31 height 19
click at [748, 123] on div at bounding box center [748, 123] width 25 height 25
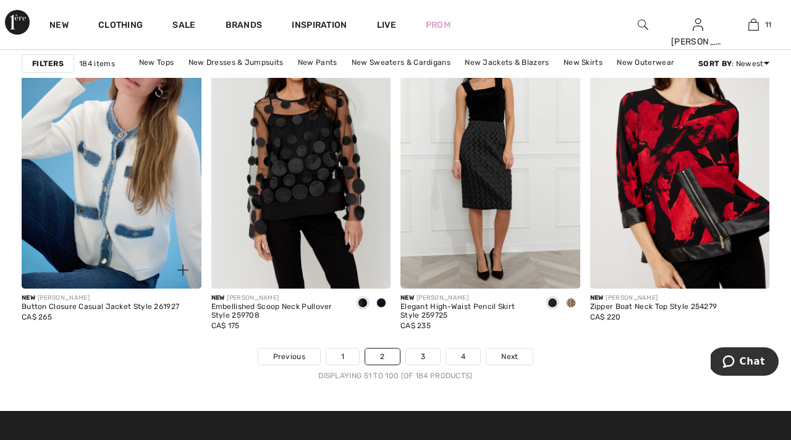
scroll to position [4963, 0]
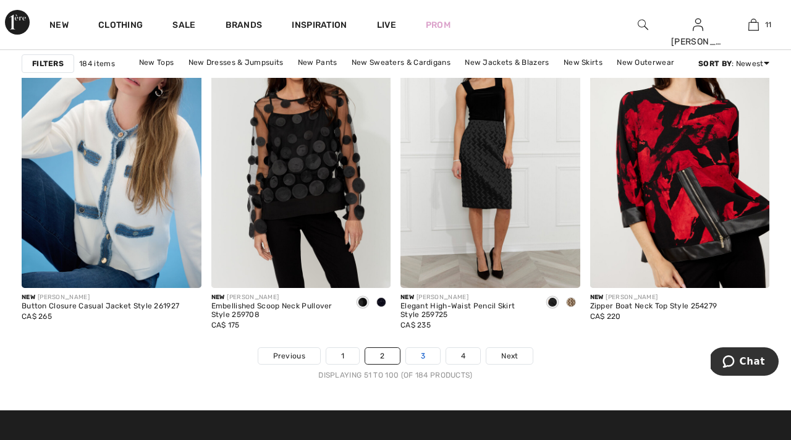
click at [420, 360] on link "3" at bounding box center [423, 356] width 34 height 16
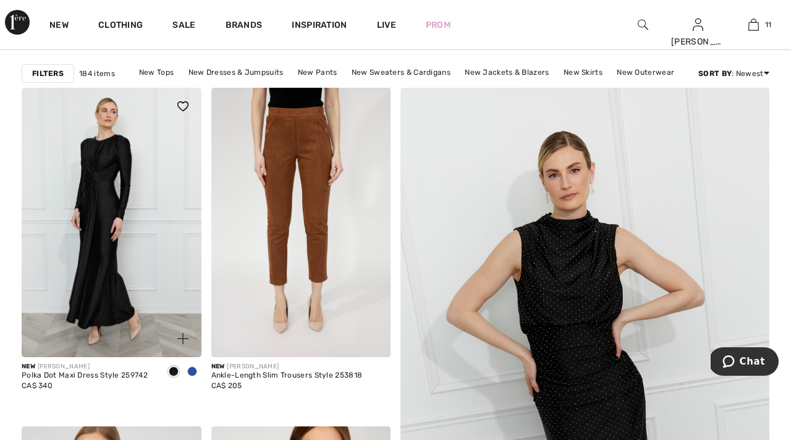
scroll to position [113, 0]
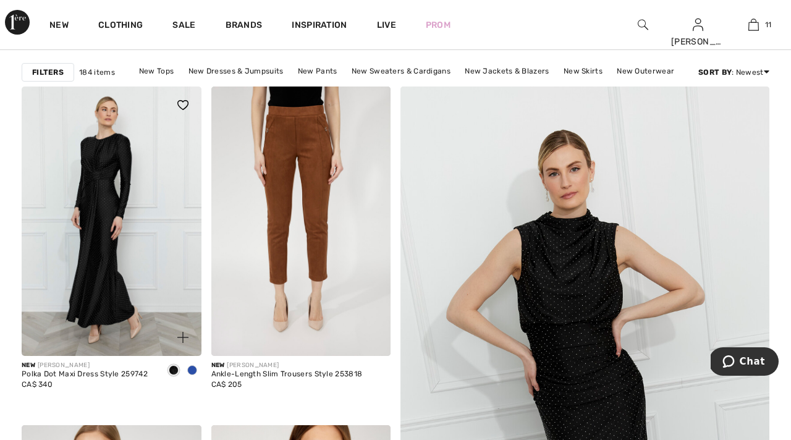
click at [194, 370] on span at bounding box center [192, 370] width 10 height 10
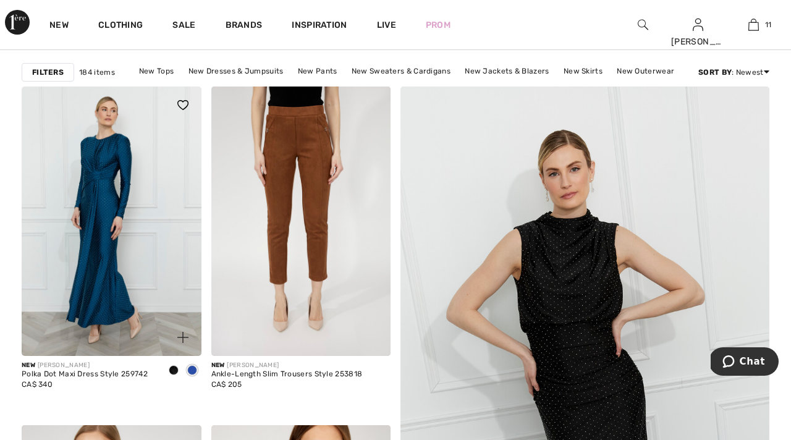
click at [102, 216] on img at bounding box center [112, 220] width 180 height 269
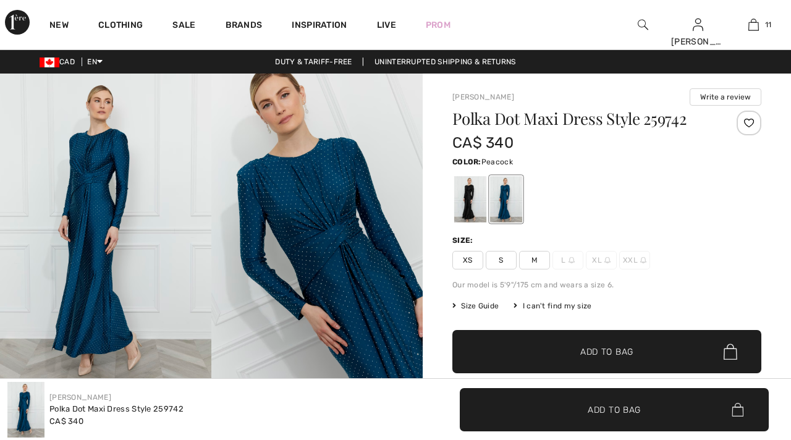
checkbox input "true"
click at [748, 123] on div at bounding box center [748, 123] width 25 height 25
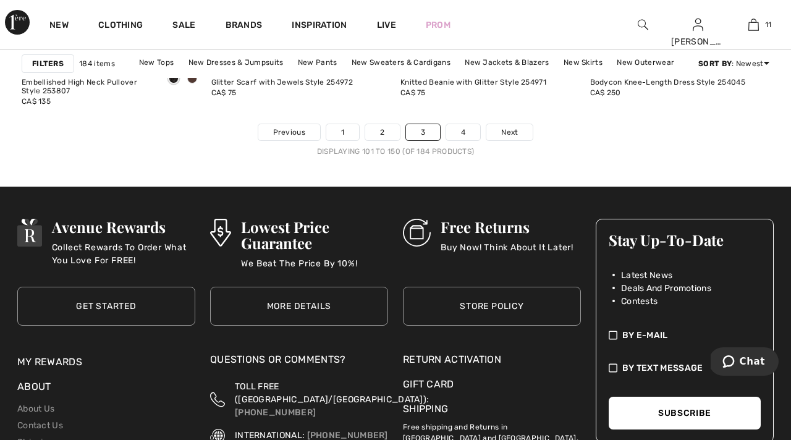
scroll to position [5184, 0]
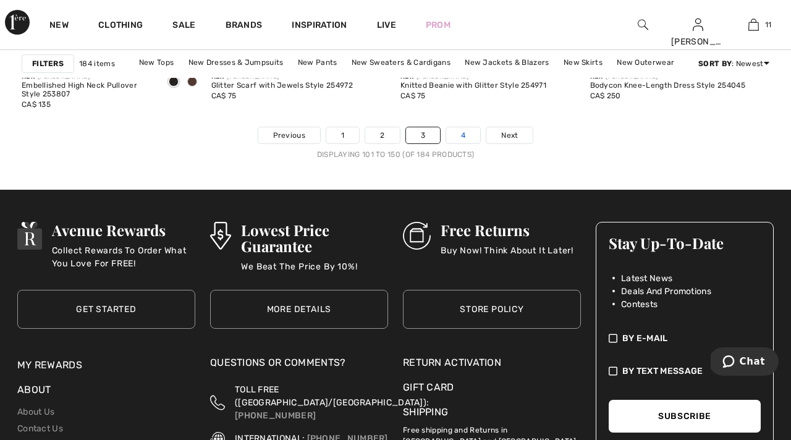
click at [469, 135] on link "4" at bounding box center [463, 135] width 34 height 16
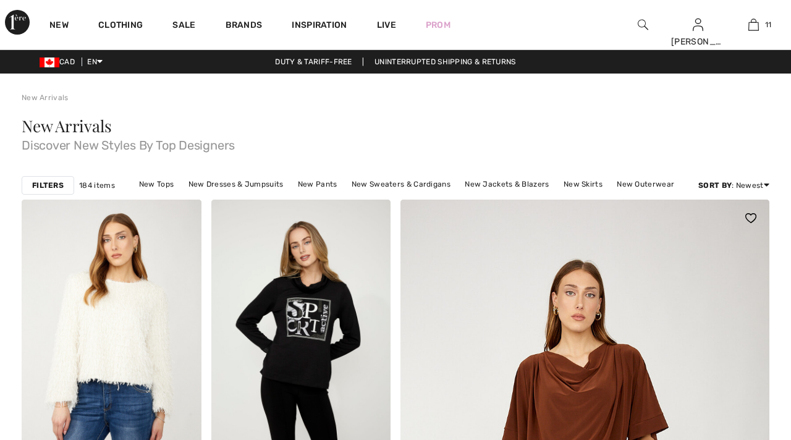
checkbox input "true"
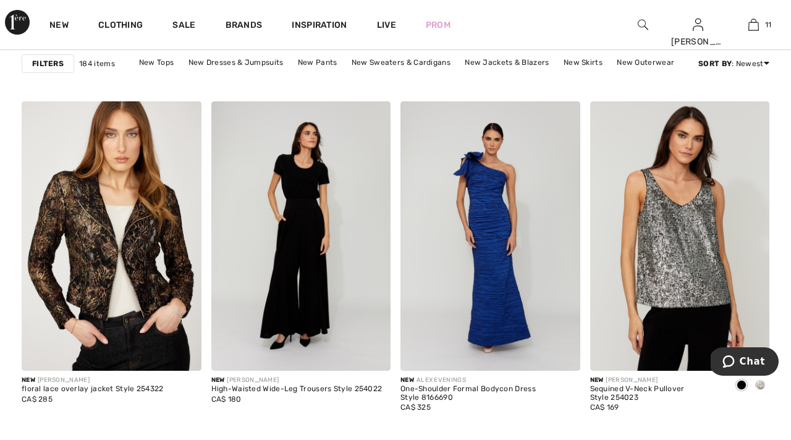
scroll to position [1938, 0]
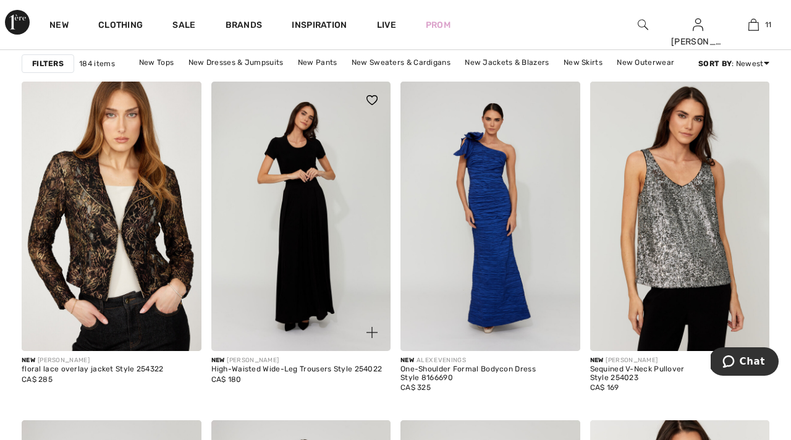
click at [299, 237] on img at bounding box center [301, 216] width 180 height 269
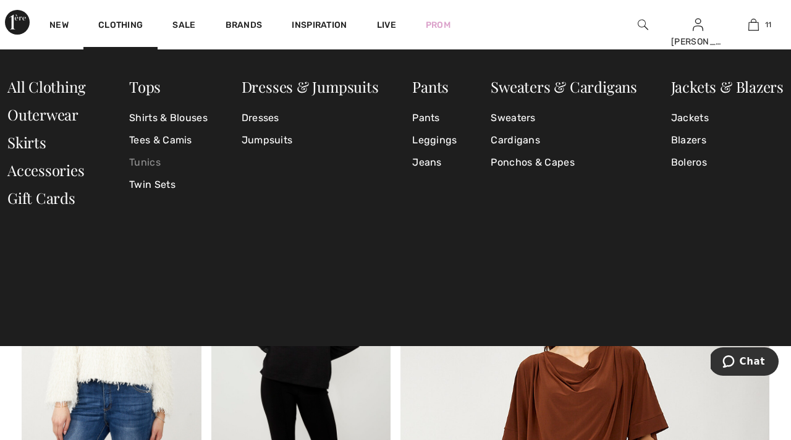
click at [144, 161] on link "Tunics" at bounding box center [168, 162] width 78 height 22
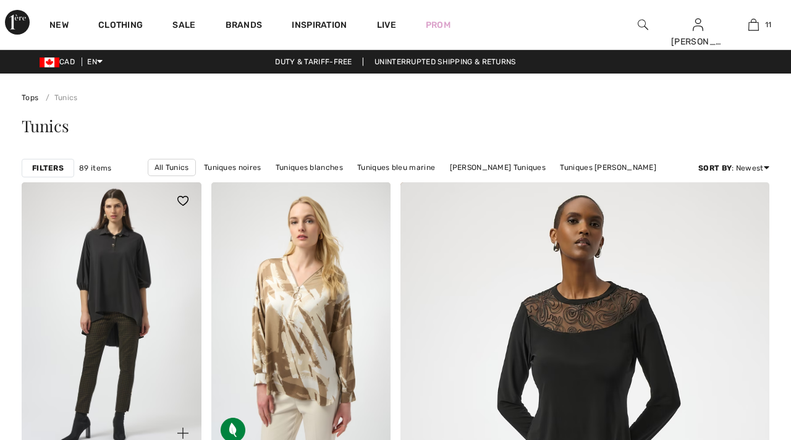
checkbox input "true"
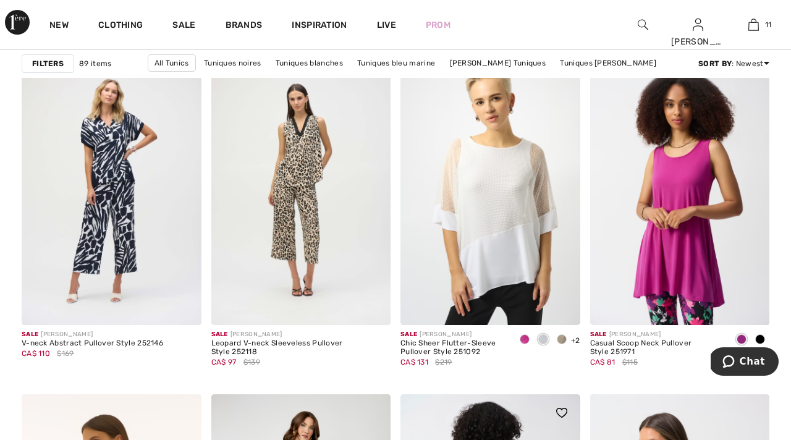
scroll to position [3429, 0]
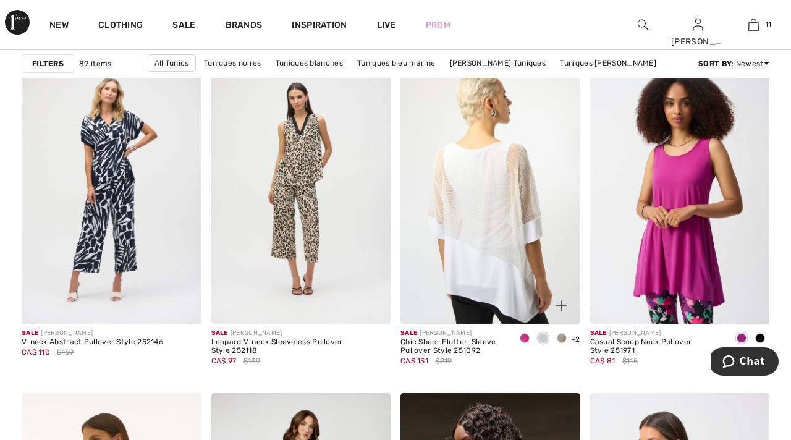
click at [513, 251] on img at bounding box center [490, 188] width 180 height 269
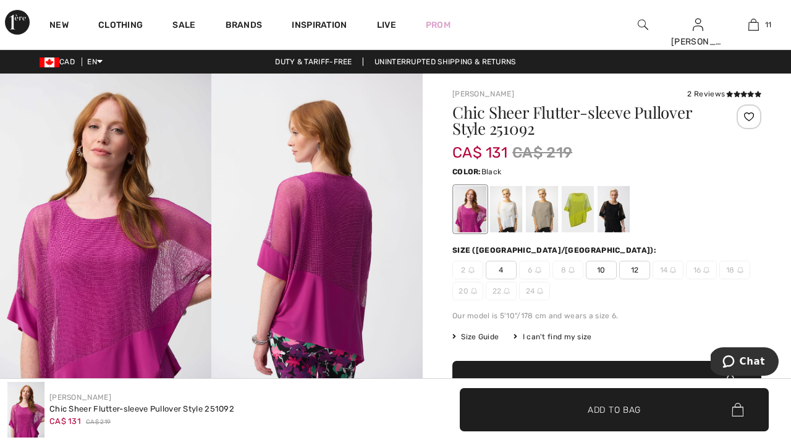
click at [615, 218] on div at bounding box center [613, 209] width 32 height 46
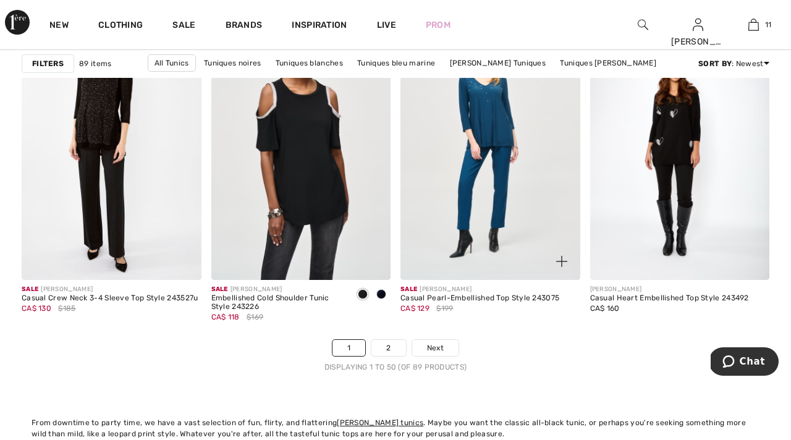
scroll to position [4962, 0]
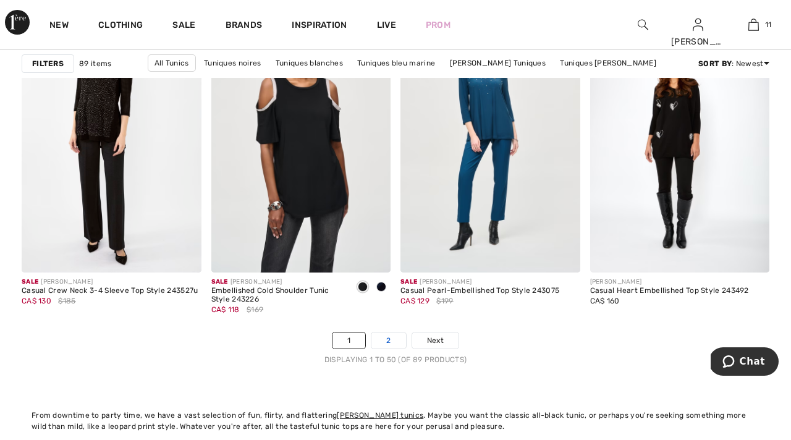
click at [385, 340] on link "2" at bounding box center [388, 340] width 34 height 16
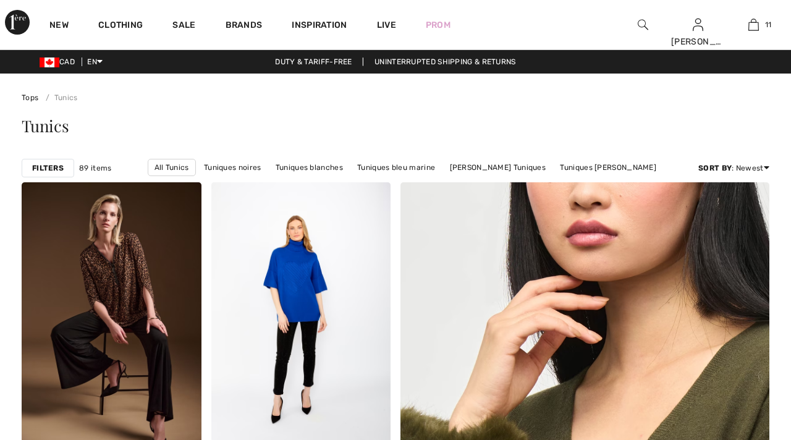
checkbox input "true"
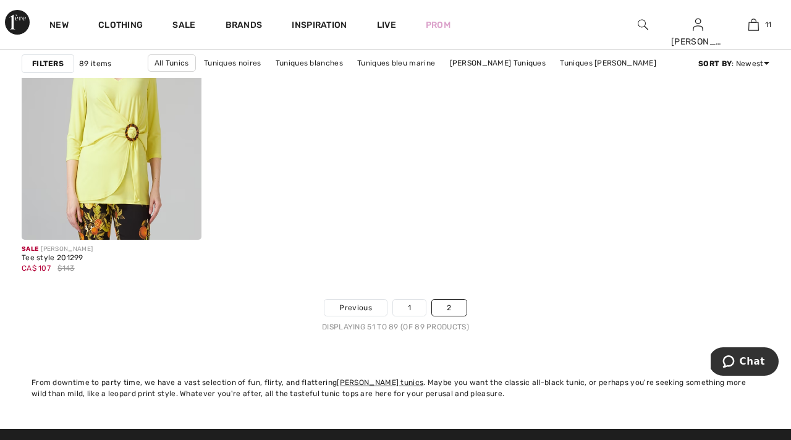
scroll to position [4320, 0]
